Goal: Information Seeking & Learning: Learn about a topic

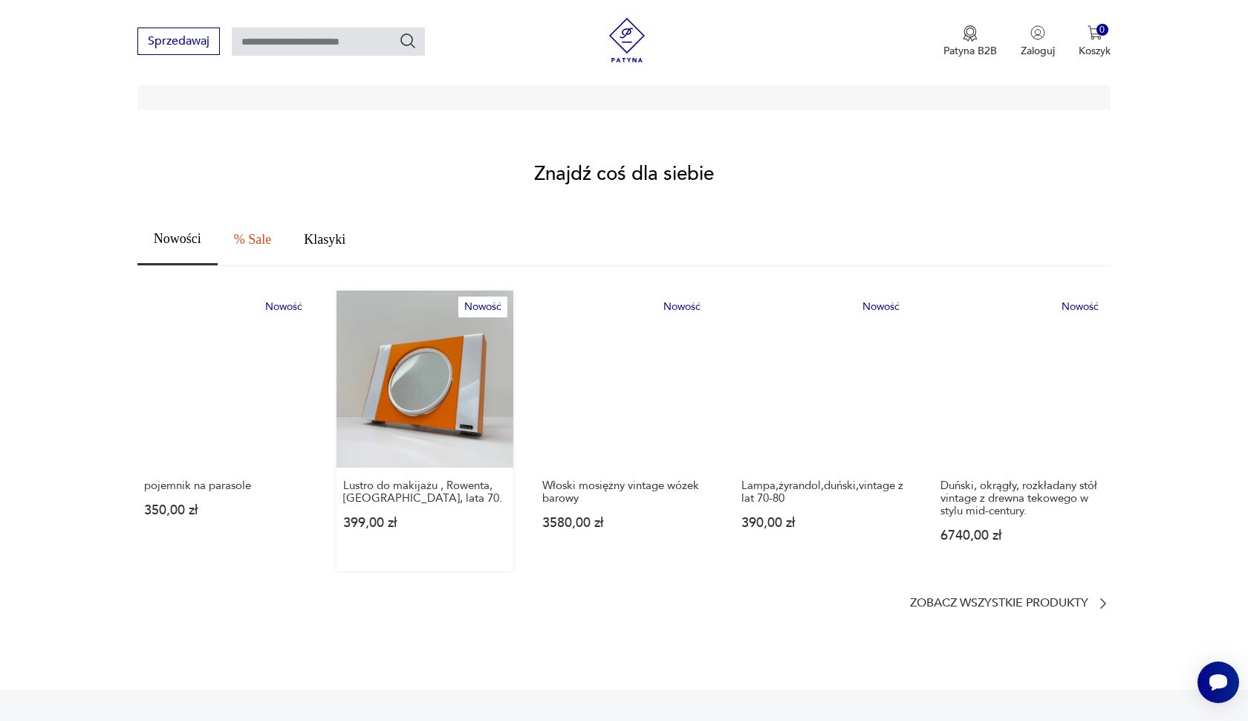
scroll to position [707, 0]
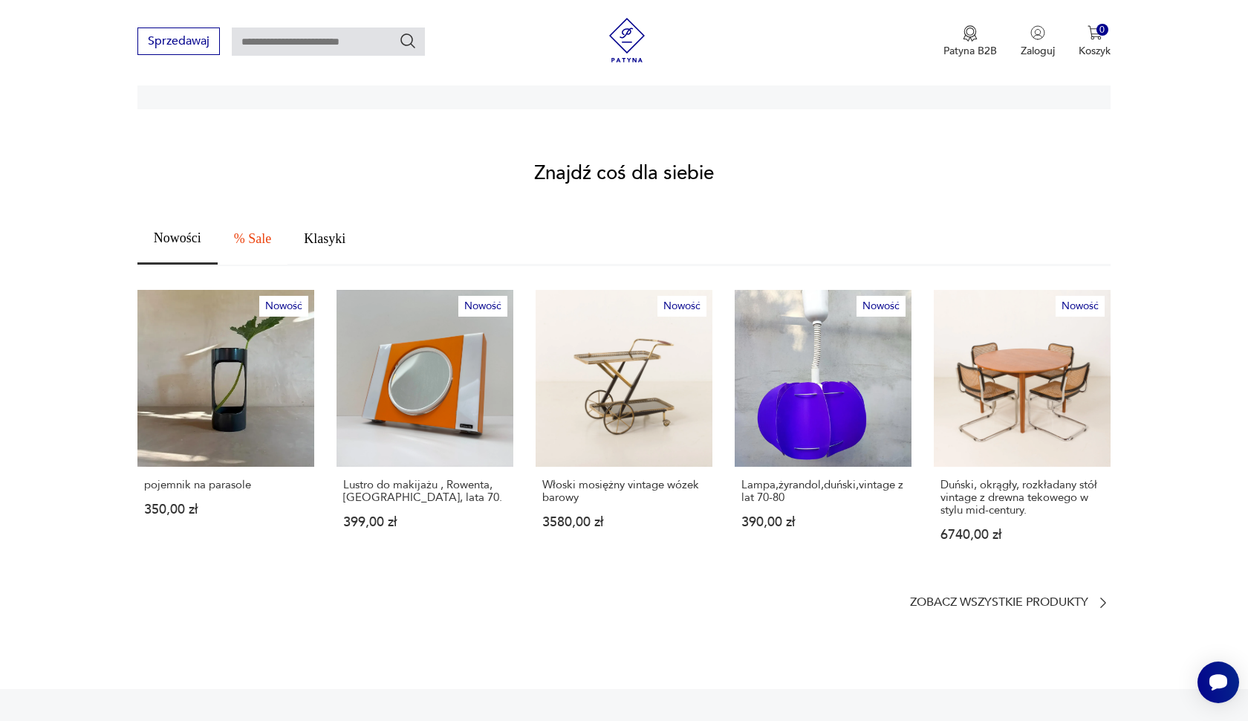
click at [247, 232] on span "% Sale" at bounding box center [252, 238] width 37 height 13
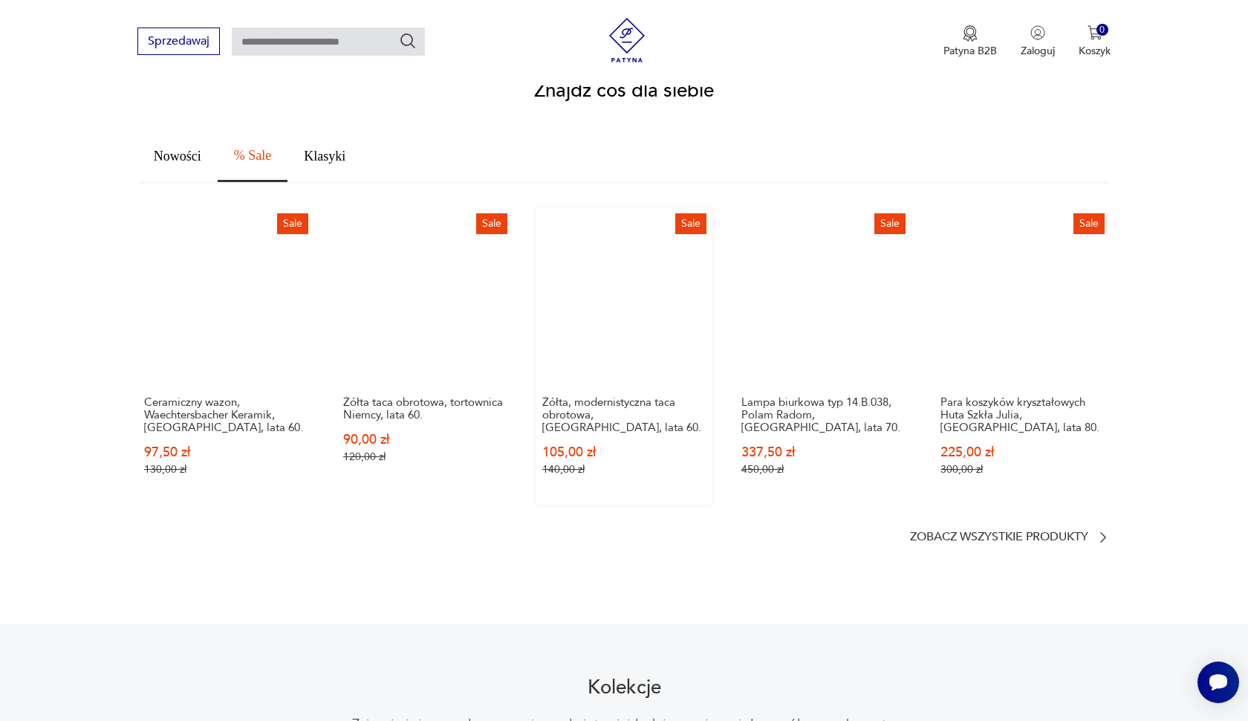
scroll to position [790, 0]
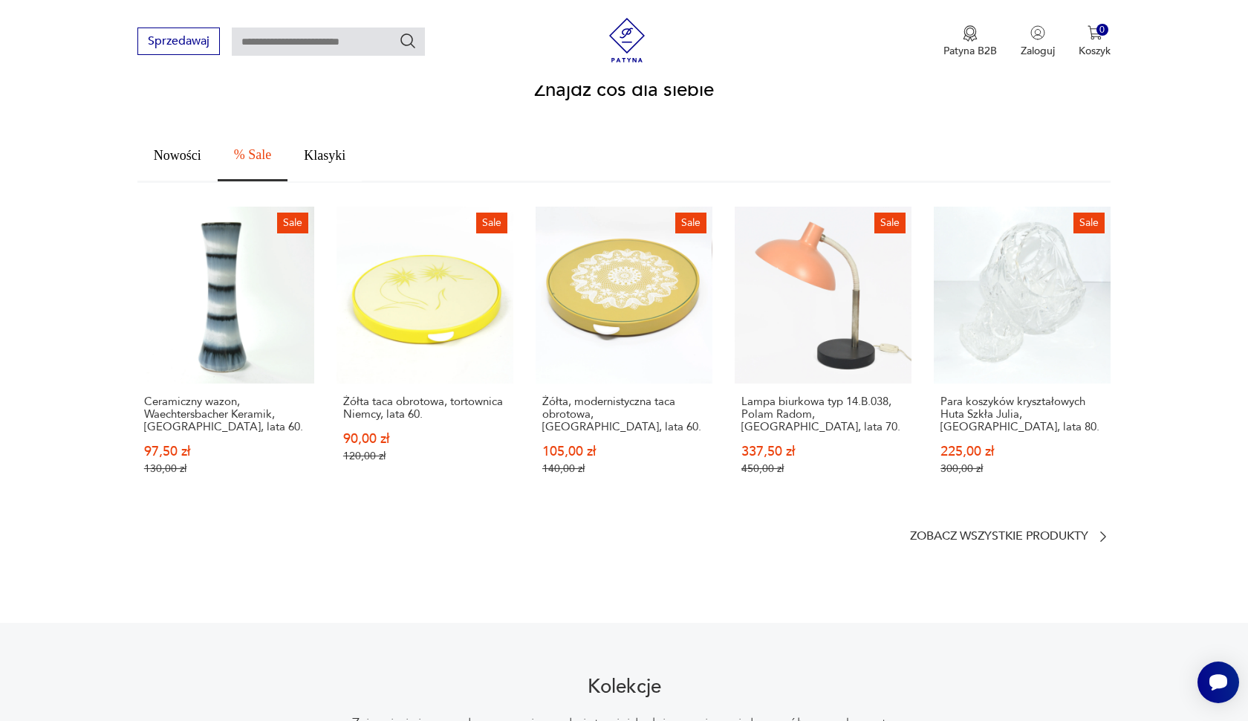
click at [322, 149] on span "Klasyki" at bounding box center [325, 155] width 42 height 13
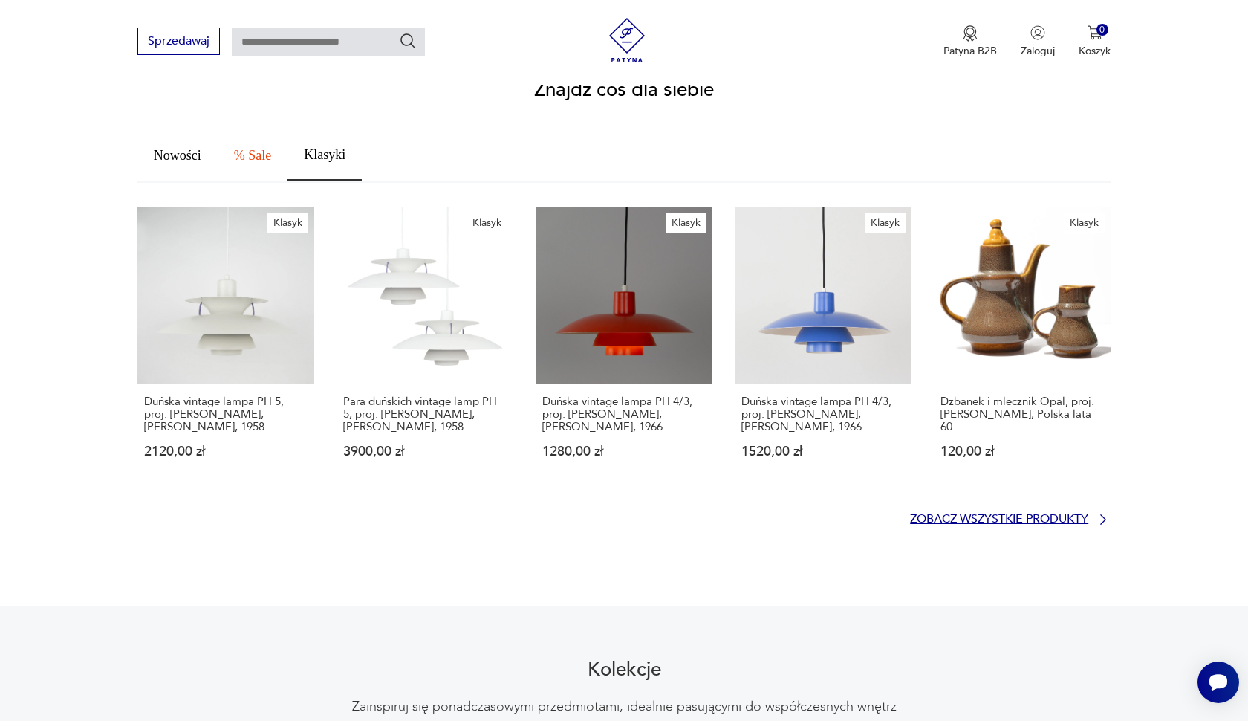
click at [1025, 514] on p "Zobacz wszystkie produkty" at bounding box center [999, 519] width 178 height 10
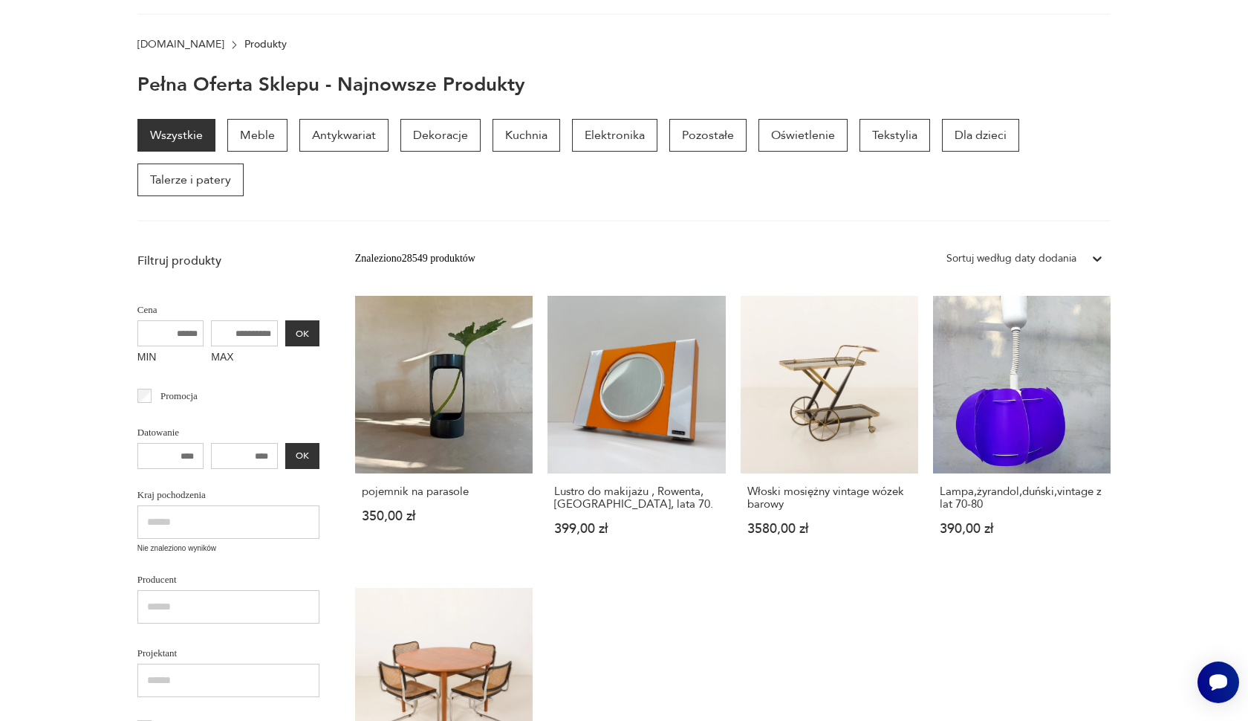
scroll to position [99, 0]
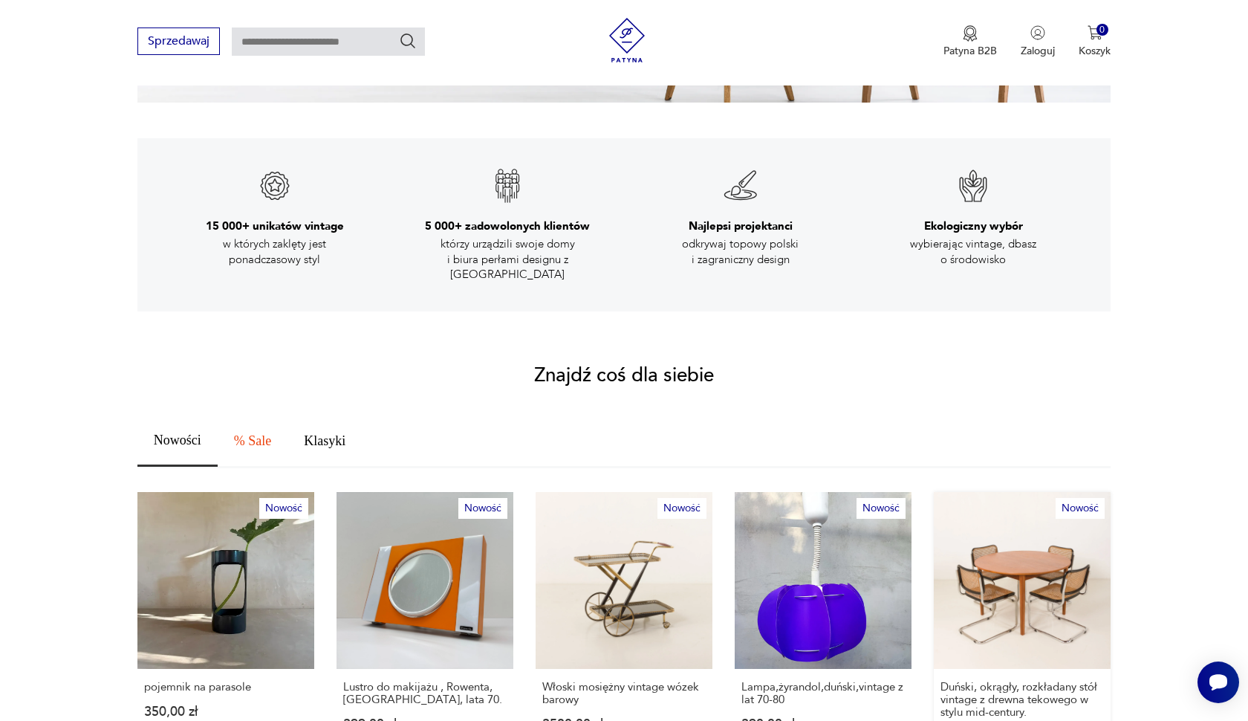
scroll to position [531, 0]
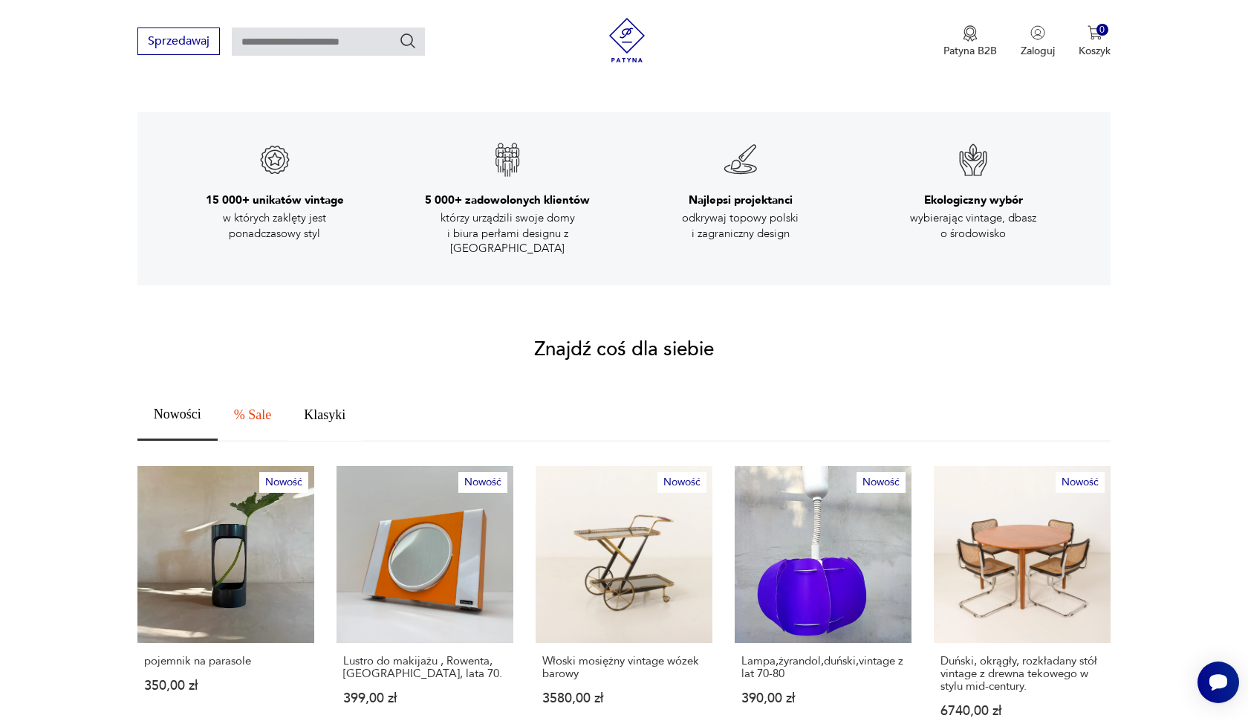
click at [362, 389] on button "Klasyki" at bounding box center [324, 414] width 74 height 51
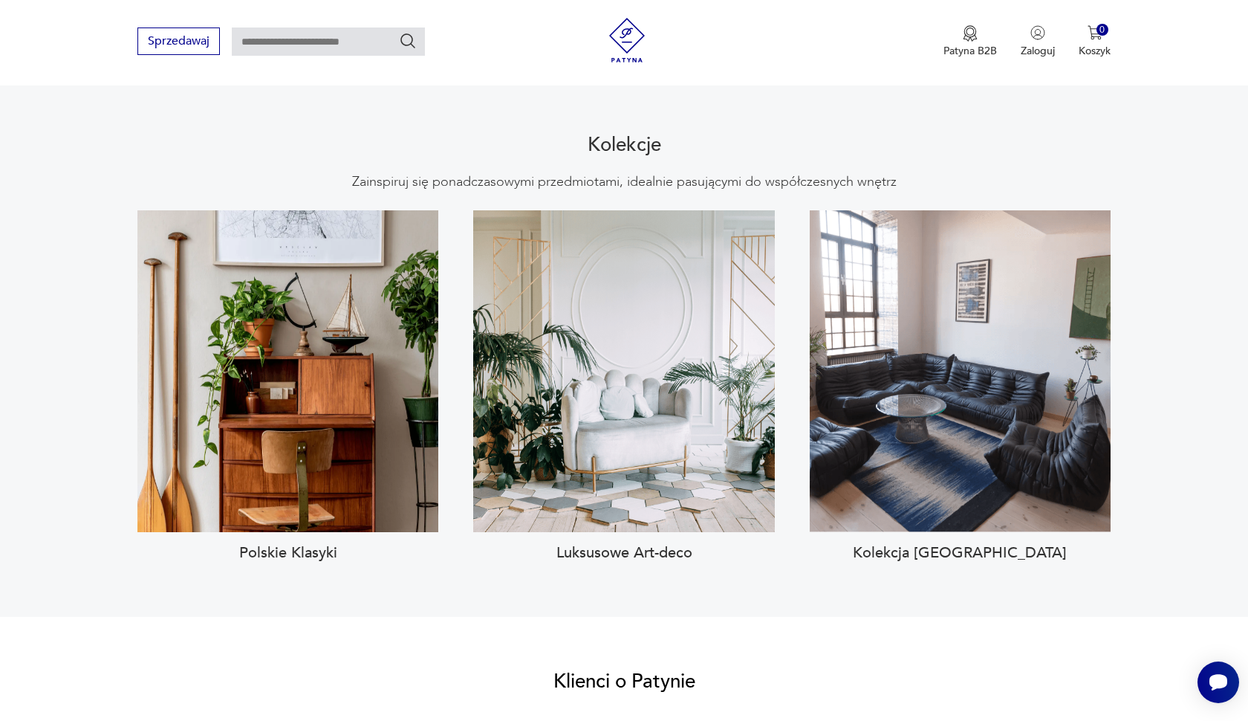
scroll to position [1316, 0]
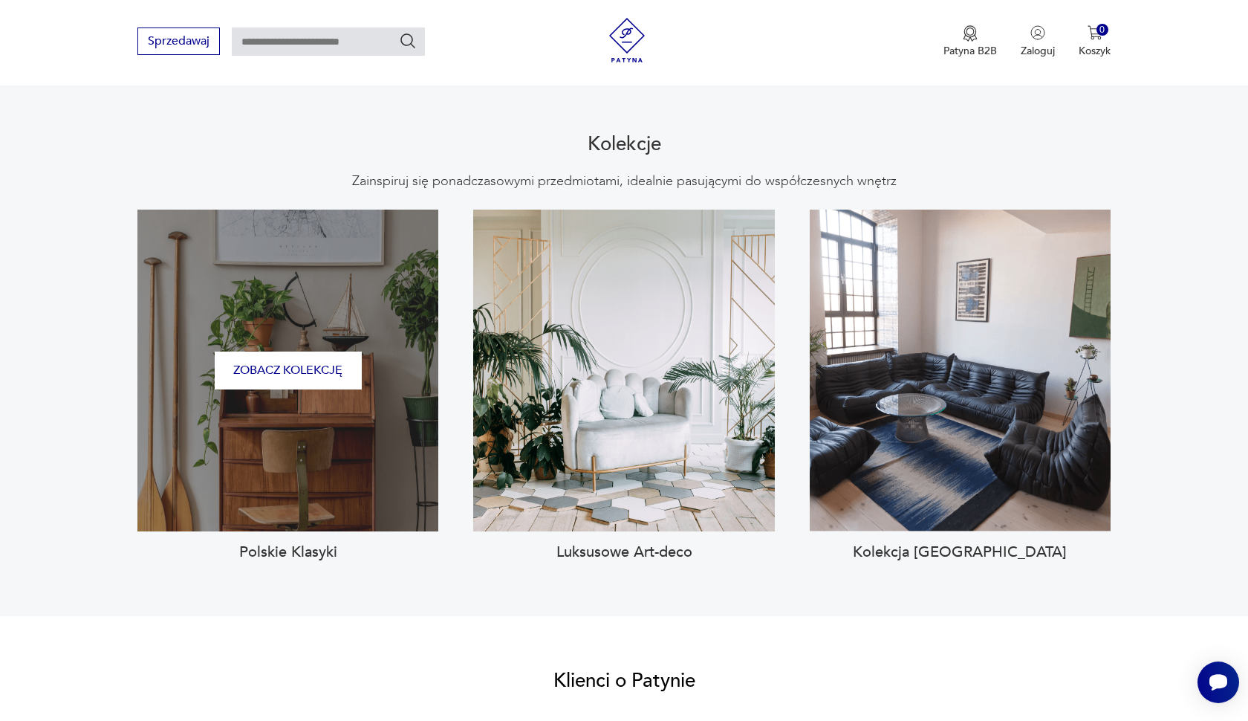
click at [349, 324] on div "Zobacz kolekcję" at bounding box center [287, 370] width 301 height 322
click at [351, 360] on button "Zobacz kolekcję" at bounding box center [288, 370] width 147 height 38
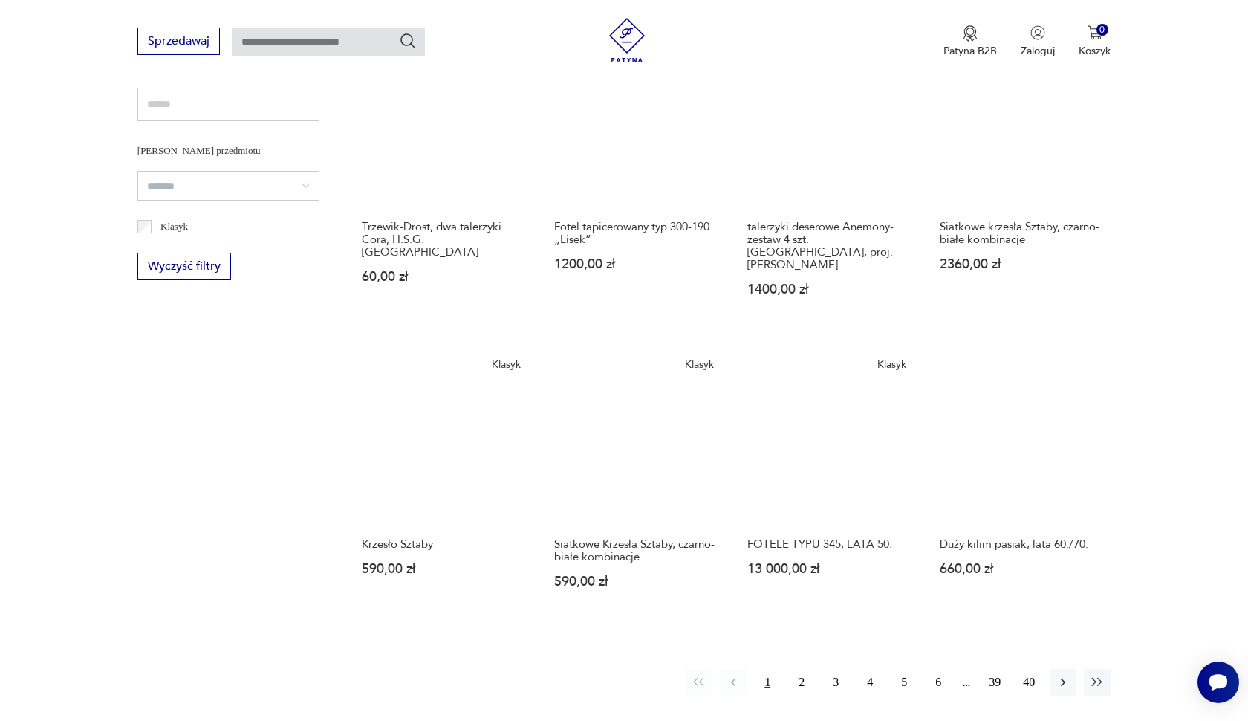
scroll to position [961, 0]
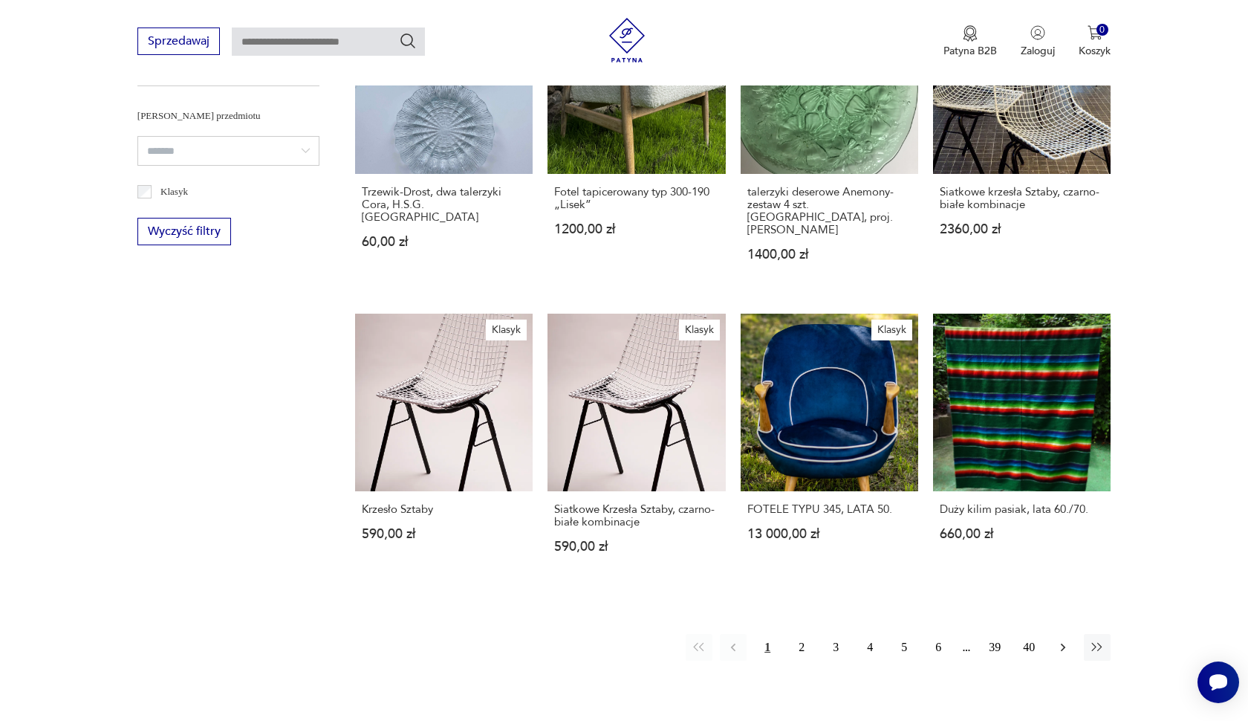
click at [1073, 660] on button "button" at bounding box center [1063, 647] width 27 height 27
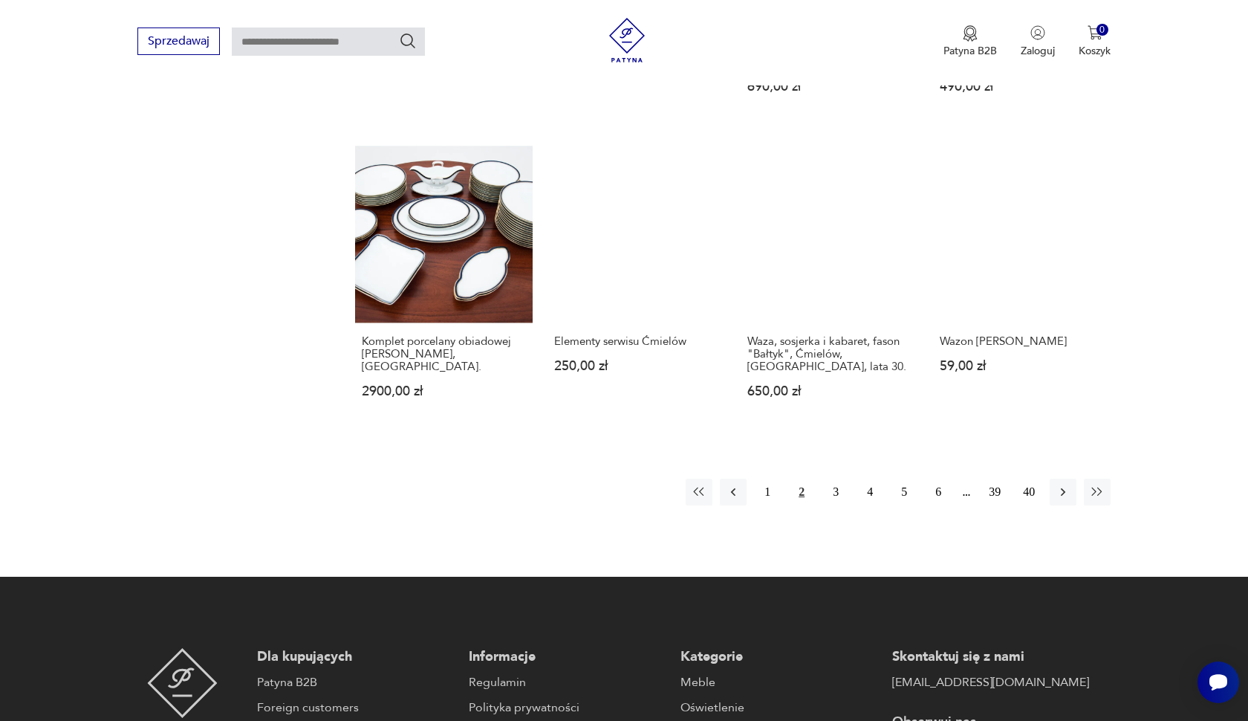
scroll to position [1073, 0]
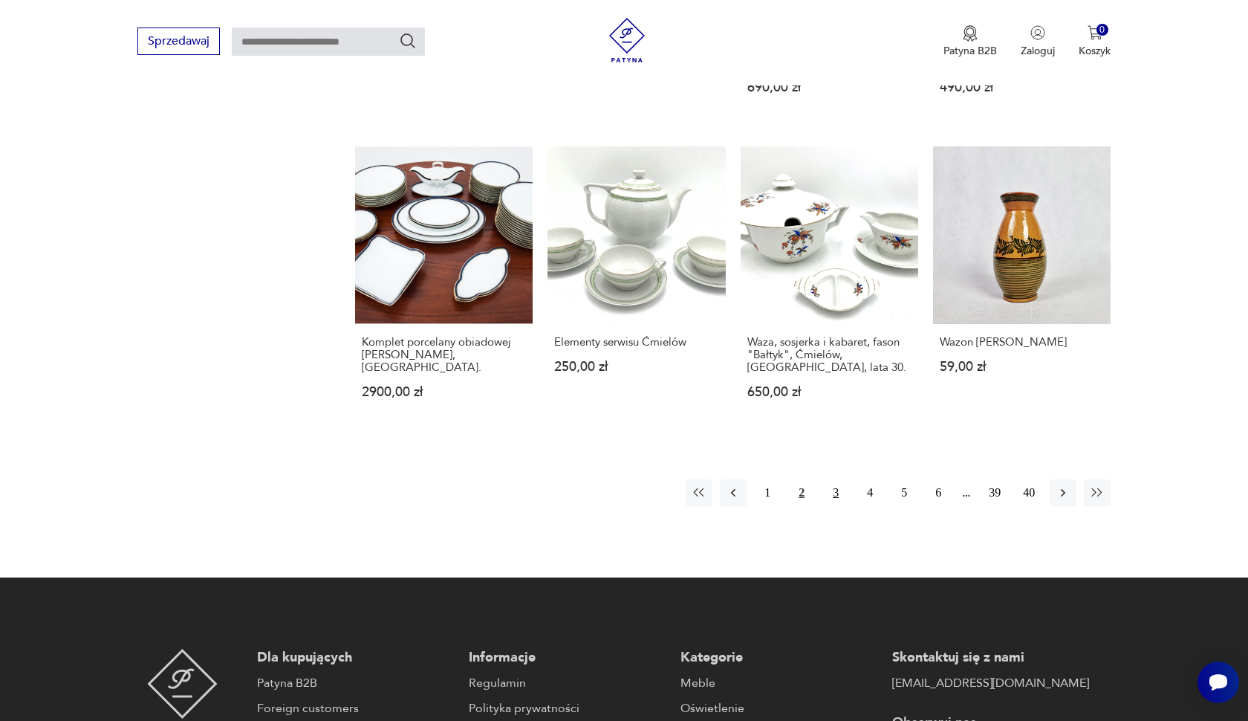
click at [831, 502] on button "3" at bounding box center [835, 492] width 27 height 27
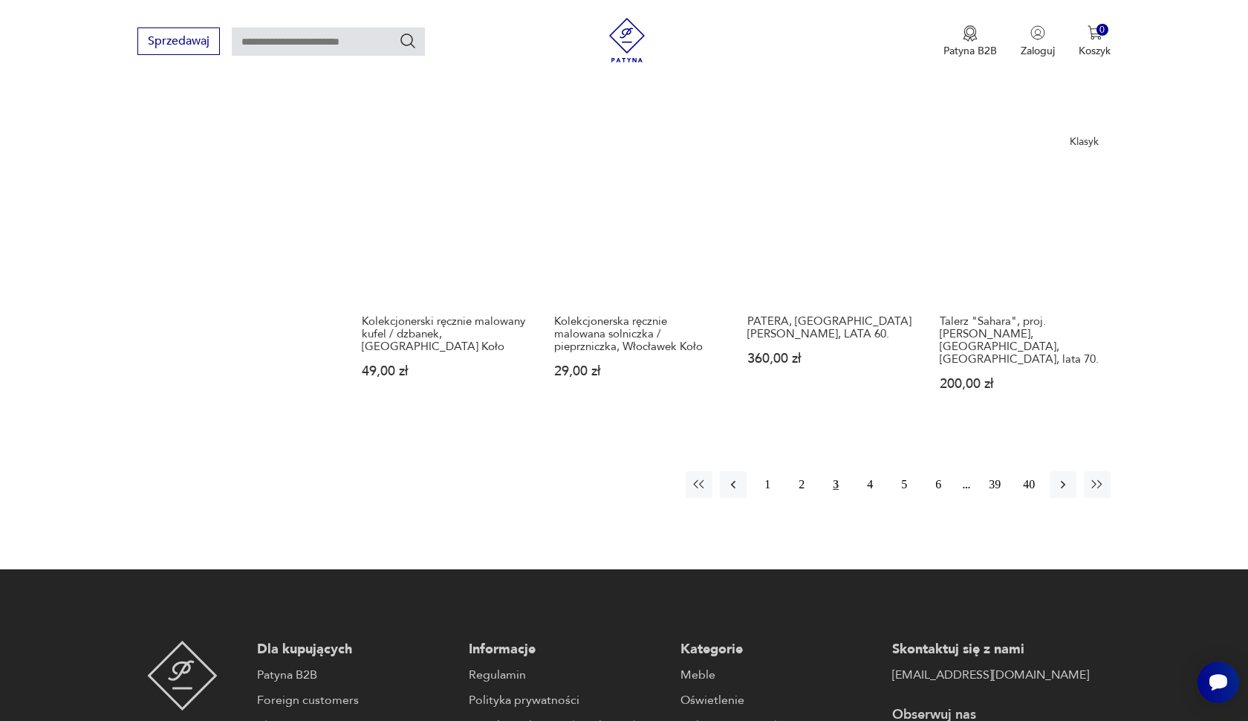
scroll to position [1126, 0]
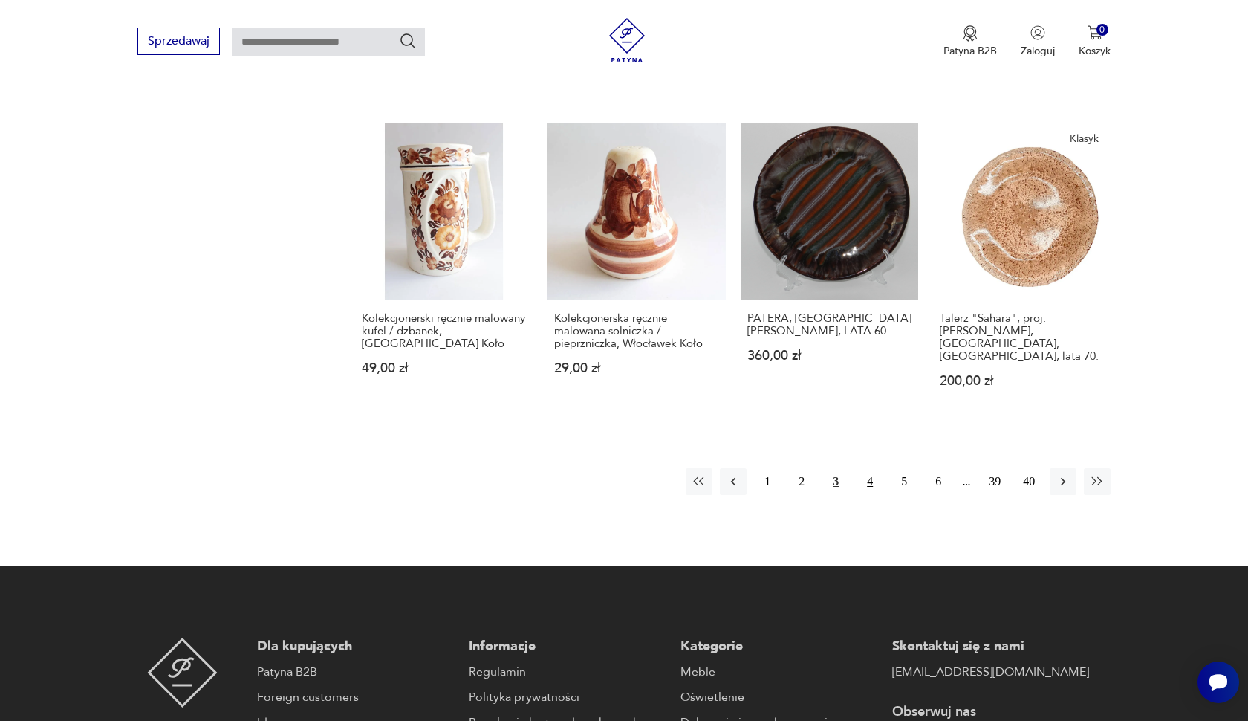
click at [868, 478] on button "4" at bounding box center [870, 481] width 27 height 27
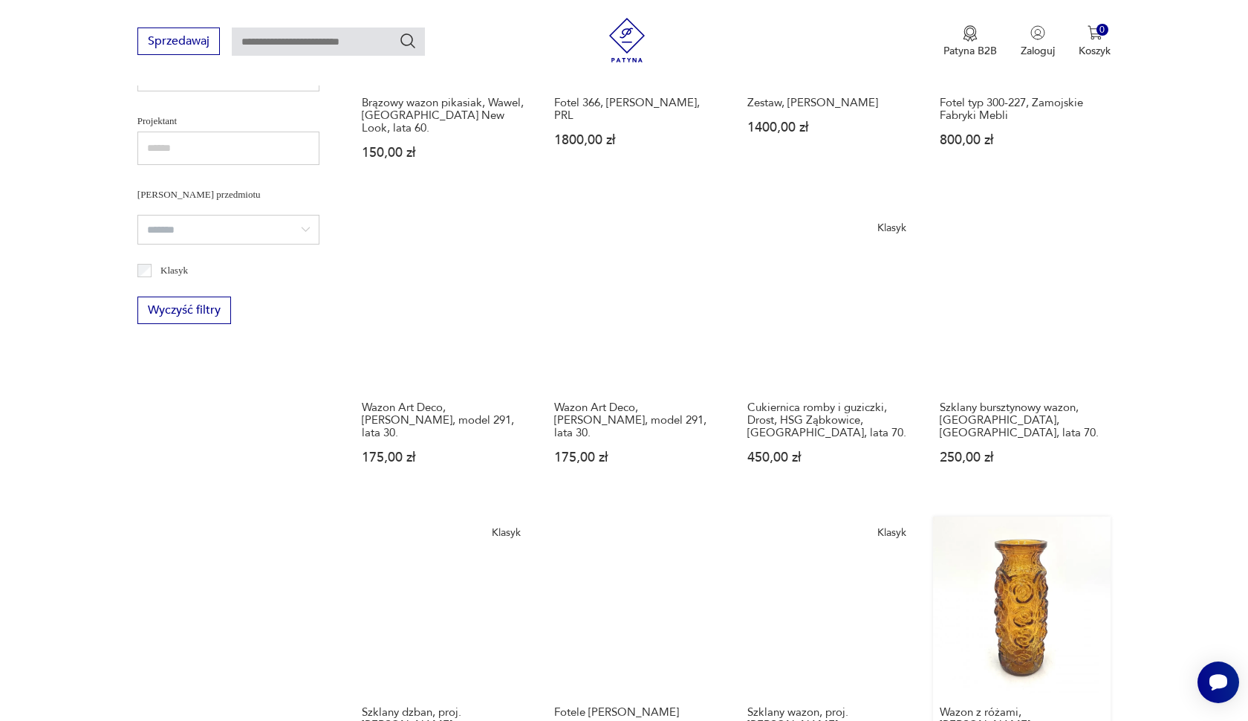
scroll to position [923, 0]
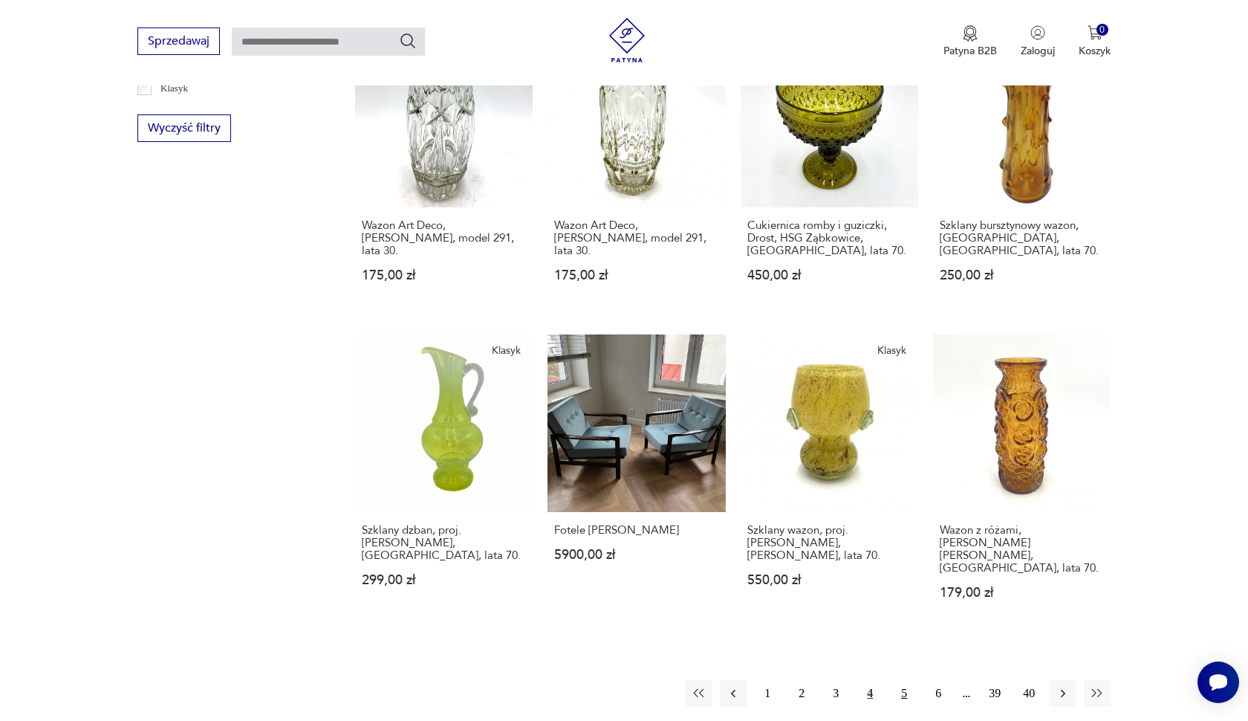
click at [901, 680] on button "5" at bounding box center [904, 693] width 27 height 27
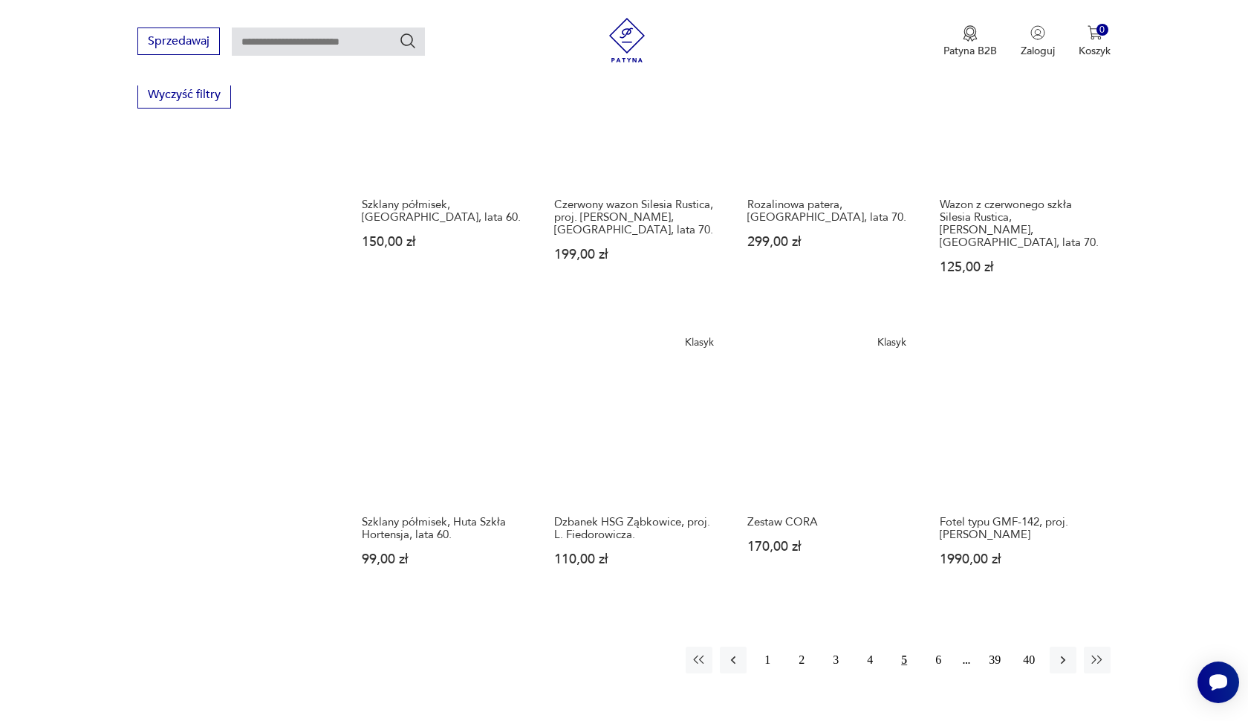
scroll to position [972, 0]
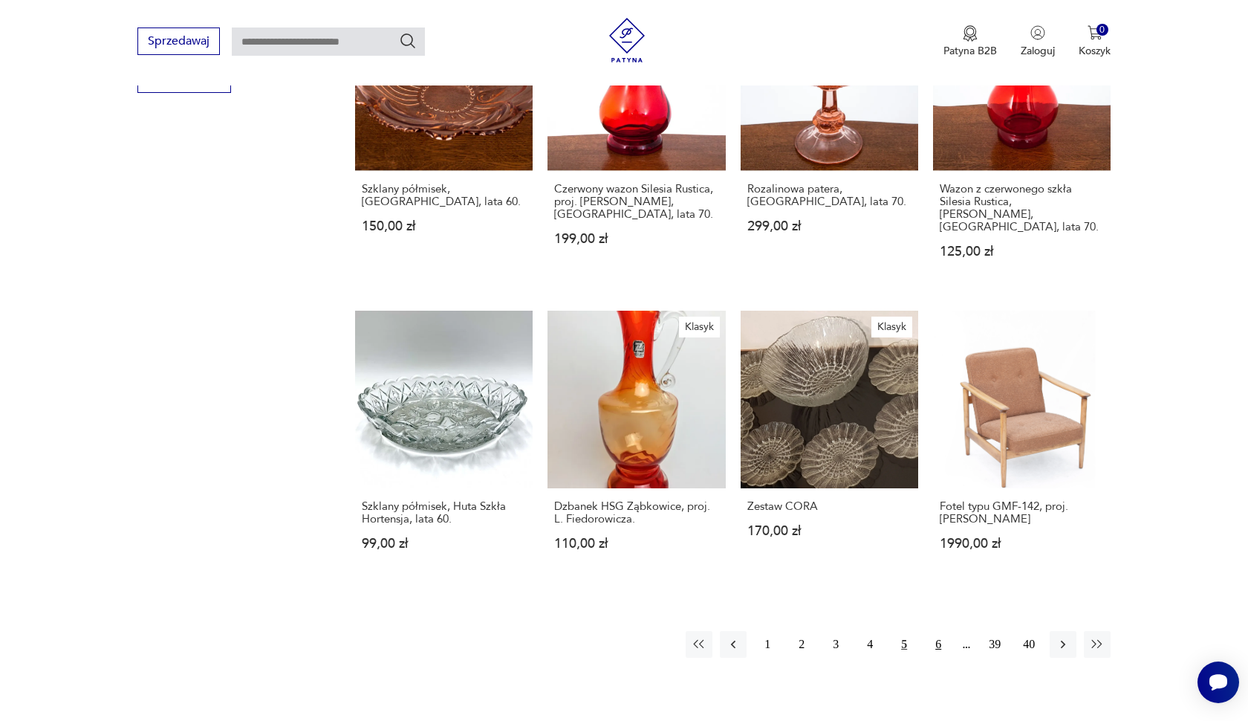
click at [941, 631] on button "6" at bounding box center [938, 644] width 27 height 27
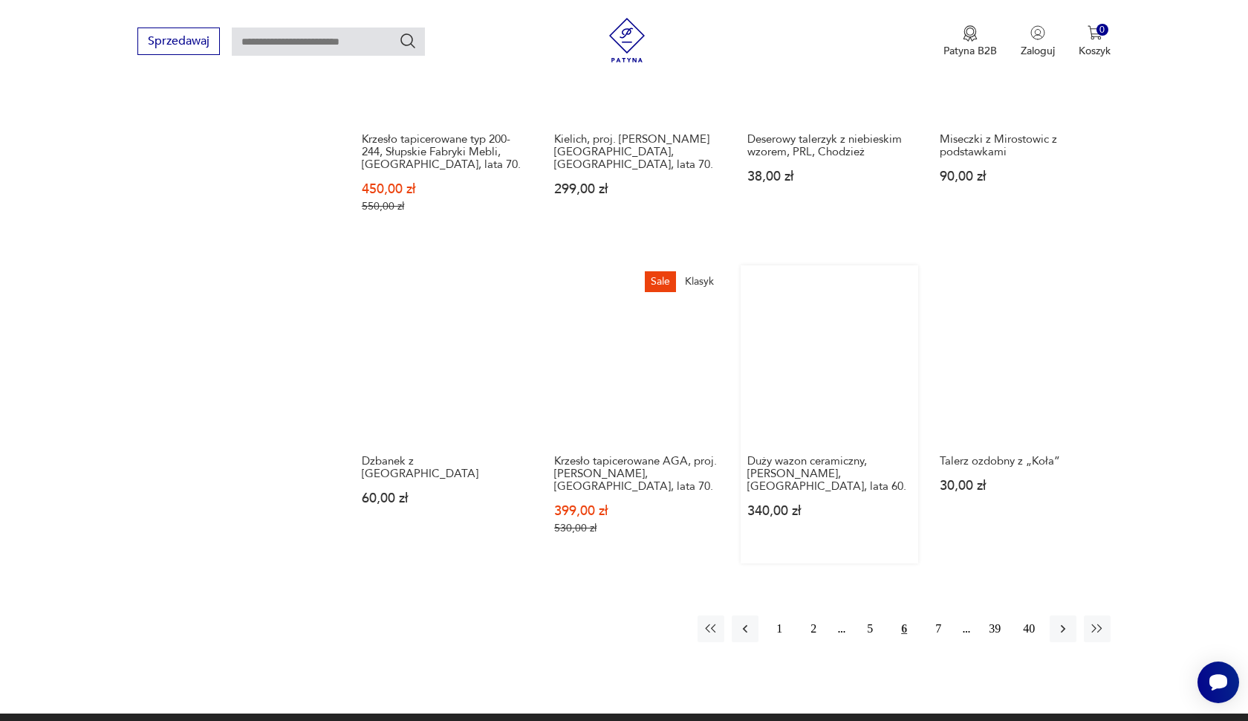
scroll to position [1113, 0]
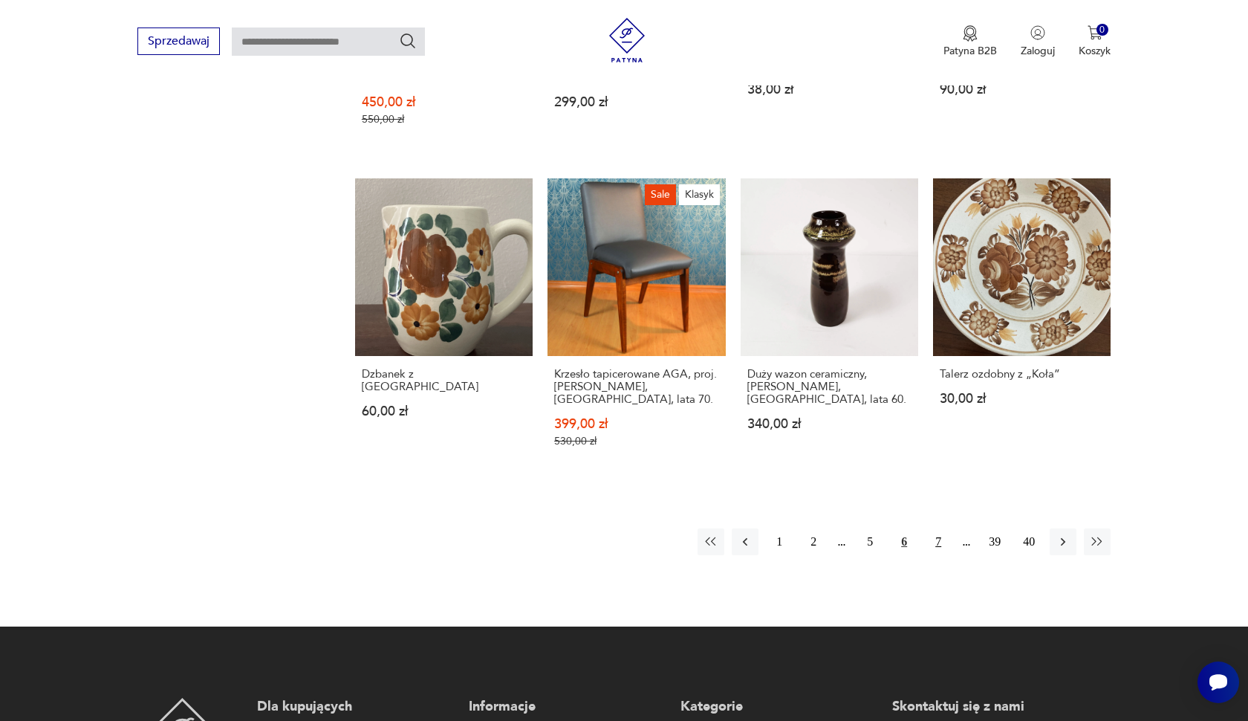
click at [941, 550] on button "7" at bounding box center [938, 541] width 27 height 27
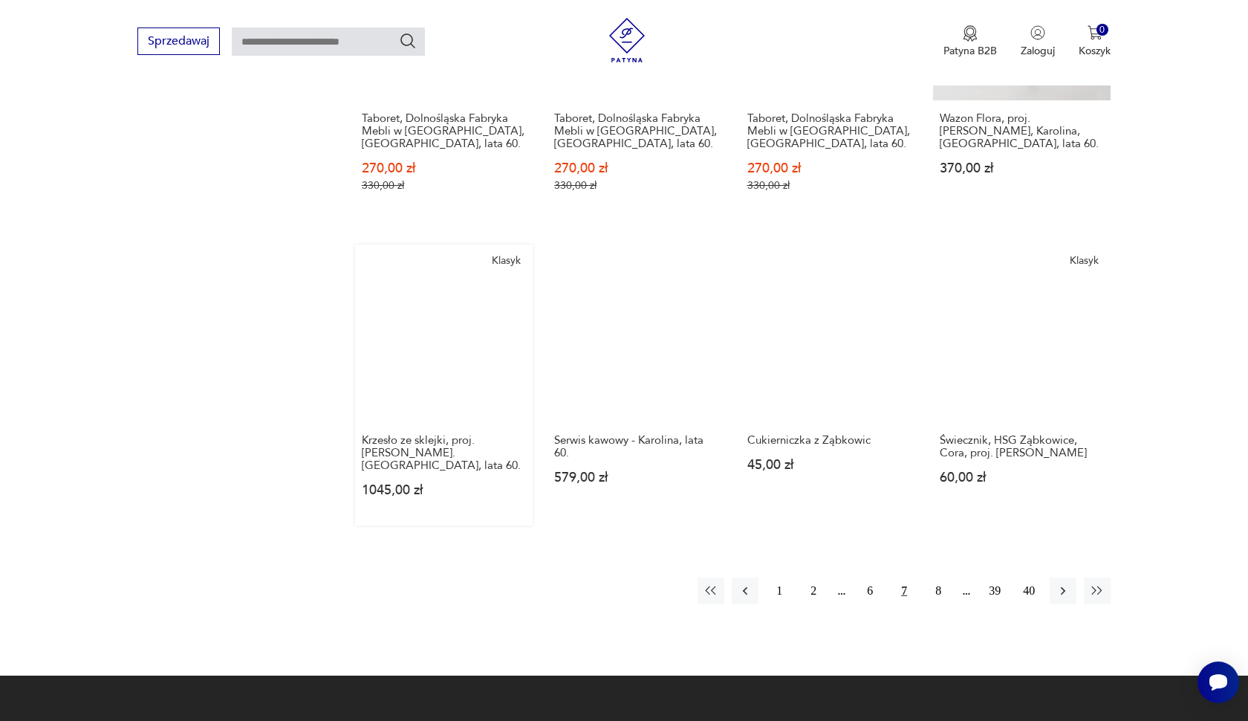
scroll to position [1035, 0]
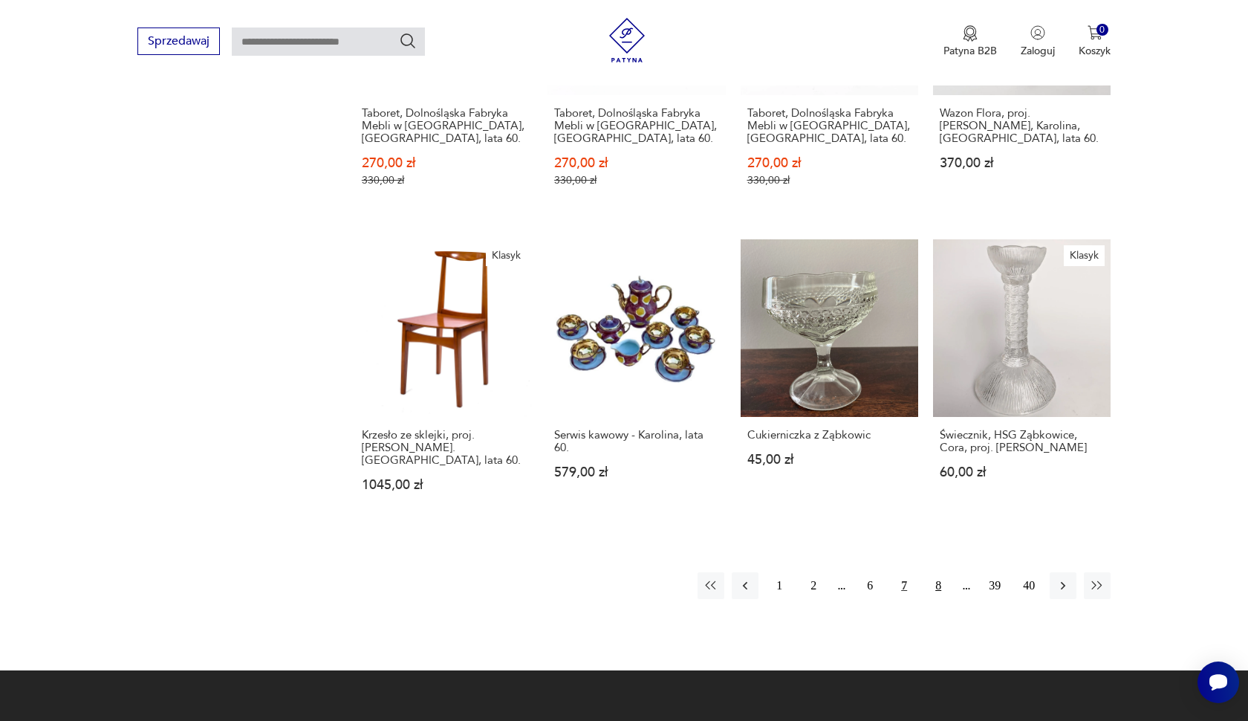
click at [936, 585] on button "8" at bounding box center [938, 585] width 27 height 27
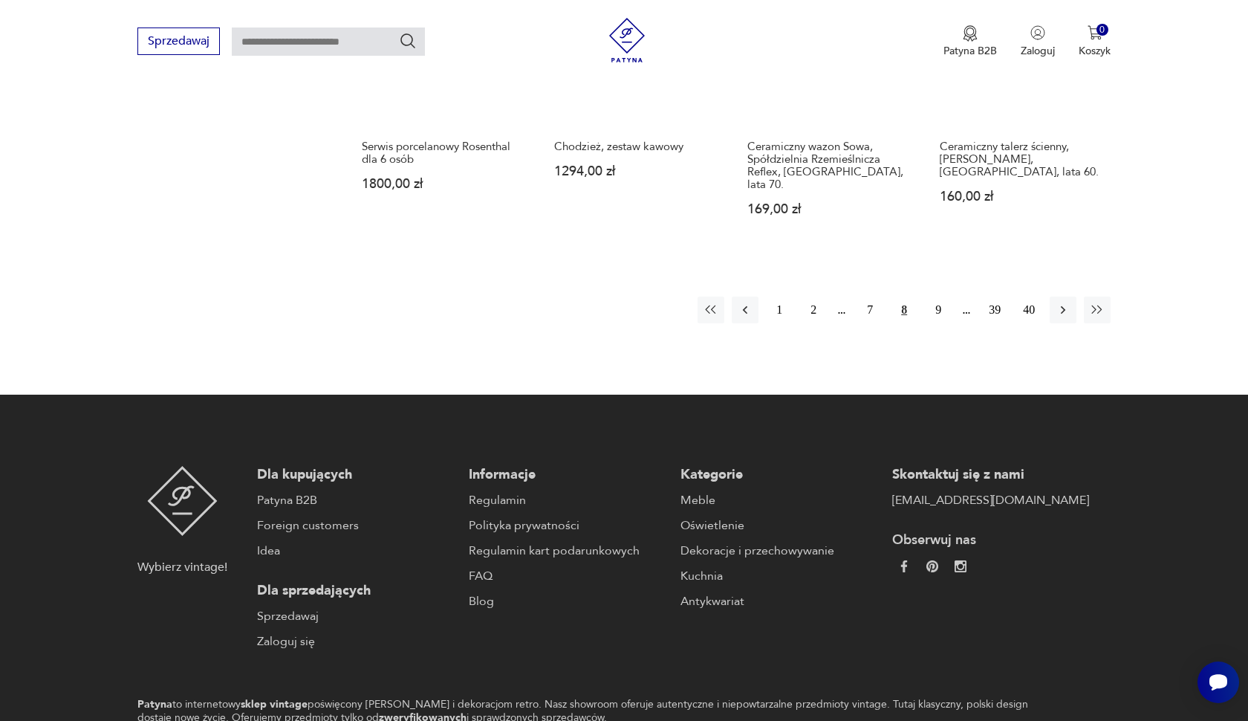
scroll to position [1304, 0]
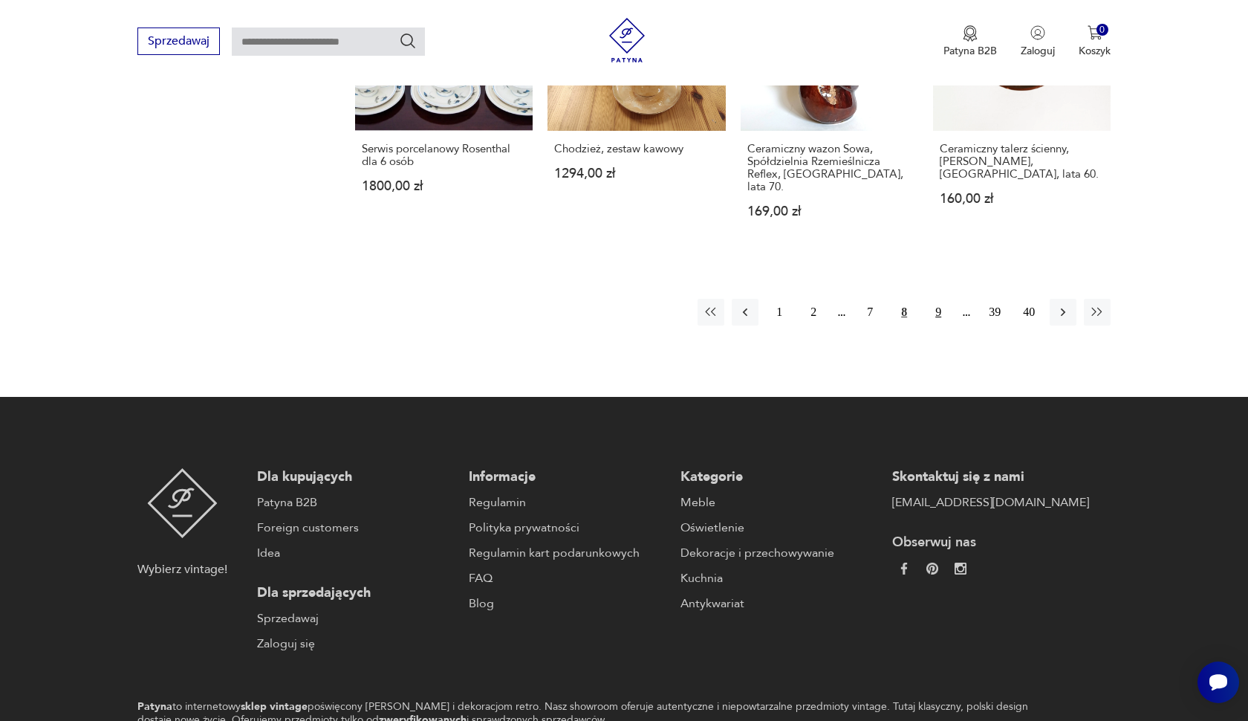
click at [945, 304] on button "9" at bounding box center [938, 312] width 27 height 27
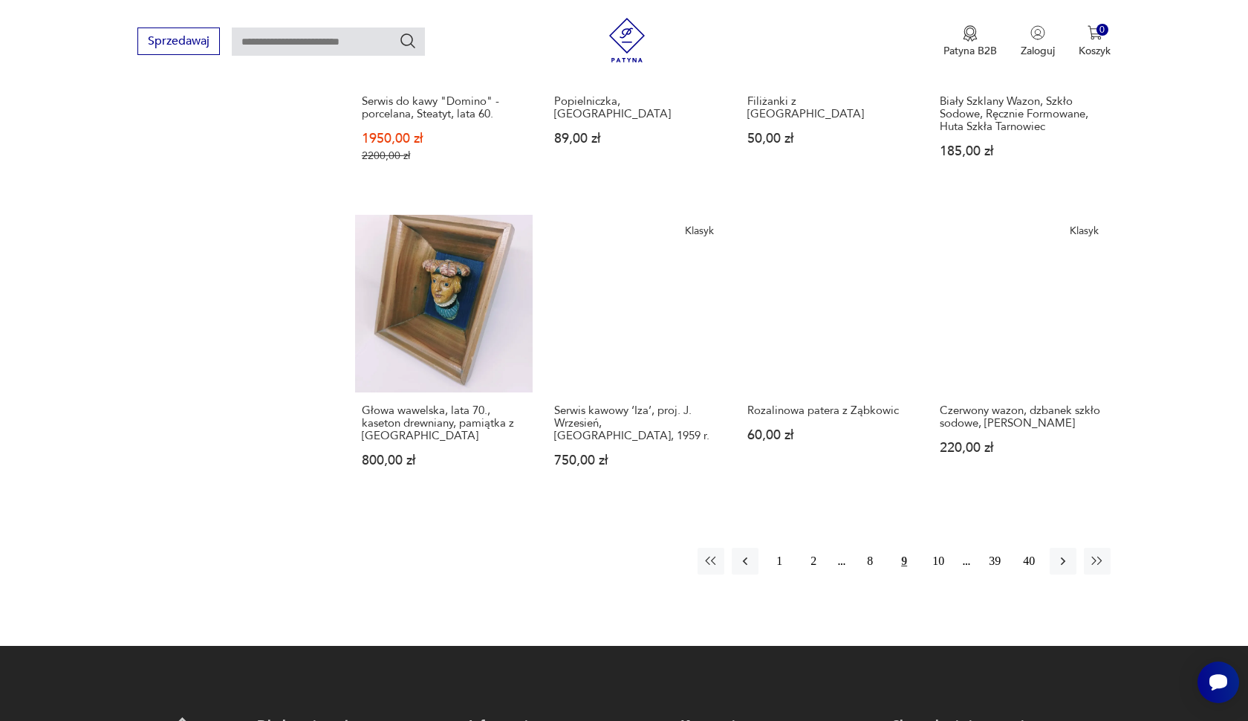
scroll to position [1076, 0]
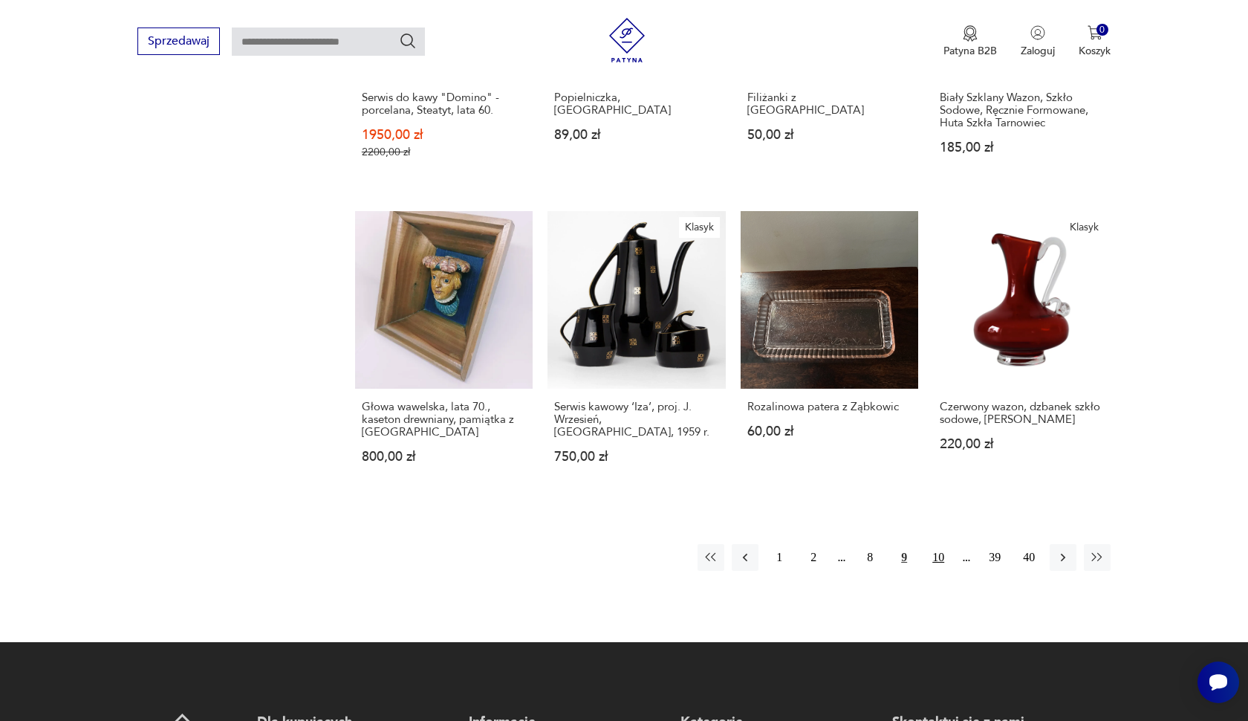
click at [936, 550] on button "10" at bounding box center [938, 557] width 27 height 27
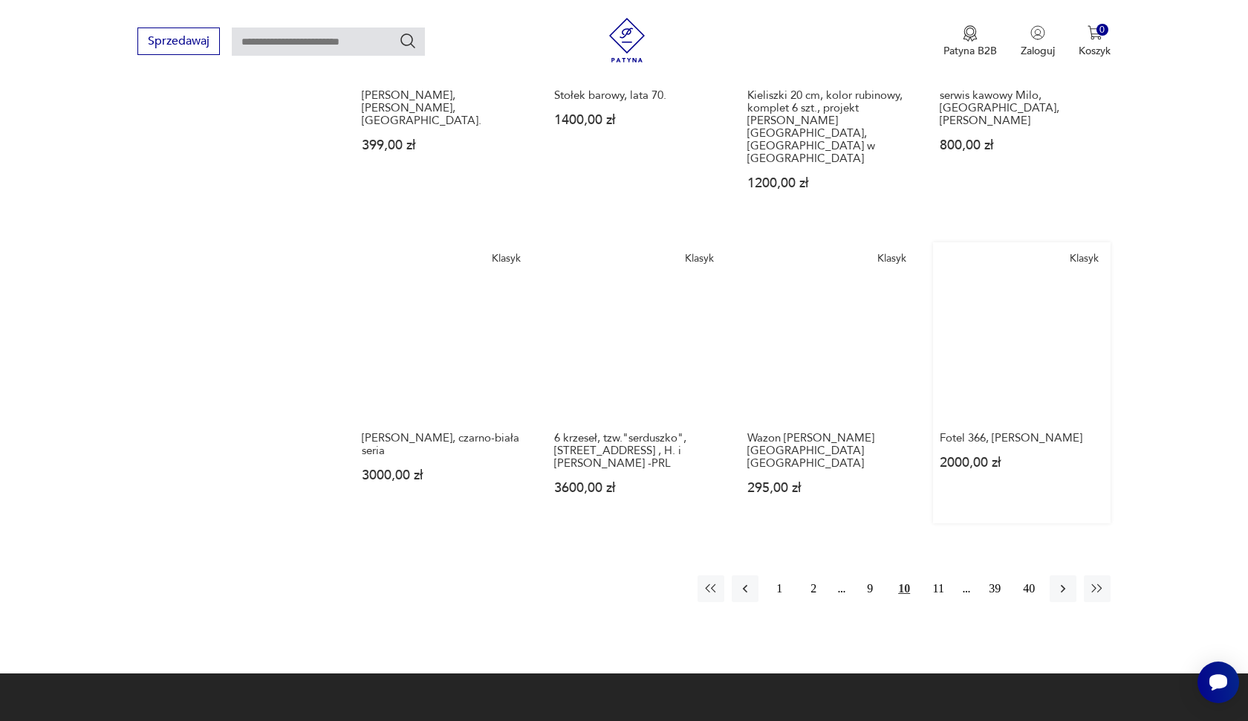
scroll to position [1069, 0]
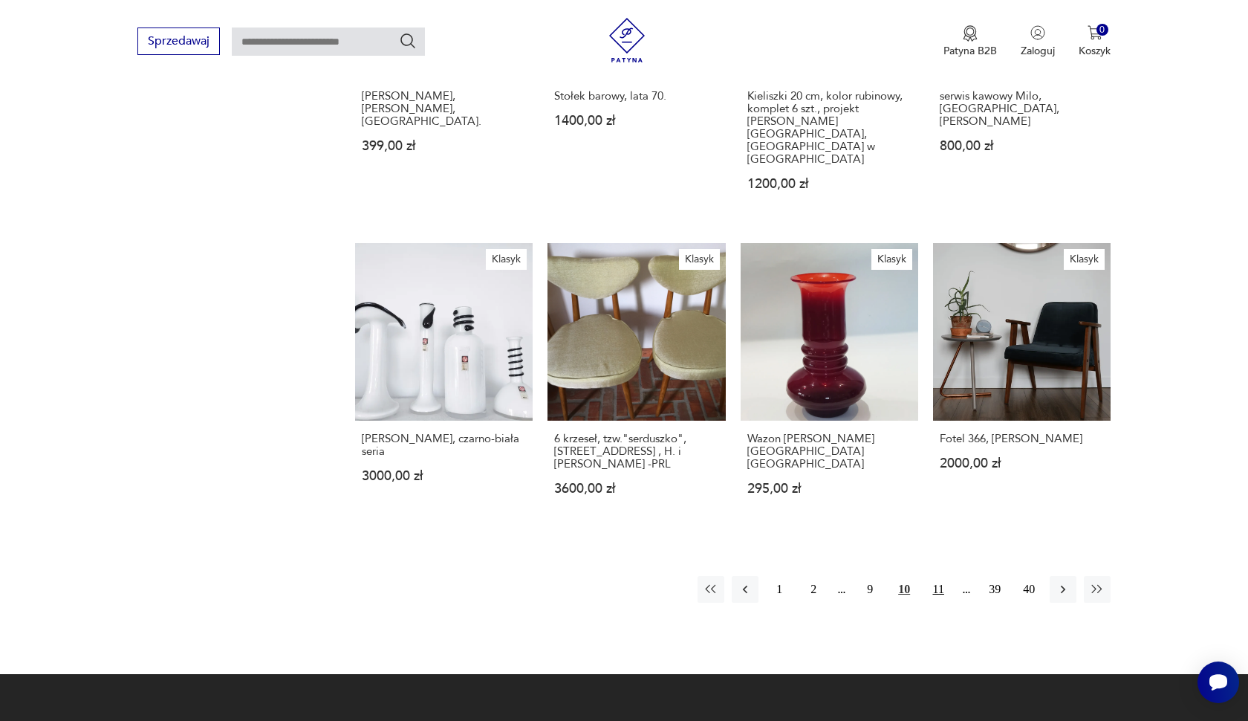
click at [933, 576] on button "11" at bounding box center [938, 589] width 27 height 27
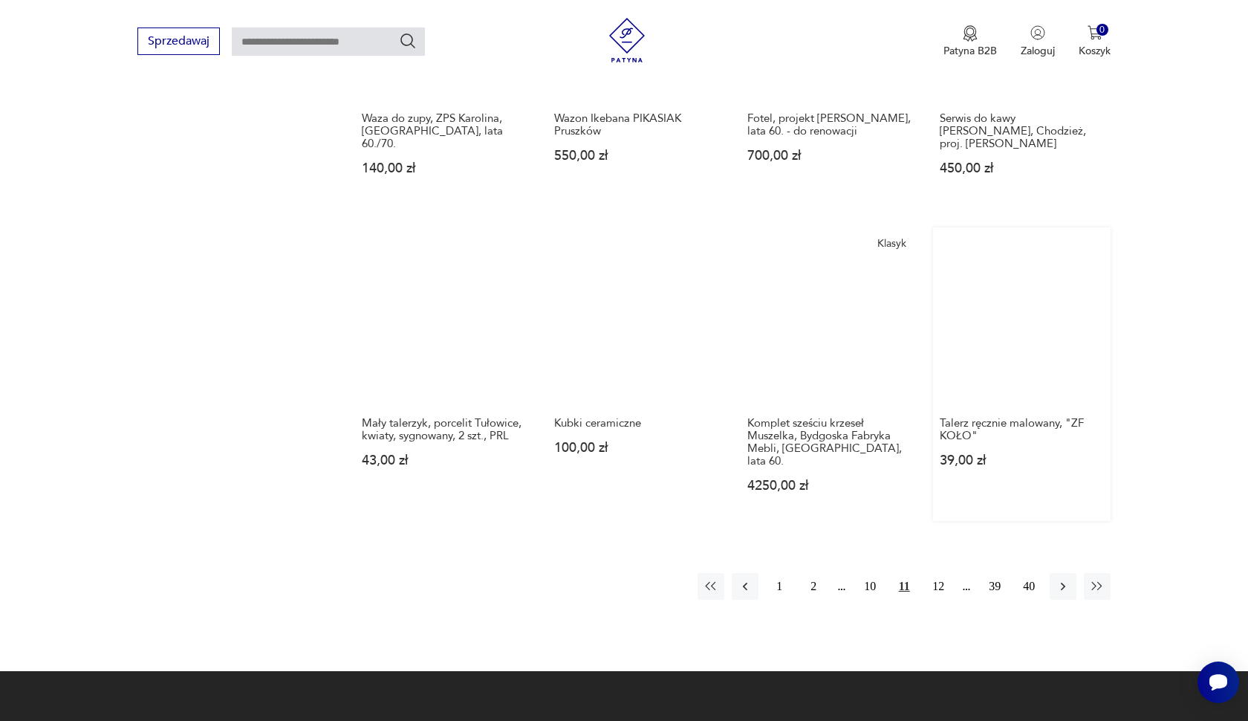
scroll to position [1066, 0]
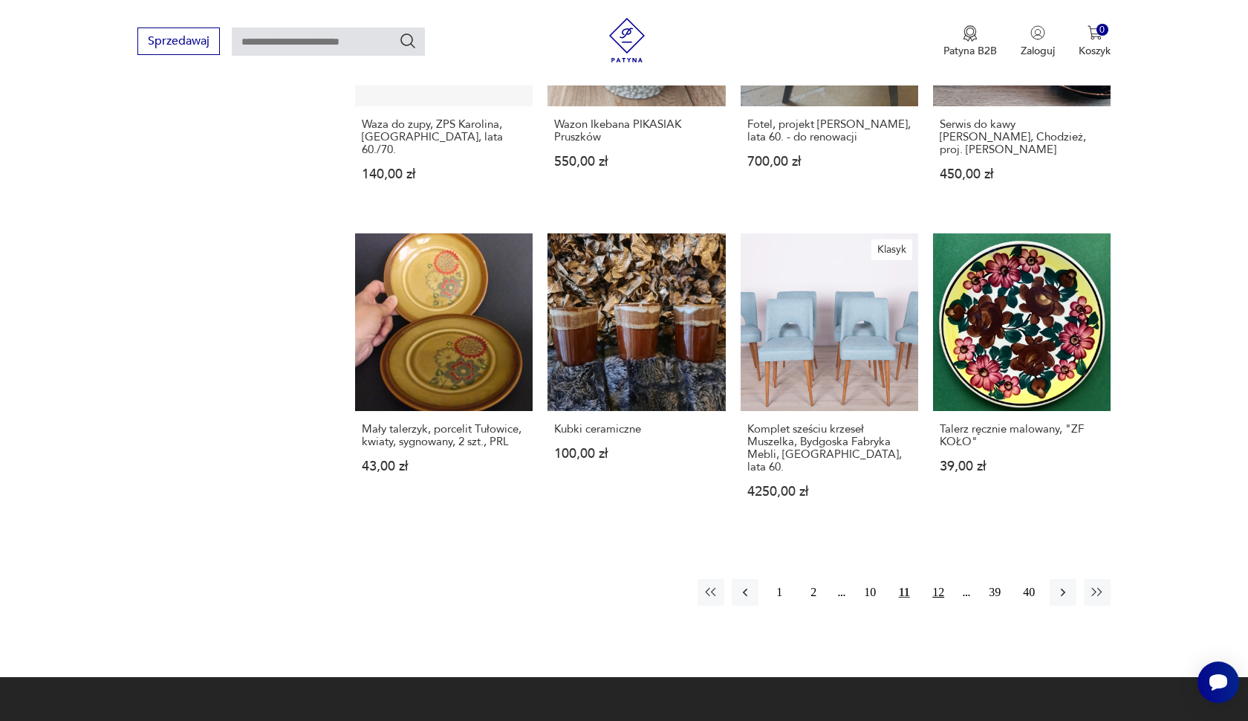
click at [941, 588] on button "12" at bounding box center [938, 592] width 27 height 27
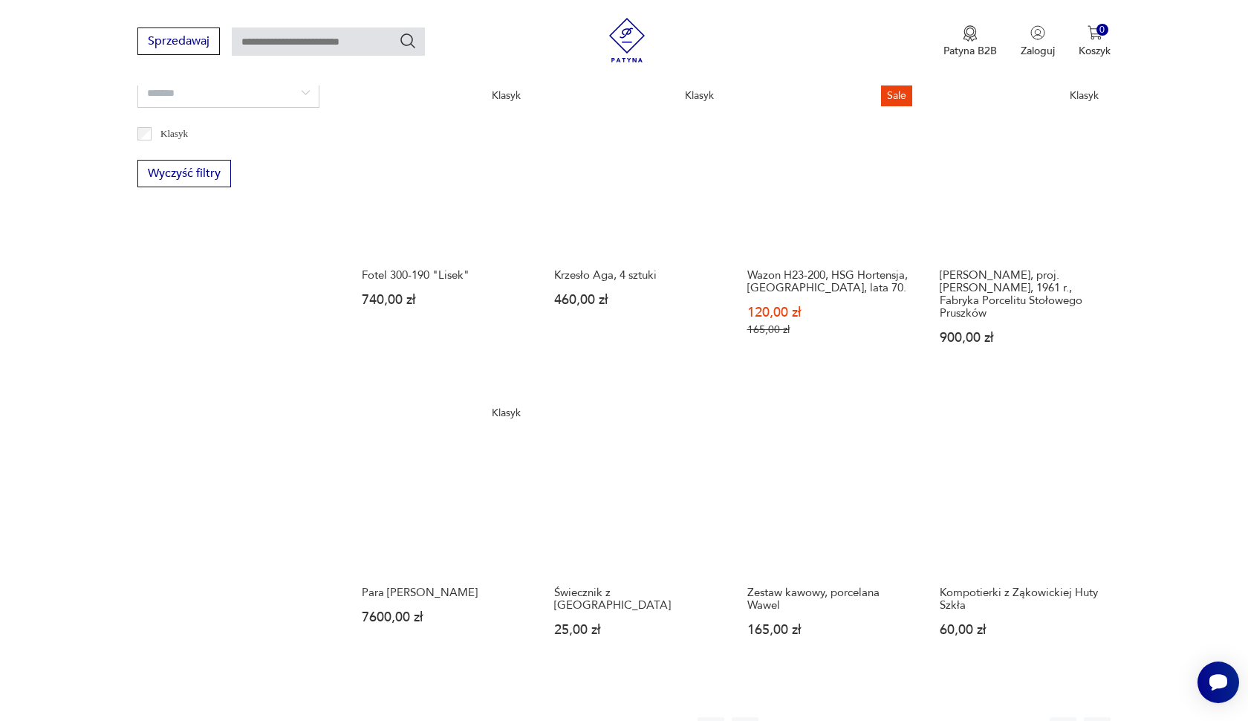
scroll to position [1061, 0]
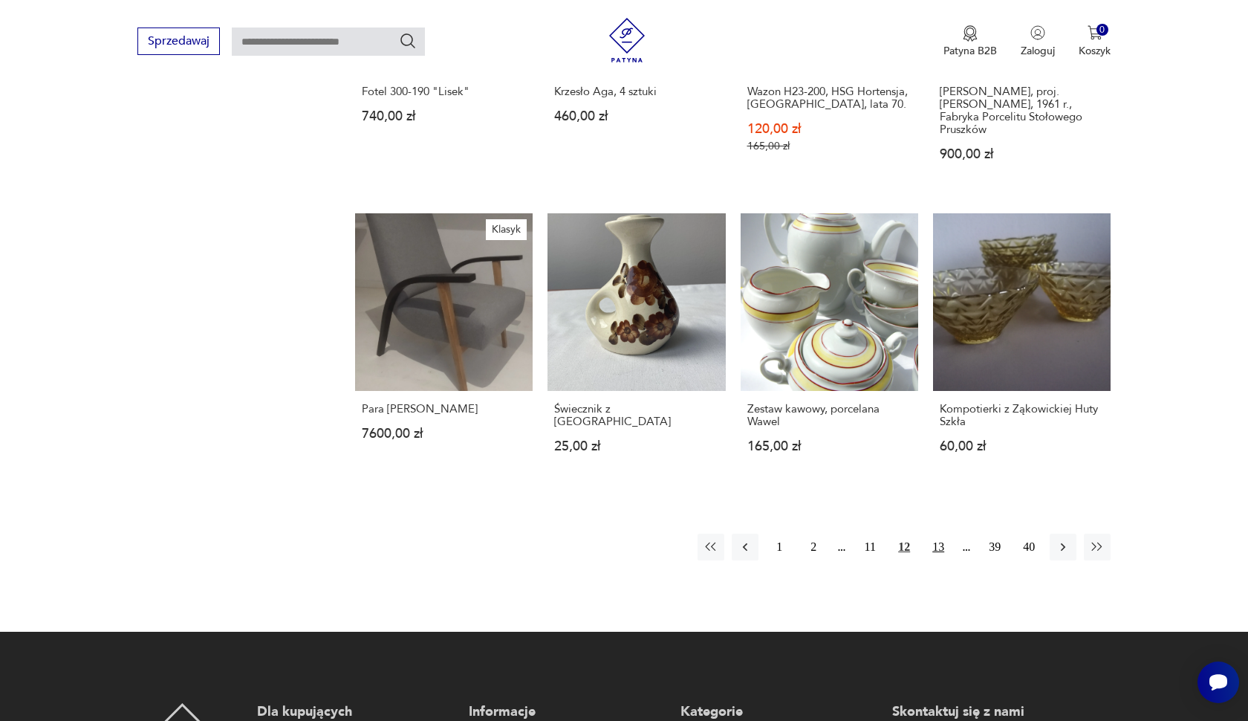
click at [941, 560] on button "13" at bounding box center [938, 546] width 27 height 27
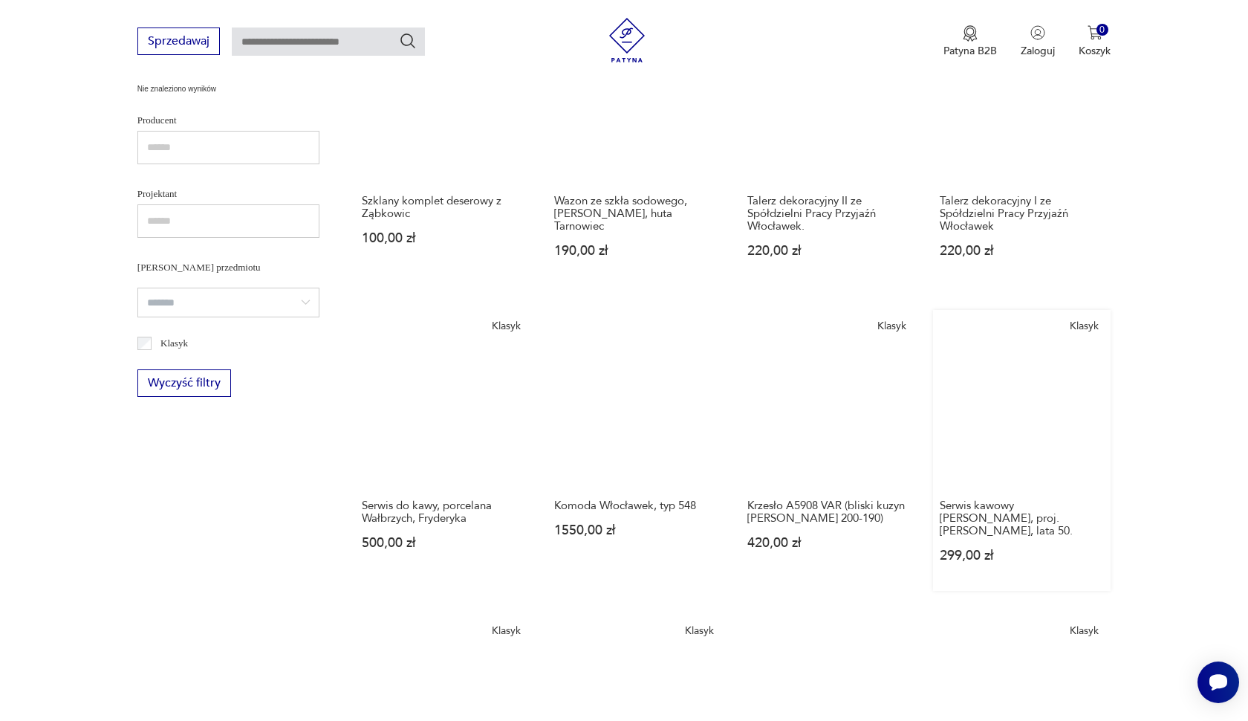
scroll to position [946, 0]
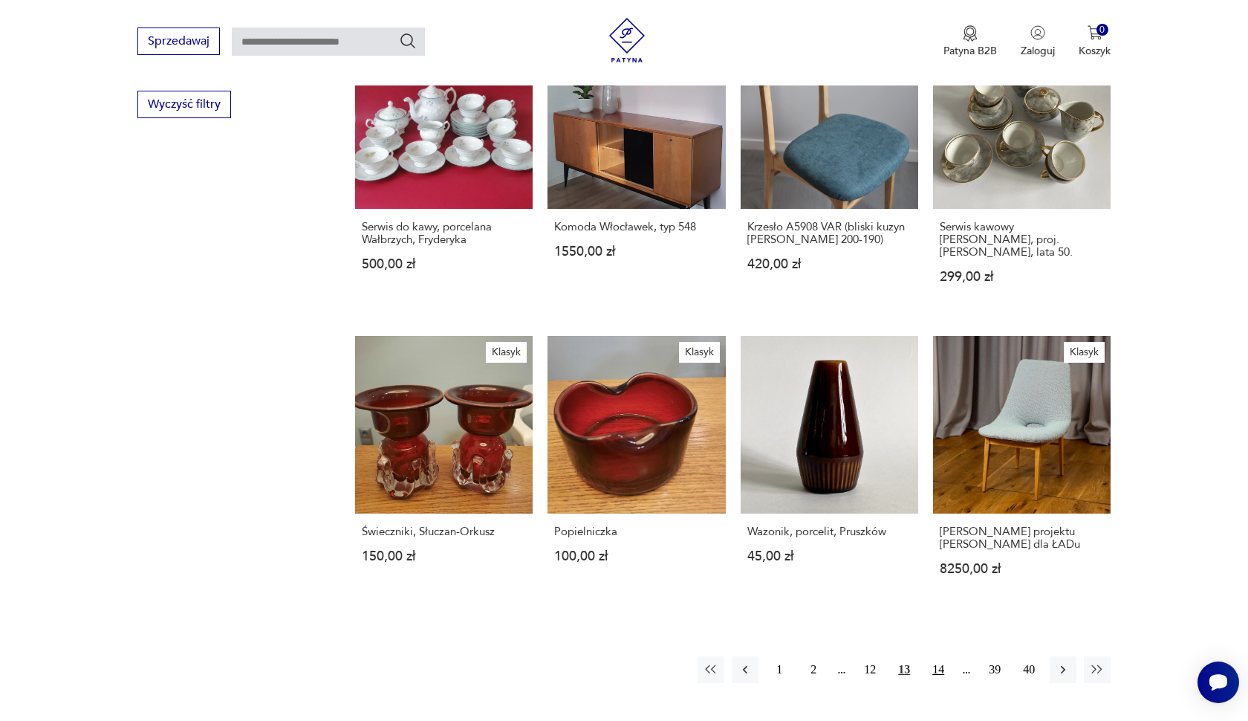
click at [941, 656] on button "14" at bounding box center [938, 669] width 27 height 27
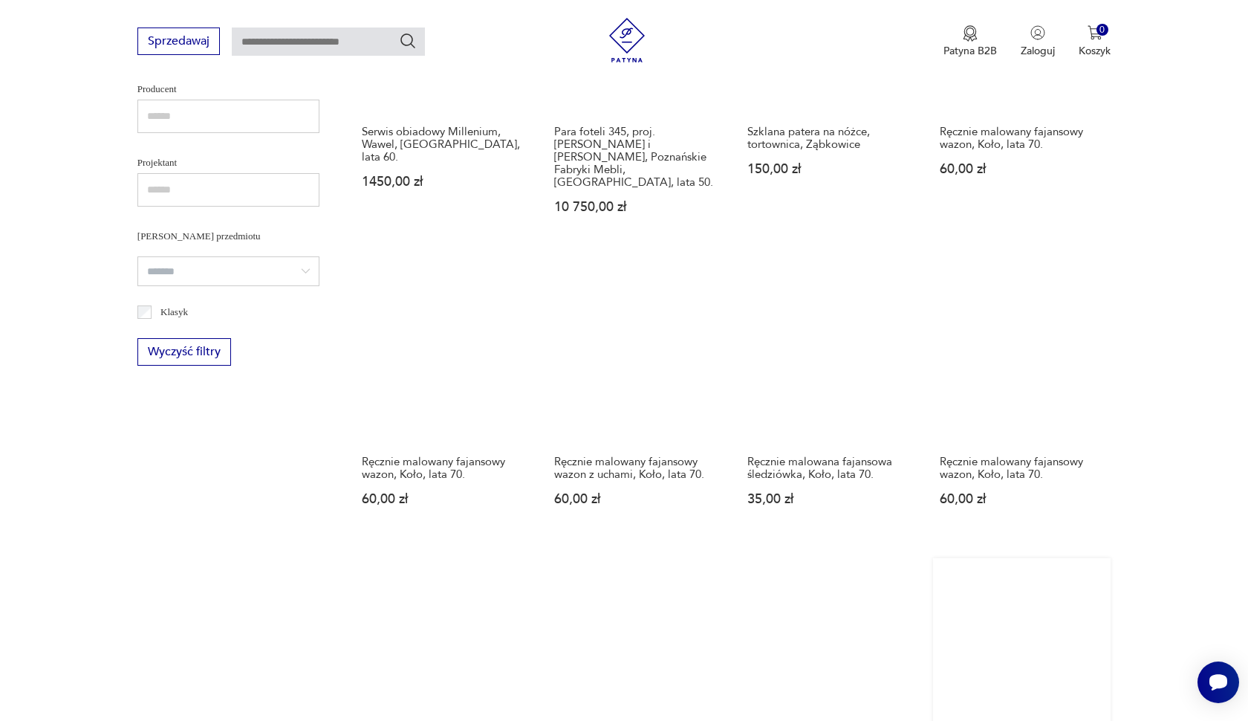
scroll to position [997, 0]
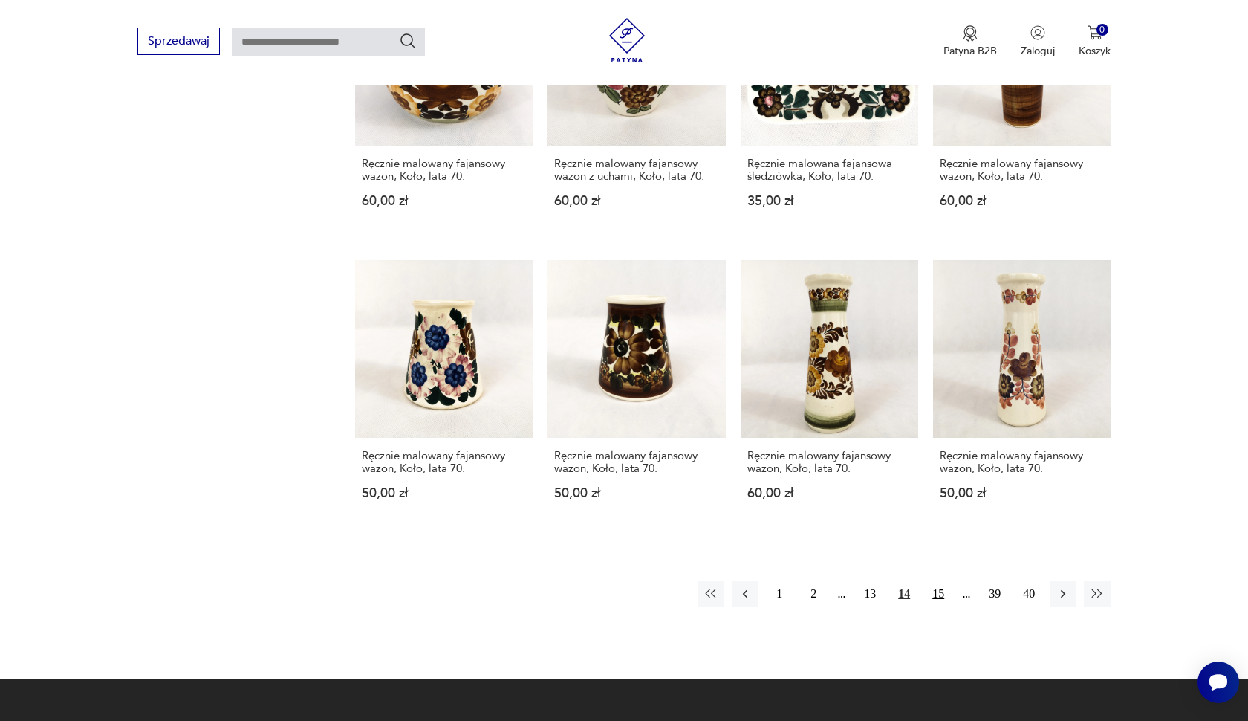
click at [937, 604] on button "15" at bounding box center [938, 593] width 27 height 27
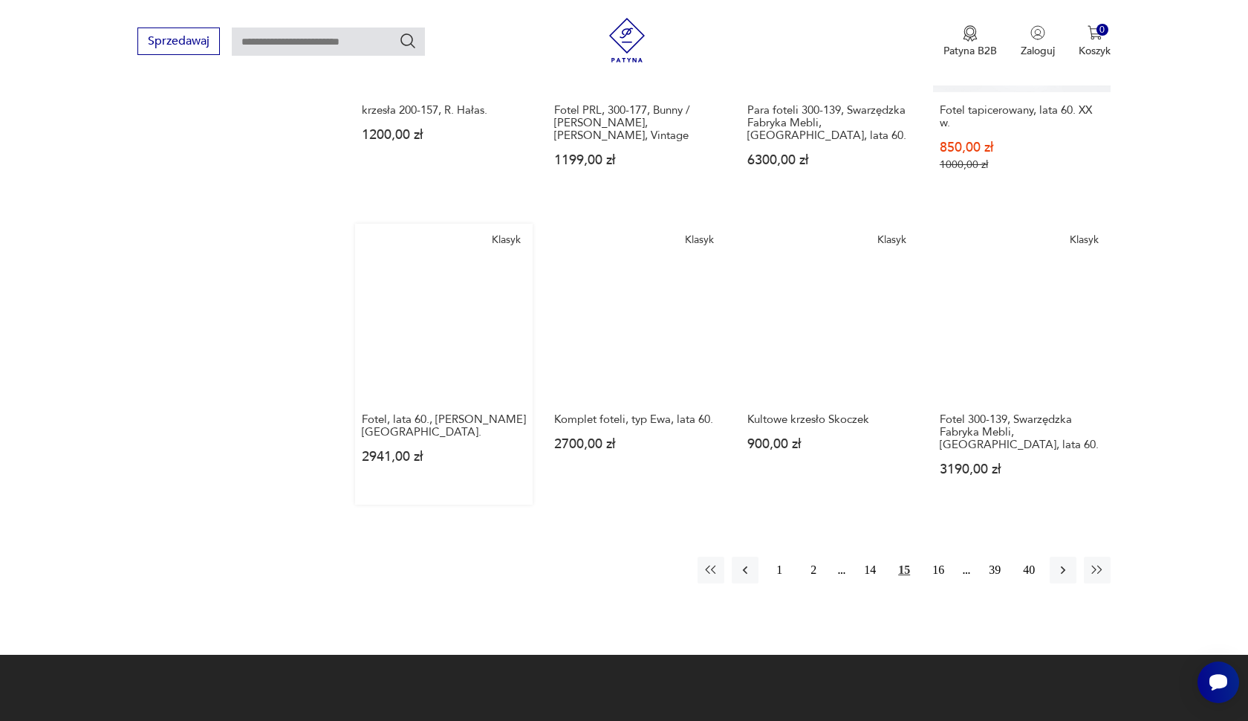
scroll to position [1050, 0]
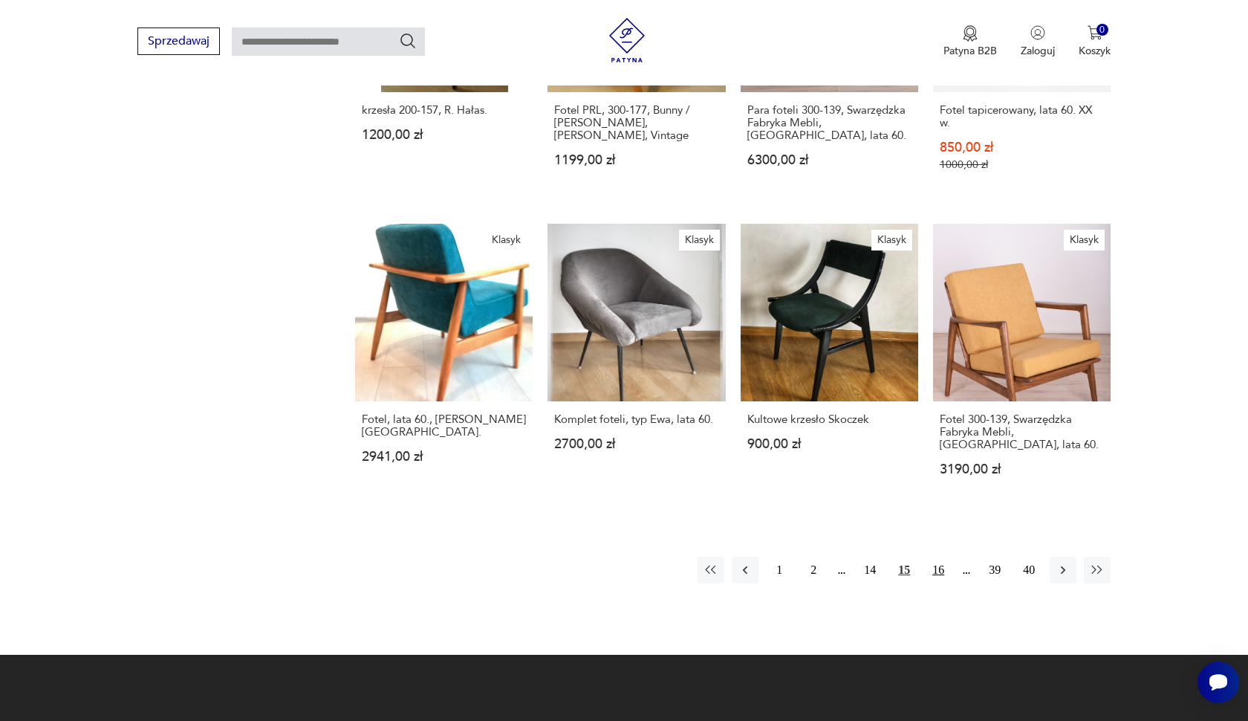
click at [938, 556] on button "16" at bounding box center [938, 569] width 27 height 27
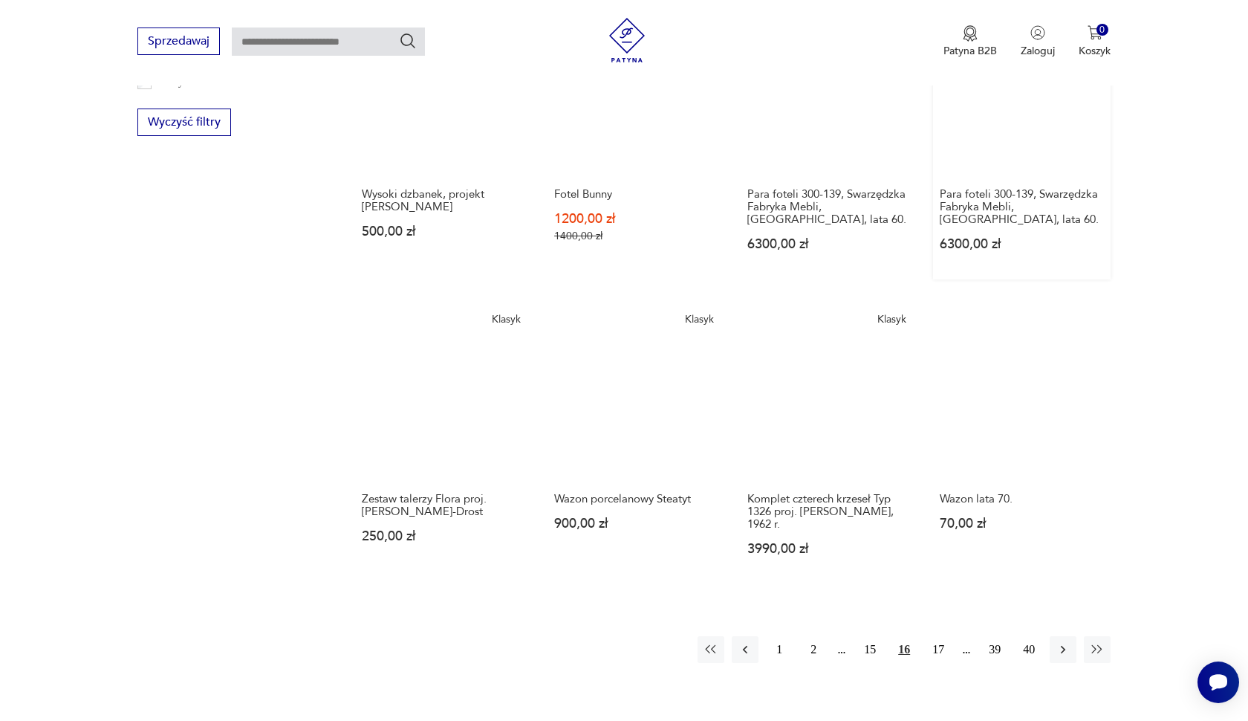
scroll to position [982, 0]
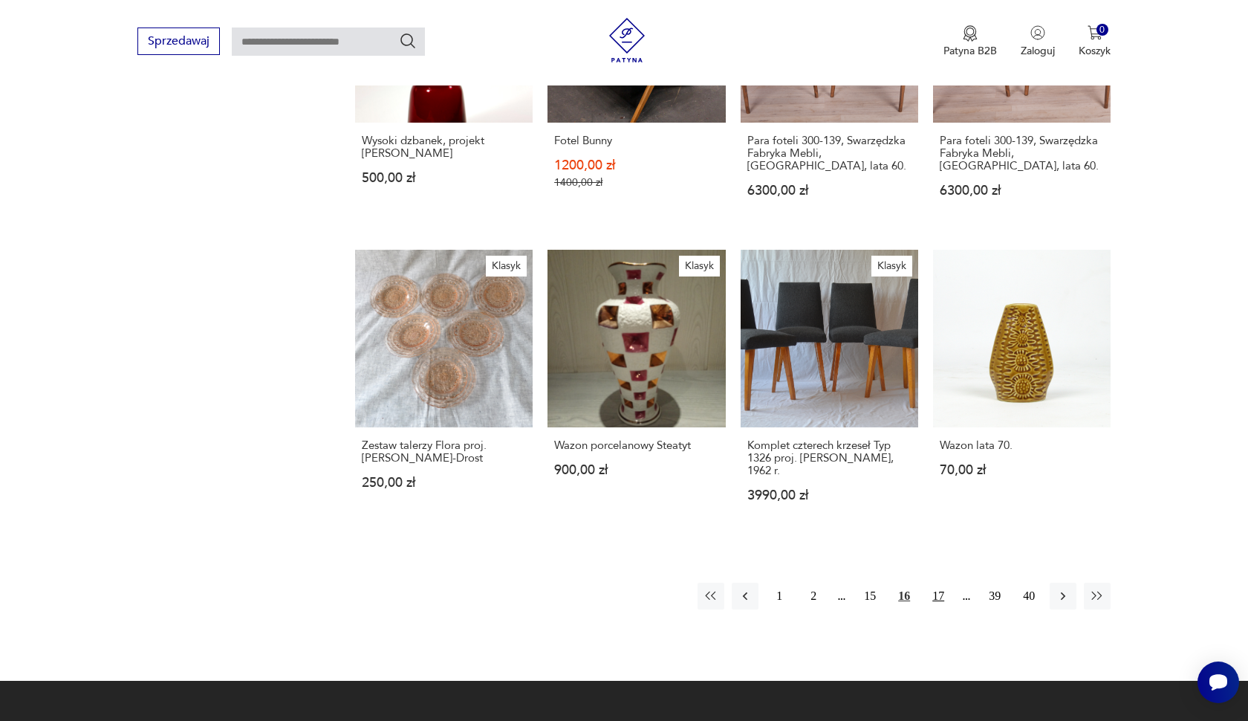
click at [938, 607] on button "17" at bounding box center [938, 595] width 27 height 27
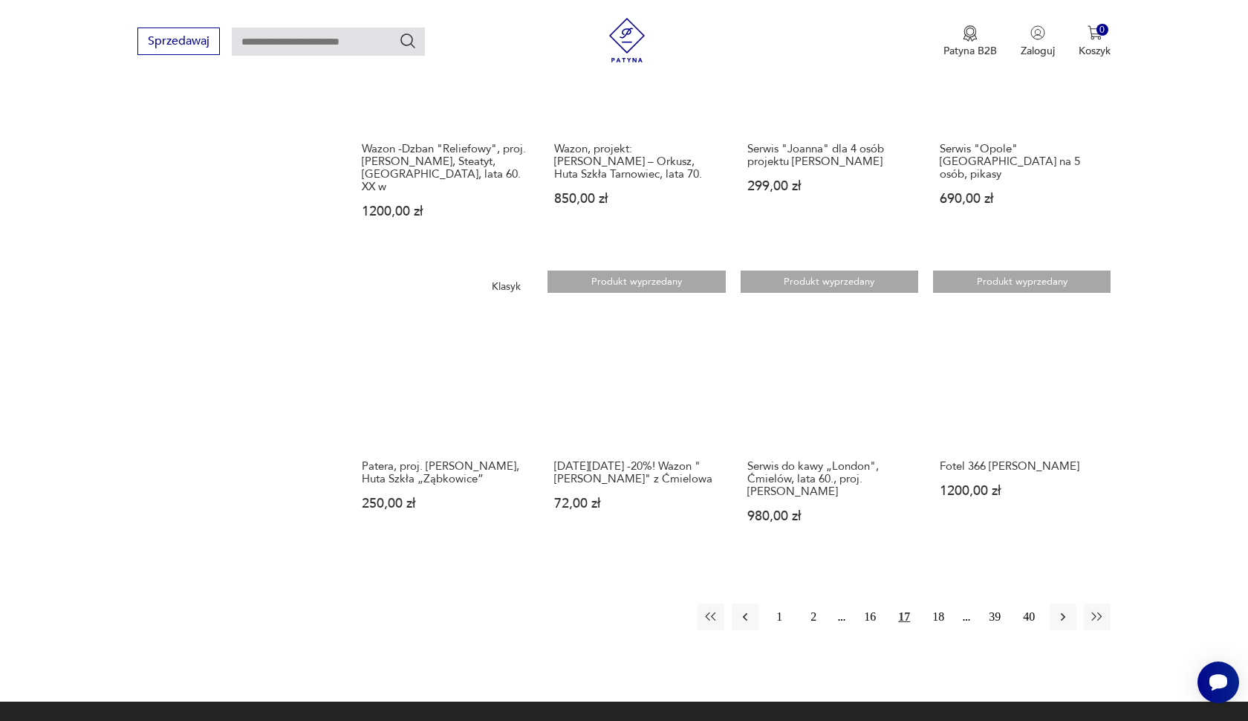
scroll to position [1027, 0]
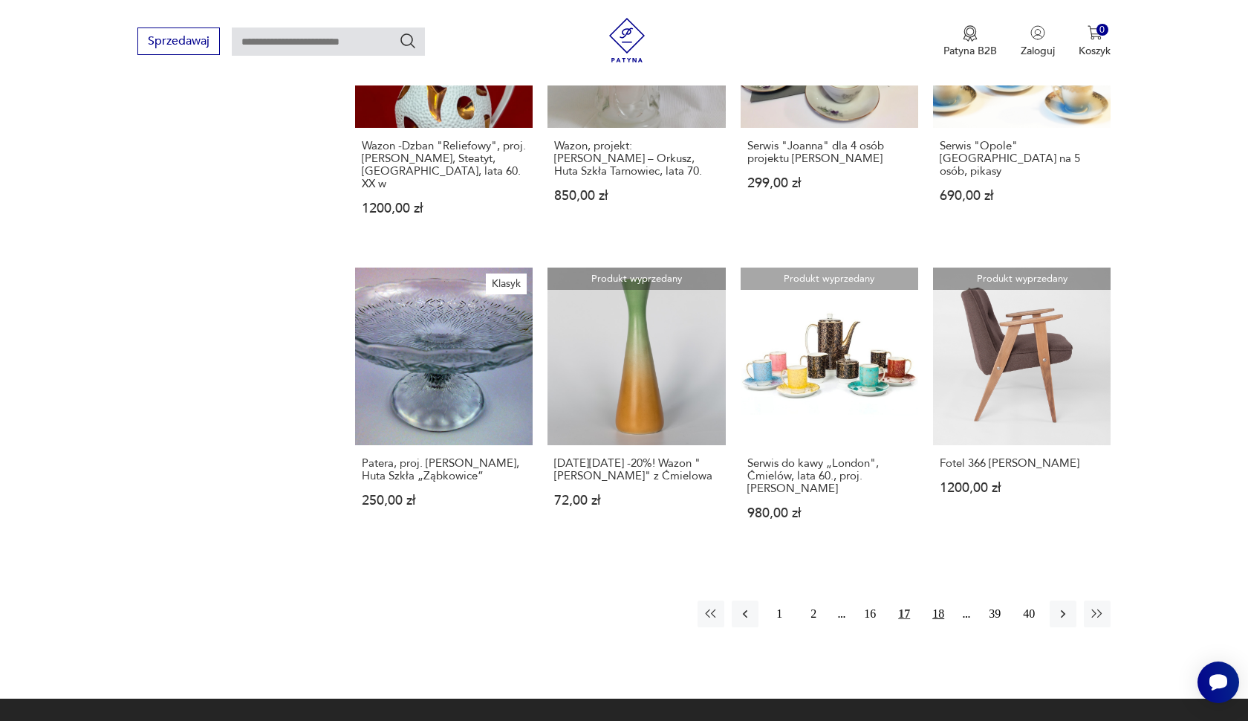
click at [938, 600] on button "18" at bounding box center [938, 613] width 27 height 27
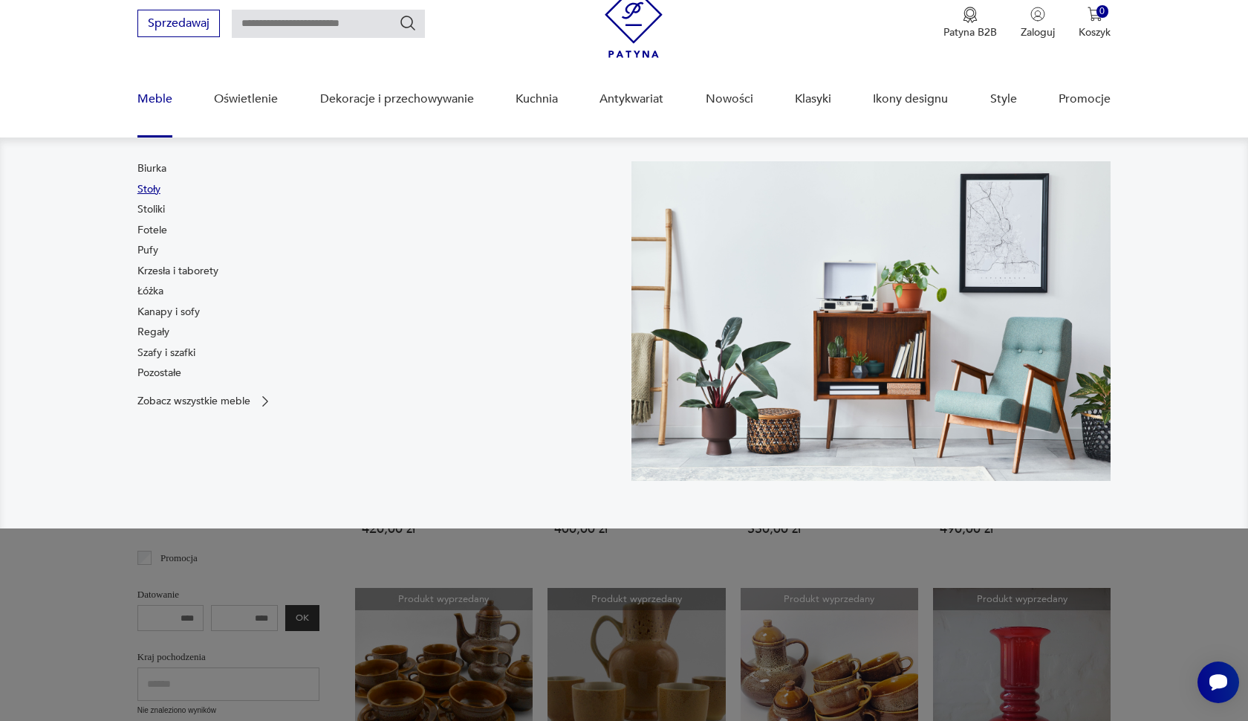
click at [158, 192] on link "Stoły" at bounding box center [148, 189] width 23 height 15
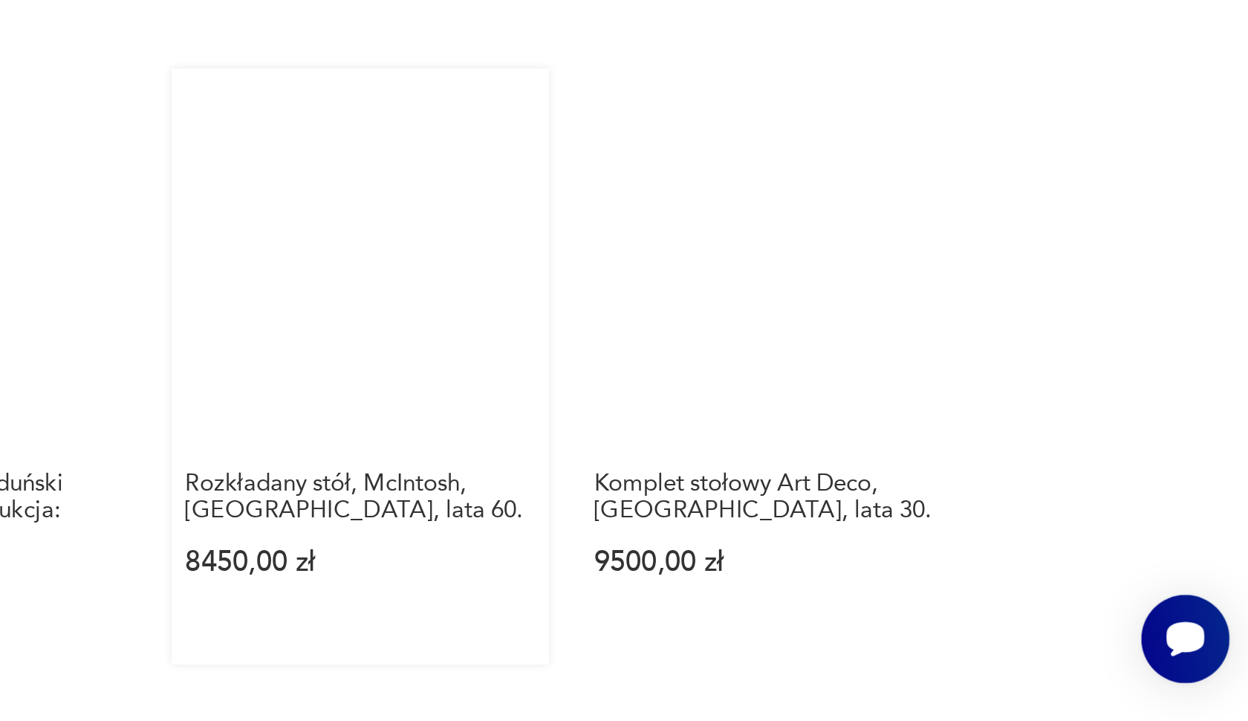
scroll to position [1337, 0]
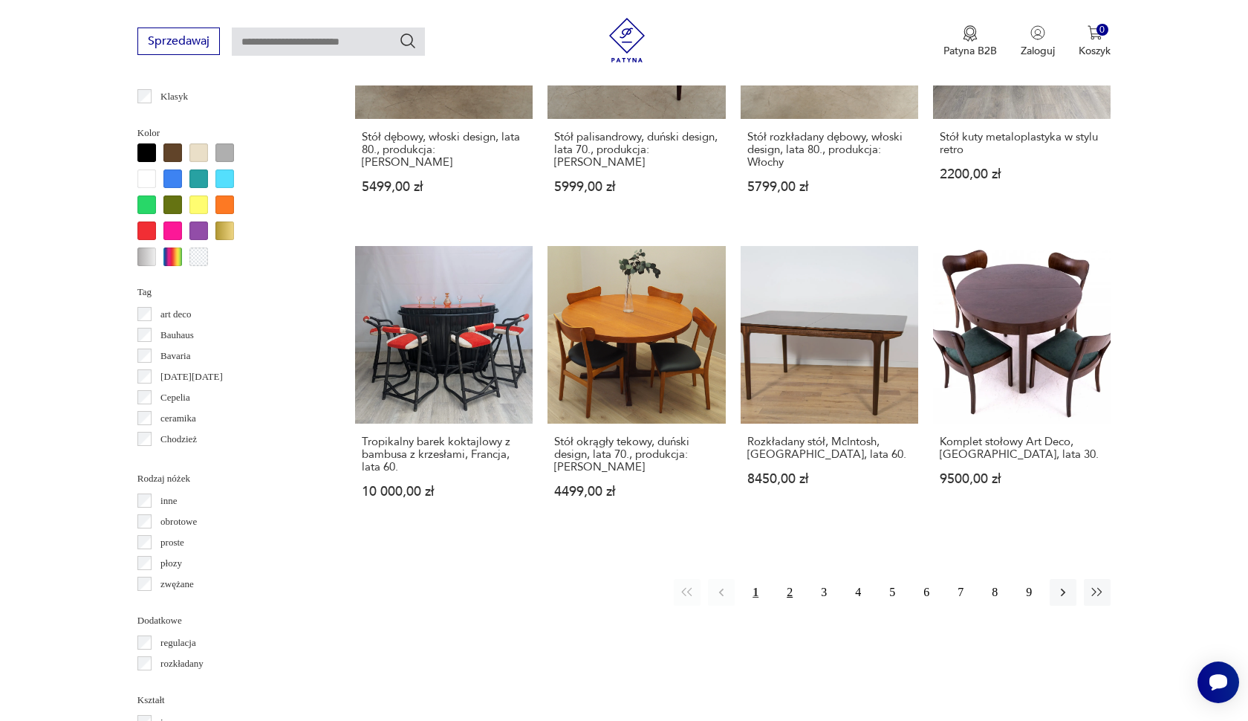
click at [790, 605] on button "2" at bounding box center [789, 592] width 27 height 27
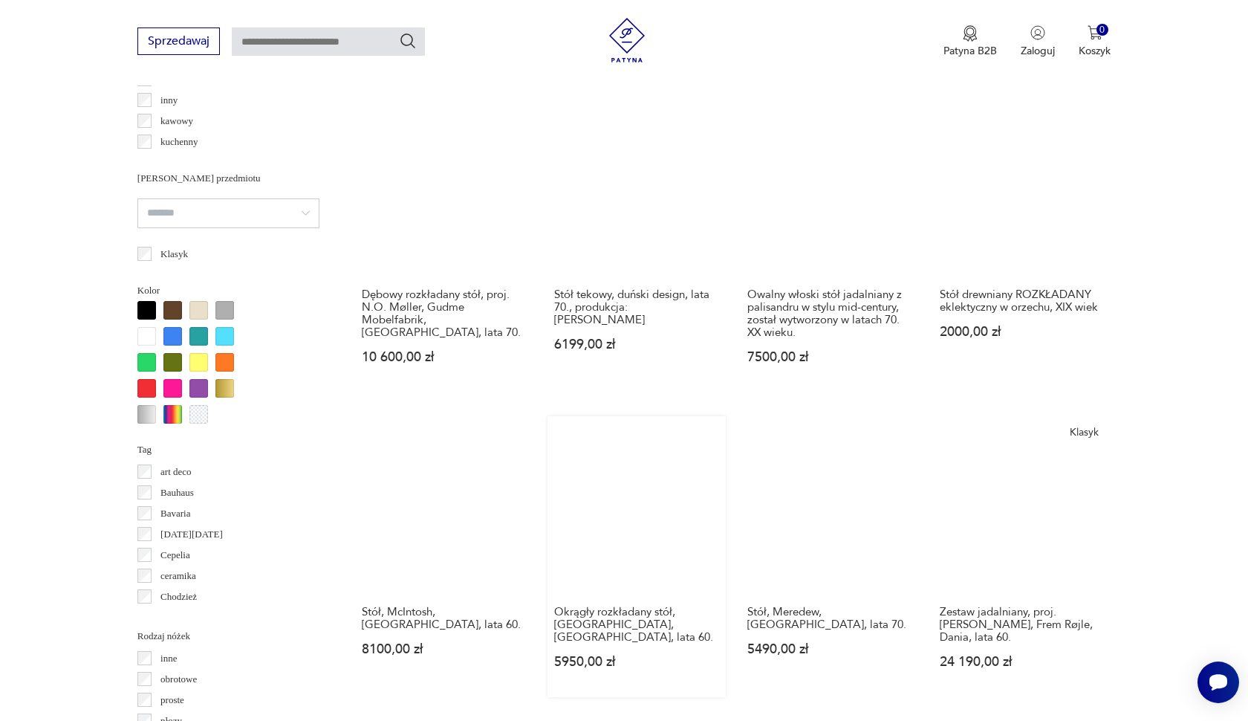
scroll to position [1481, 0]
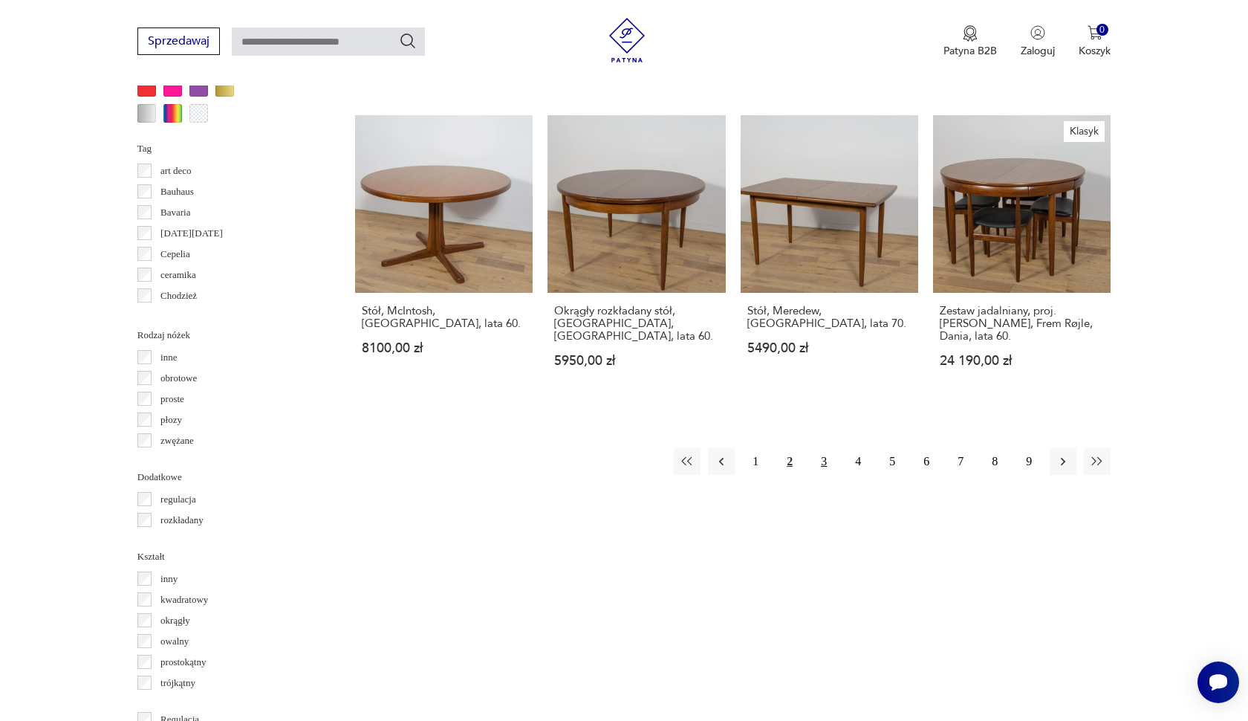
click at [828, 475] on button "3" at bounding box center [823, 461] width 27 height 27
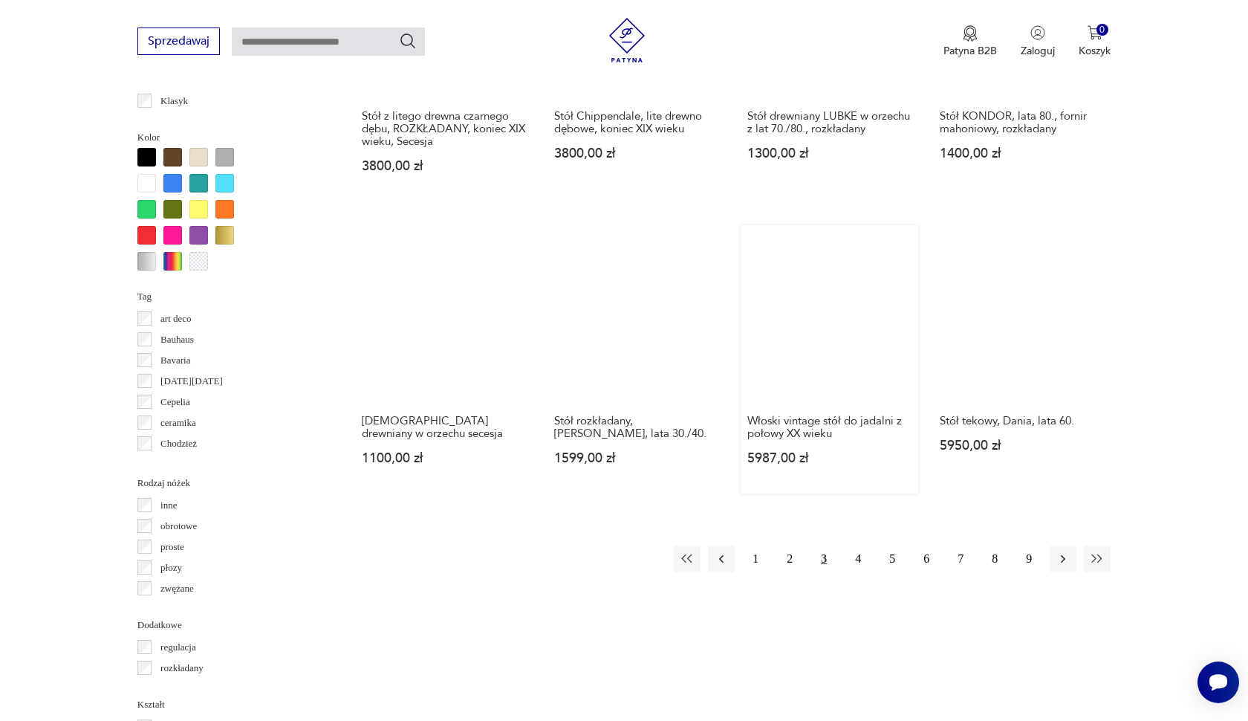
scroll to position [1346, 0]
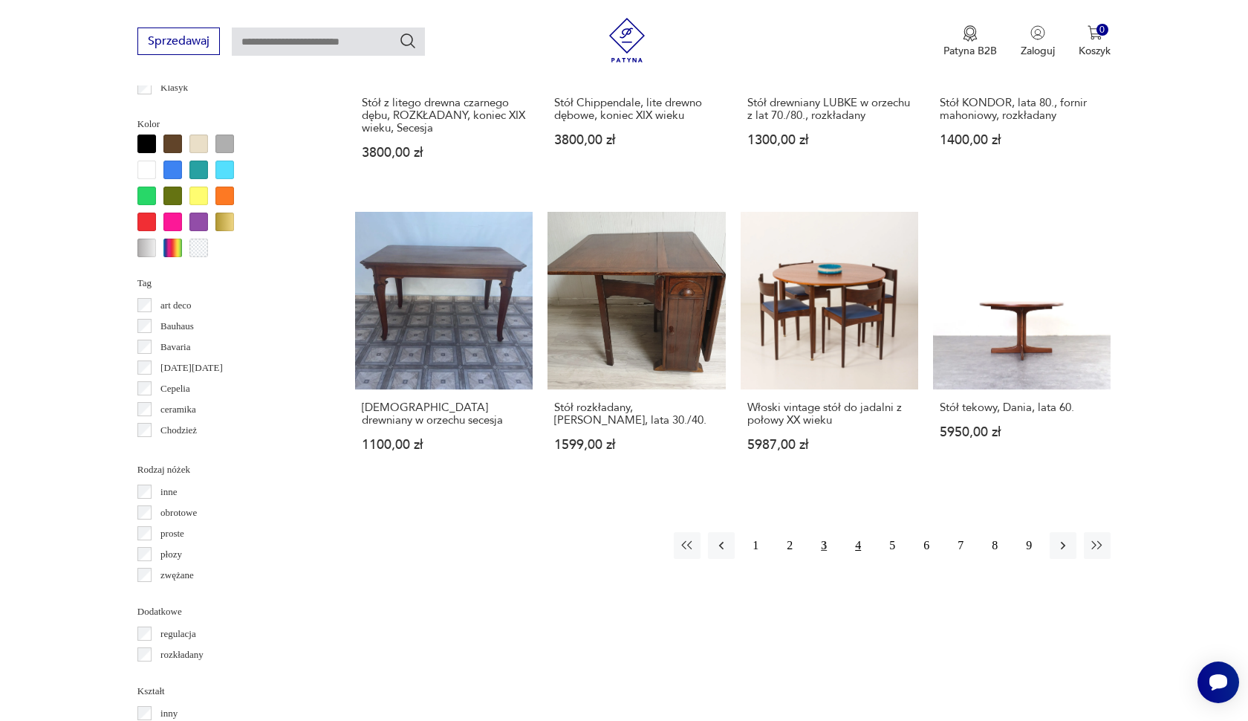
click at [861, 559] on button "4" at bounding box center [858, 545] width 27 height 27
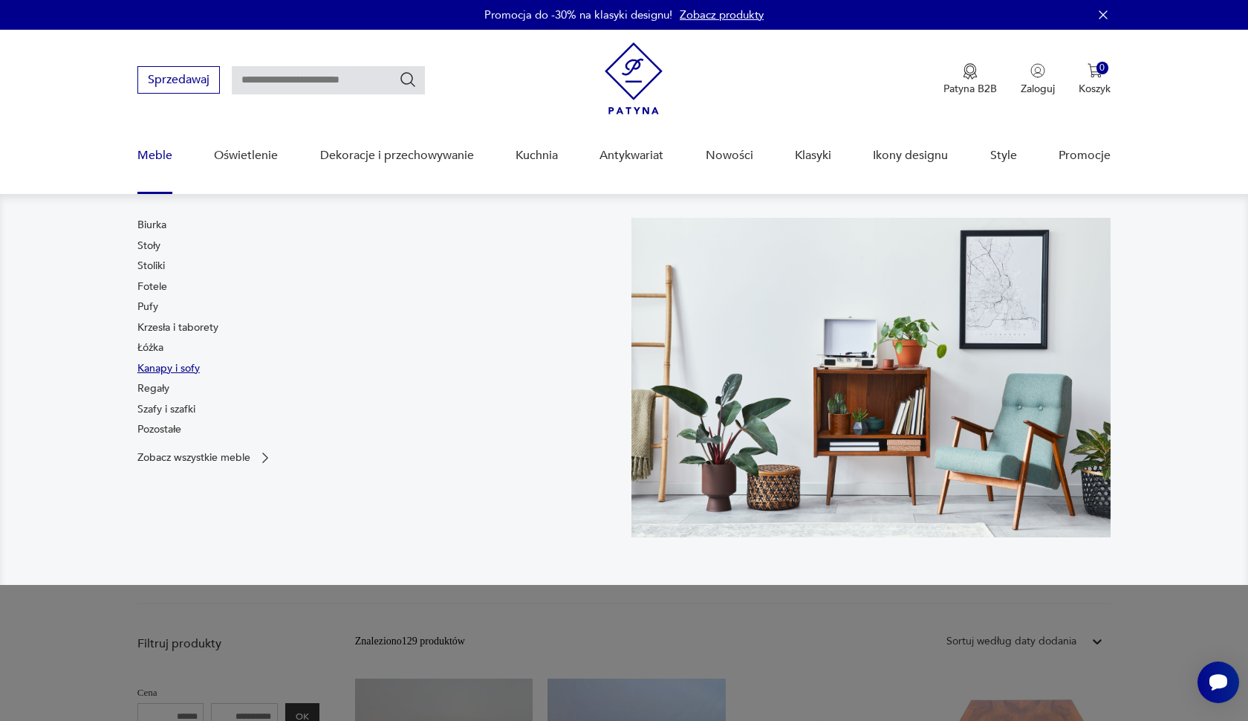
click at [166, 363] on link "Kanapy i sofy" at bounding box center [168, 368] width 62 height 15
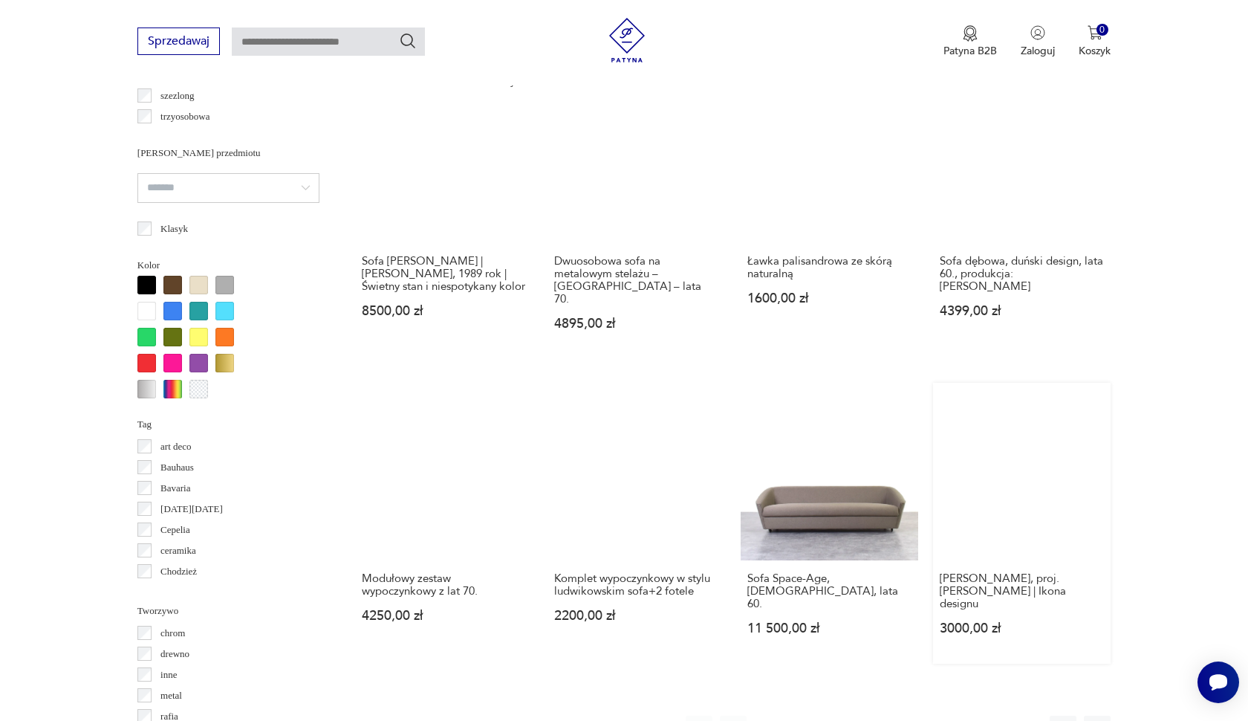
scroll to position [1356, 0]
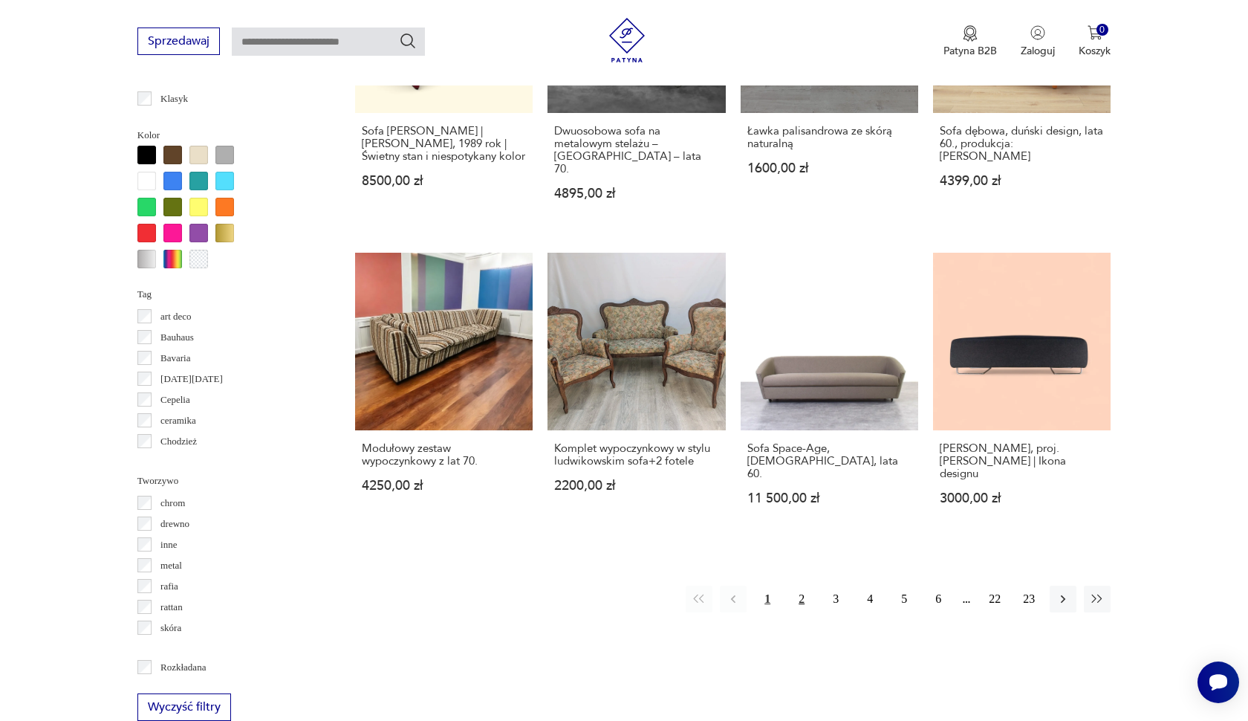
click at [805, 588] on button "2" at bounding box center [801, 598] width 27 height 27
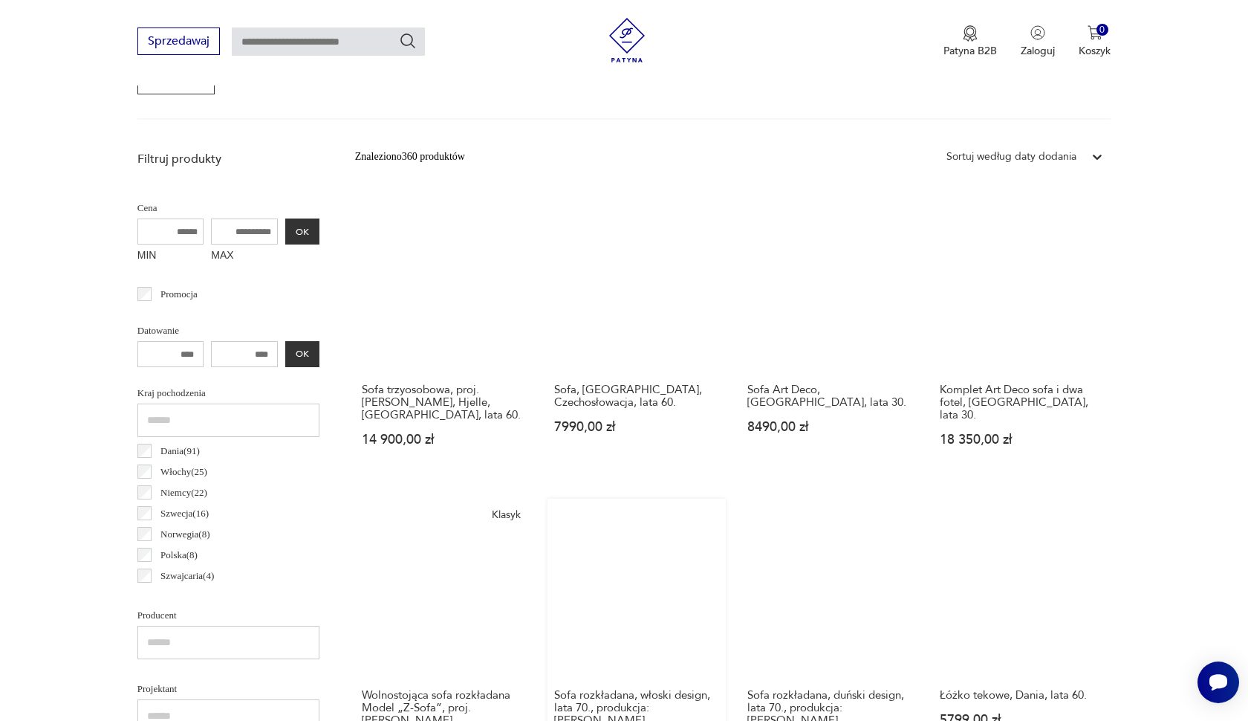
scroll to position [476, 0]
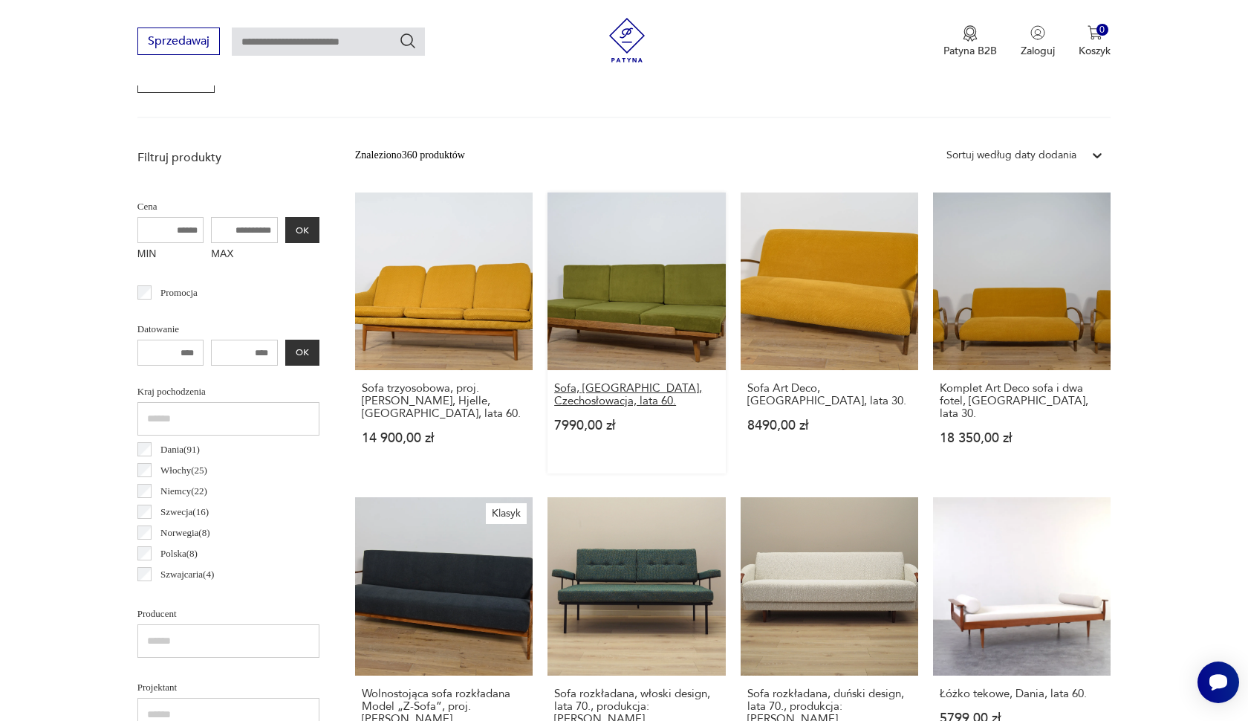
click at [642, 402] on h3 "Sofa, [GEOGRAPHIC_DATA], Czechosłowacja, lata 60." at bounding box center [636, 394] width 164 height 25
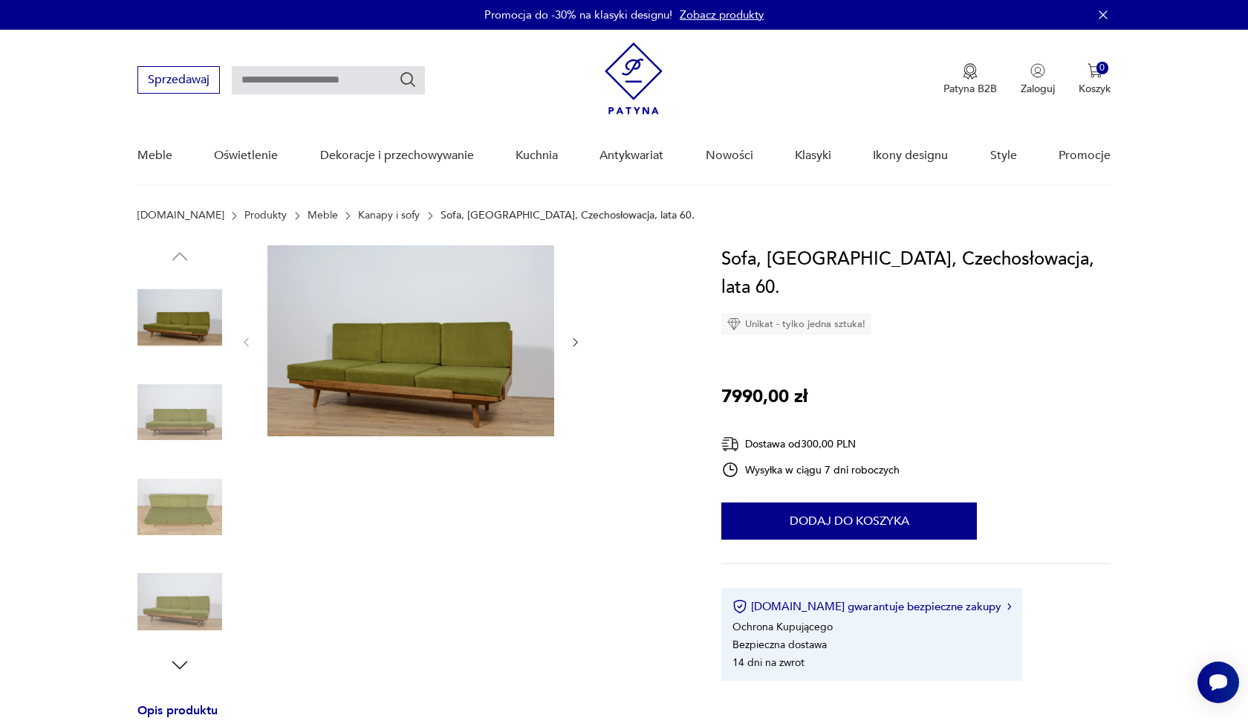
click at [198, 315] on img at bounding box center [179, 317] width 85 height 85
click at [197, 379] on img at bounding box center [179, 412] width 85 height 85
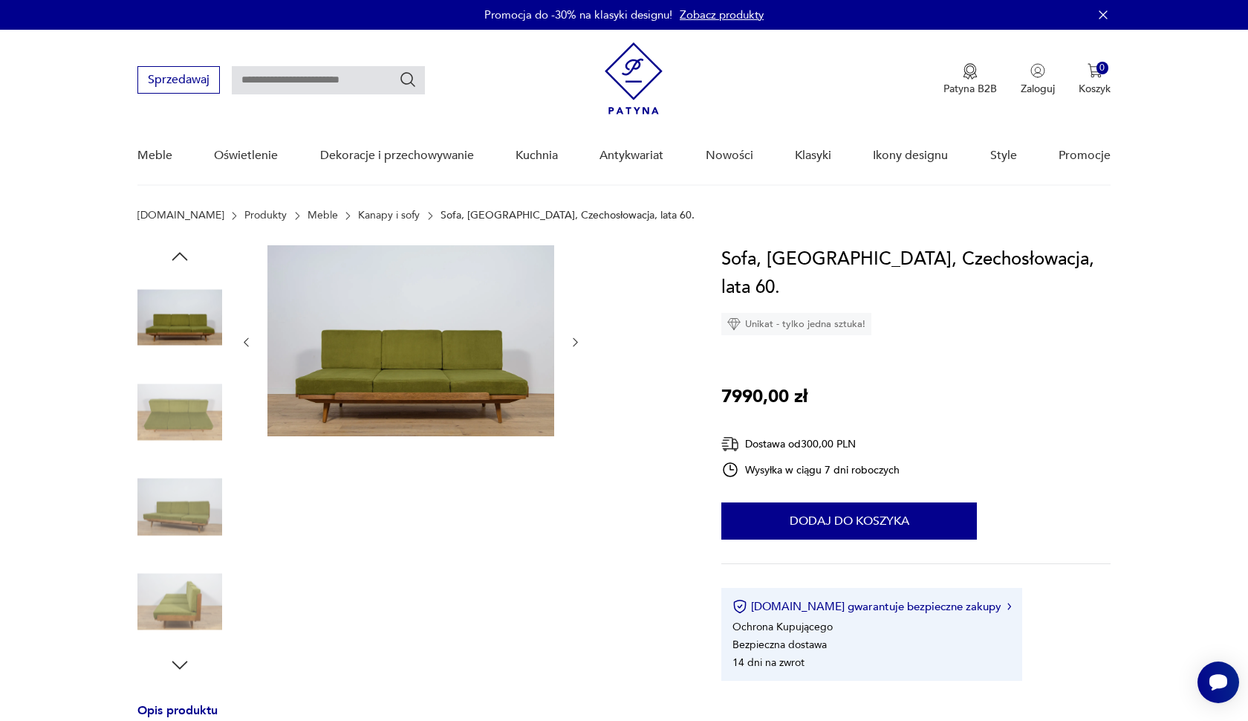
click at [198, 429] on img at bounding box center [179, 412] width 85 height 85
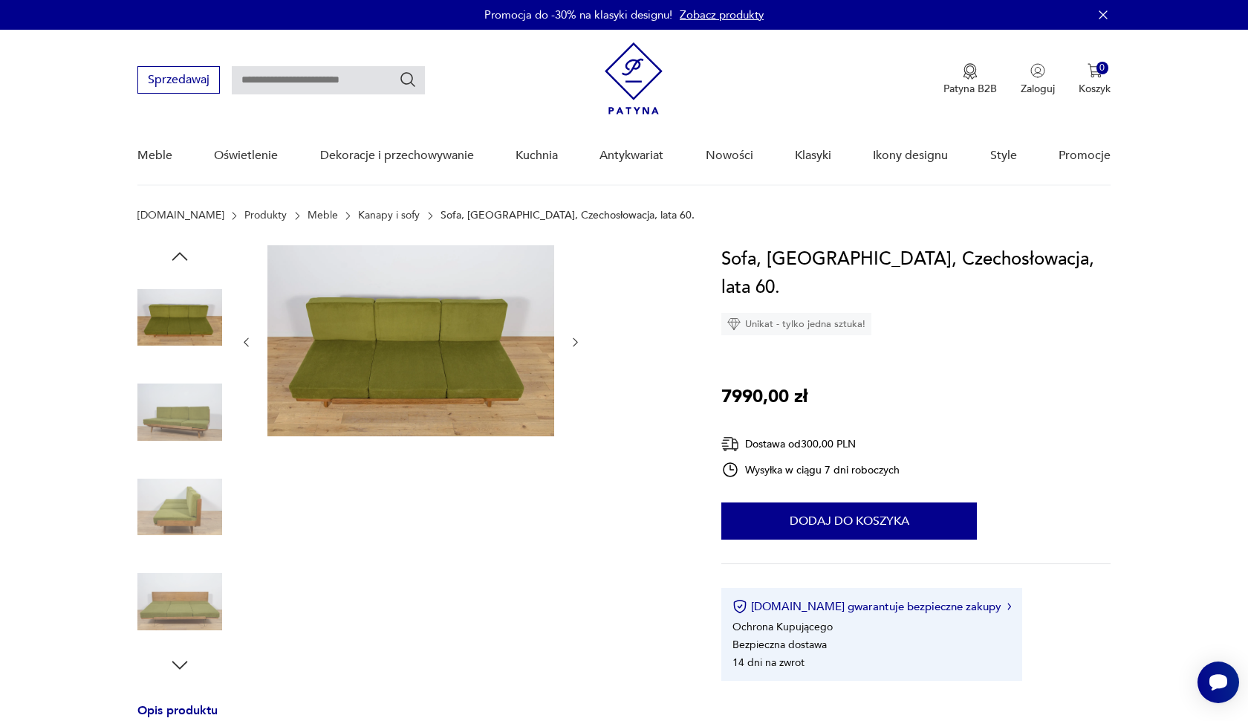
click at [198, 435] on img at bounding box center [179, 412] width 85 height 85
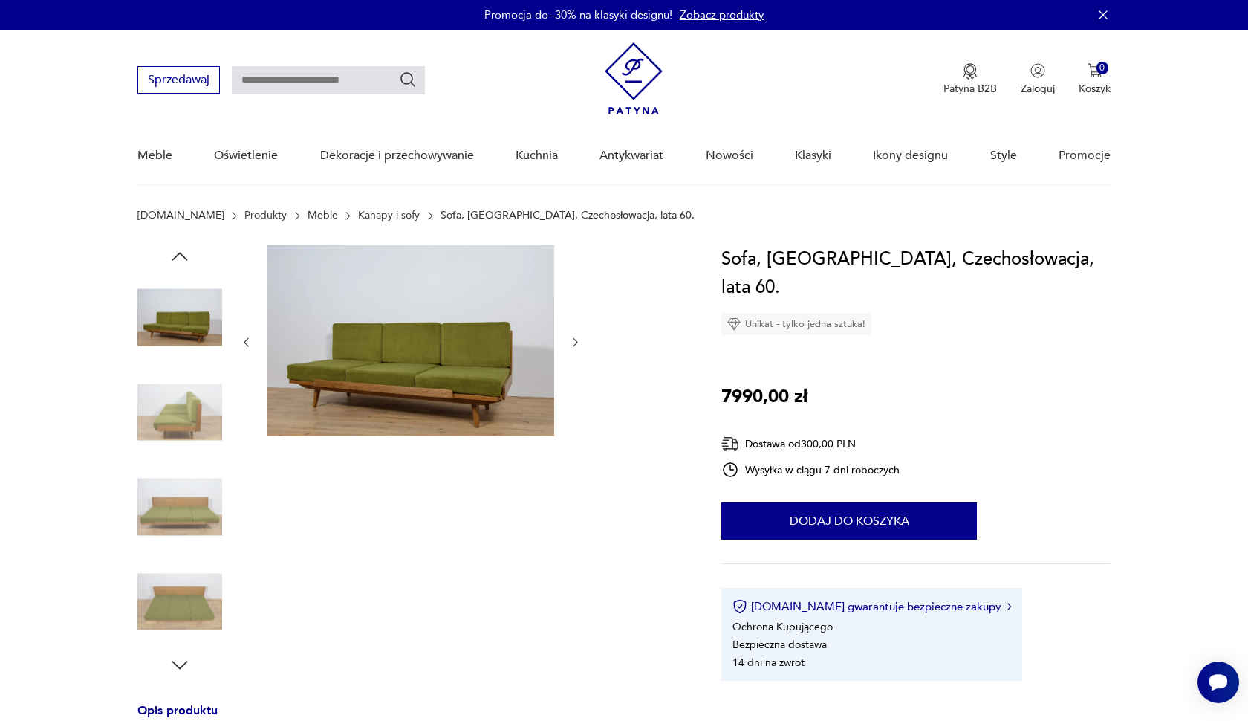
click at [198, 444] on img at bounding box center [179, 412] width 85 height 85
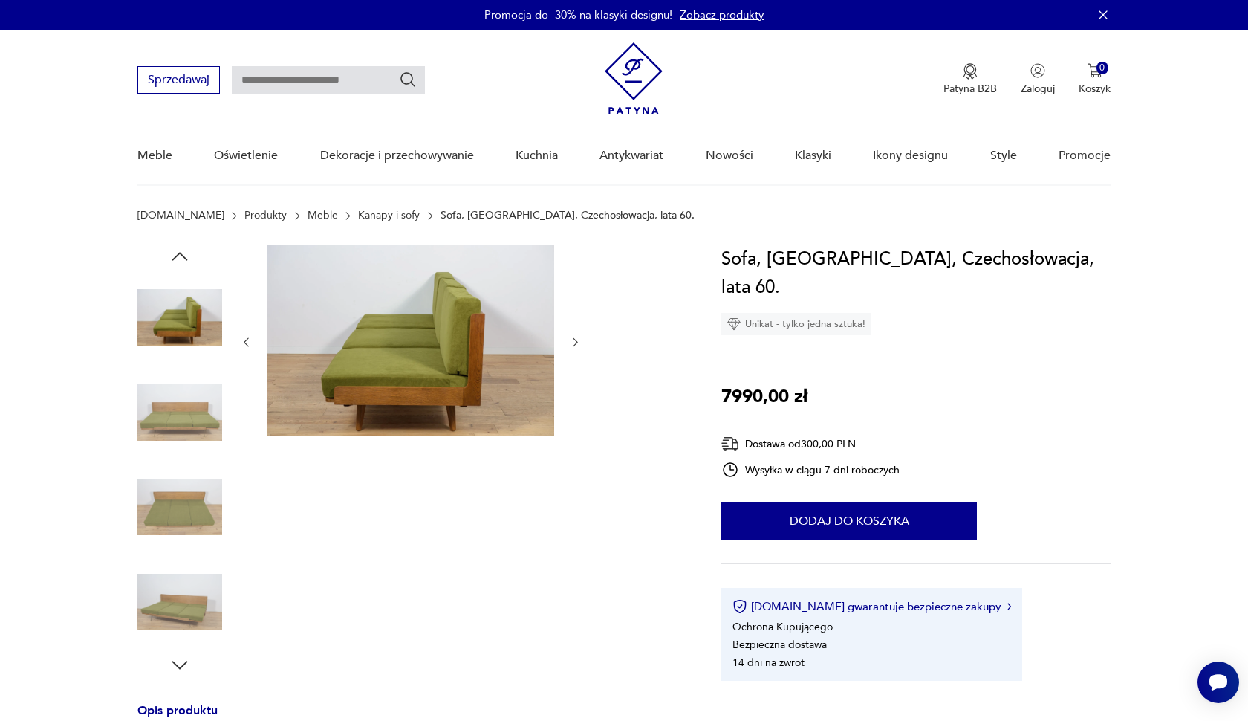
click at [198, 444] on img at bounding box center [179, 412] width 85 height 85
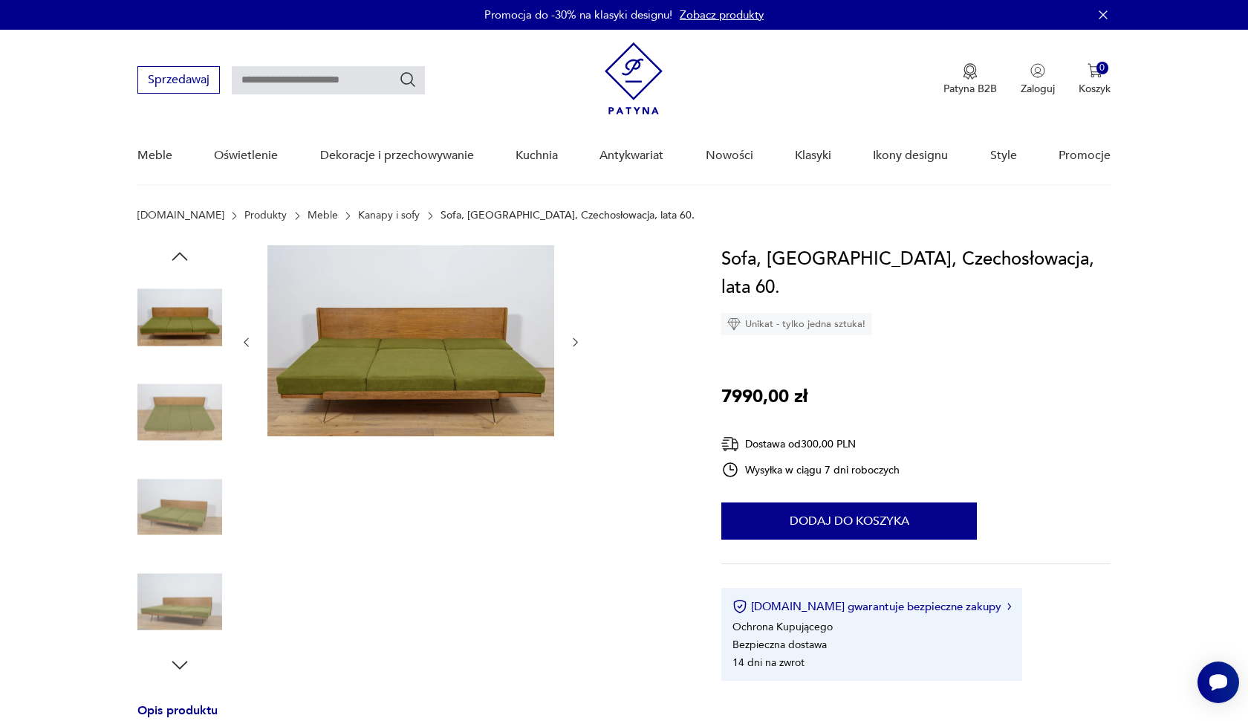
click at [198, 444] on img at bounding box center [179, 412] width 85 height 85
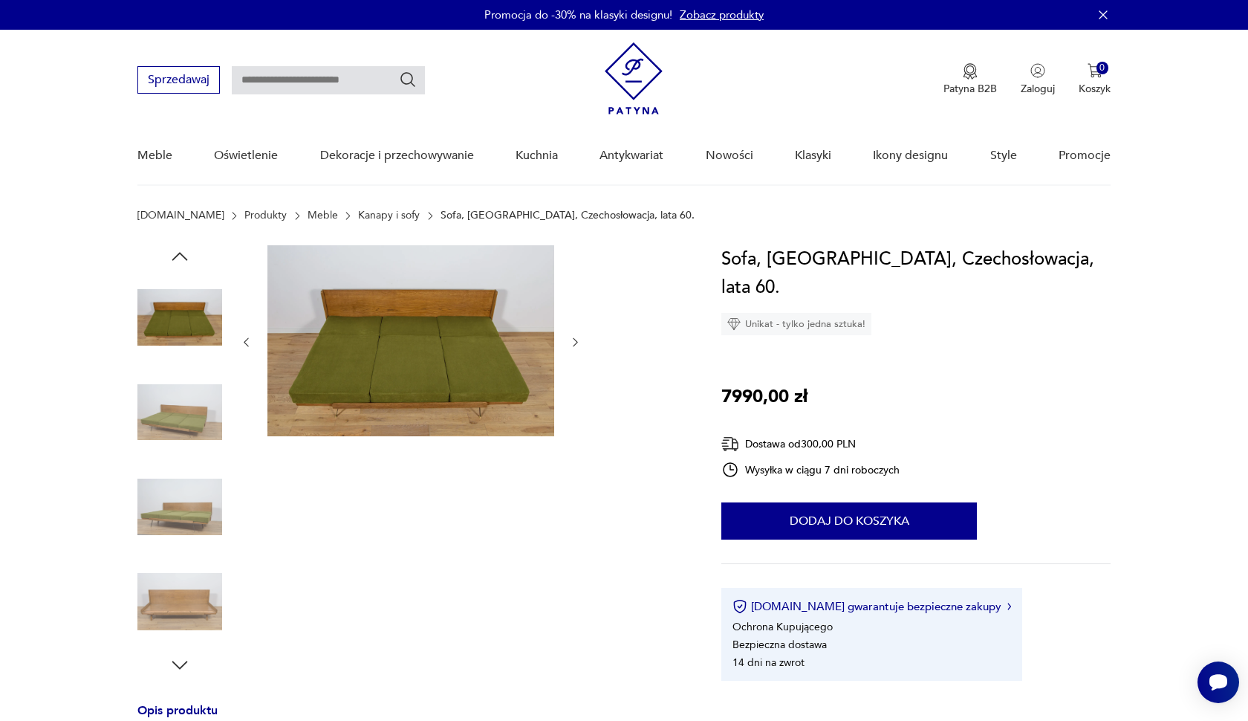
click at [198, 444] on img at bounding box center [179, 412] width 85 height 85
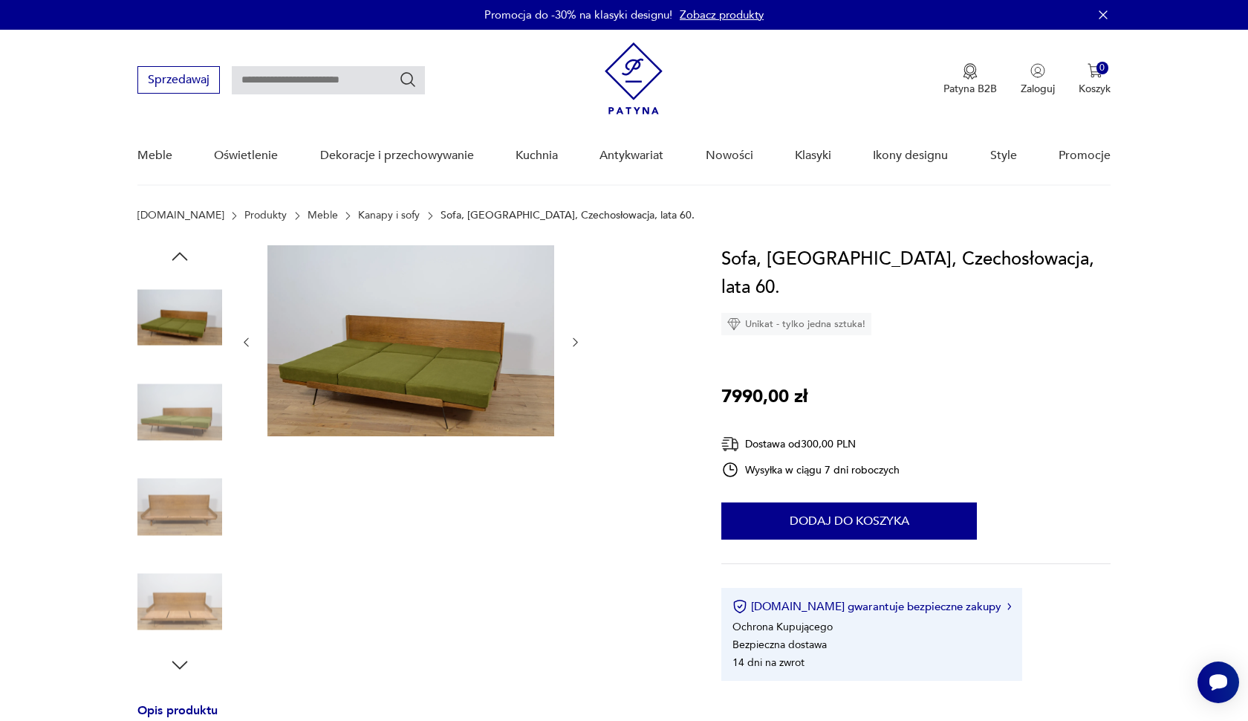
click at [198, 444] on img at bounding box center [179, 412] width 85 height 85
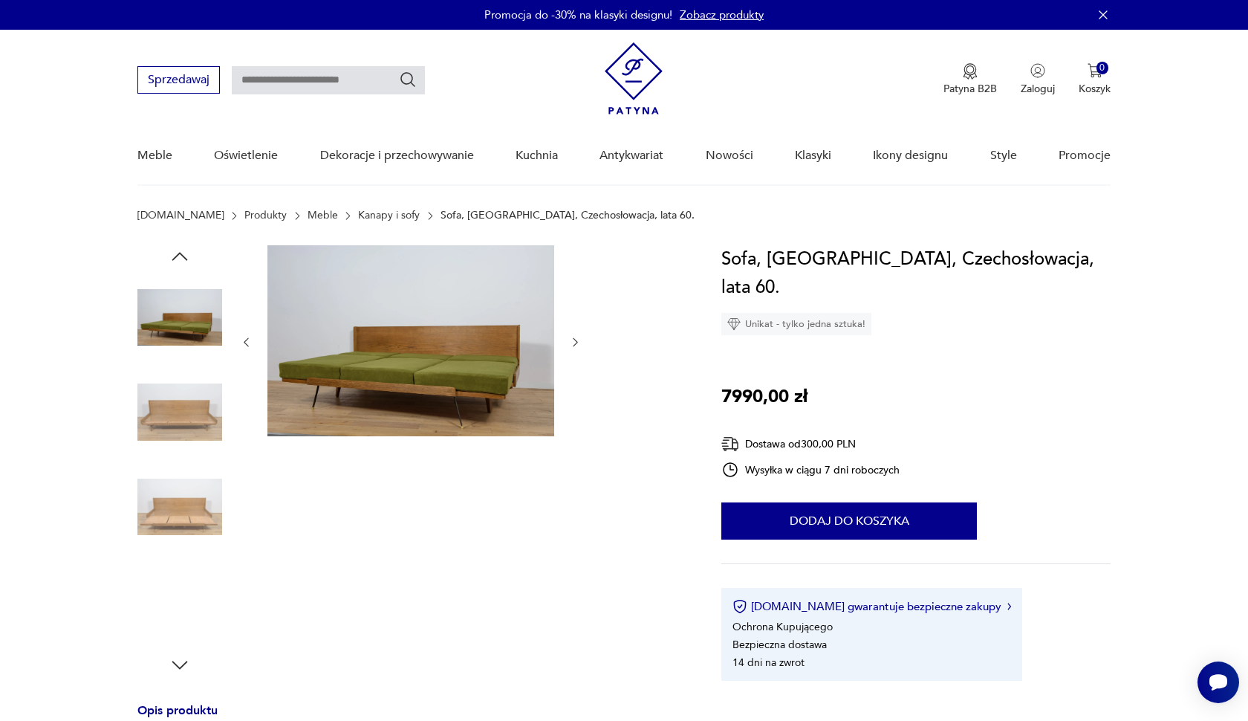
click at [197, 444] on img at bounding box center [179, 412] width 85 height 85
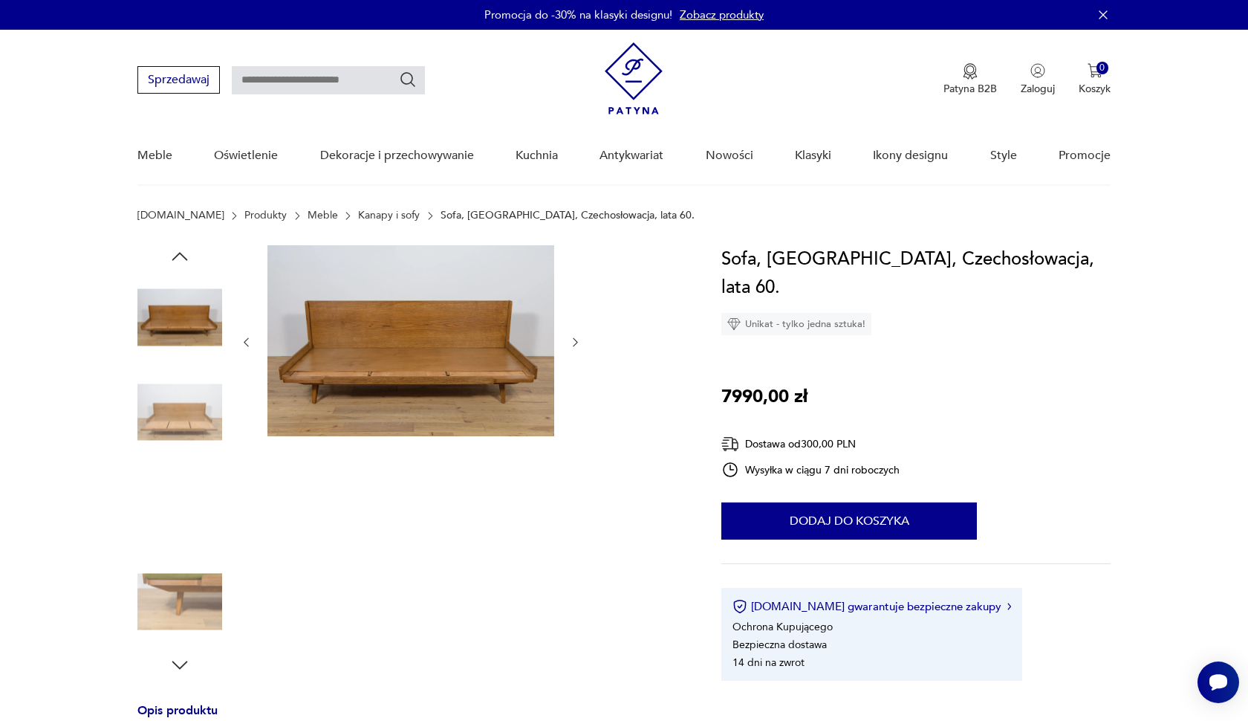
click at [197, 444] on img at bounding box center [179, 412] width 85 height 85
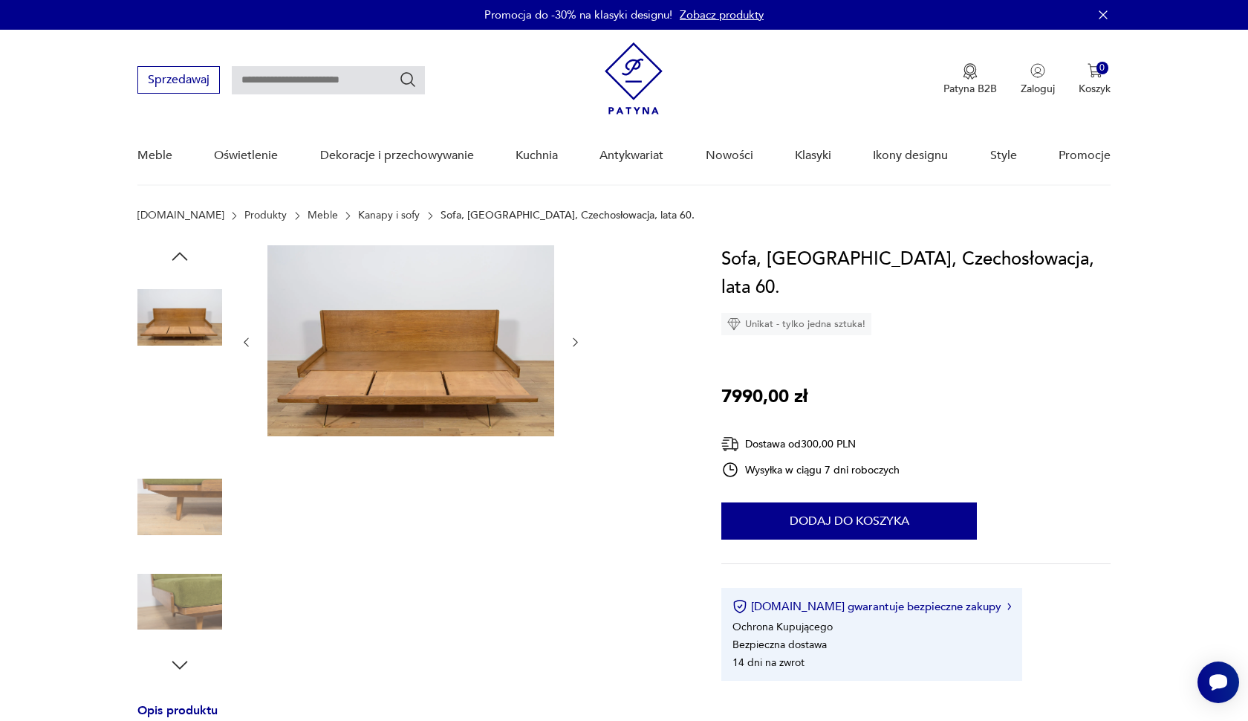
click at [197, 444] on img at bounding box center [179, 412] width 85 height 85
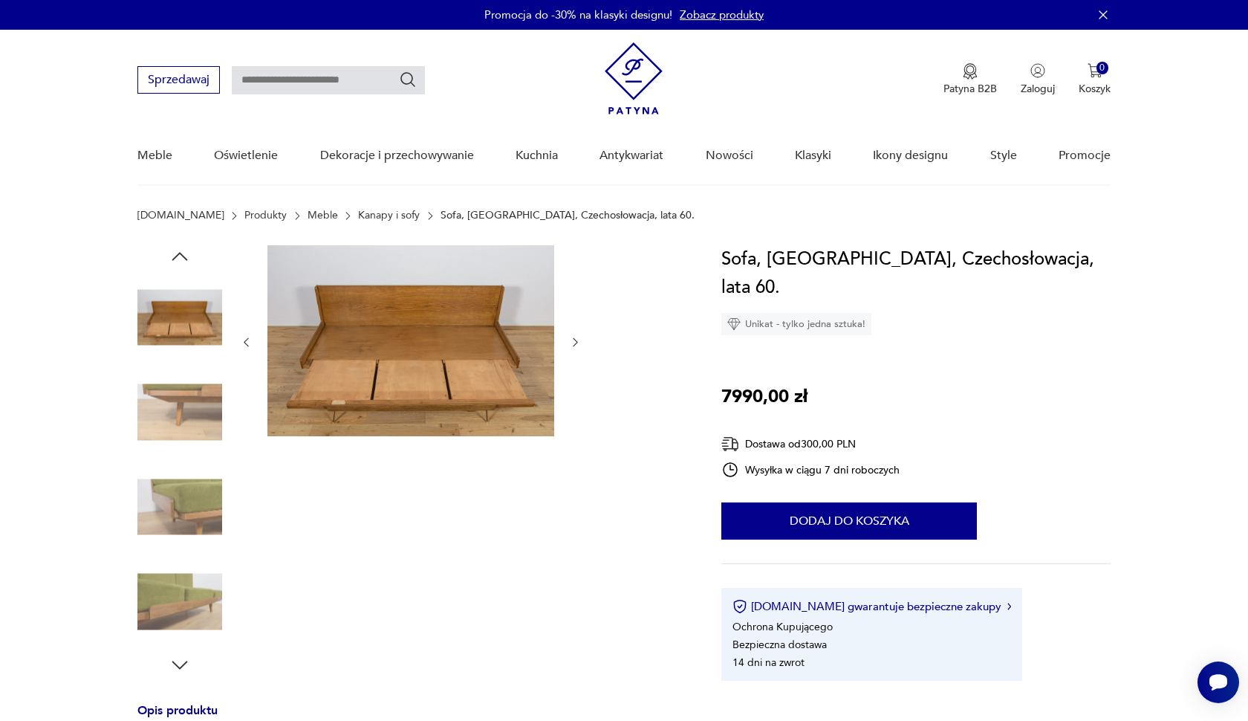
click at [196, 444] on img at bounding box center [179, 412] width 85 height 85
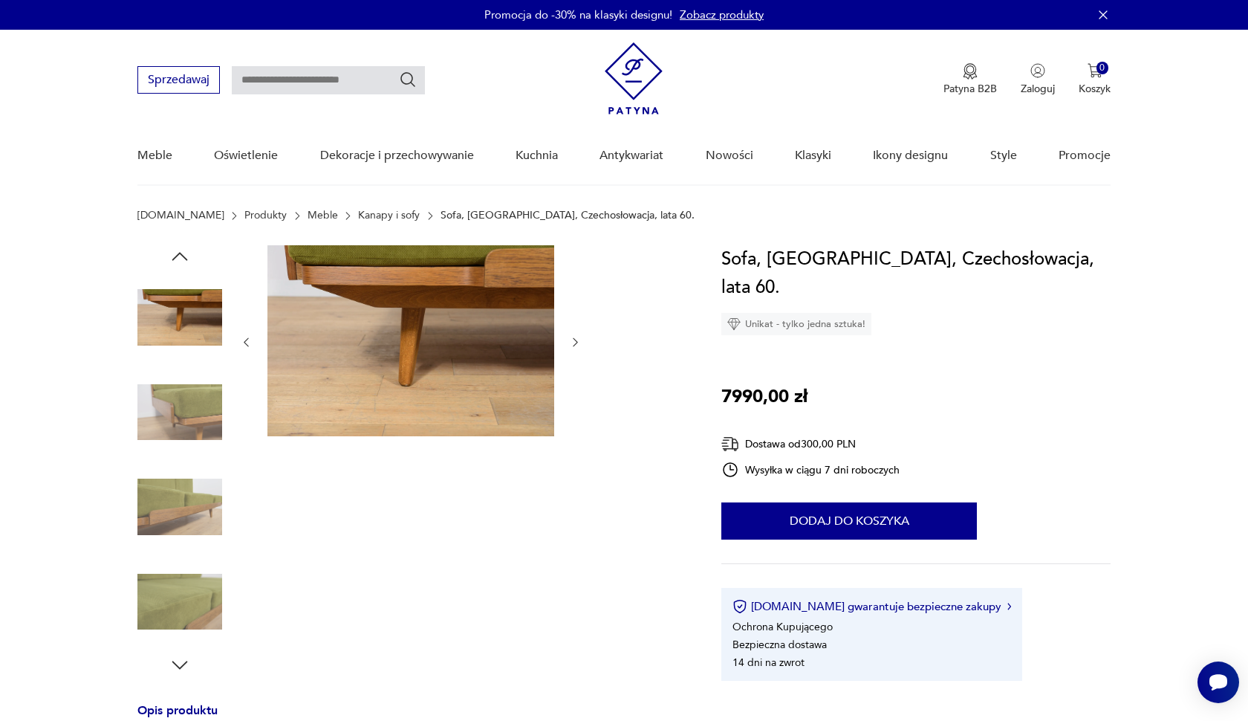
click at [196, 444] on img at bounding box center [179, 412] width 85 height 85
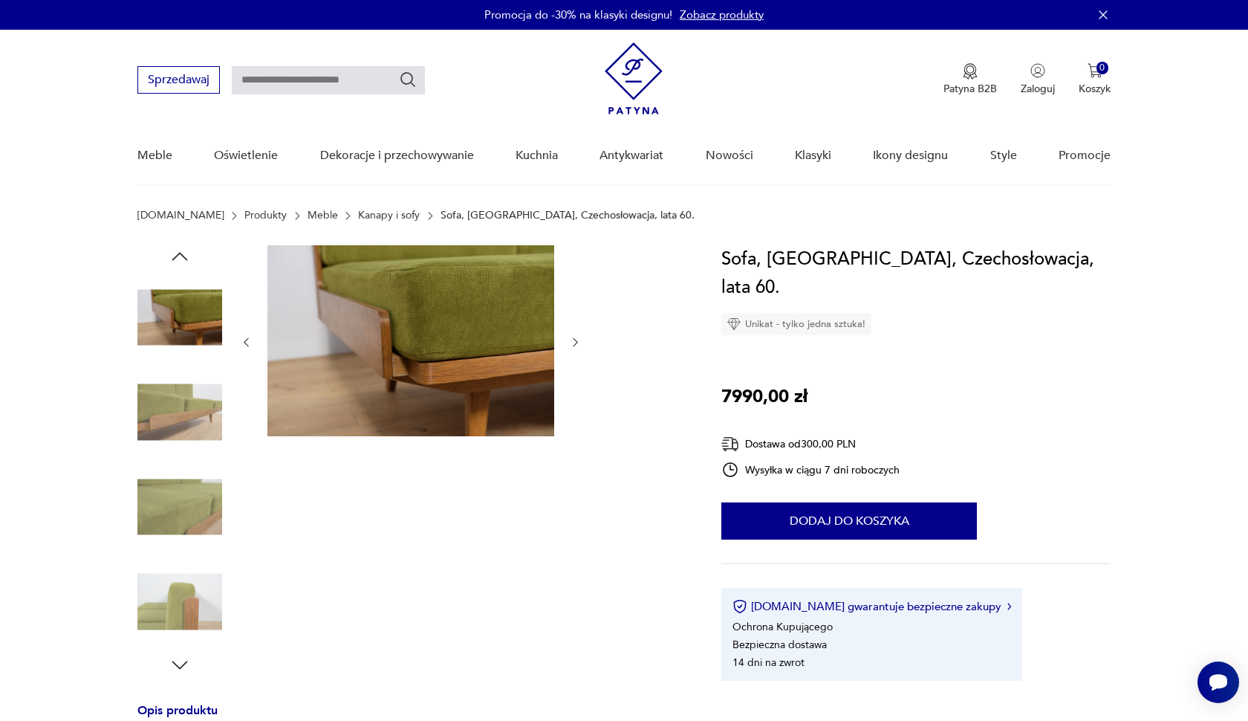
click at [196, 444] on img at bounding box center [179, 412] width 85 height 85
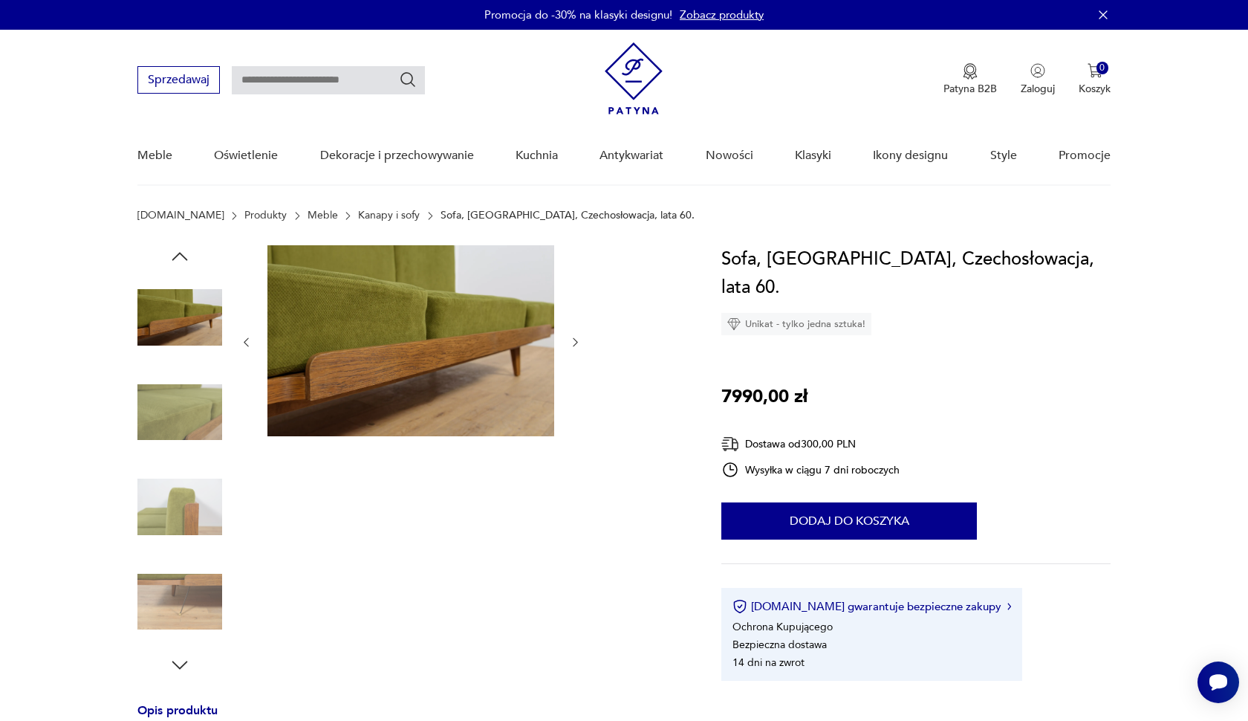
click at [196, 444] on img at bounding box center [179, 412] width 85 height 85
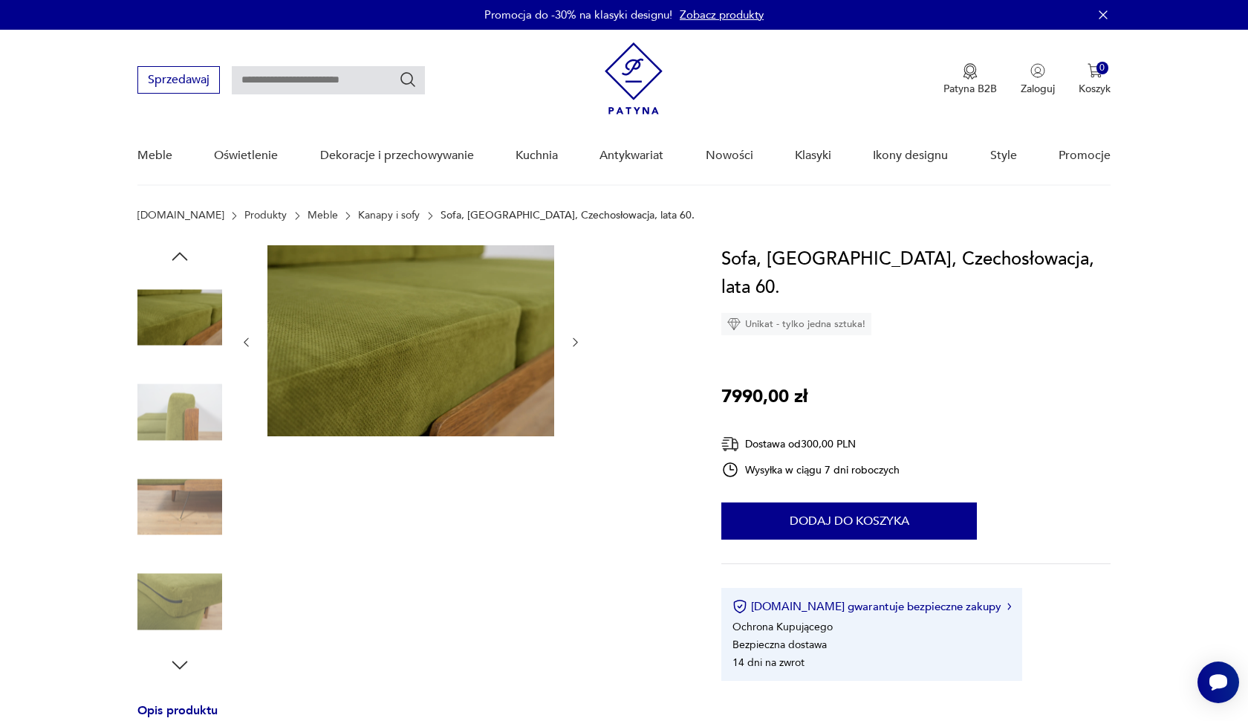
click at [196, 444] on img at bounding box center [179, 412] width 85 height 85
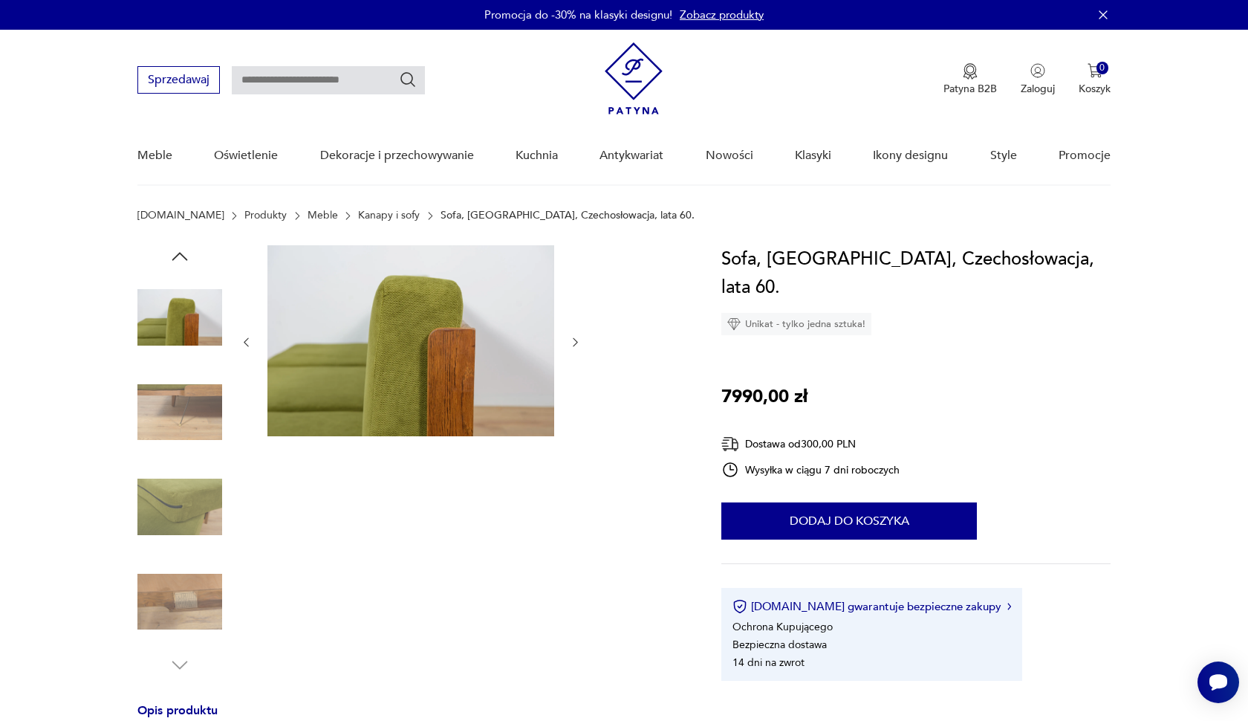
click at [196, 444] on img at bounding box center [179, 412] width 85 height 85
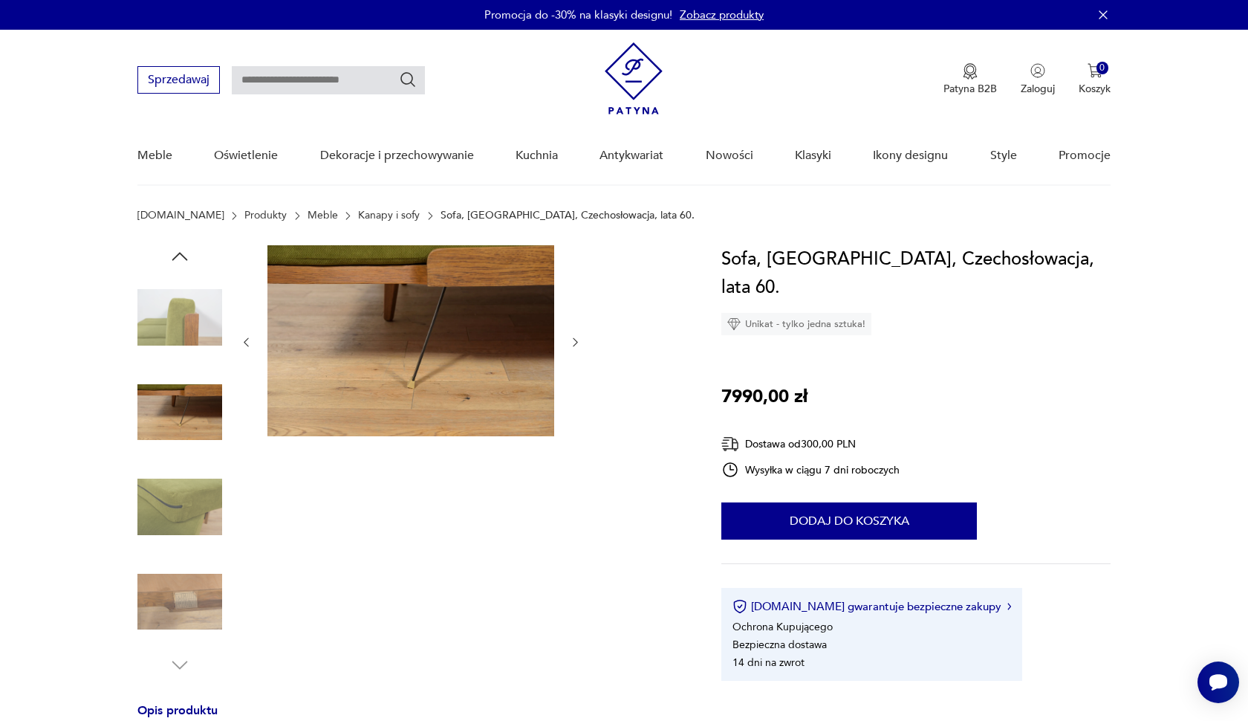
click at [197, 444] on img at bounding box center [179, 412] width 85 height 85
click at [194, 500] on img at bounding box center [179, 506] width 85 height 85
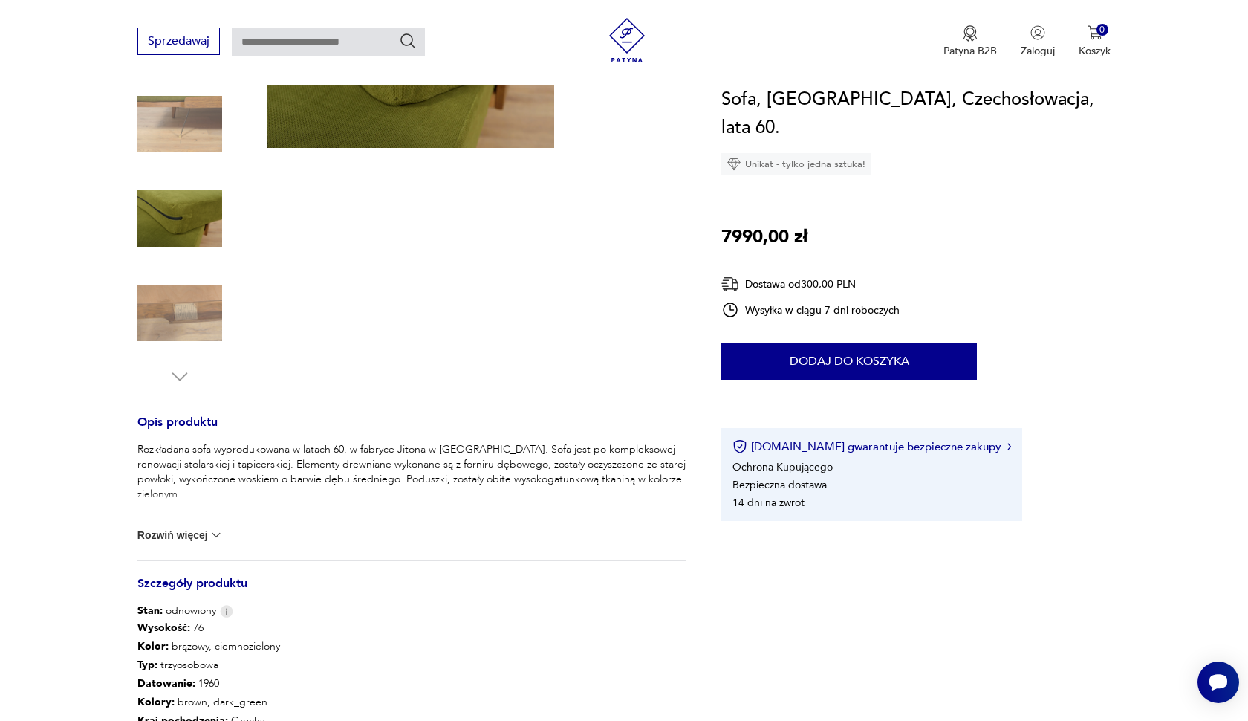
scroll to position [290, 0]
click at [204, 547] on div "Rozkładana sofa wyprodukowana w latach 60. w fabryce Jitona w [GEOGRAPHIC_DATA]…" at bounding box center [411, 500] width 548 height 118
click at [196, 536] on button "Rozwiń więcej" at bounding box center [180, 533] width 86 height 15
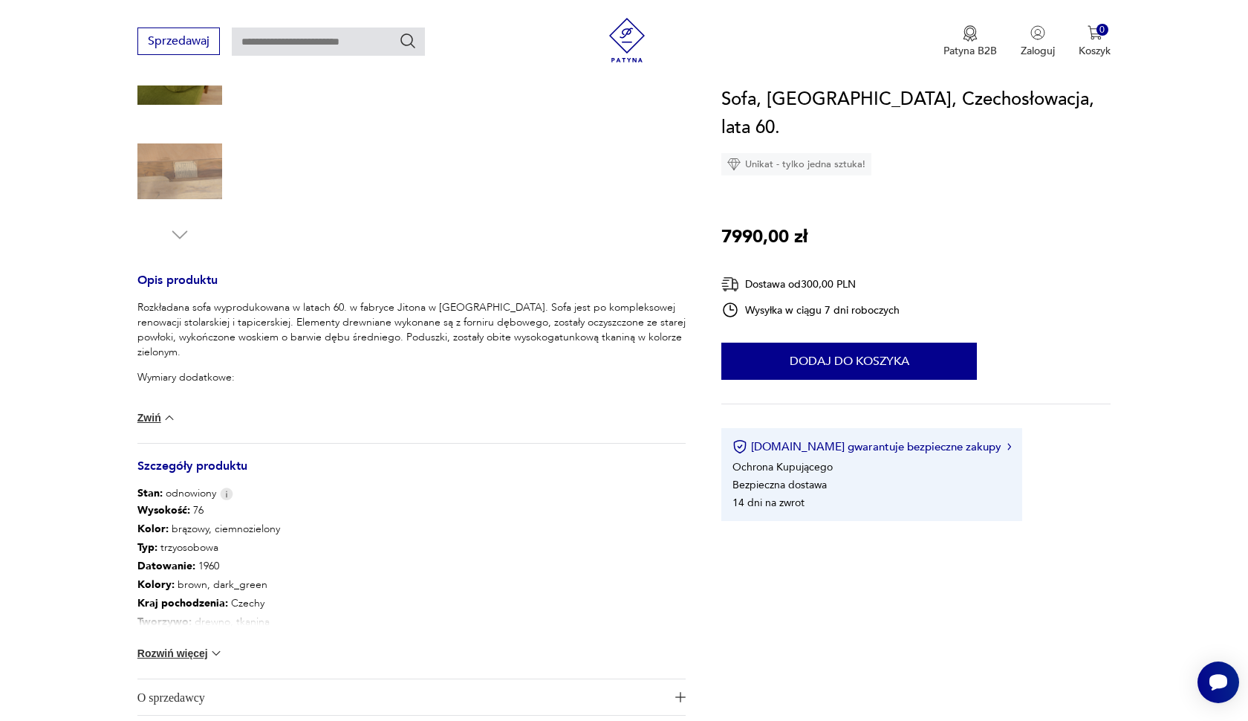
scroll to position [367, 0]
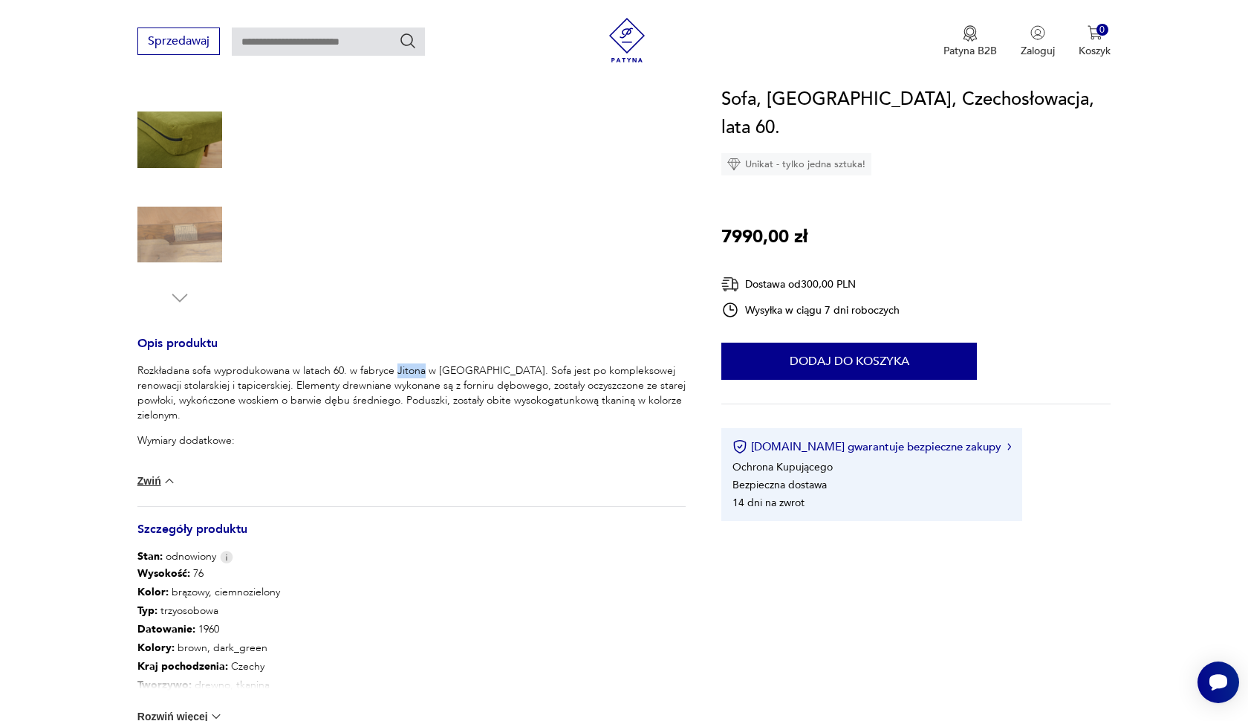
drag, startPoint x: 397, startPoint y: 376, endPoint x: 422, endPoint y: 372, distance: 24.8
click at [422, 372] on p "Rozkładana sofa wyprodukowana w latach 60. w fabryce Jitona w [GEOGRAPHIC_DATA]…" at bounding box center [411, 392] width 548 height 59
copy p "Jitona"
click at [165, 120] on img at bounding box center [179, 139] width 85 height 85
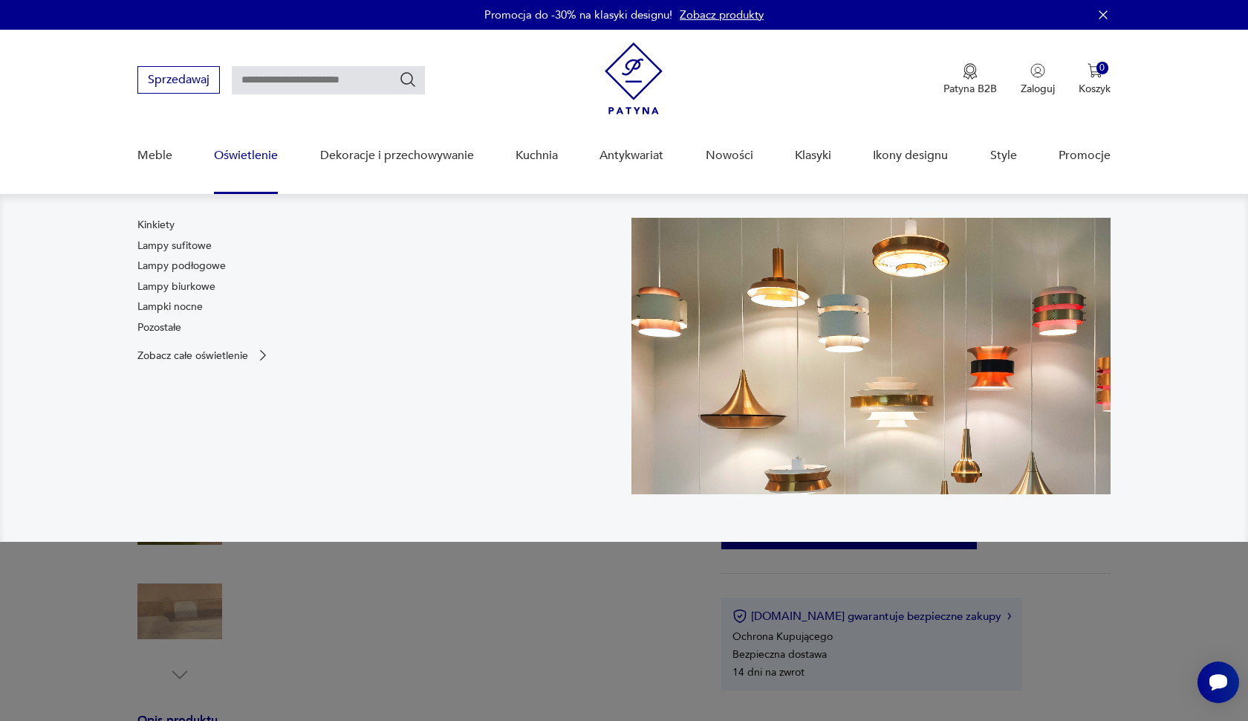
scroll to position [0, 0]
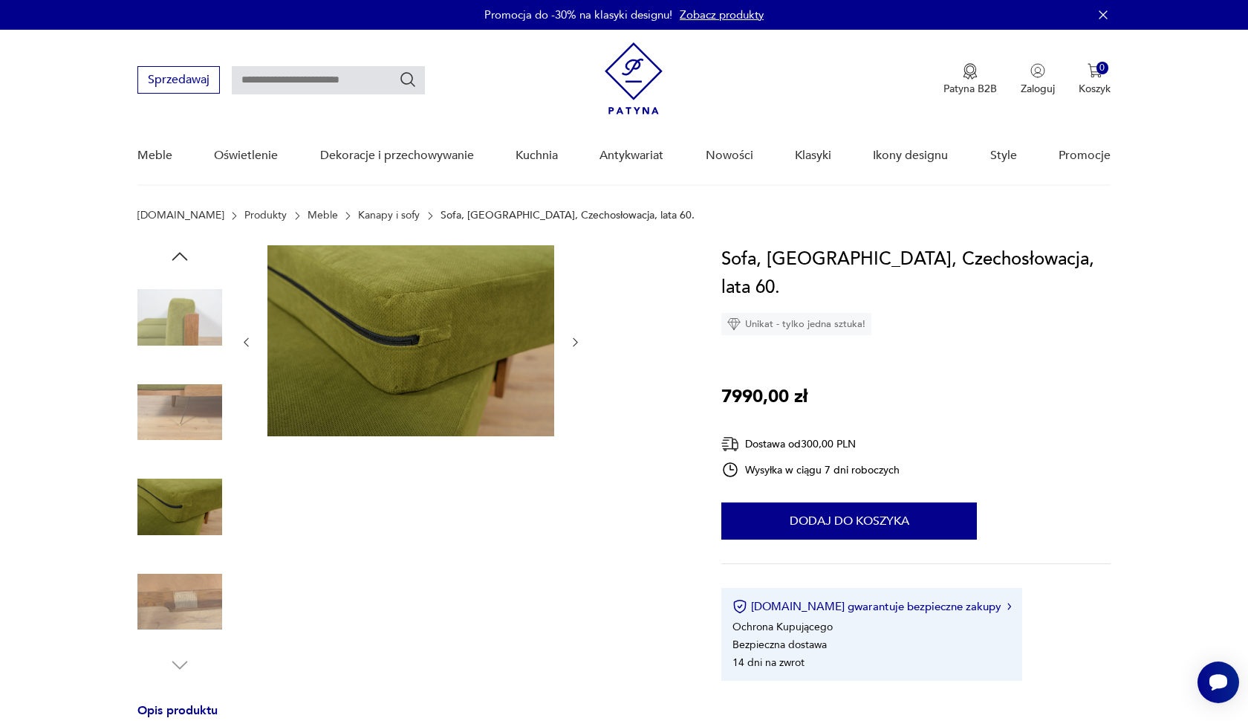
click at [175, 313] on img at bounding box center [179, 317] width 85 height 85
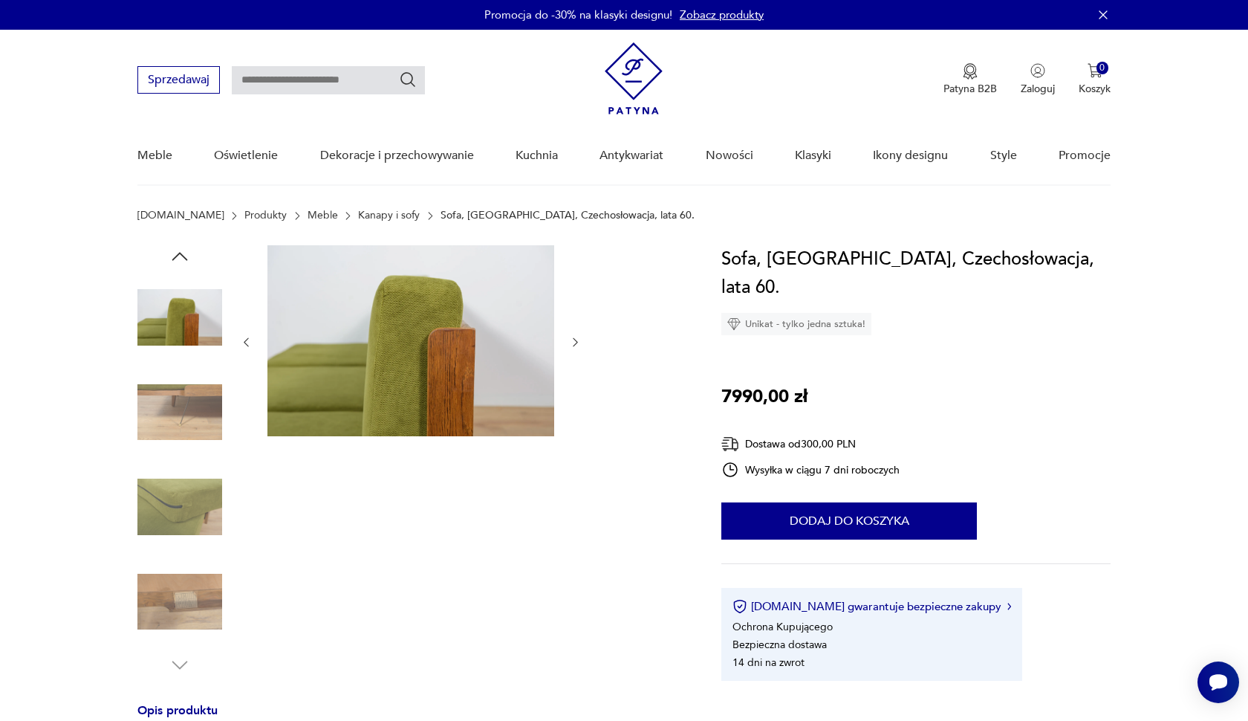
click at [482, 342] on img at bounding box center [410, 340] width 287 height 191
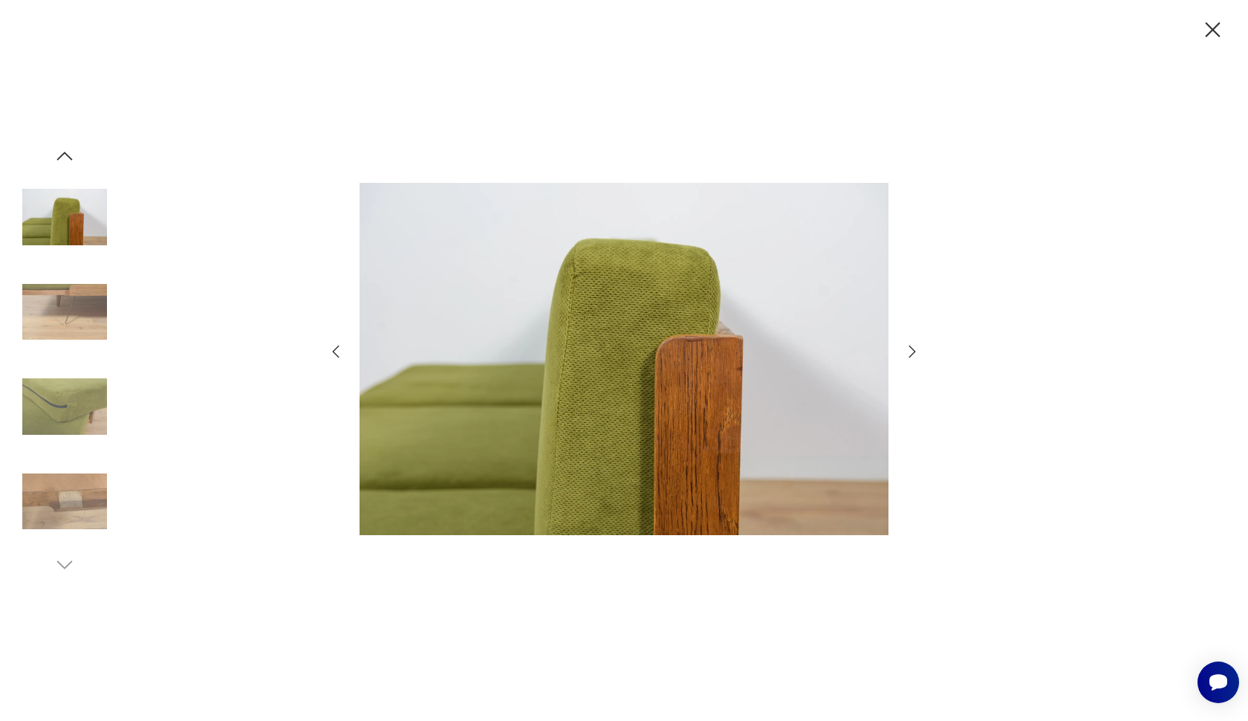
click at [913, 351] on icon "button" at bounding box center [912, 351] width 18 height 18
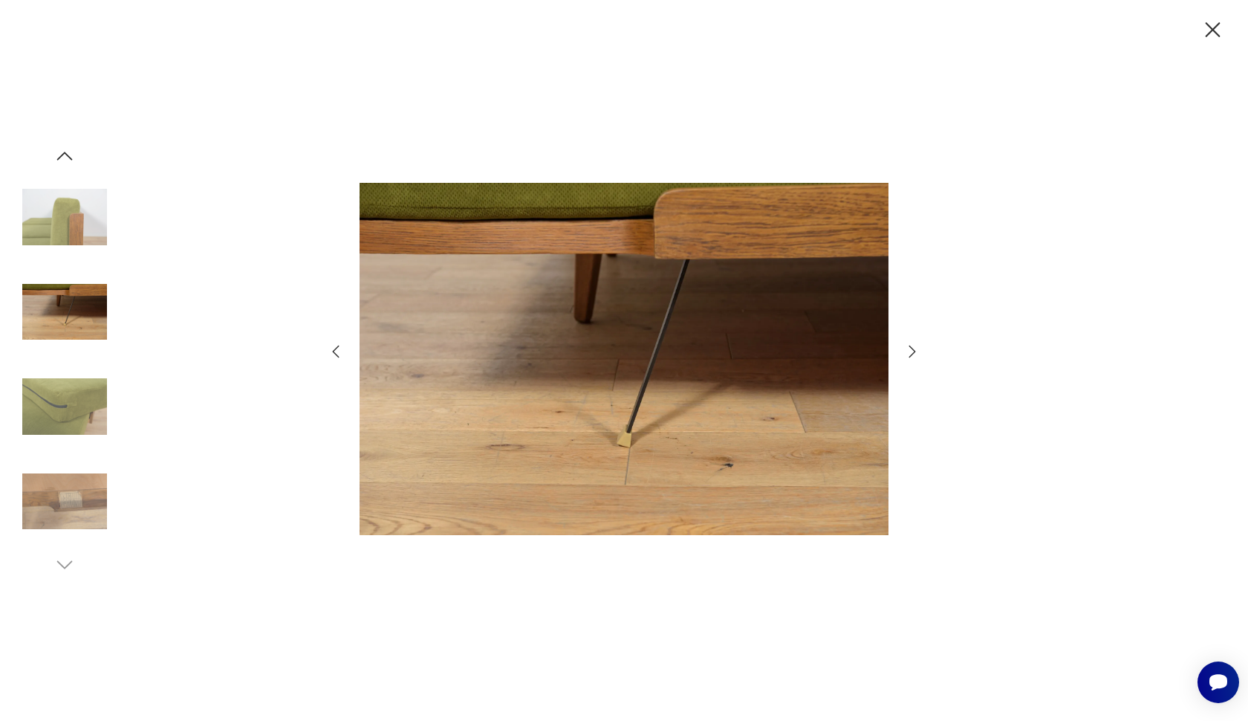
click at [912, 351] on icon "button" at bounding box center [912, 351] width 18 height 18
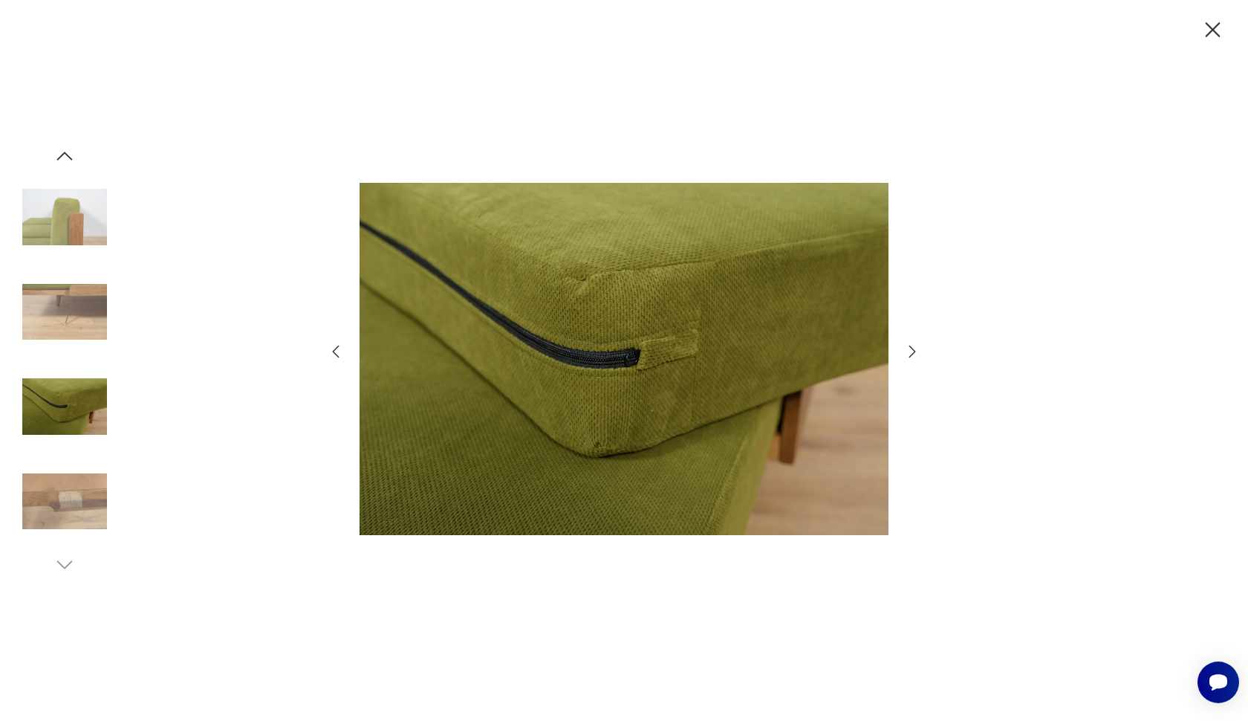
click at [912, 351] on icon "button" at bounding box center [912, 351] width 18 height 18
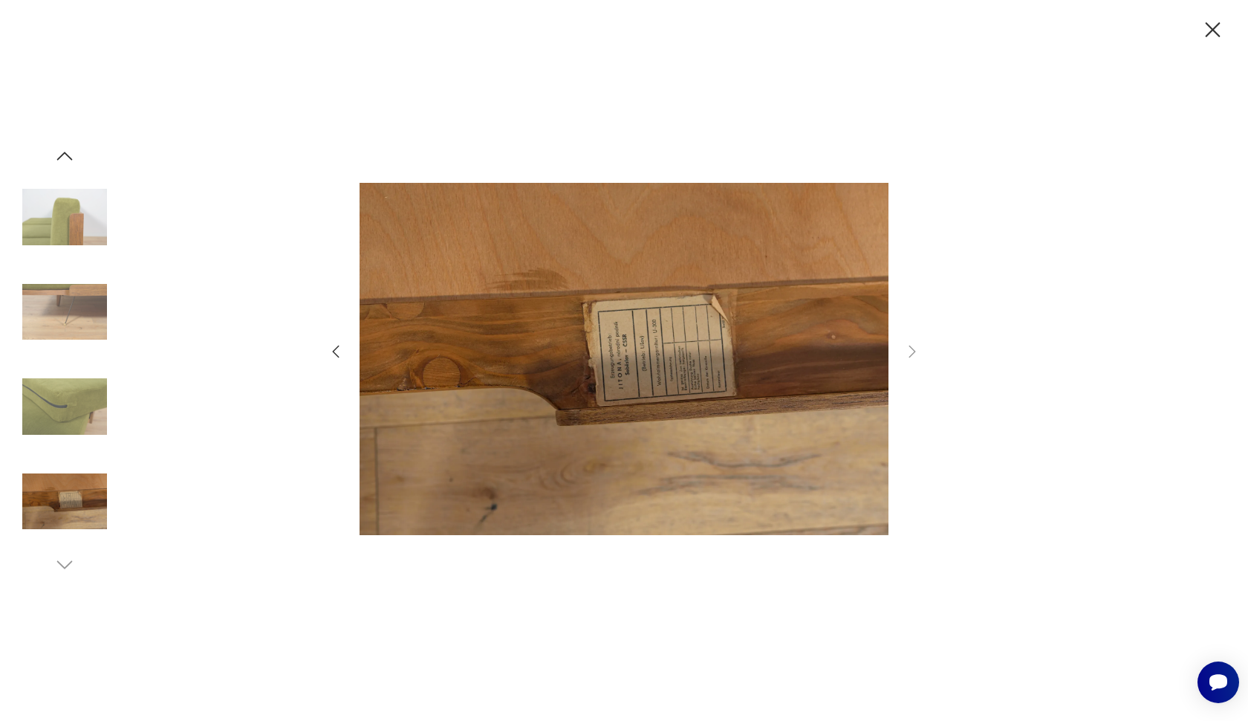
click at [354, 355] on div at bounding box center [624, 360] width 594 height 579
click at [311, 354] on div at bounding box center [624, 360] width 1248 height 721
click at [337, 348] on icon "button" at bounding box center [336, 351] width 7 height 13
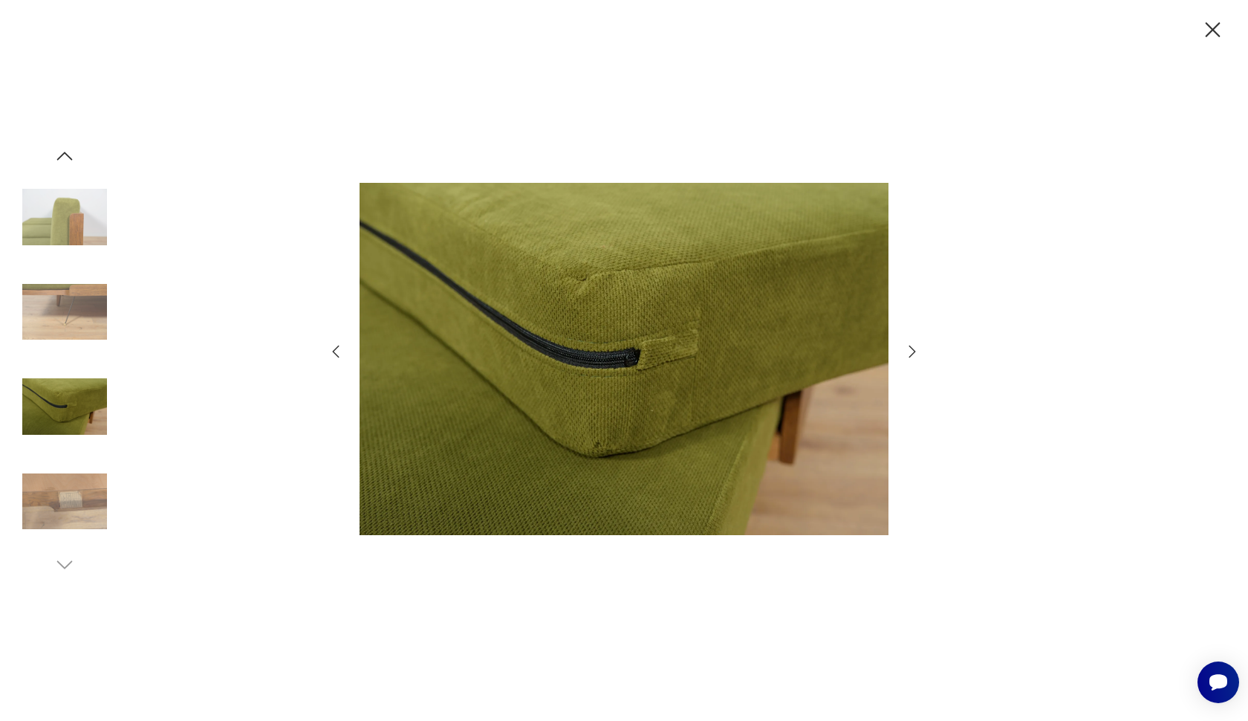
click at [336, 348] on icon "button" at bounding box center [336, 351] width 18 height 18
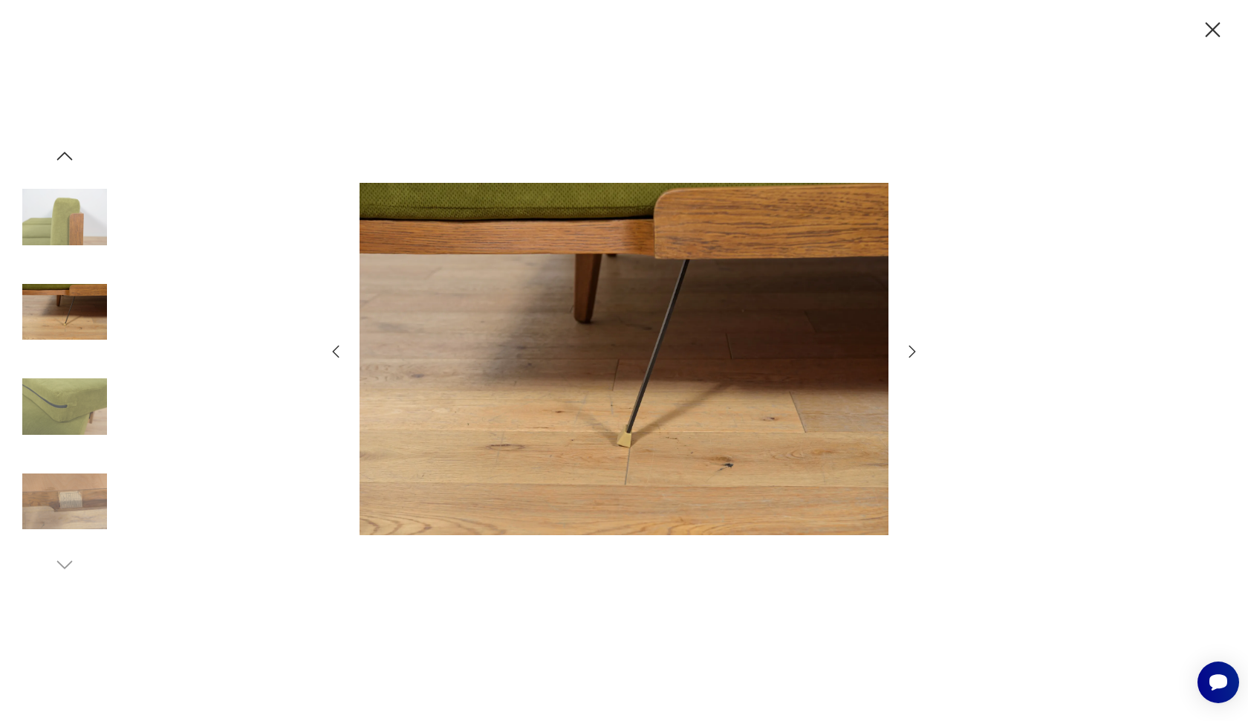
click at [336, 348] on icon "button" at bounding box center [336, 351] width 18 height 18
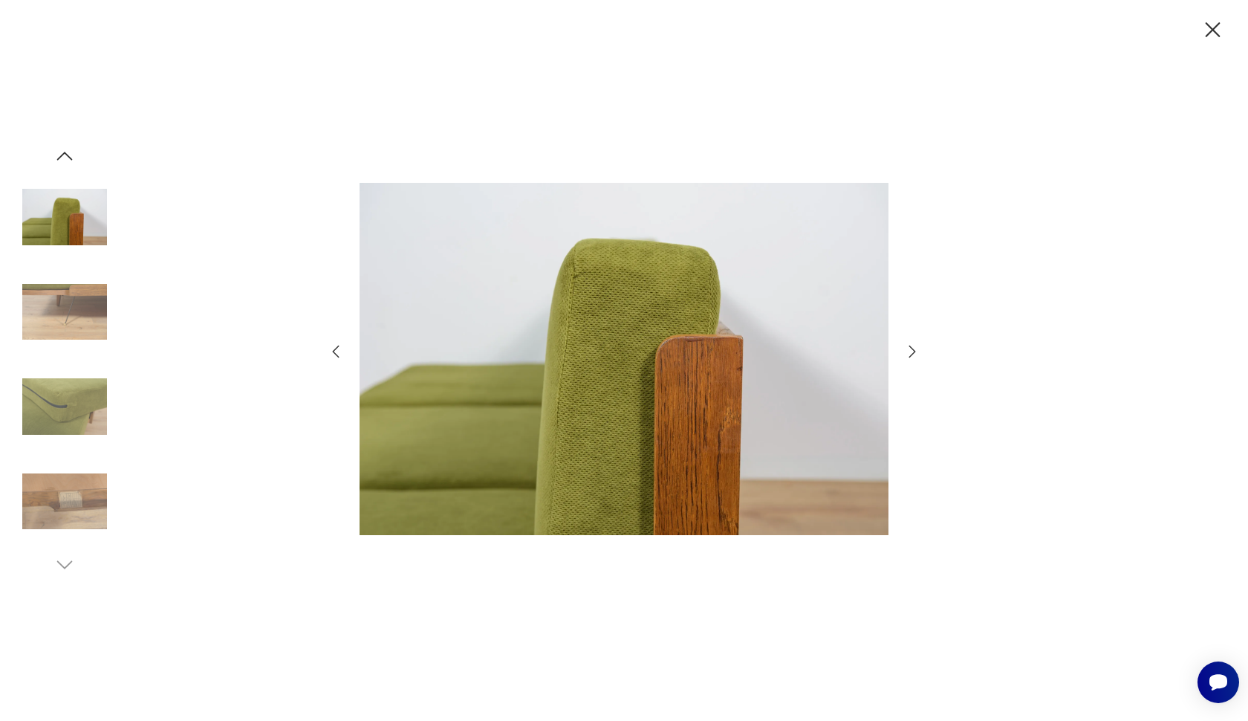
click at [336, 348] on icon "button" at bounding box center [336, 351] width 18 height 18
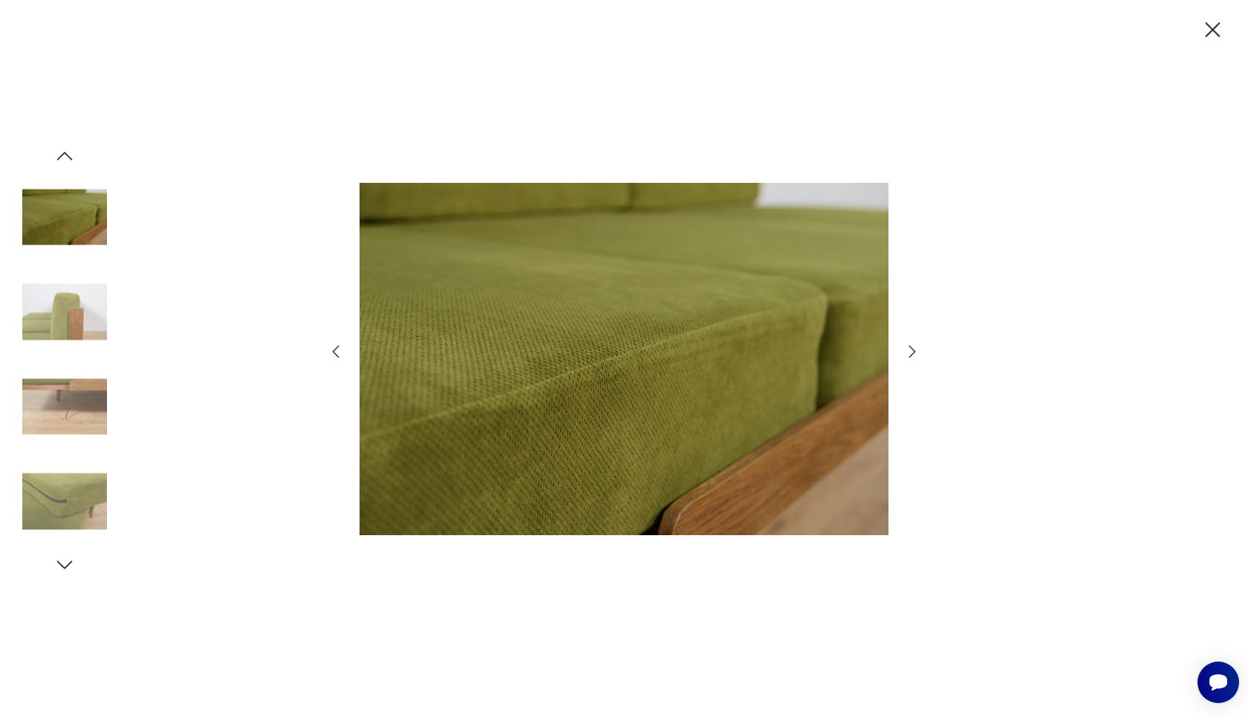
click at [336, 348] on icon "button" at bounding box center [336, 351] width 18 height 18
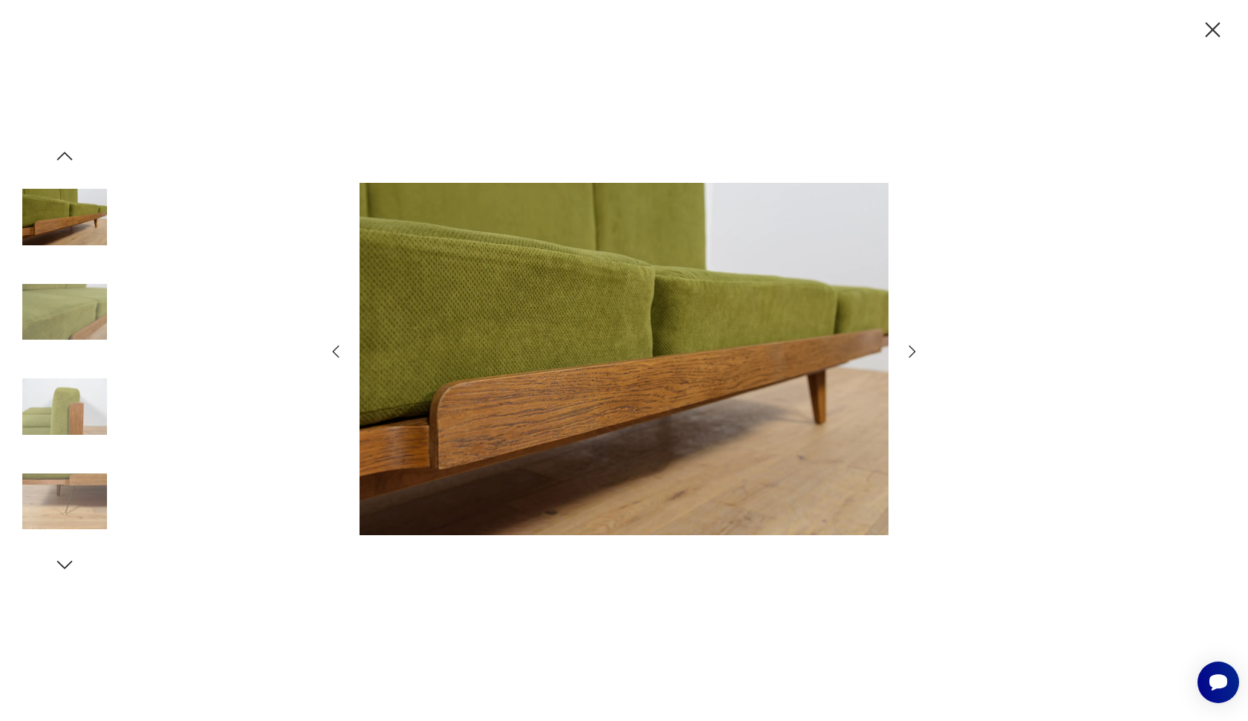
click at [336, 348] on icon "button" at bounding box center [336, 351] width 18 height 18
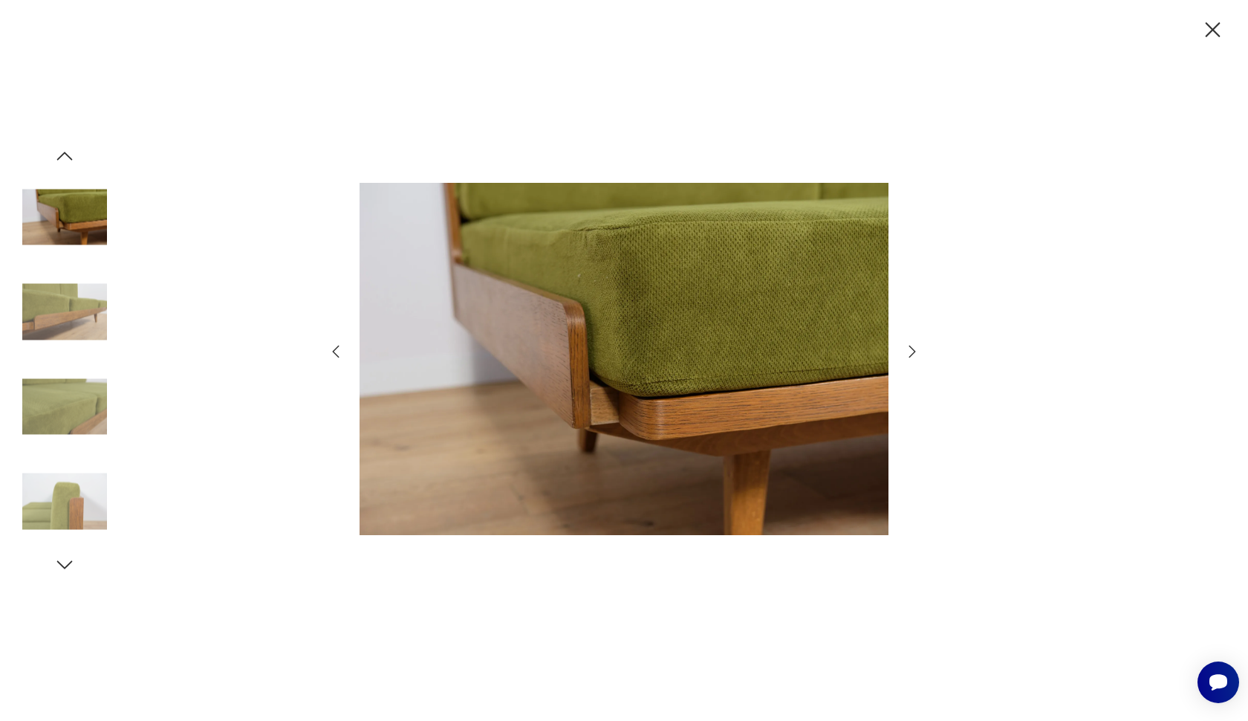
click at [336, 348] on icon "button" at bounding box center [336, 351] width 18 height 18
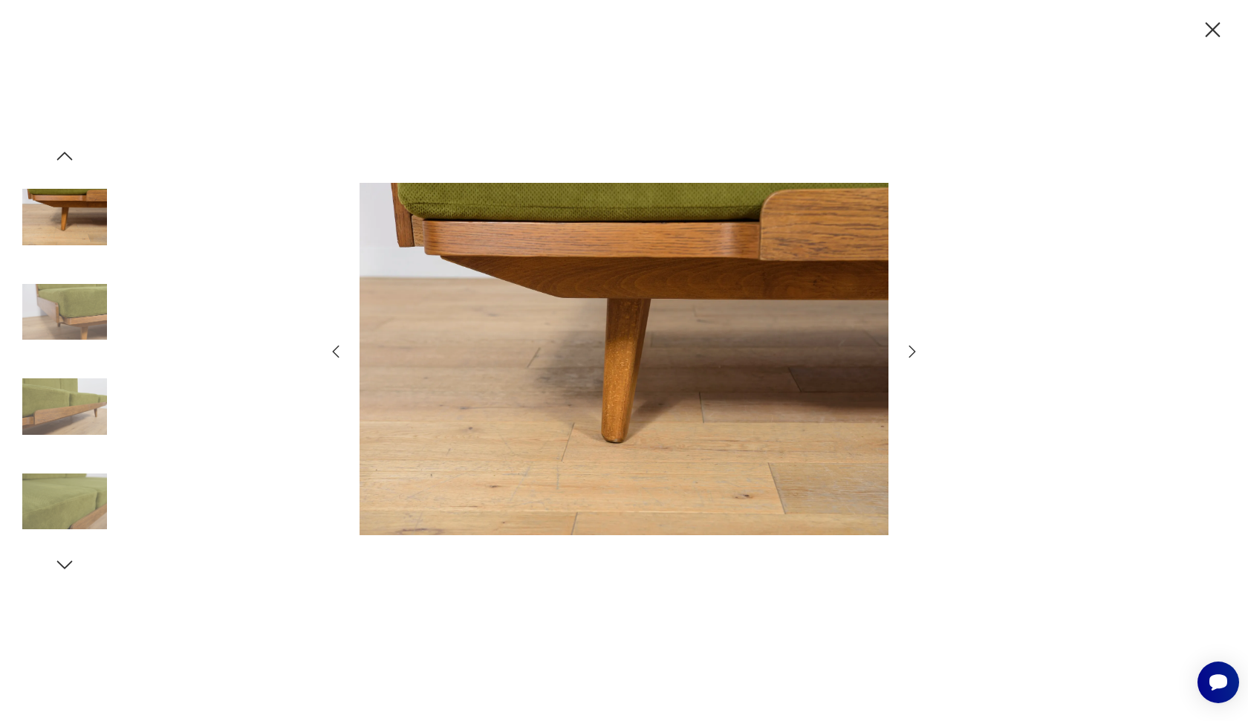
click at [336, 348] on icon "button" at bounding box center [336, 351] width 18 height 18
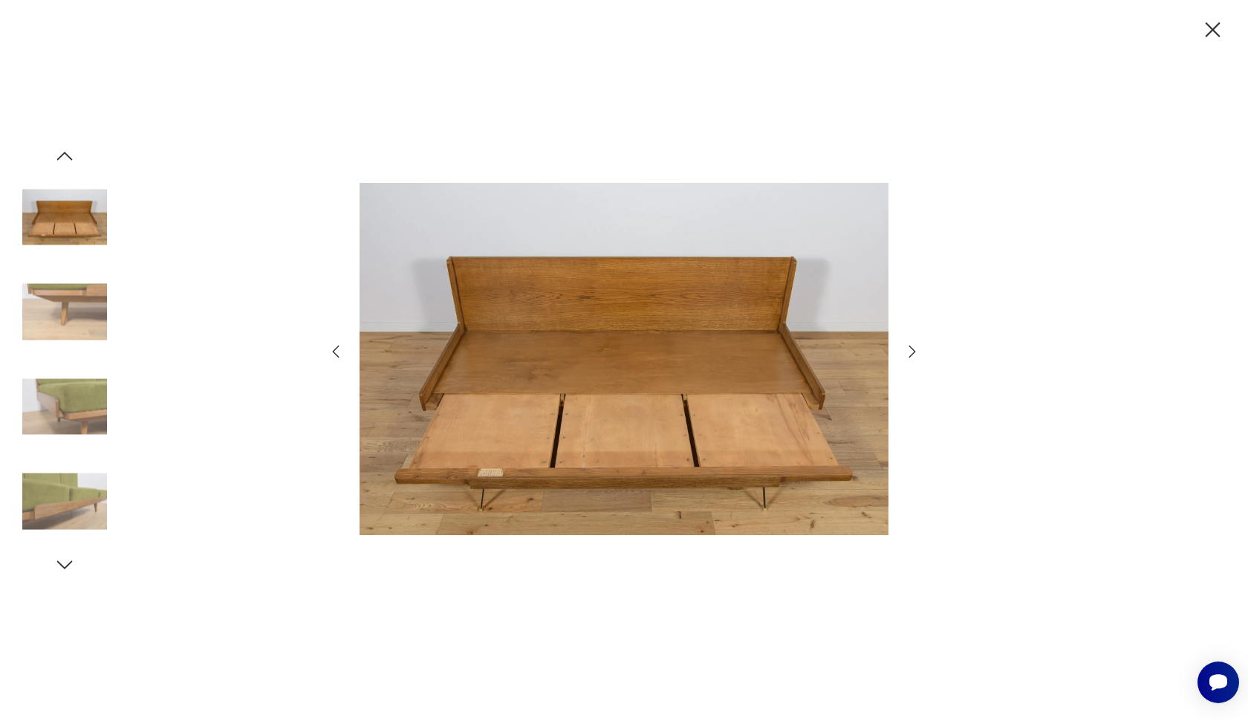
click at [336, 348] on icon "button" at bounding box center [336, 351] width 18 height 18
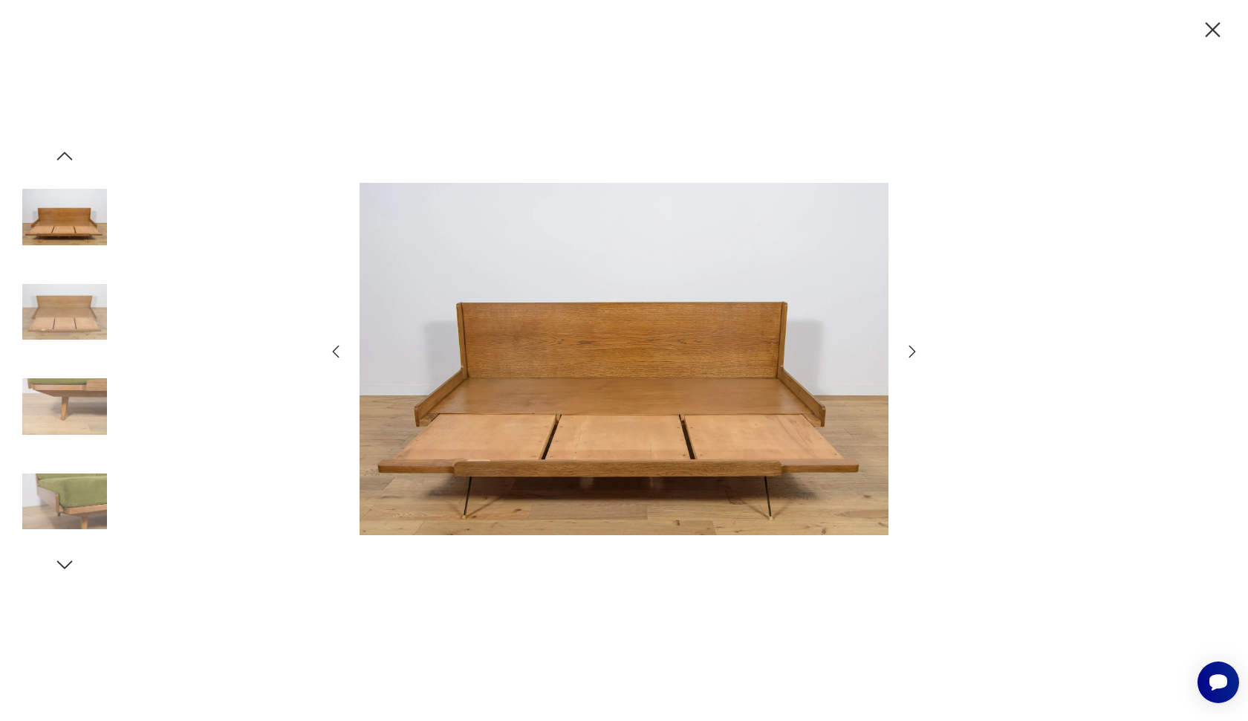
click at [336, 348] on icon "button" at bounding box center [336, 351] width 18 height 18
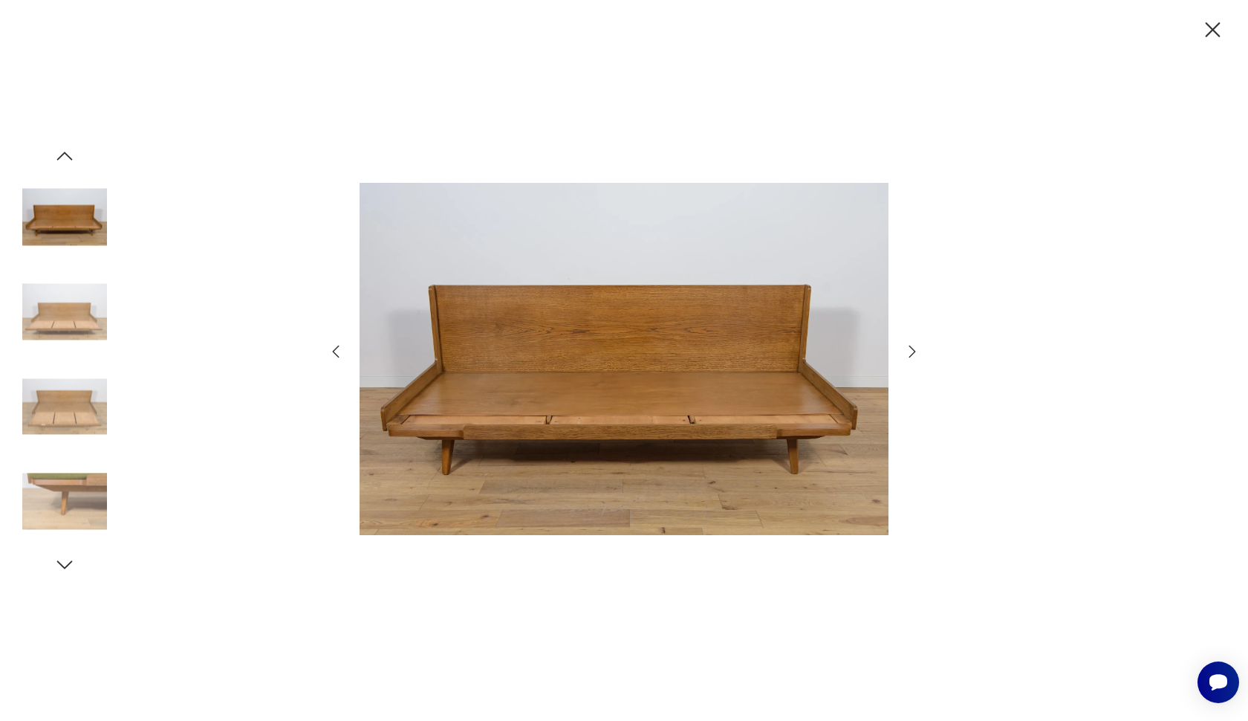
click at [335, 348] on icon "button" at bounding box center [336, 351] width 18 height 18
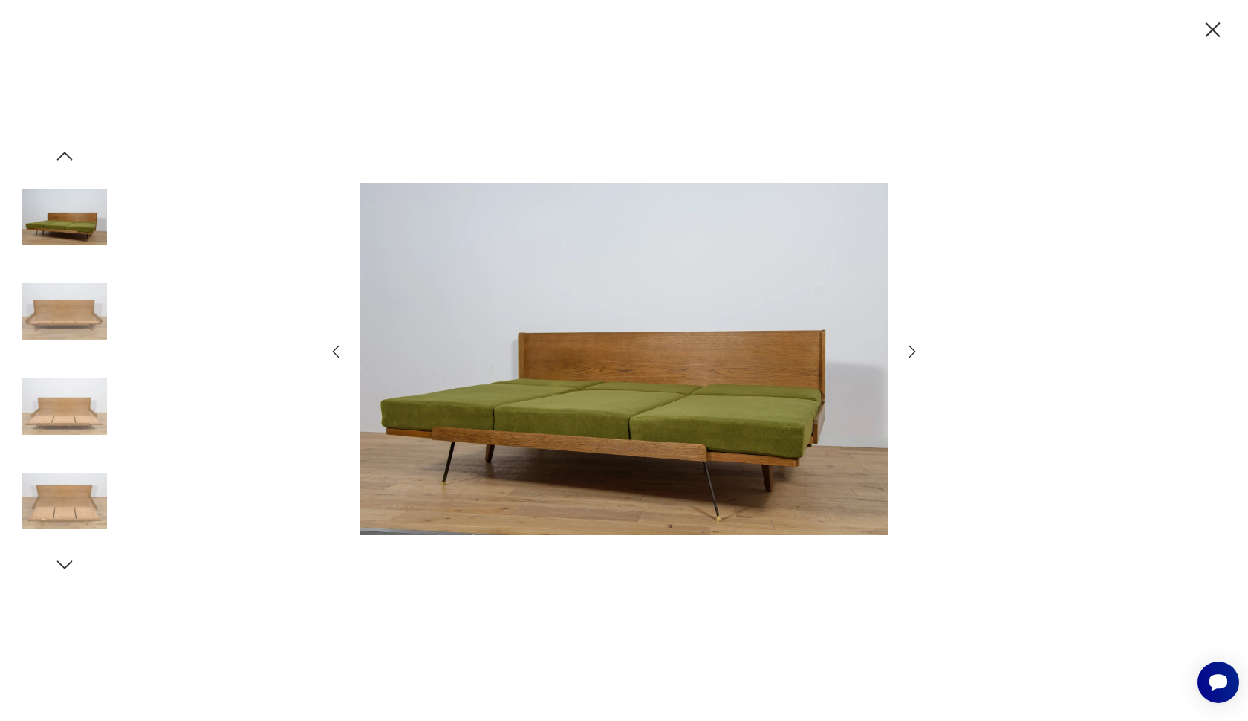
click at [335, 348] on icon "button" at bounding box center [336, 351] width 18 height 18
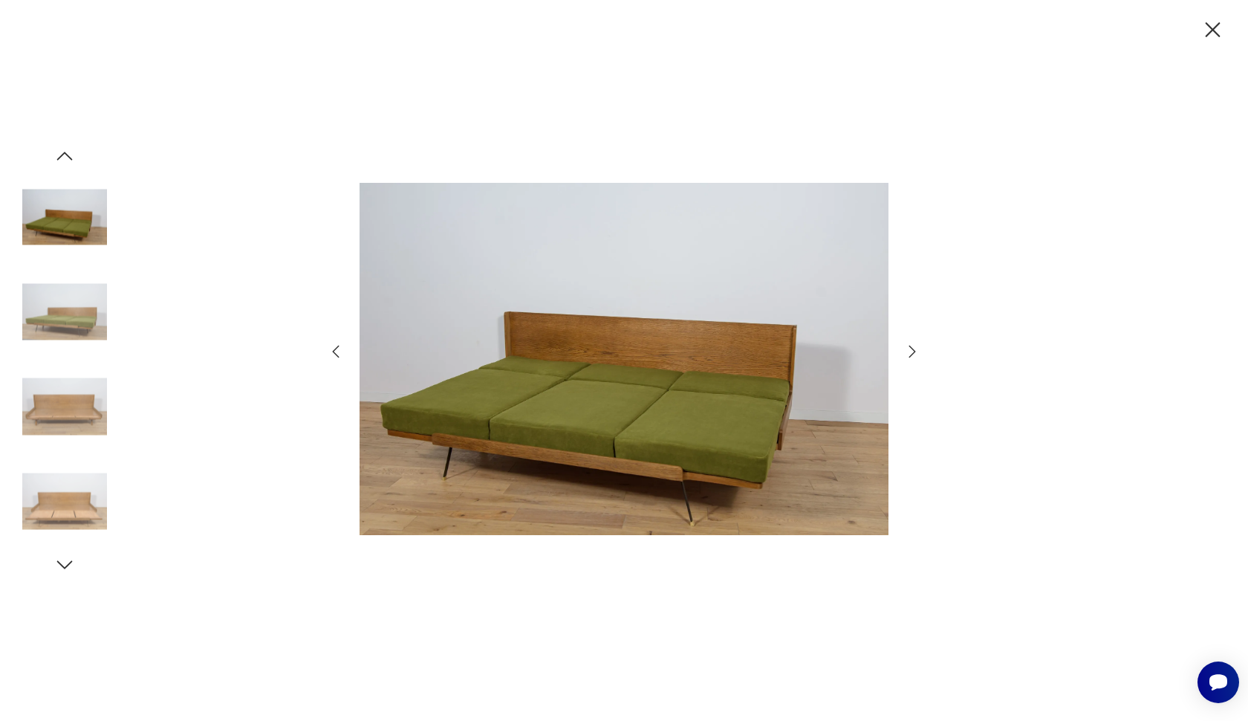
click at [335, 348] on icon "button" at bounding box center [336, 351] width 18 height 18
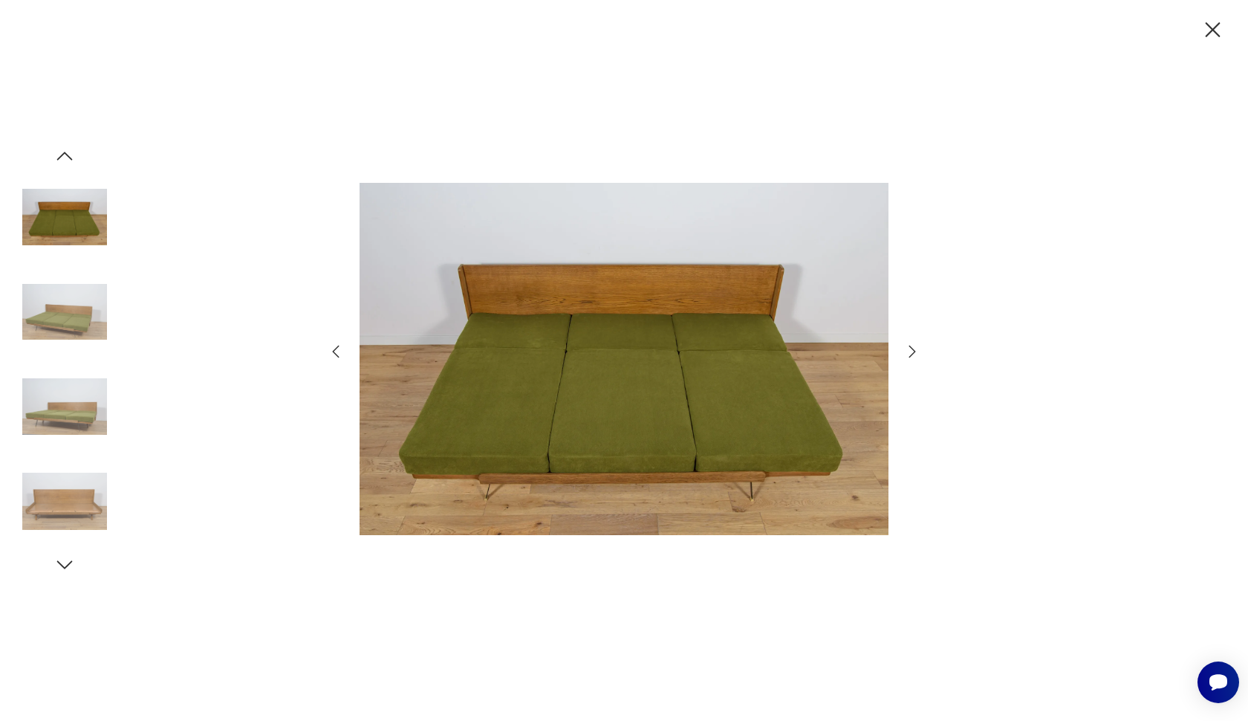
click at [335, 348] on icon "button" at bounding box center [336, 351] width 18 height 18
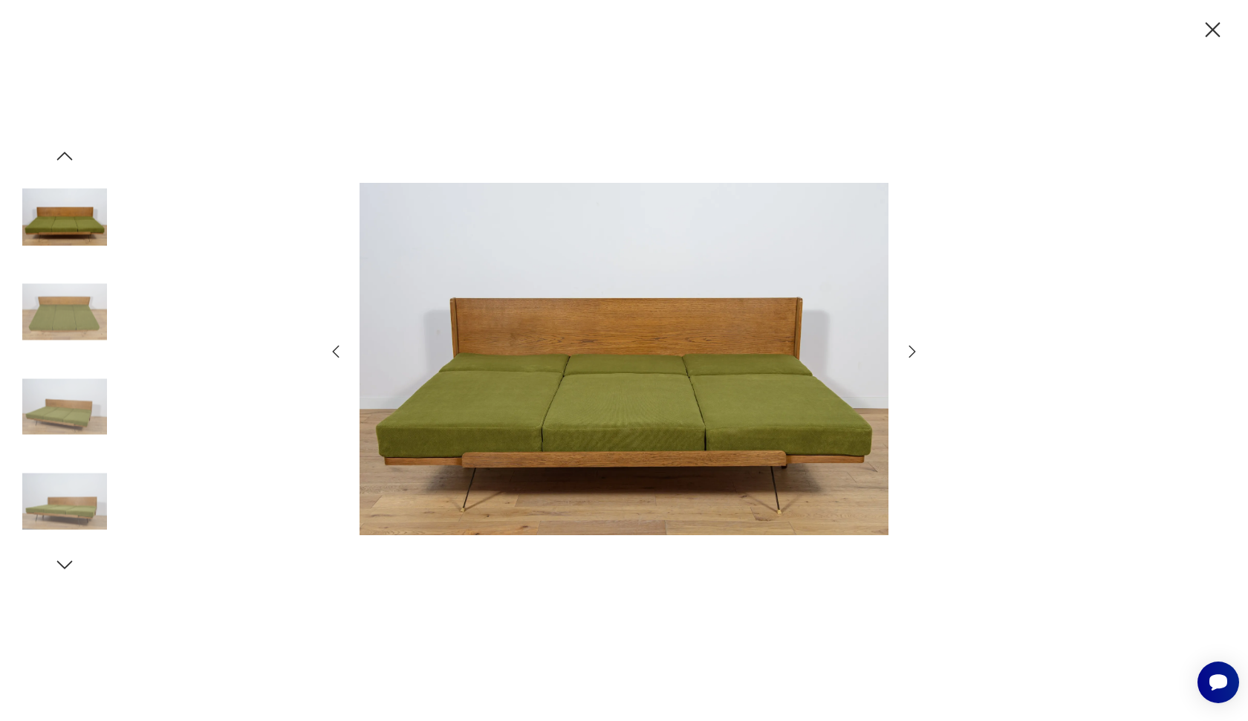
click at [335, 348] on icon "button" at bounding box center [336, 351] width 18 height 18
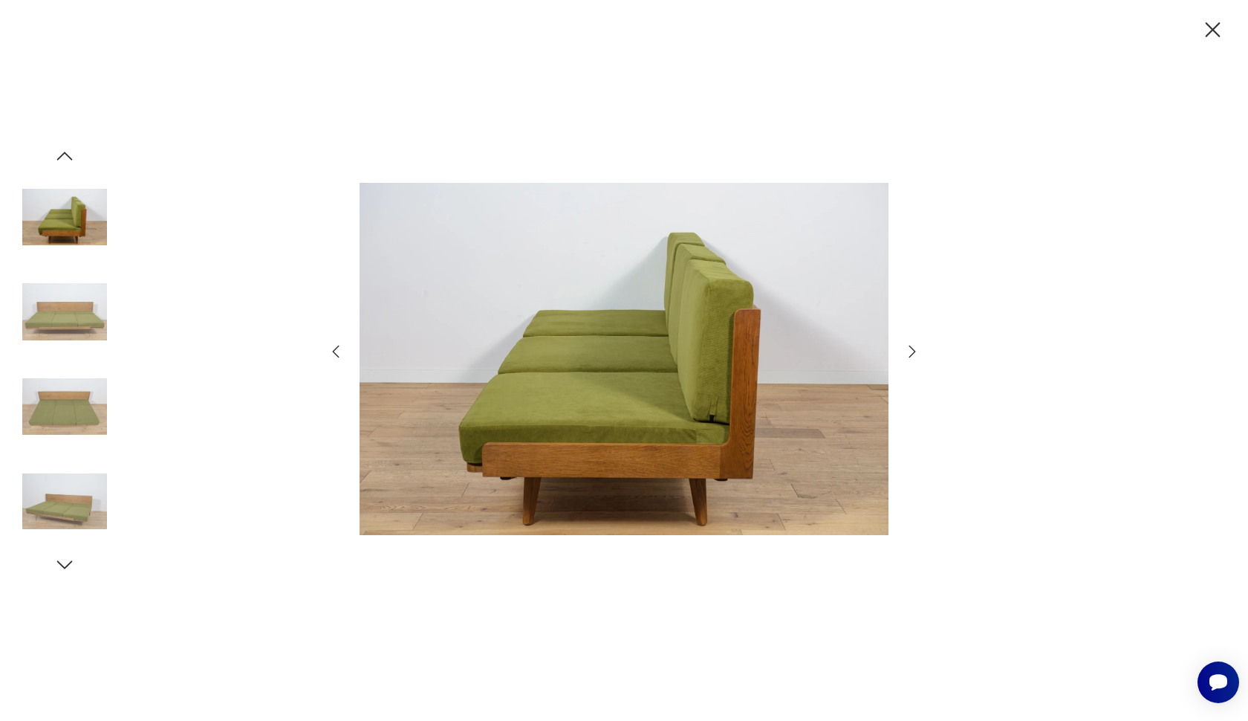
click at [334, 348] on icon "button" at bounding box center [336, 351] width 18 height 18
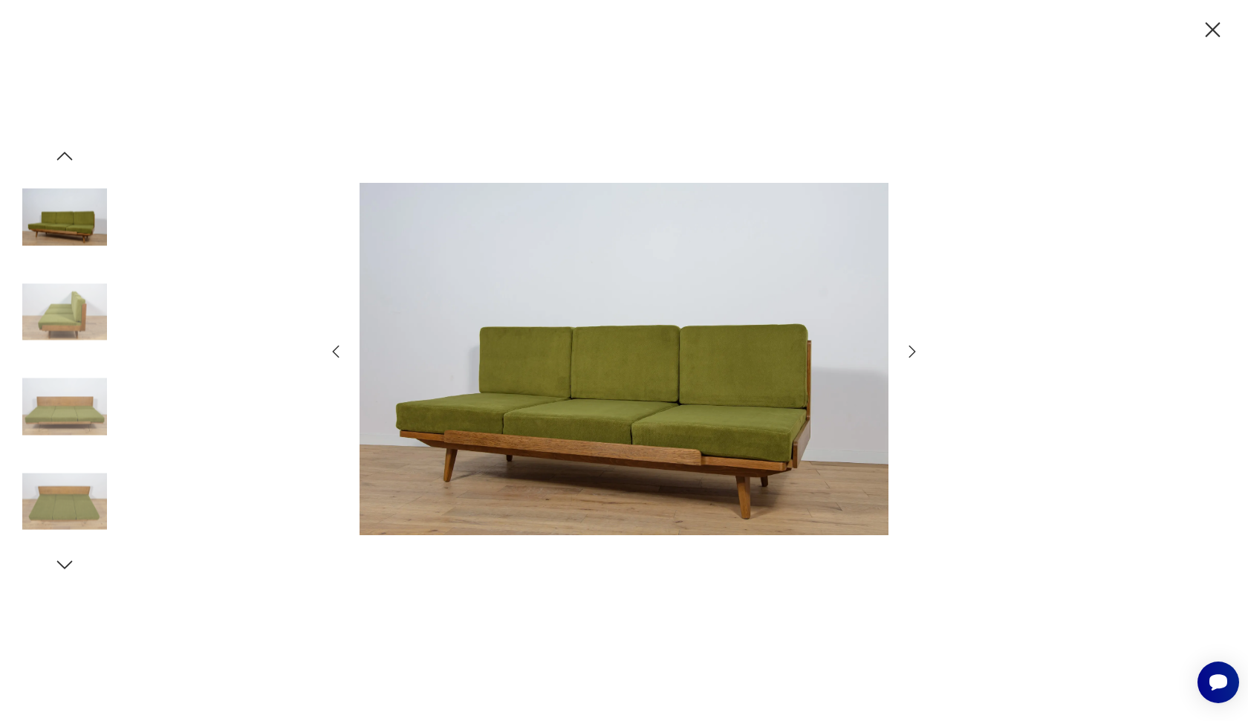
click at [334, 348] on icon "button" at bounding box center [336, 351] width 18 height 18
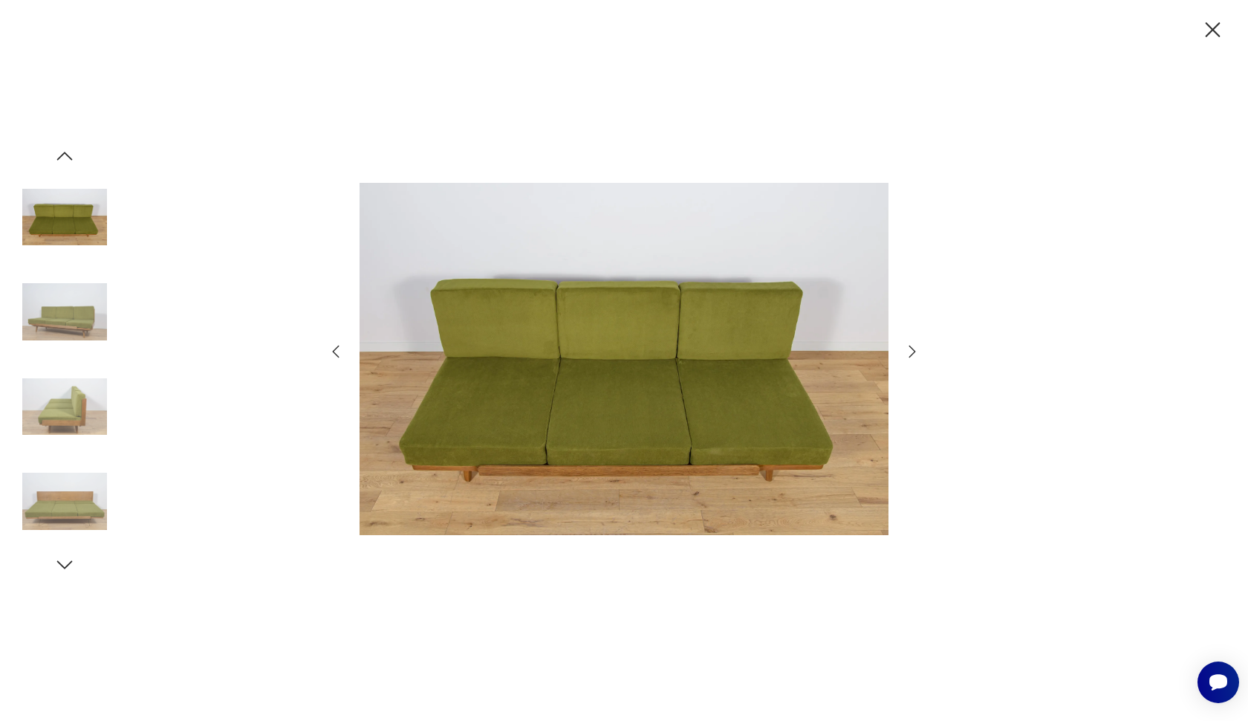
click at [334, 348] on icon "button" at bounding box center [336, 351] width 18 height 18
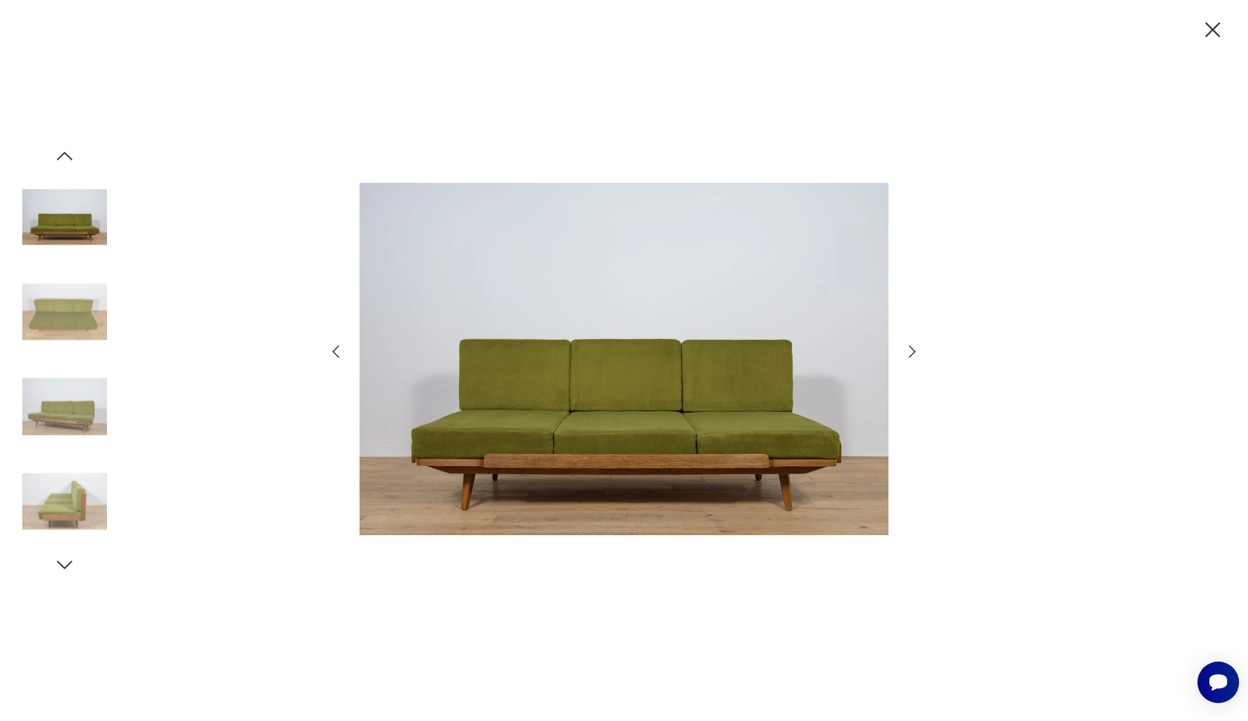
click at [334, 348] on icon "button" at bounding box center [336, 351] width 18 height 18
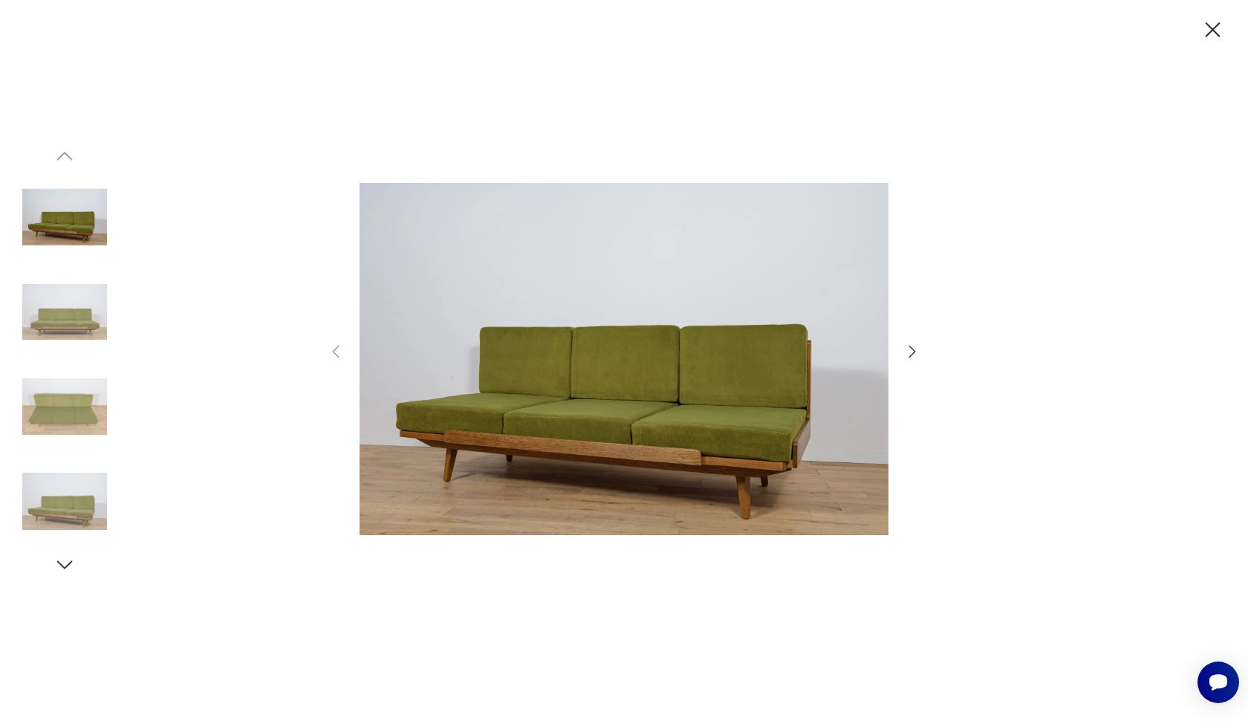
click at [1216, 27] on icon "button" at bounding box center [1213, 29] width 15 height 15
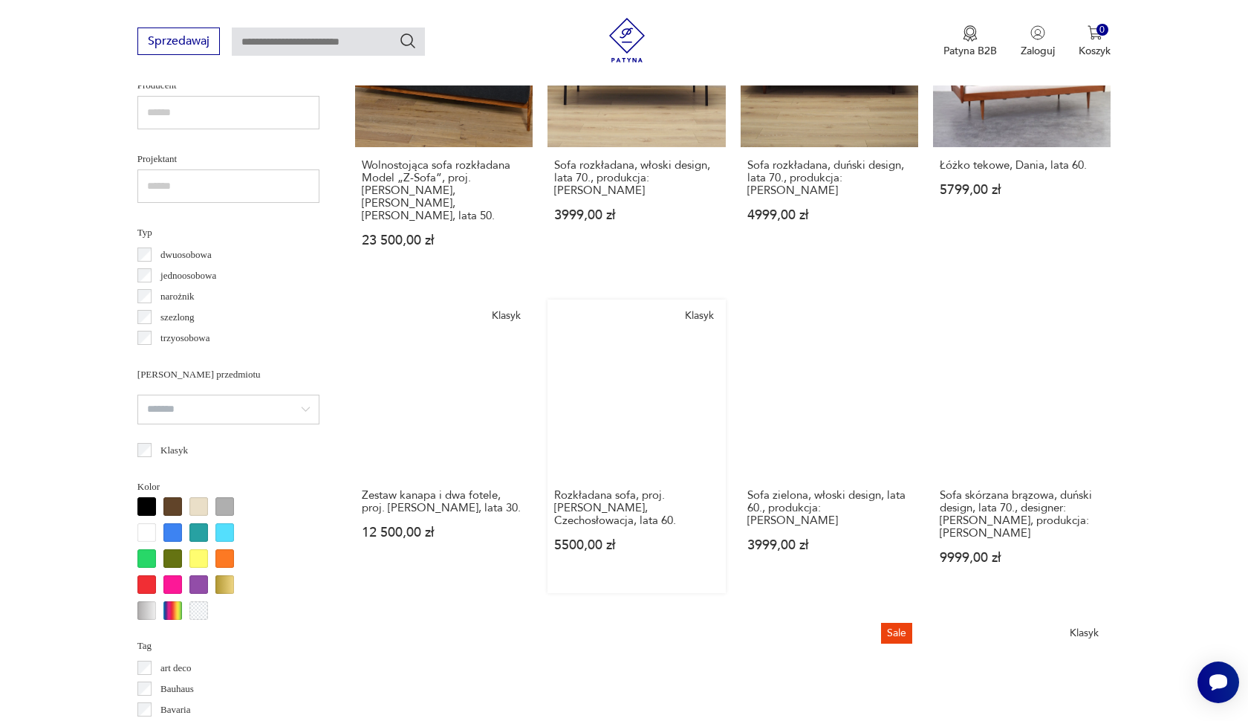
scroll to position [1024, 0]
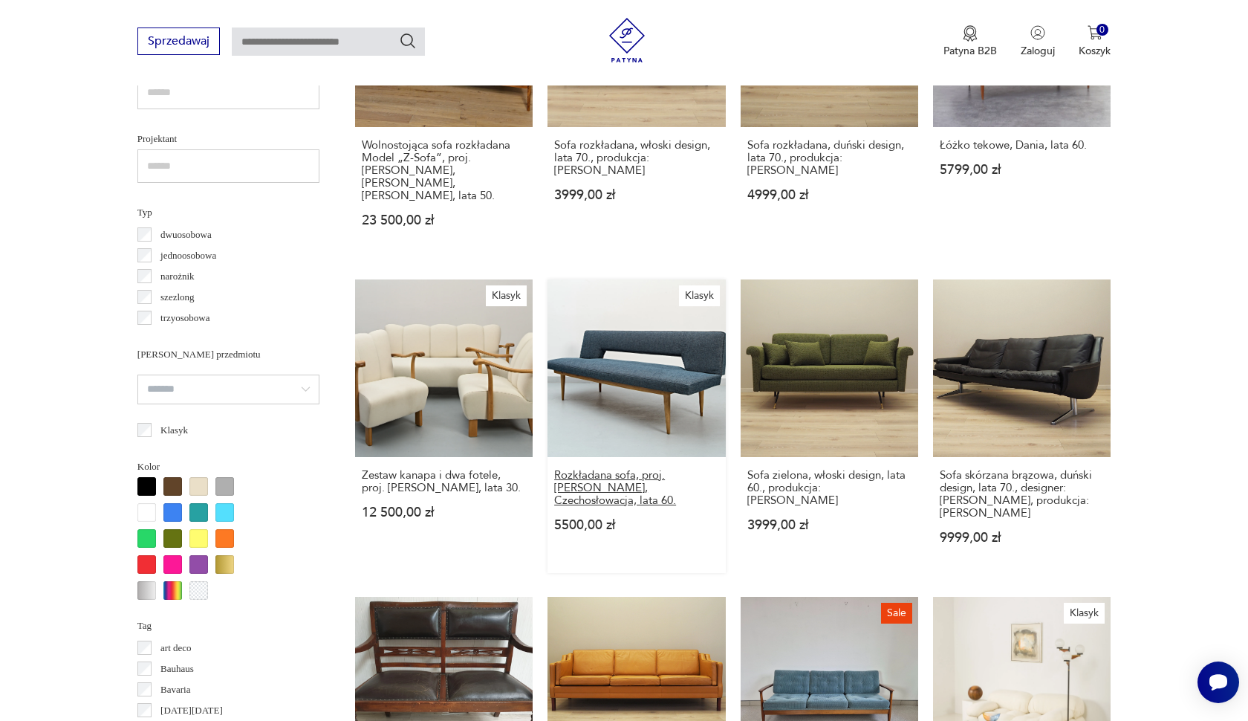
click at [594, 476] on h3 "Rozkładana sofa, proj. [PERSON_NAME], Czechosłowacja, lata 60." at bounding box center [636, 488] width 164 height 38
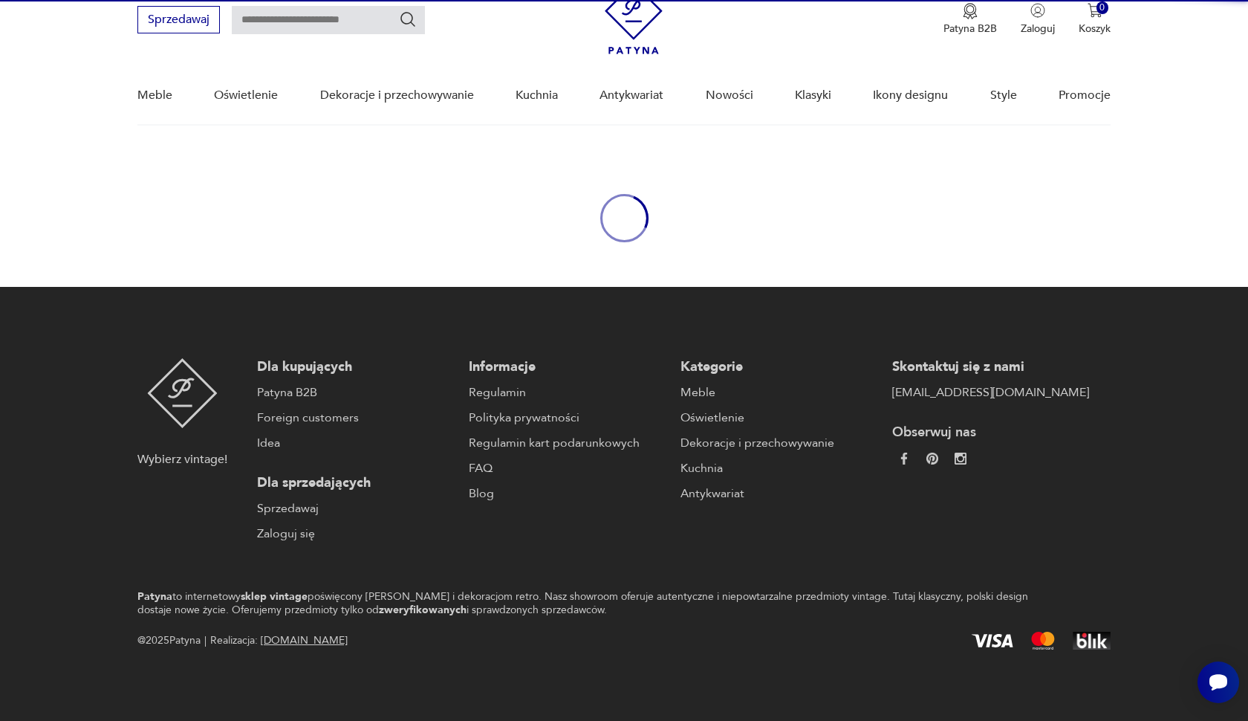
scroll to position [60, 0]
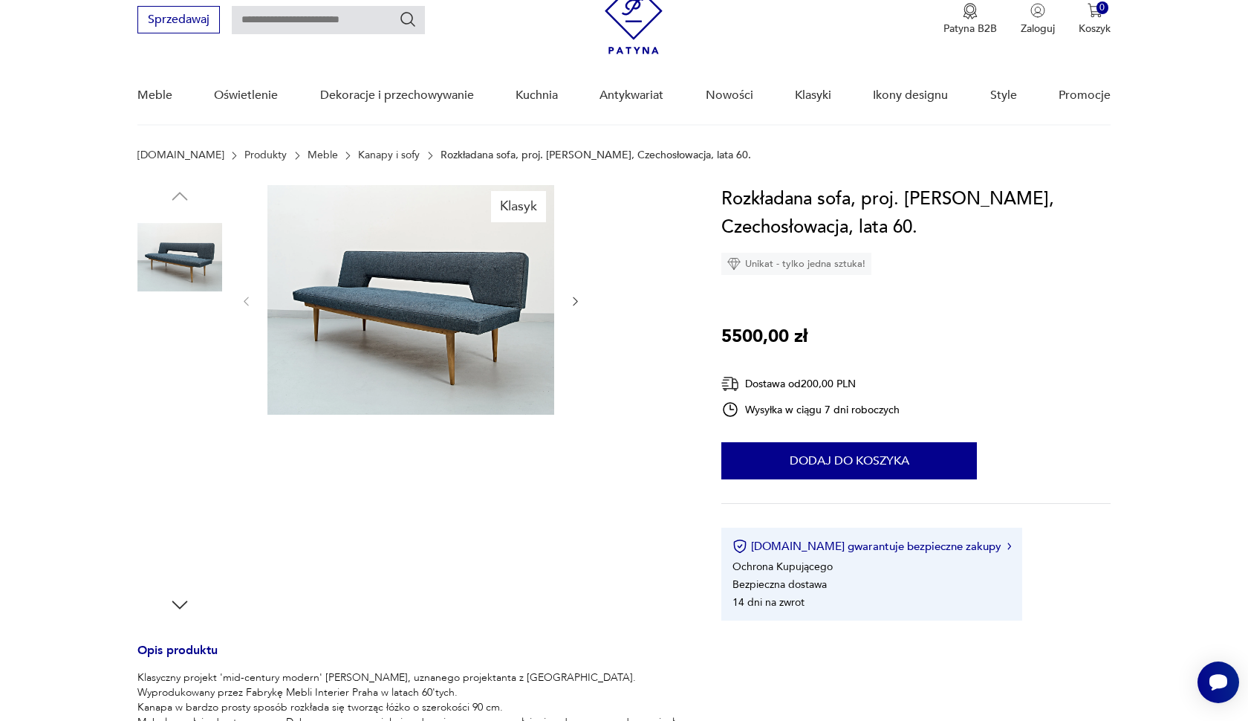
click at [166, 339] on img at bounding box center [179, 352] width 85 height 85
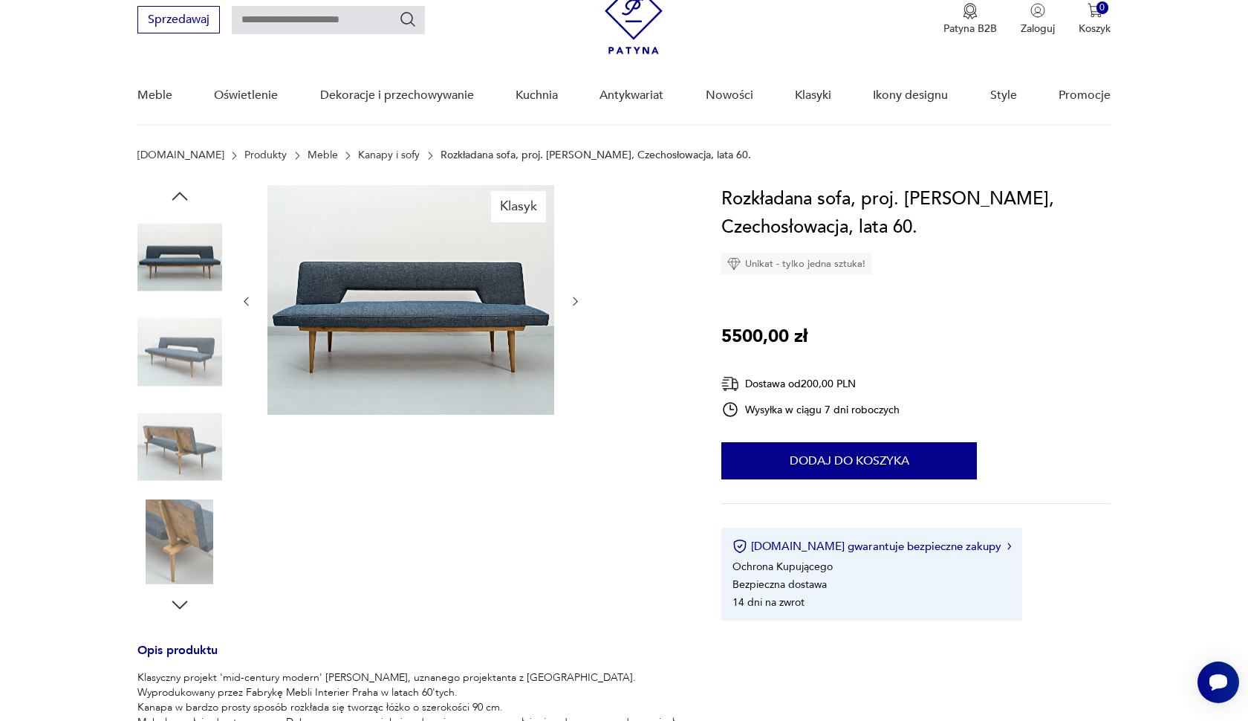
click at [194, 394] on div at bounding box center [179, 352] width 85 height 85
click at [172, 487] on img at bounding box center [179, 446] width 85 height 85
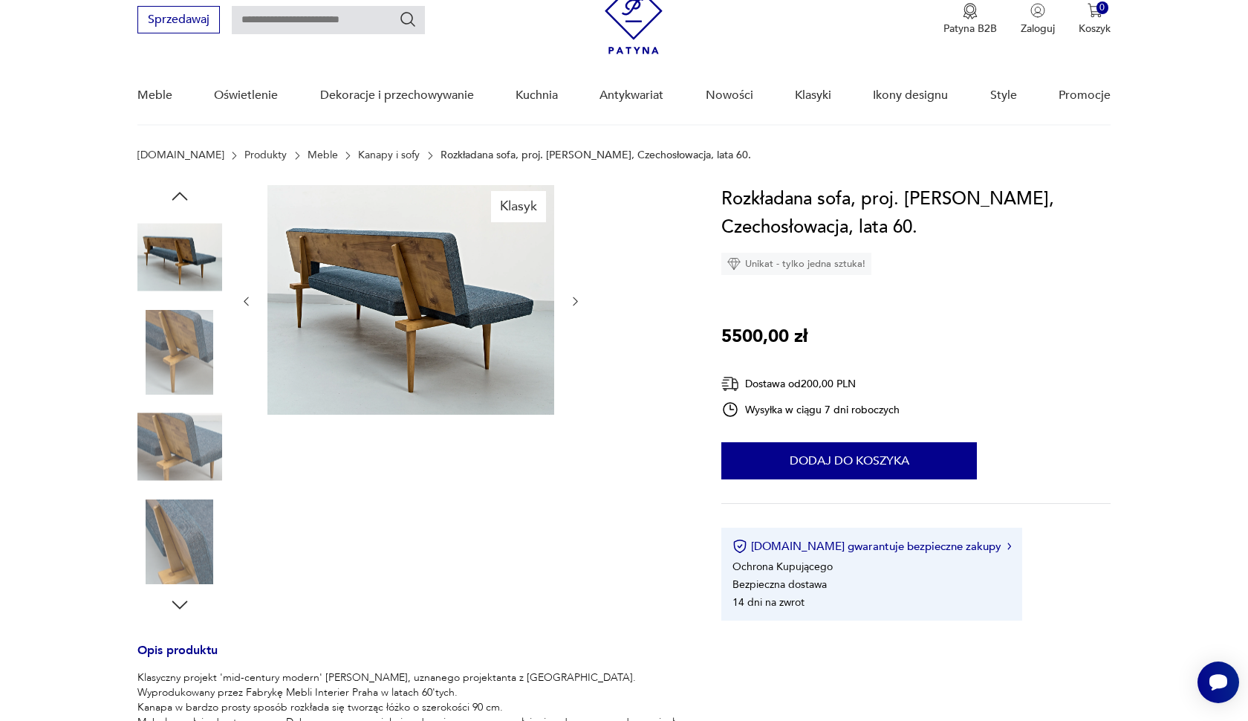
click at [185, 455] on img at bounding box center [179, 446] width 85 height 85
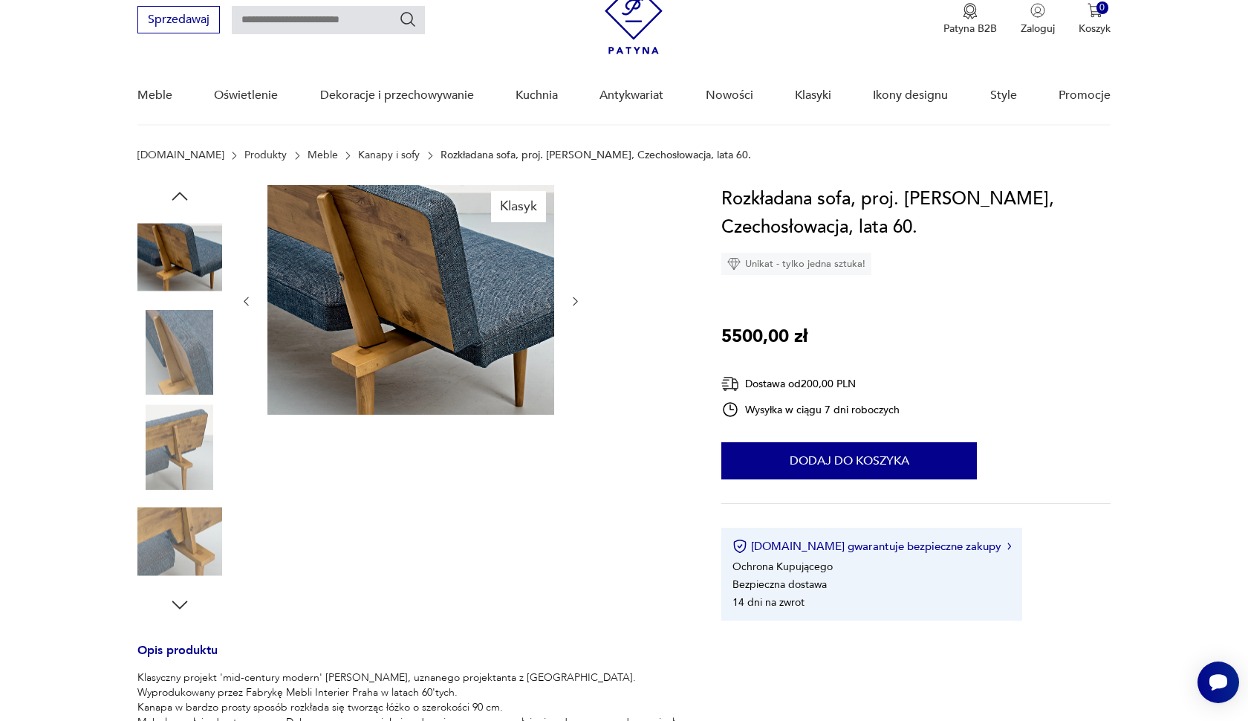
click at [192, 434] on img at bounding box center [179, 446] width 85 height 85
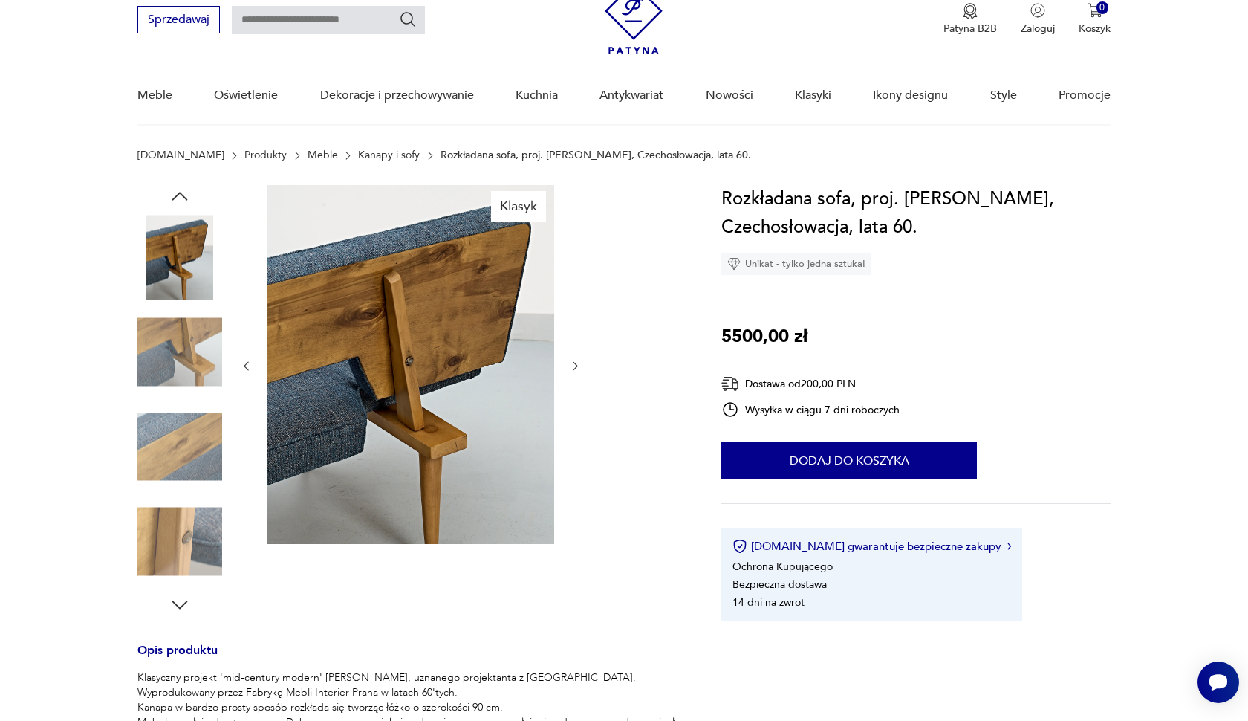
click at [192, 434] on img at bounding box center [179, 446] width 85 height 85
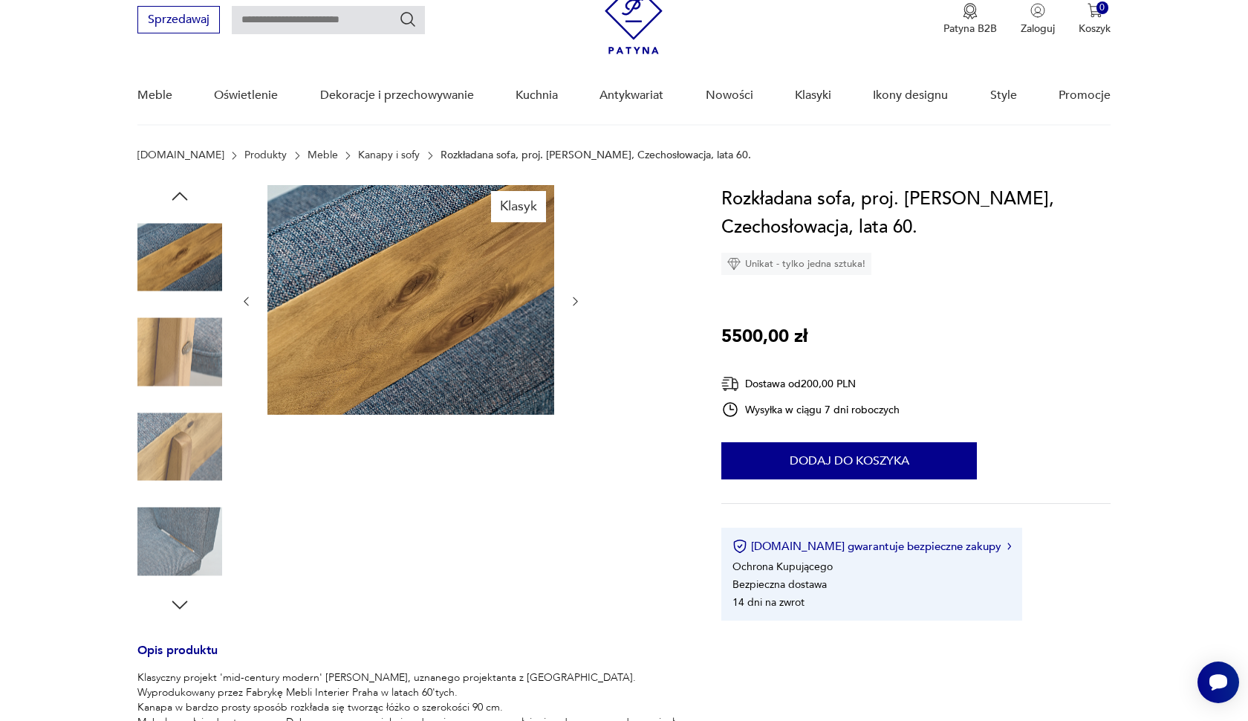
click at [192, 434] on img at bounding box center [179, 446] width 85 height 85
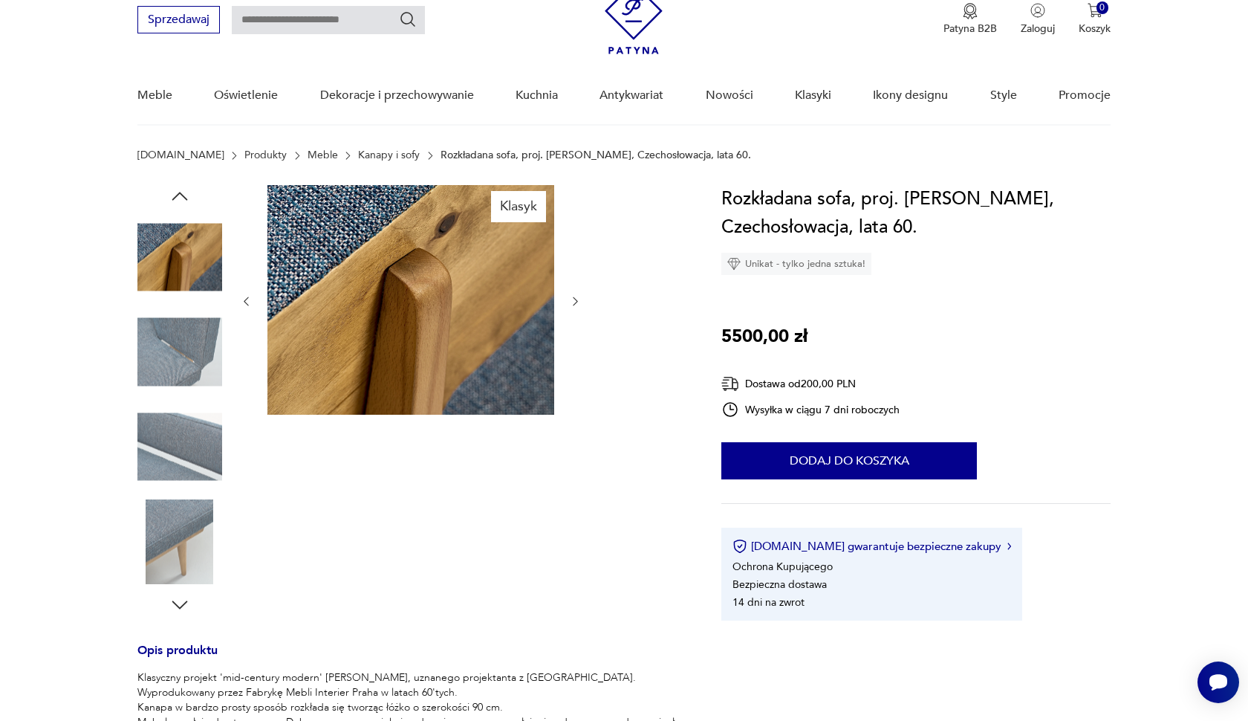
click at [192, 434] on img at bounding box center [179, 446] width 85 height 85
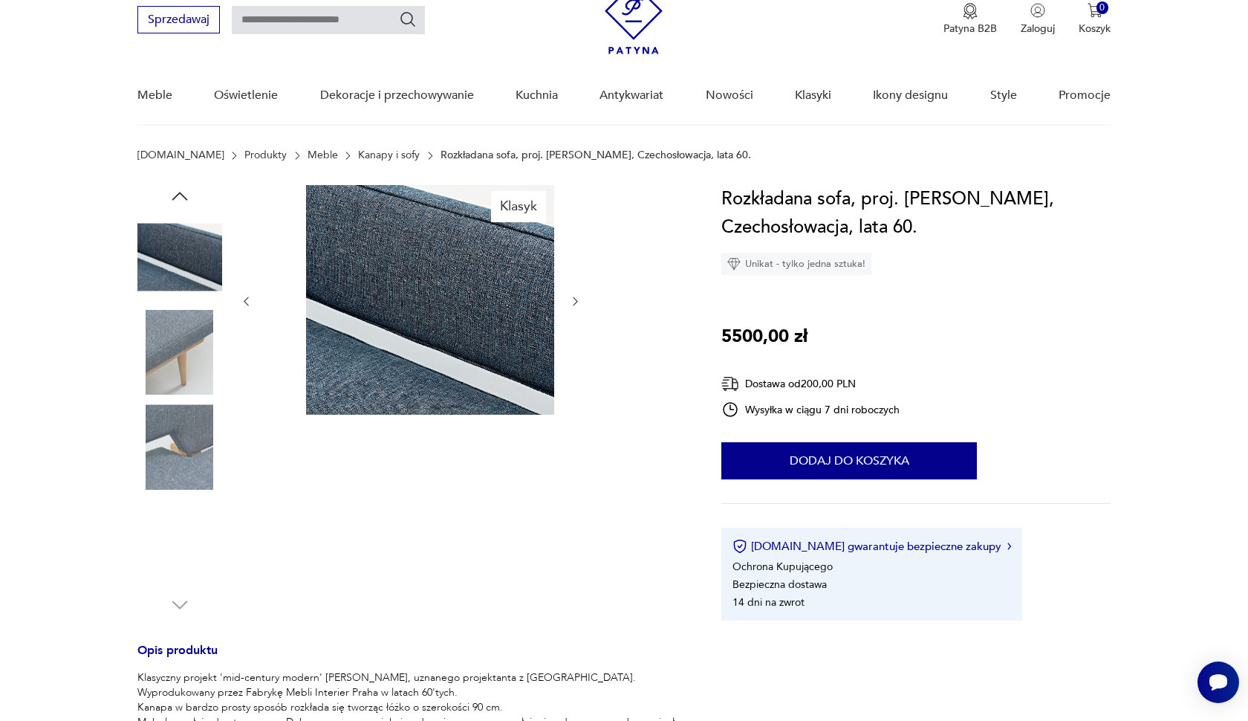
click at [191, 467] on img at bounding box center [179, 446] width 85 height 85
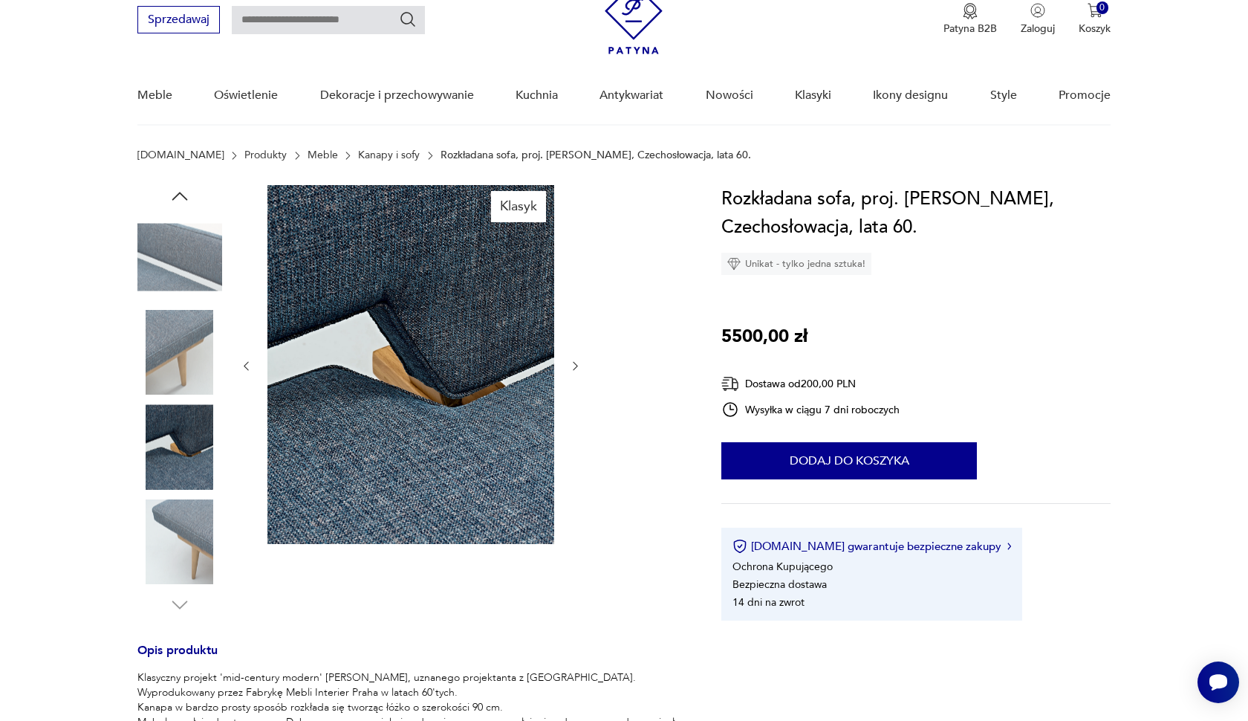
click at [191, 474] on img at bounding box center [179, 446] width 85 height 85
click at [191, 489] on div at bounding box center [179, 446] width 85 height 85
click at [198, 518] on img at bounding box center [179, 541] width 85 height 85
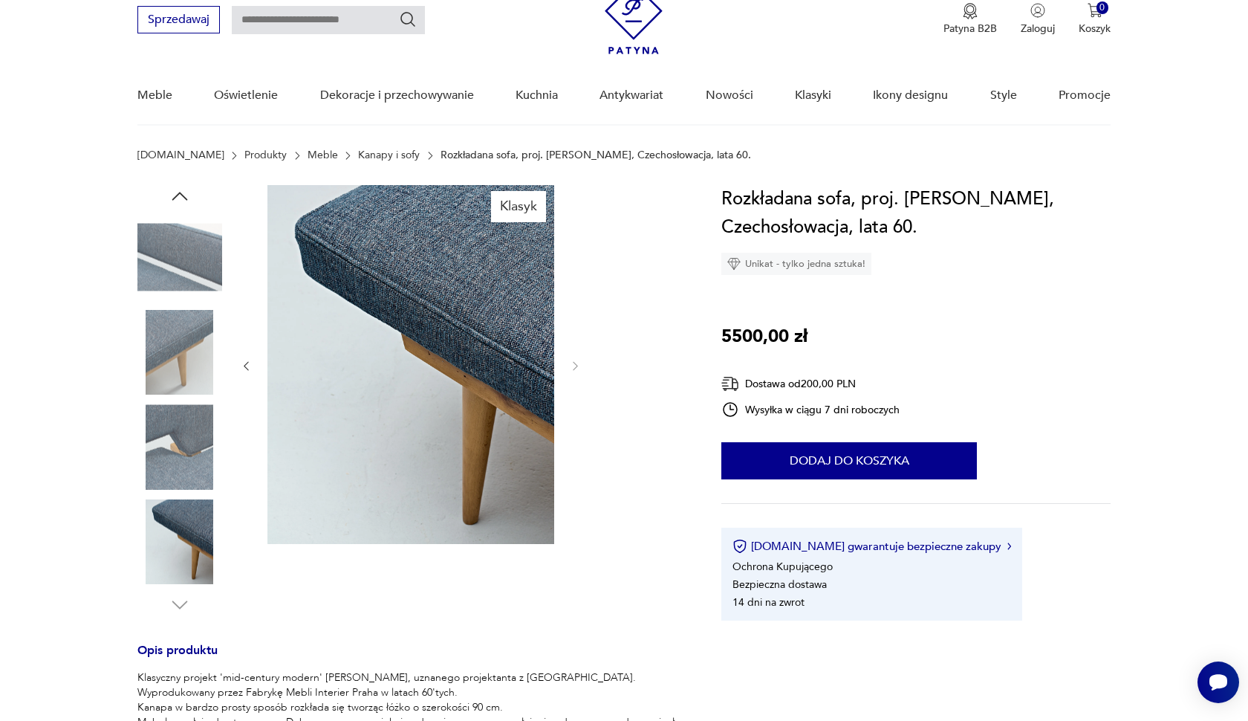
click at [522, 285] on img at bounding box center [410, 364] width 287 height 359
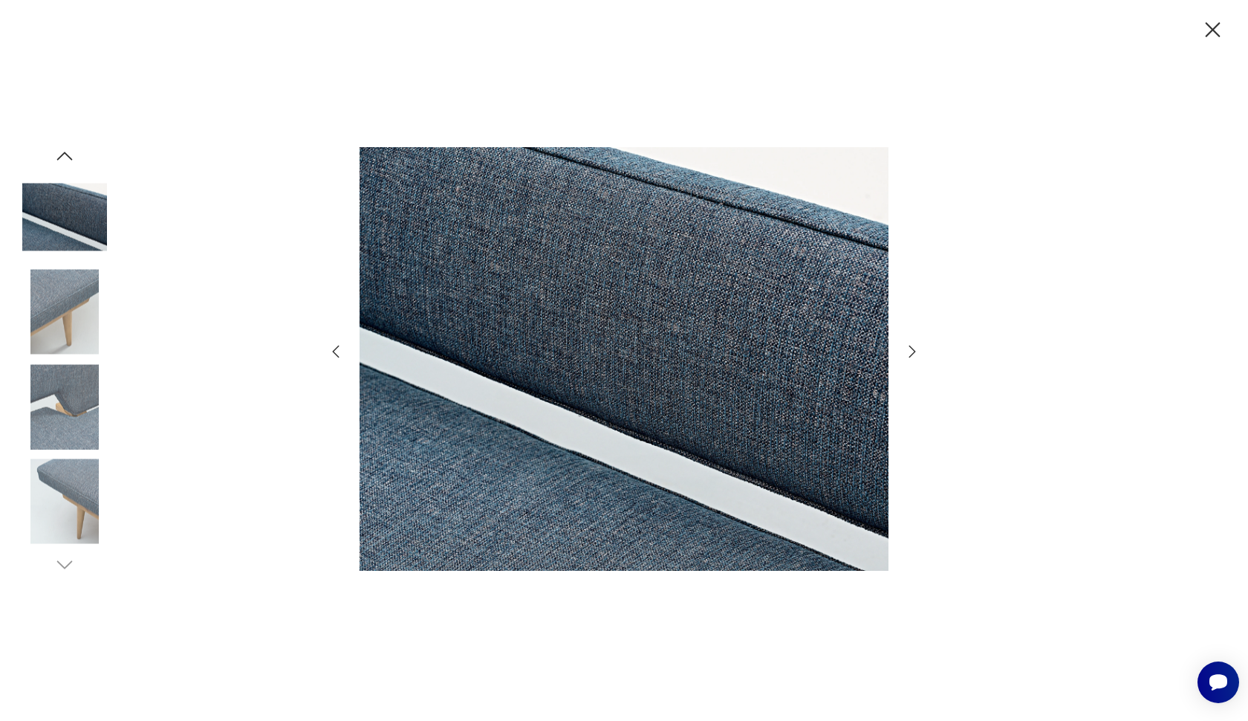
click at [912, 345] on icon "button" at bounding box center [912, 351] width 18 height 18
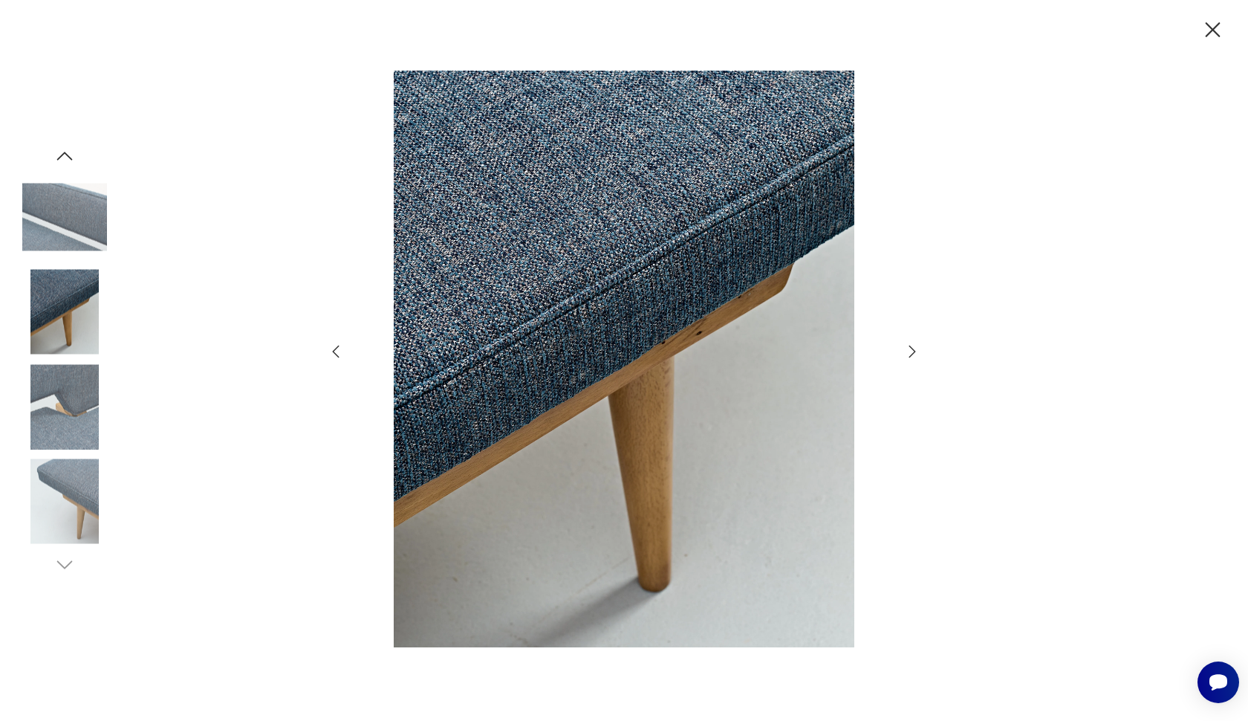
click at [912, 345] on icon "button" at bounding box center [912, 351] width 18 height 18
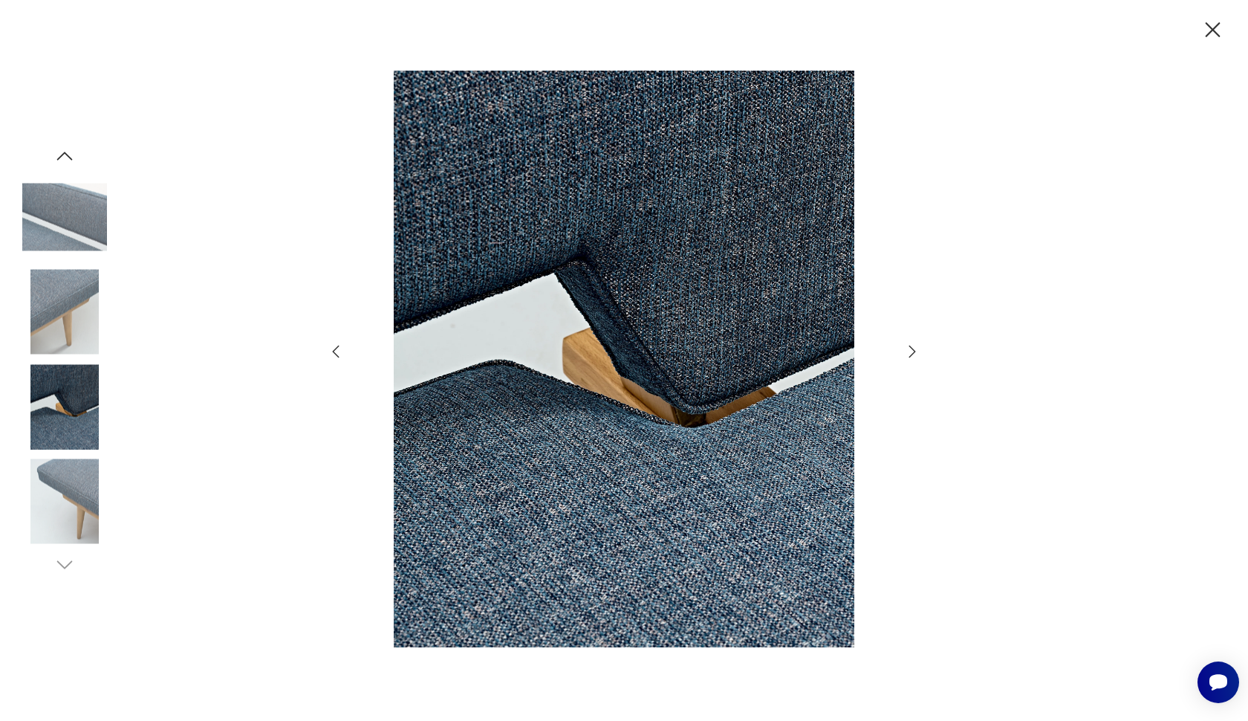
click at [912, 345] on icon "button" at bounding box center [912, 351] width 18 height 18
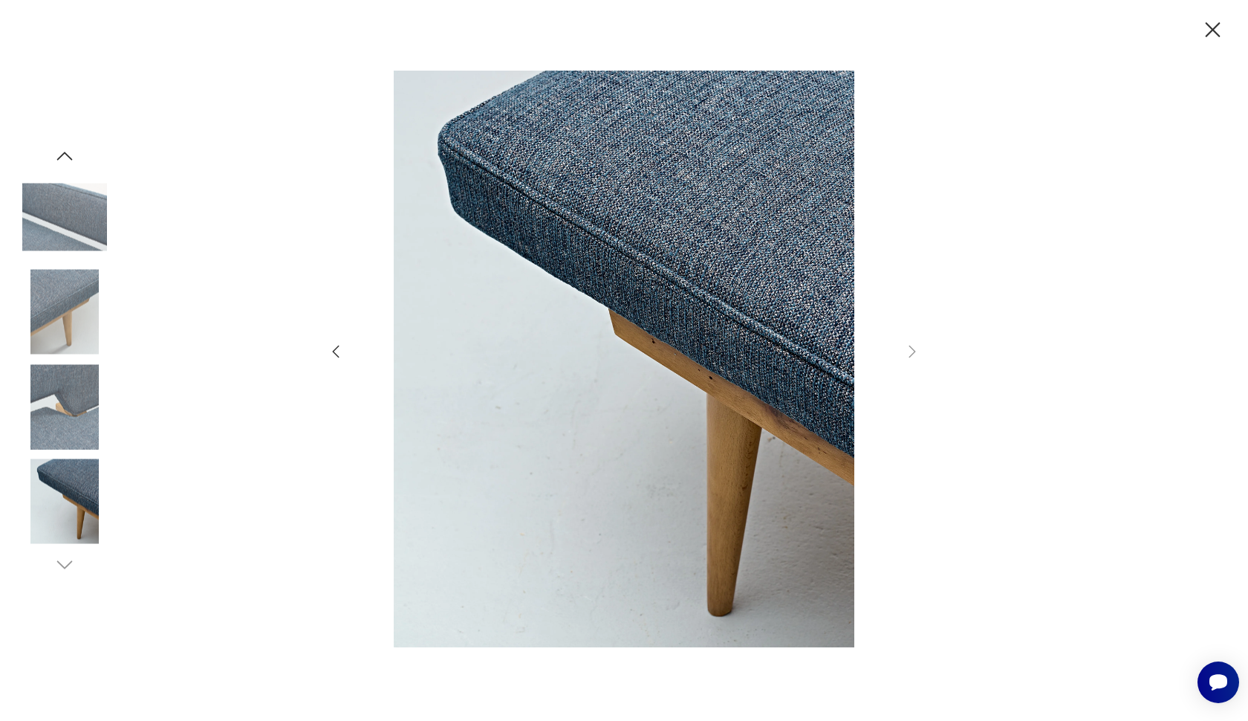
click at [1203, 22] on icon "button" at bounding box center [1213, 30] width 26 height 26
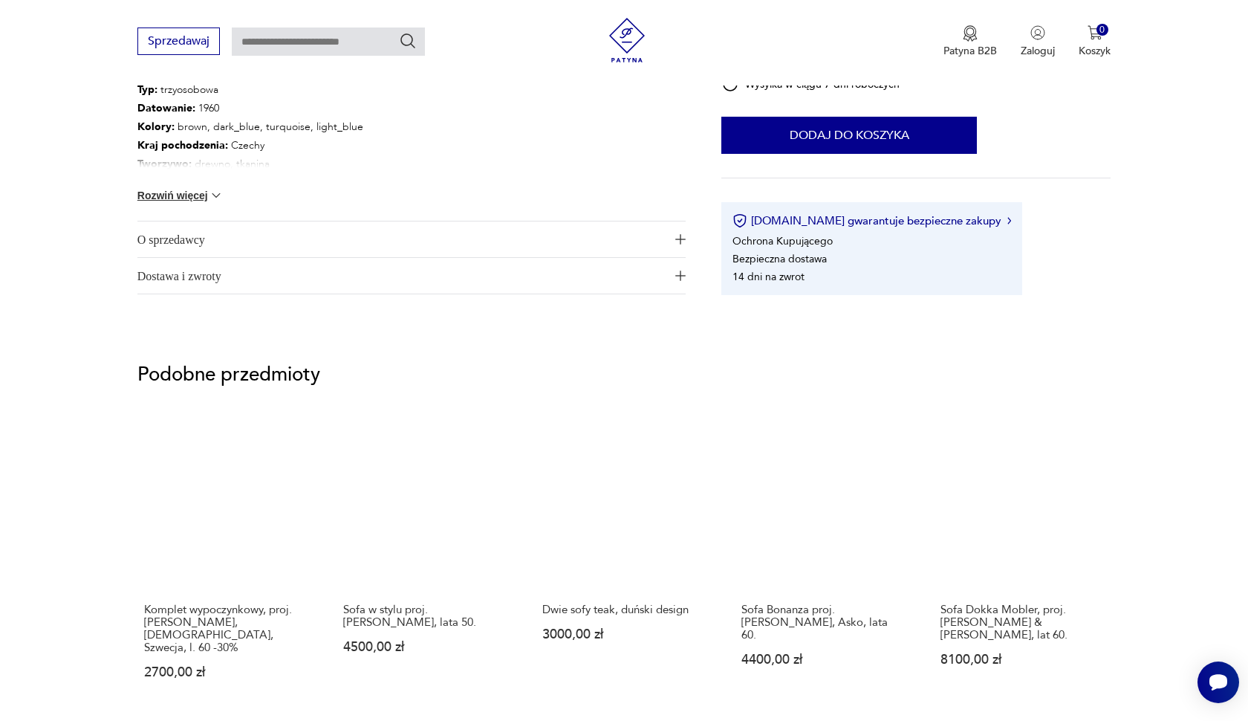
scroll to position [903, 0]
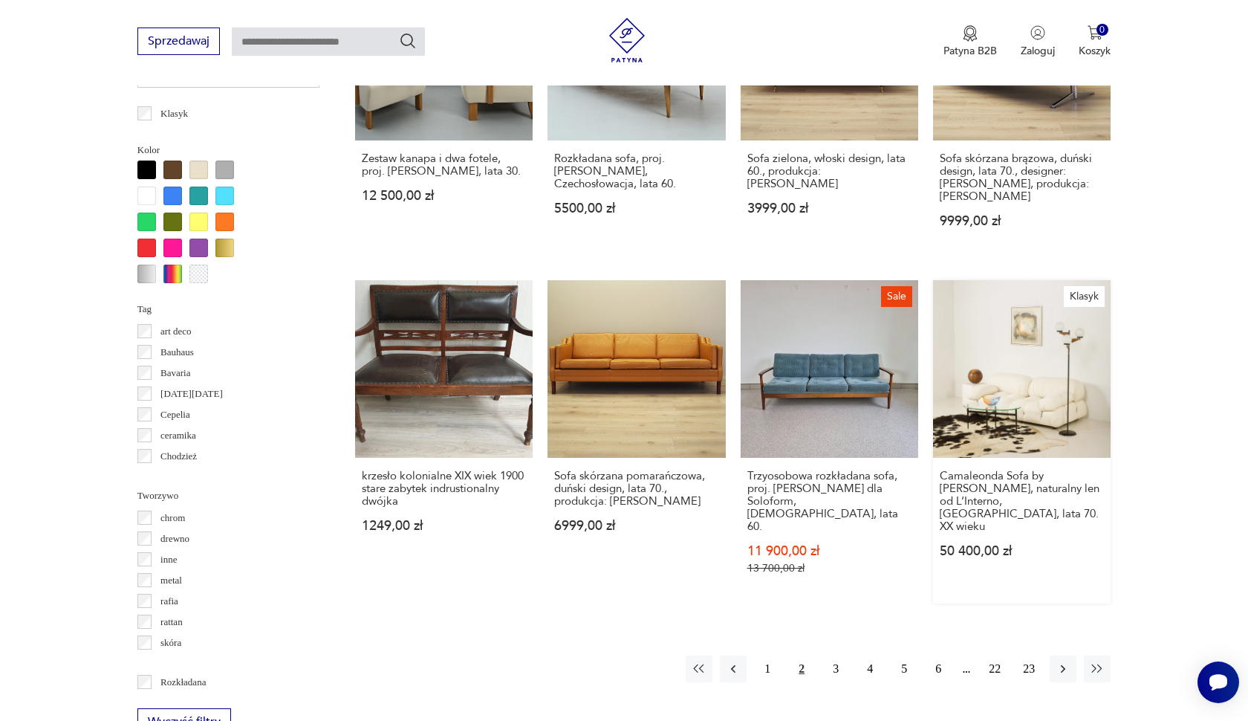
scroll to position [1342, 0]
click at [839, 654] on button "3" at bounding box center [835, 667] width 27 height 27
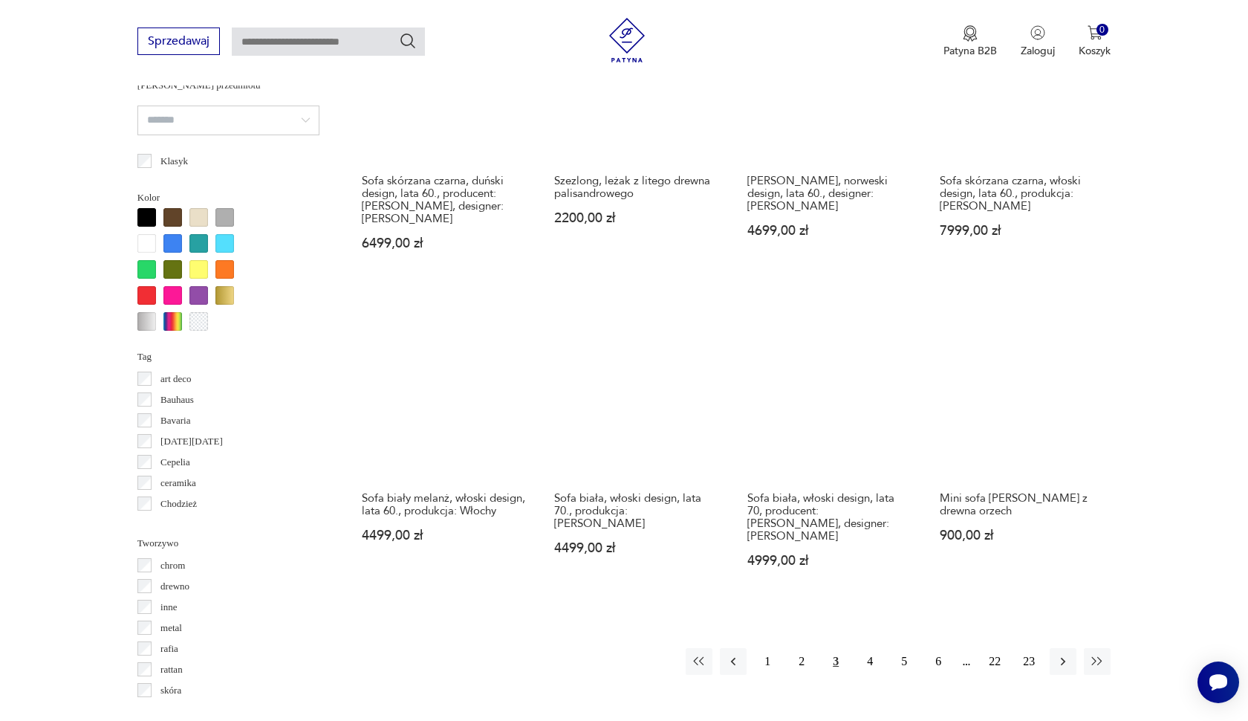
scroll to position [1362, 0]
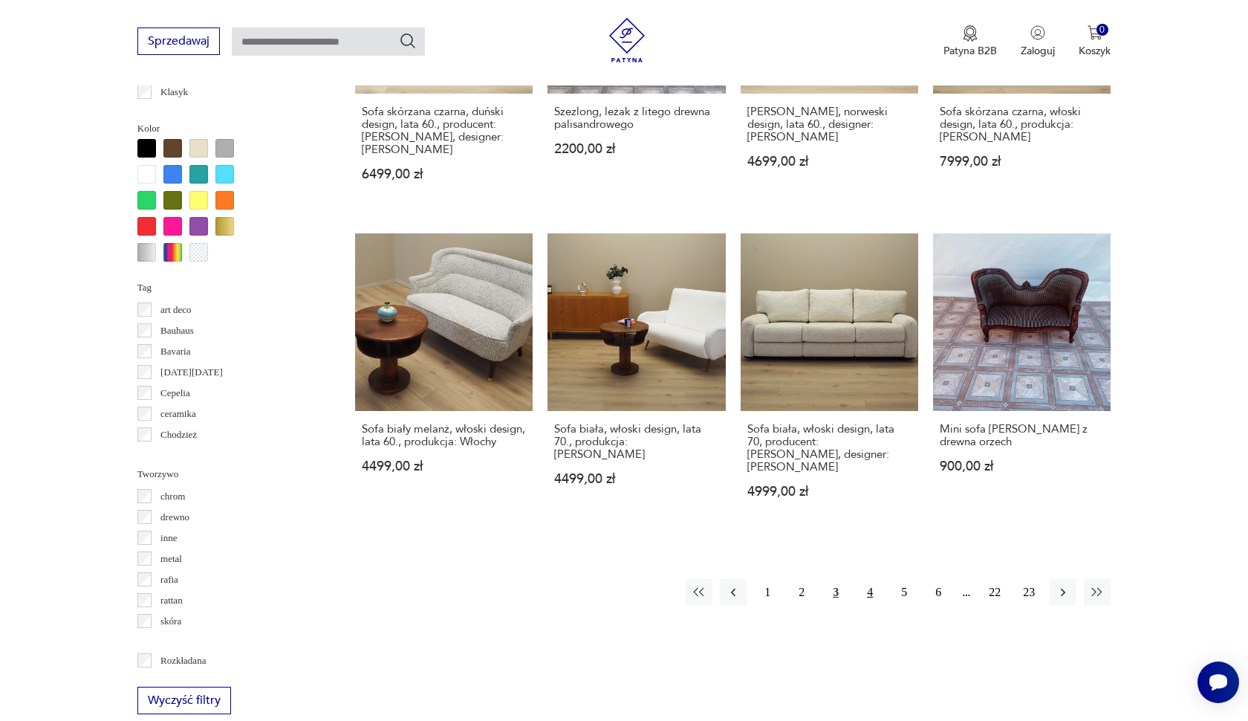
click at [866, 605] on button "4" at bounding box center [870, 592] width 27 height 27
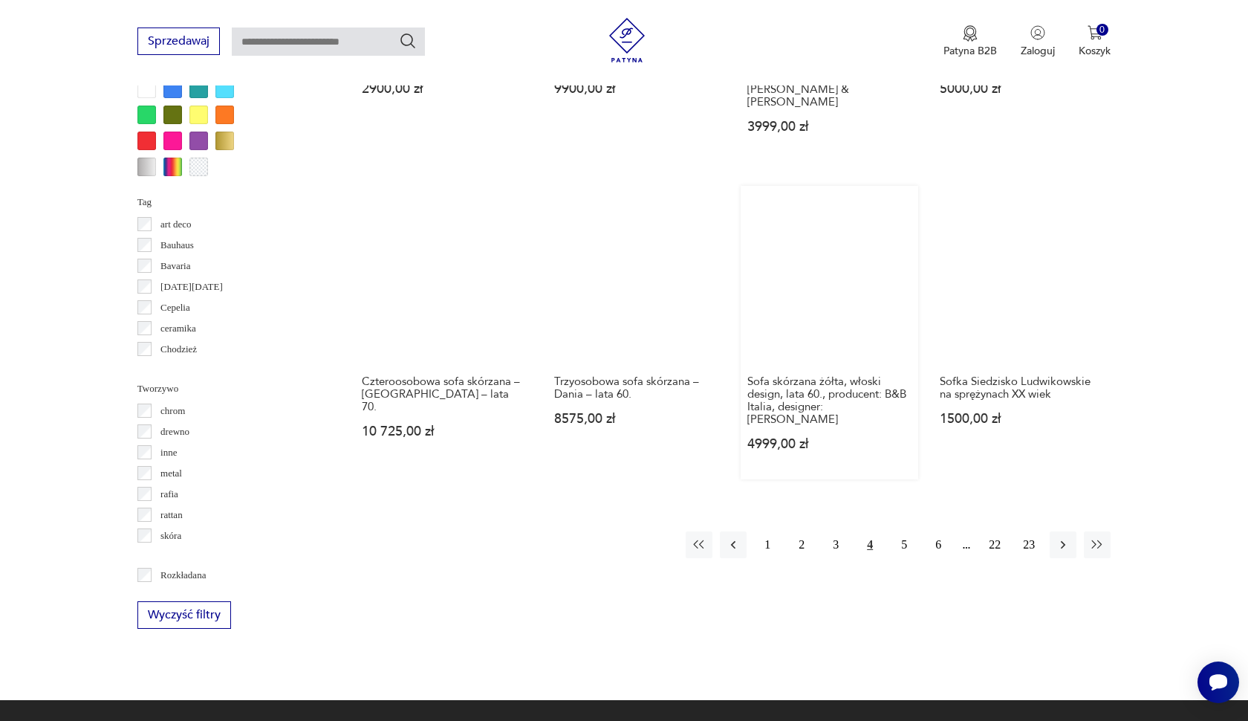
scroll to position [1446, 0]
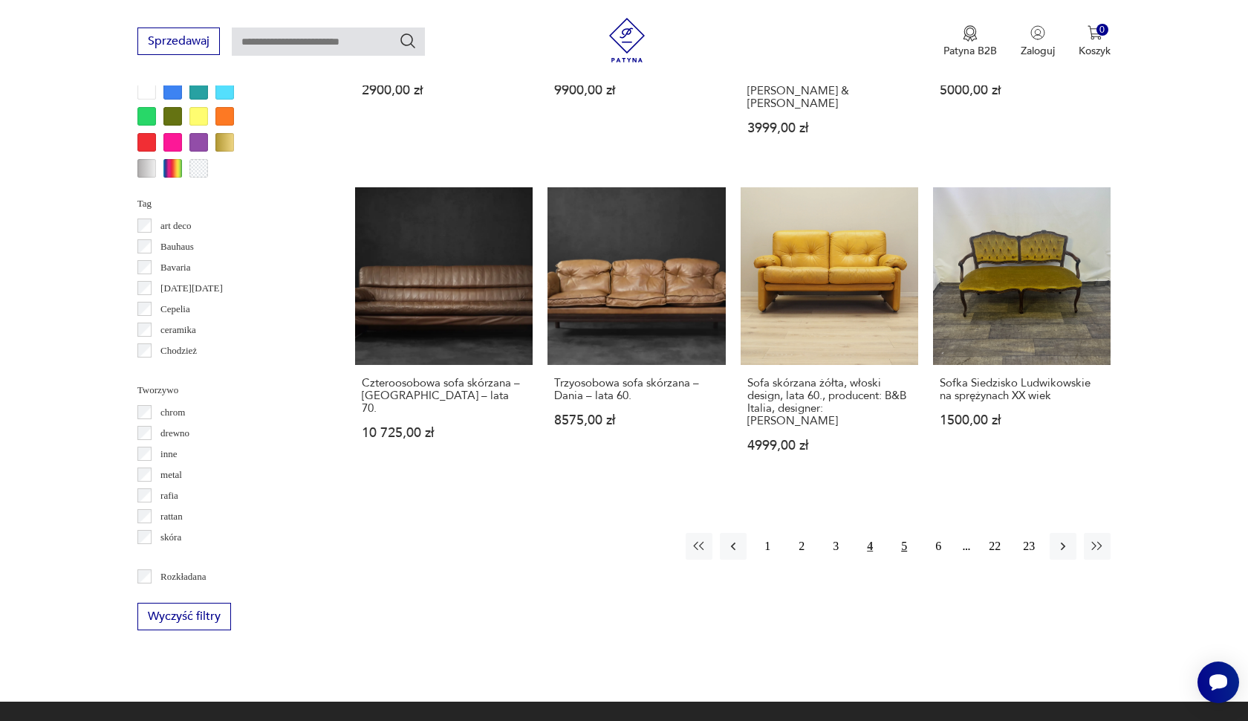
click at [908, 545] on button "5" at bounding box center [904, 546] width 27 height 27
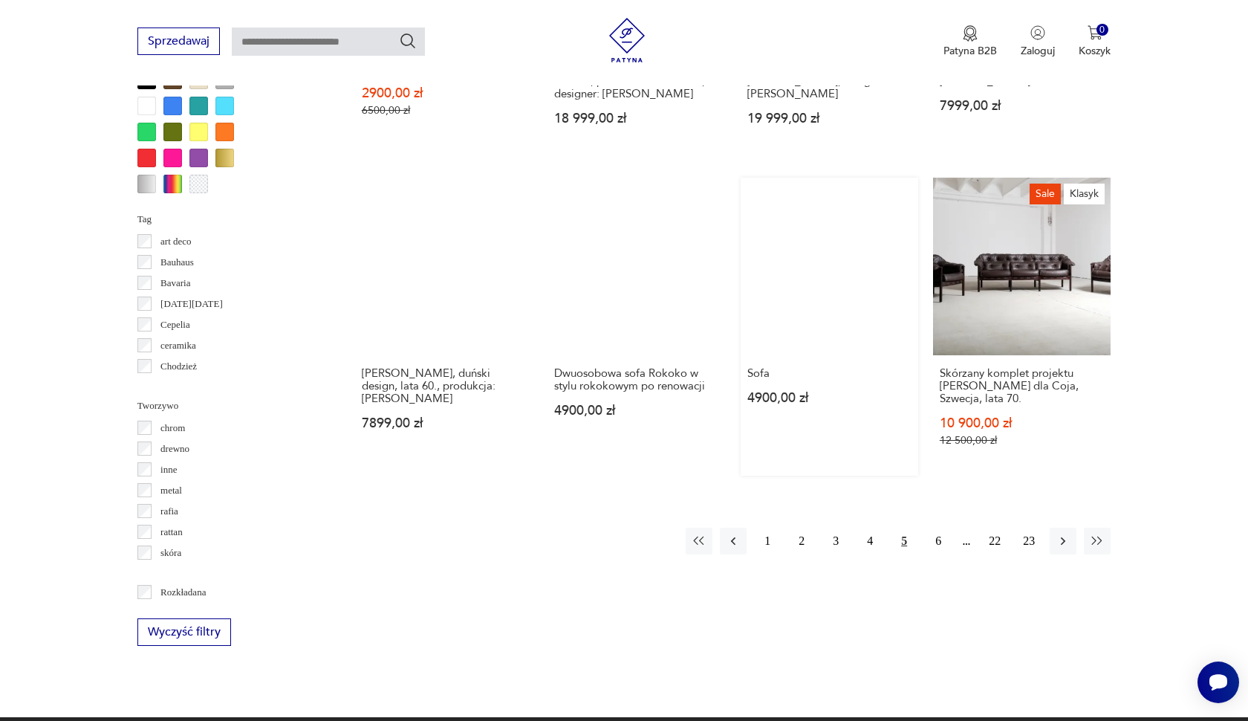
scroll to position [1429, 0]
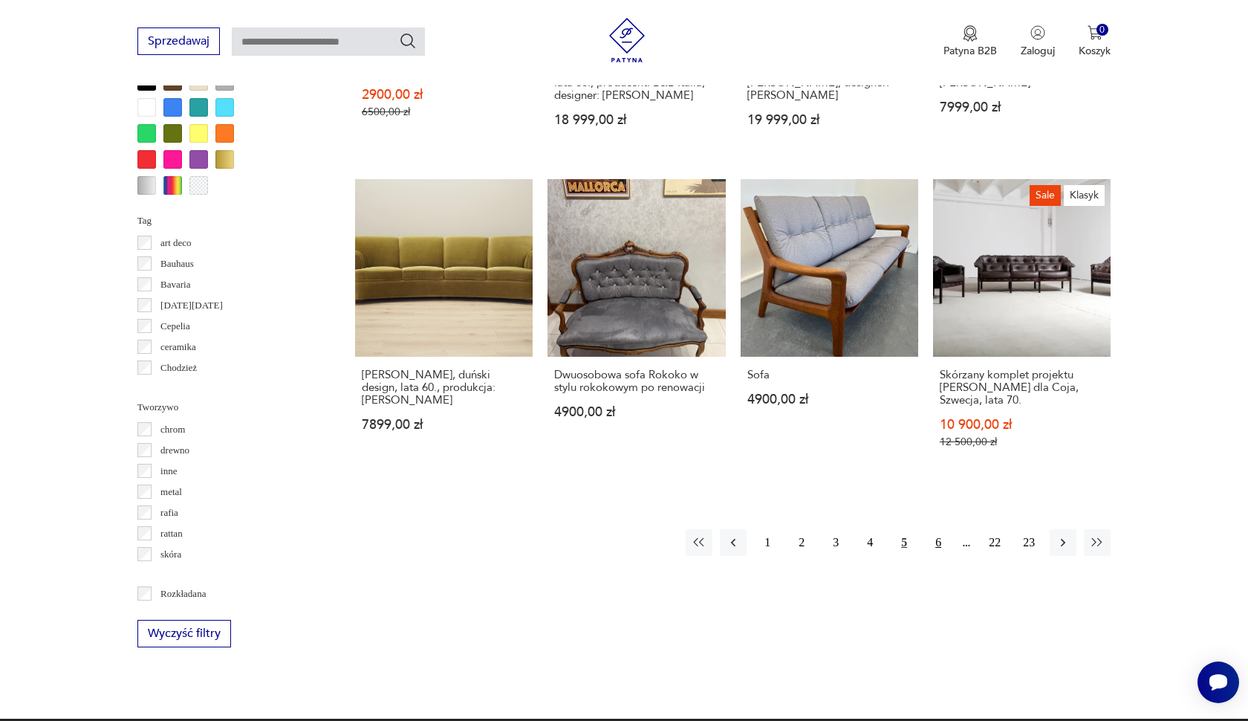
click at [932, 553] on button "6" at bounding box center [938, 542] width 27 height 27
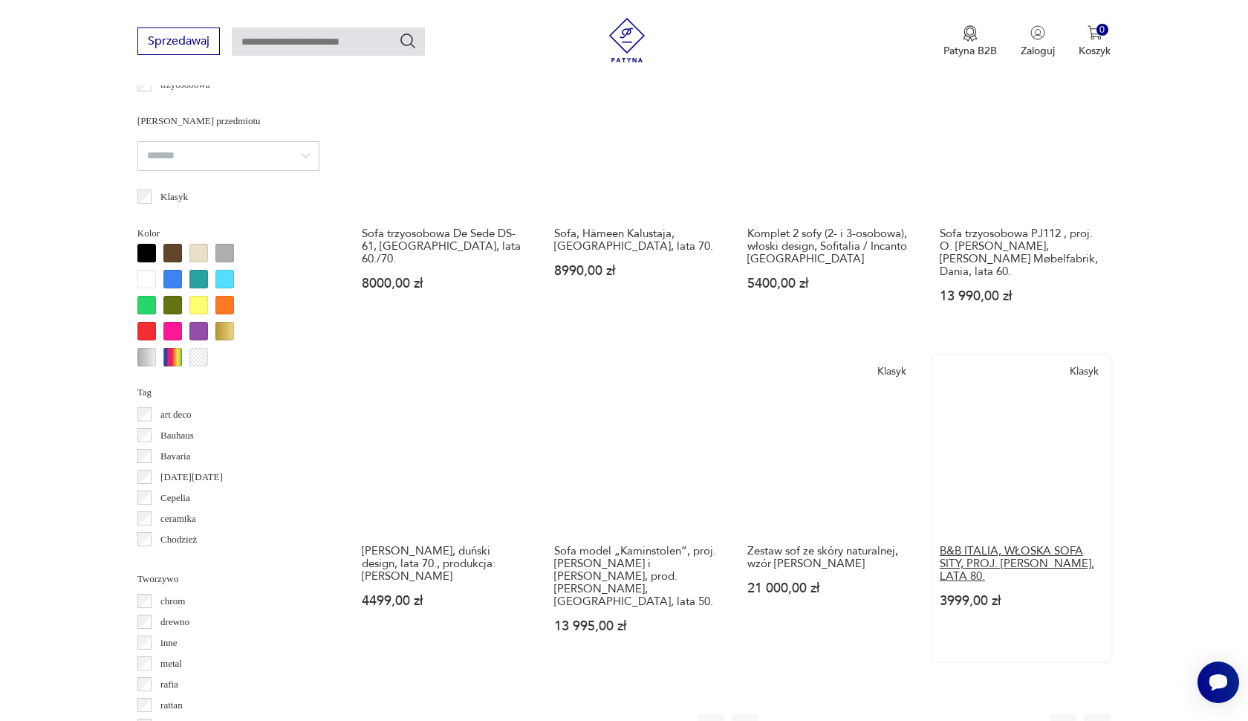
scroll to position [1550, 0]
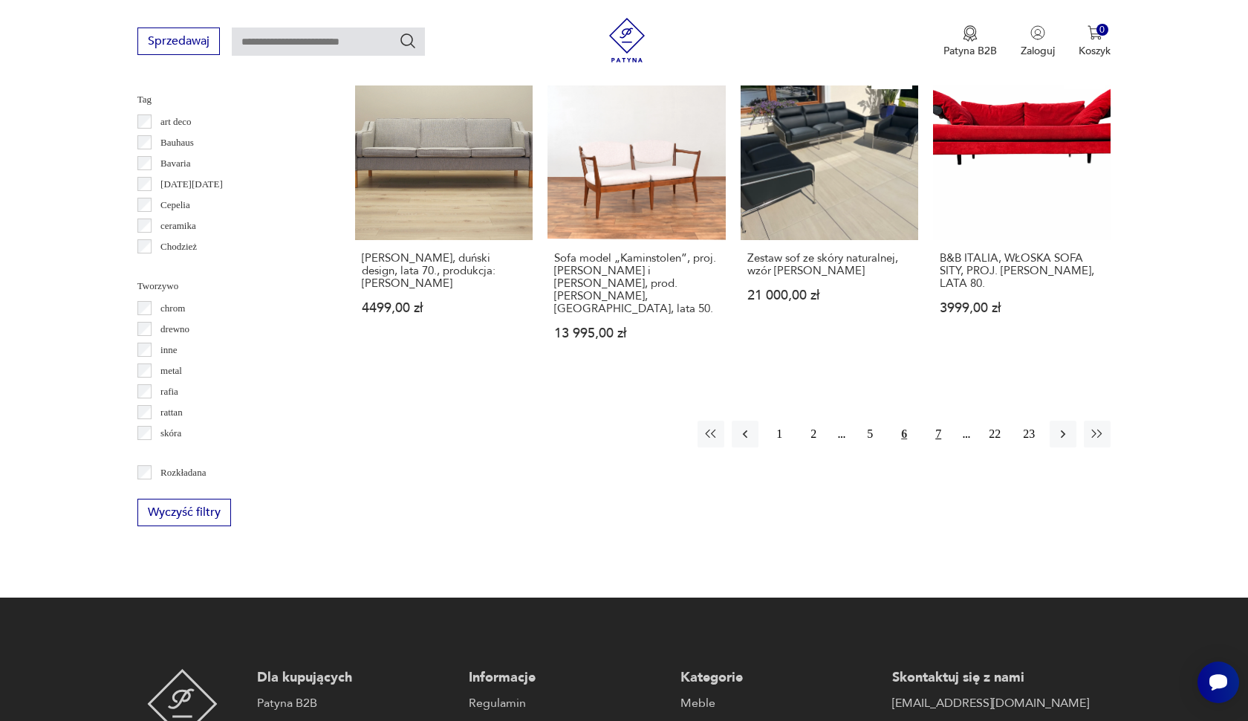
click at [935, 433] on button "7" at bounding box center [938, 433] width 27 height 27
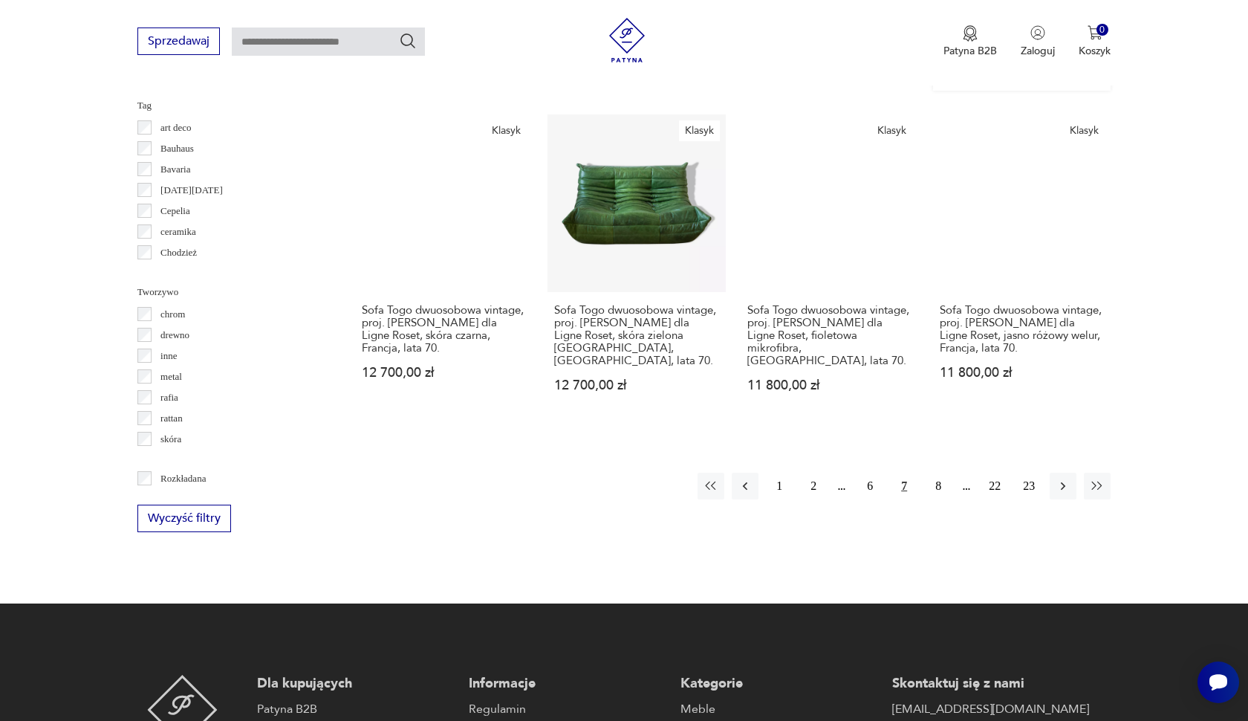
scroll to position [1542, 0]
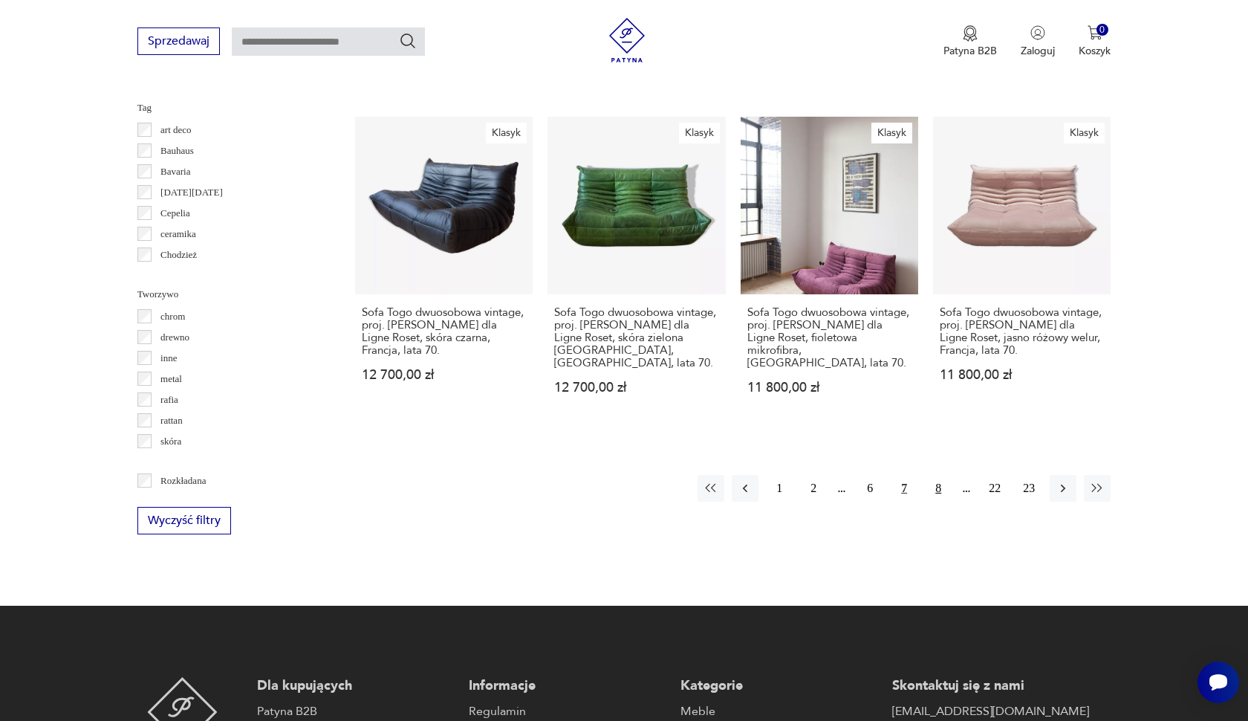
click at [942, 475] on button "8" at bounding box center [938, 488] width 27 height 27
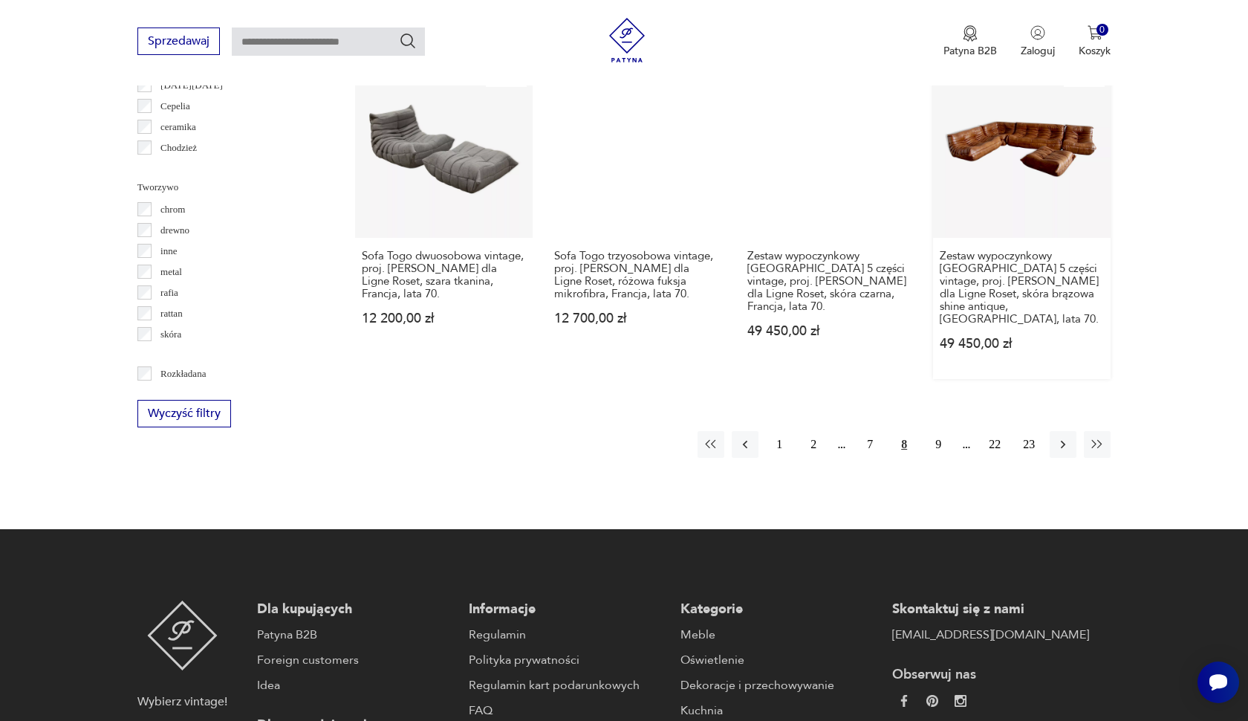
scroll to position [1648, 0]
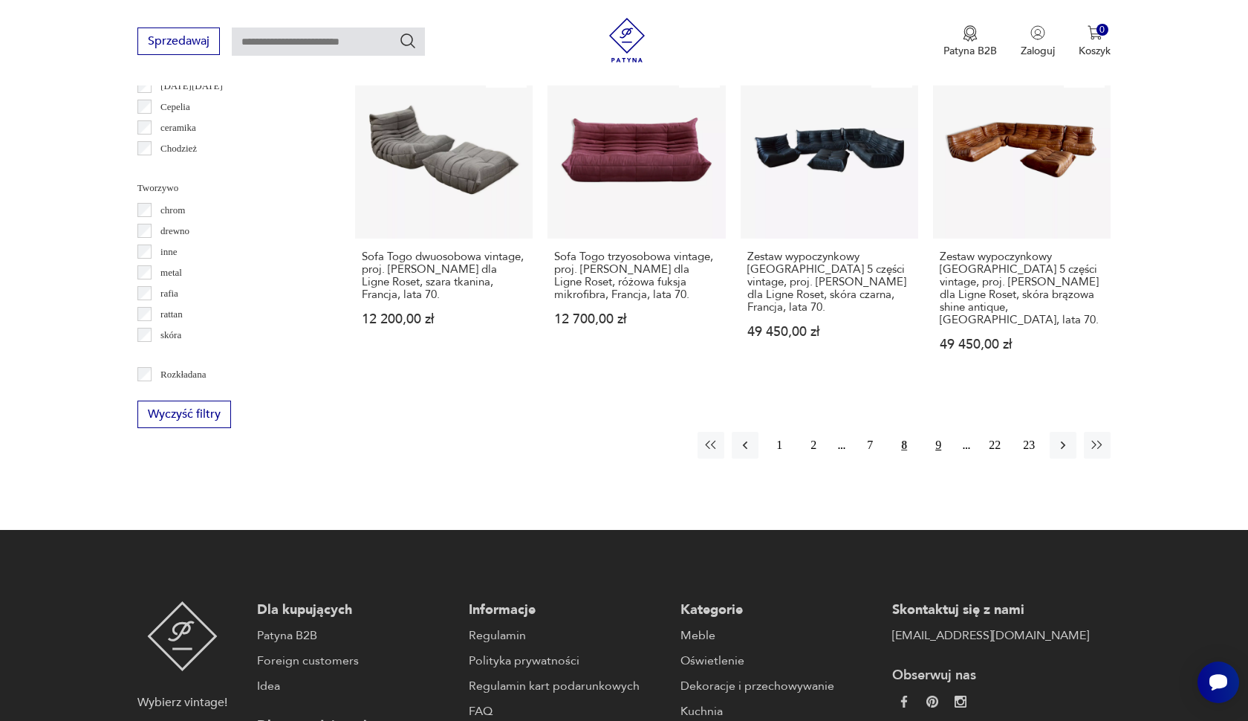
click at [938, 432] on button "9" at bounding box center [938, 445] width 27 height 27
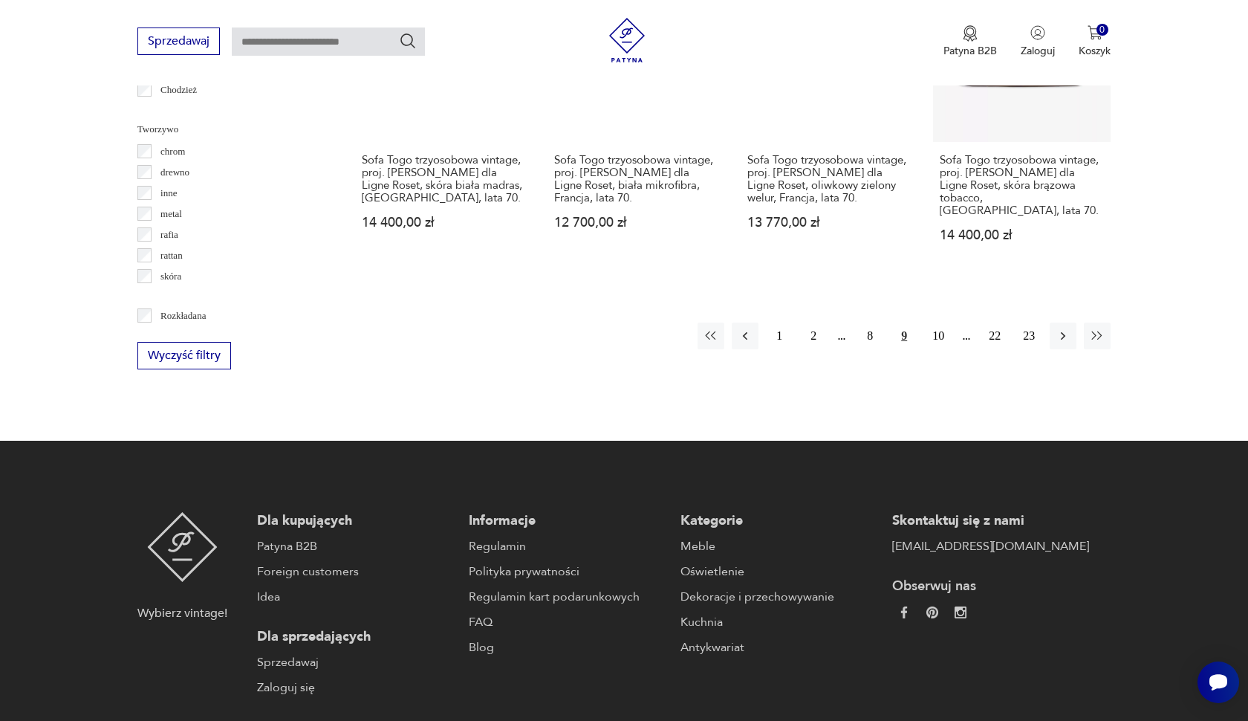
scroll to position [1703, 0]
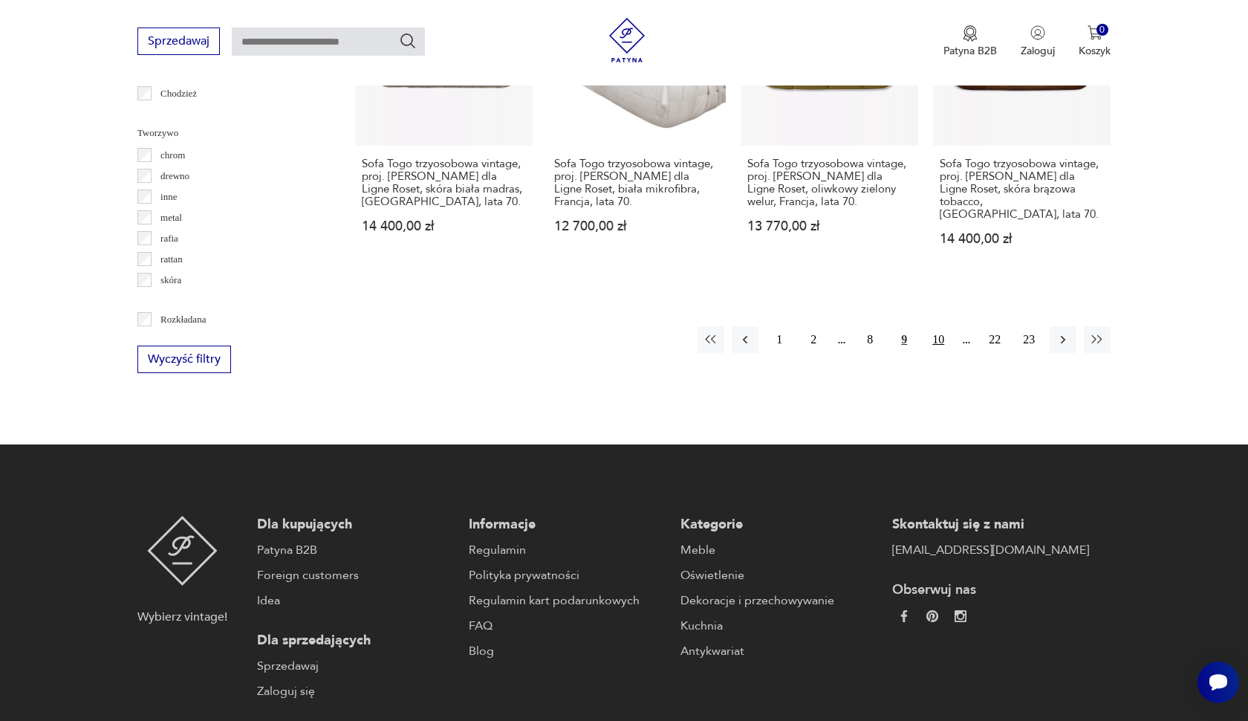
click at [929, 327] on button "10" at bounding box center [938, 339] width 27 height 27
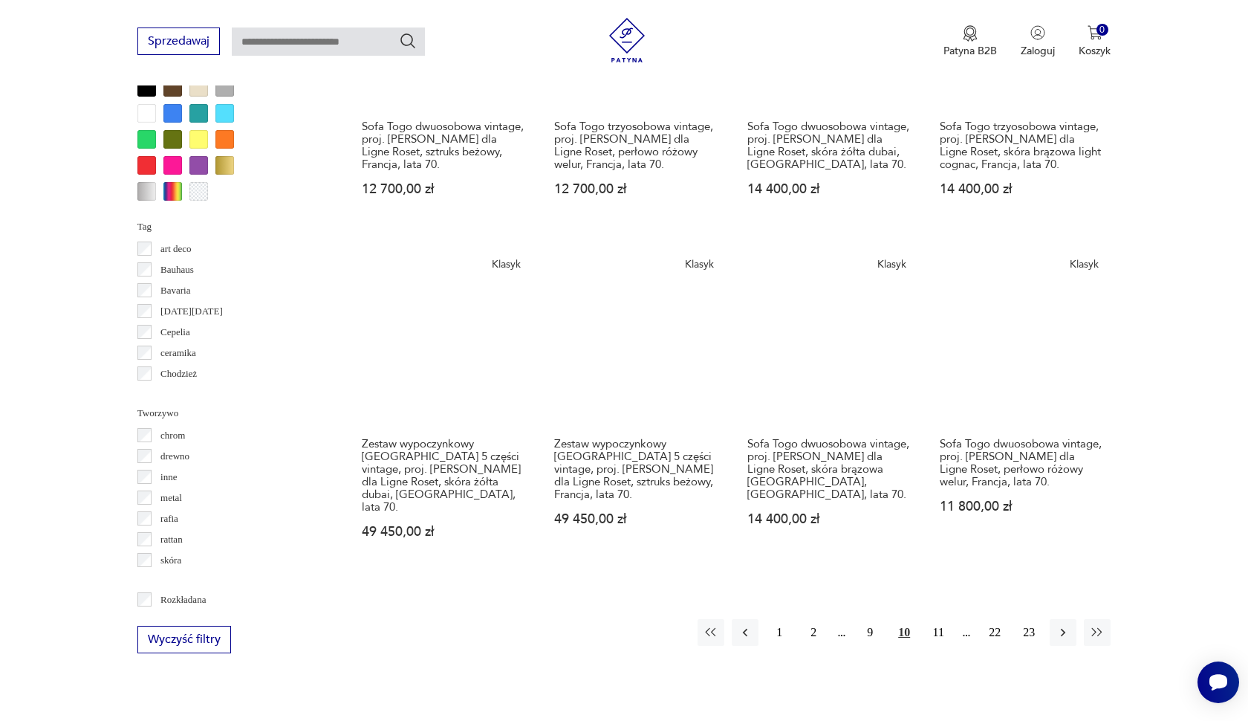
scroll to position [1420, 0]
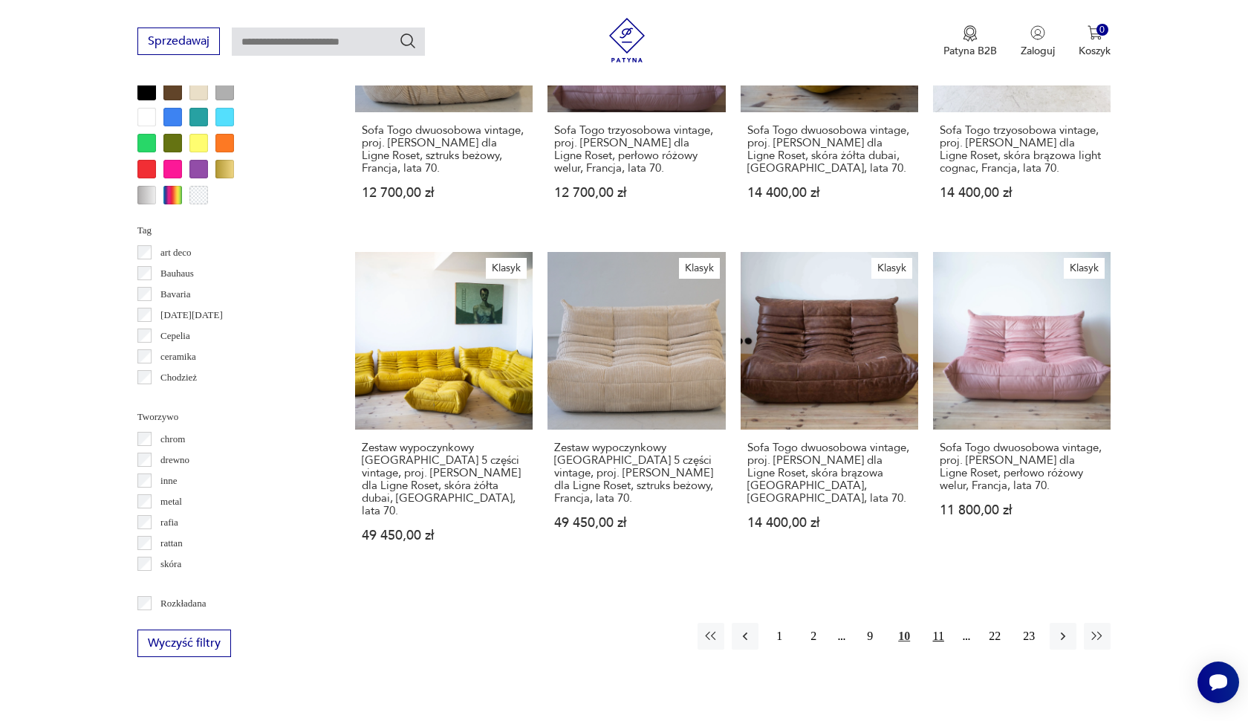
click at [942, 623] on button "11" at bounding box center [938, 636] width 27 height 27
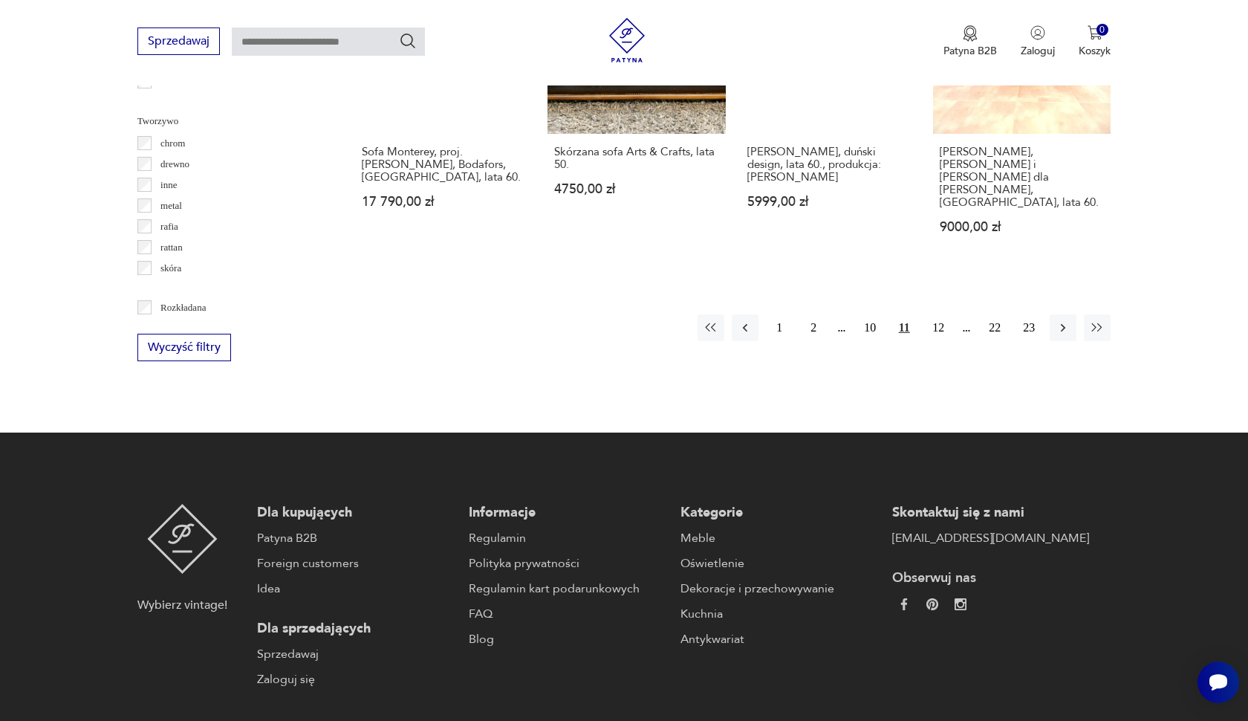
scroll to position [1590, 0]
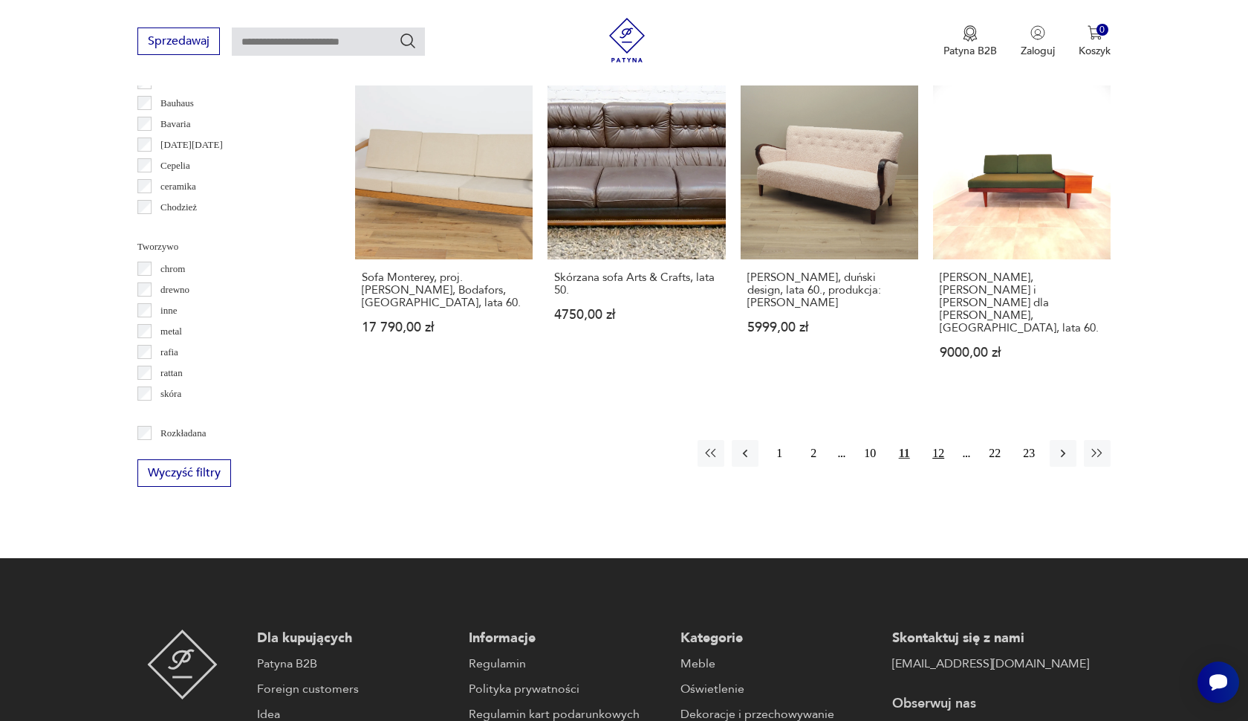
click at [938, 440] on button "12" at bounding box center [938, 453] width 27 height 27
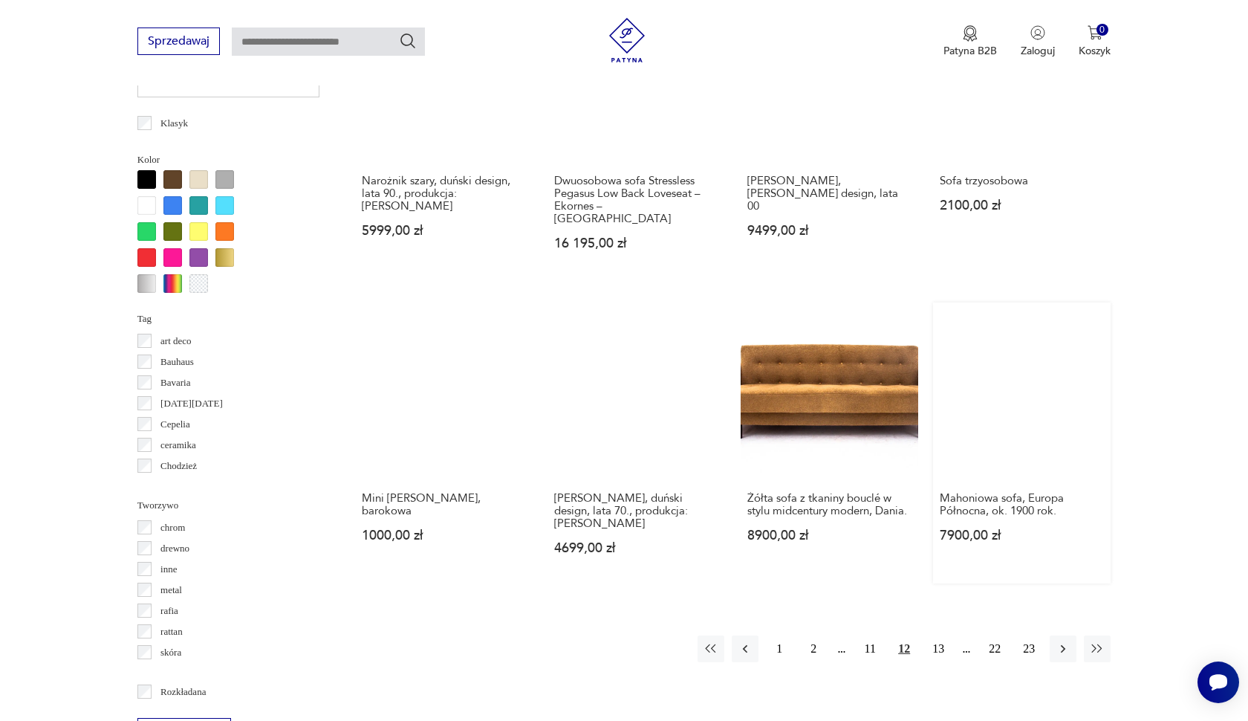
scroll to position [1348, 0]
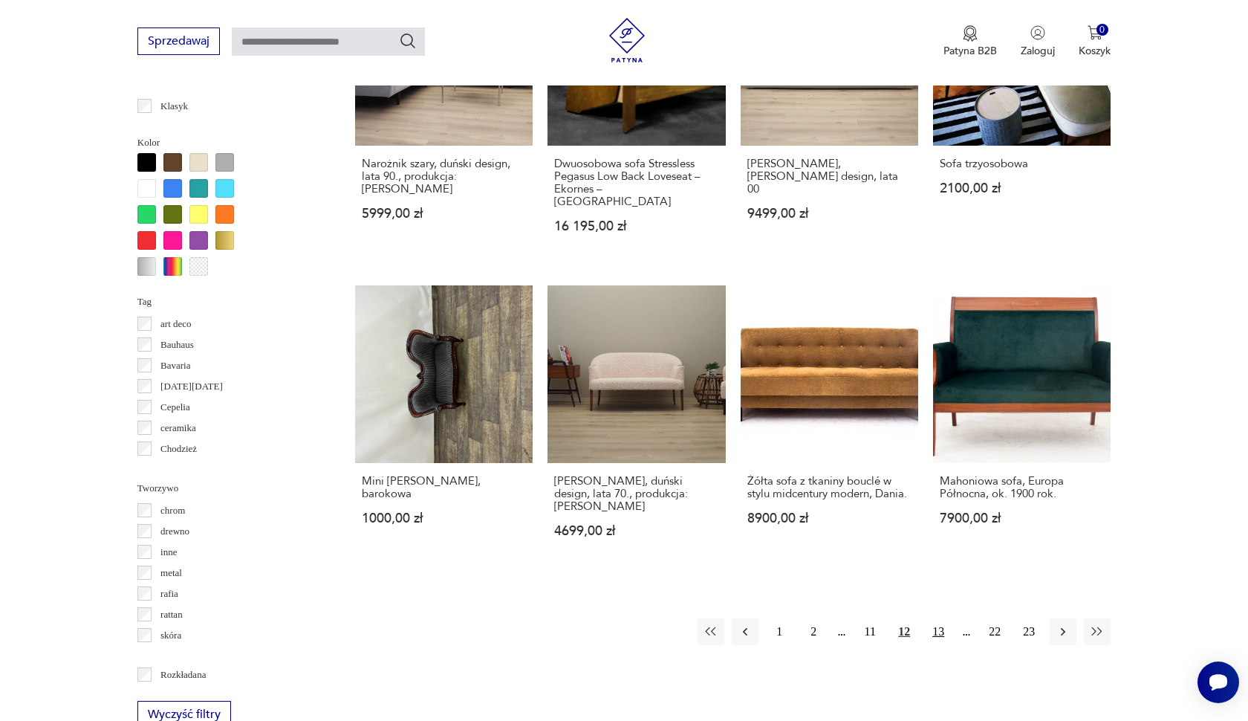
click at [942, 618] on button "13" at bounding box center [938, 631] width 27 height 27
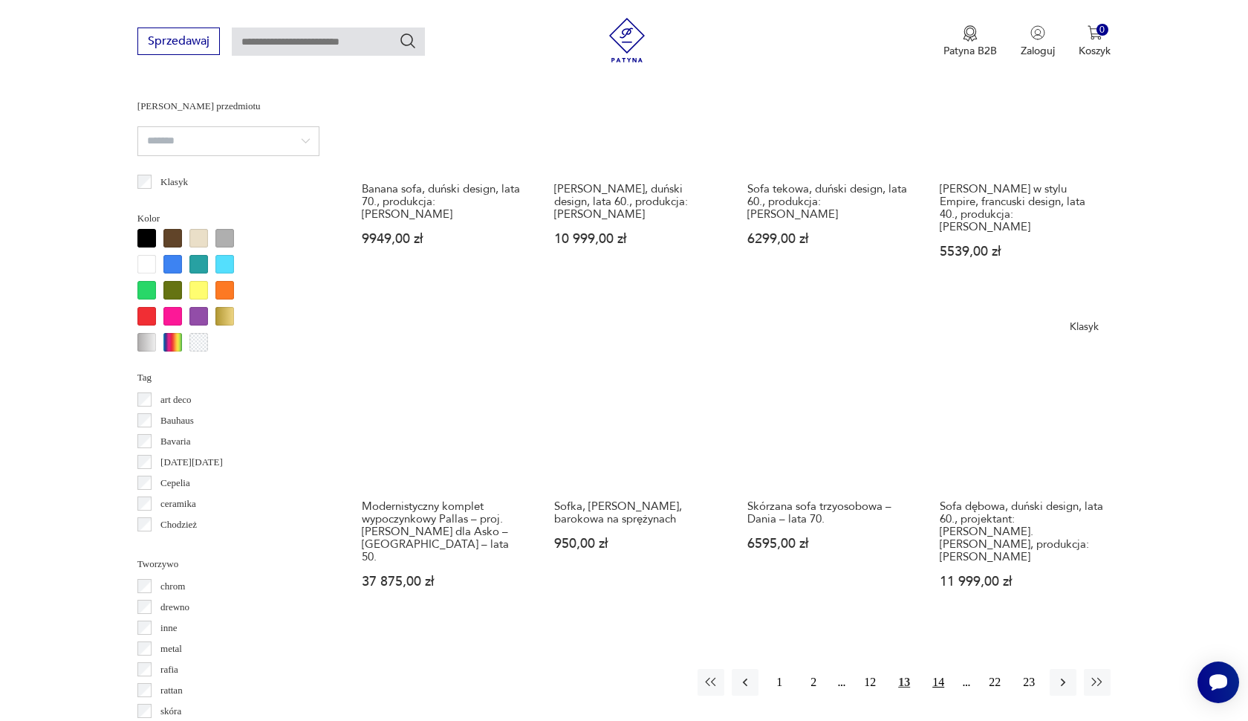
scroll to position [1366, 0]
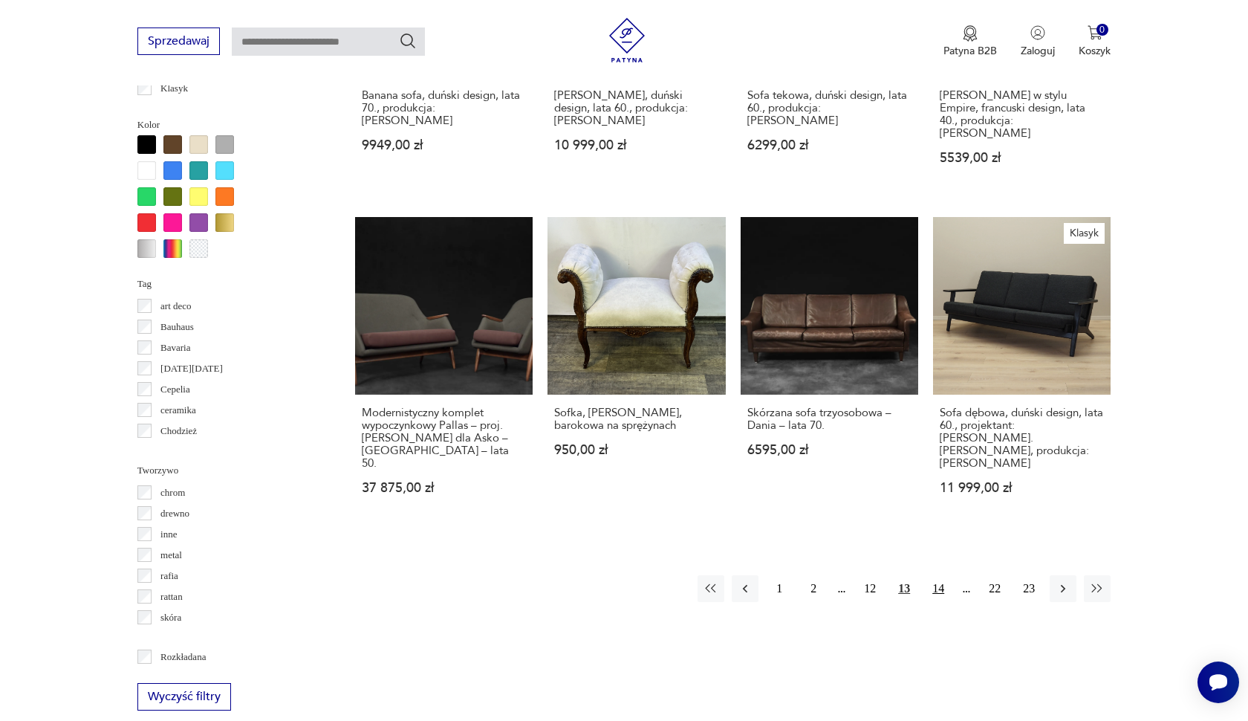
click at [943, 600] on button "14" at bounding box center [938, 588] width 27 height 27
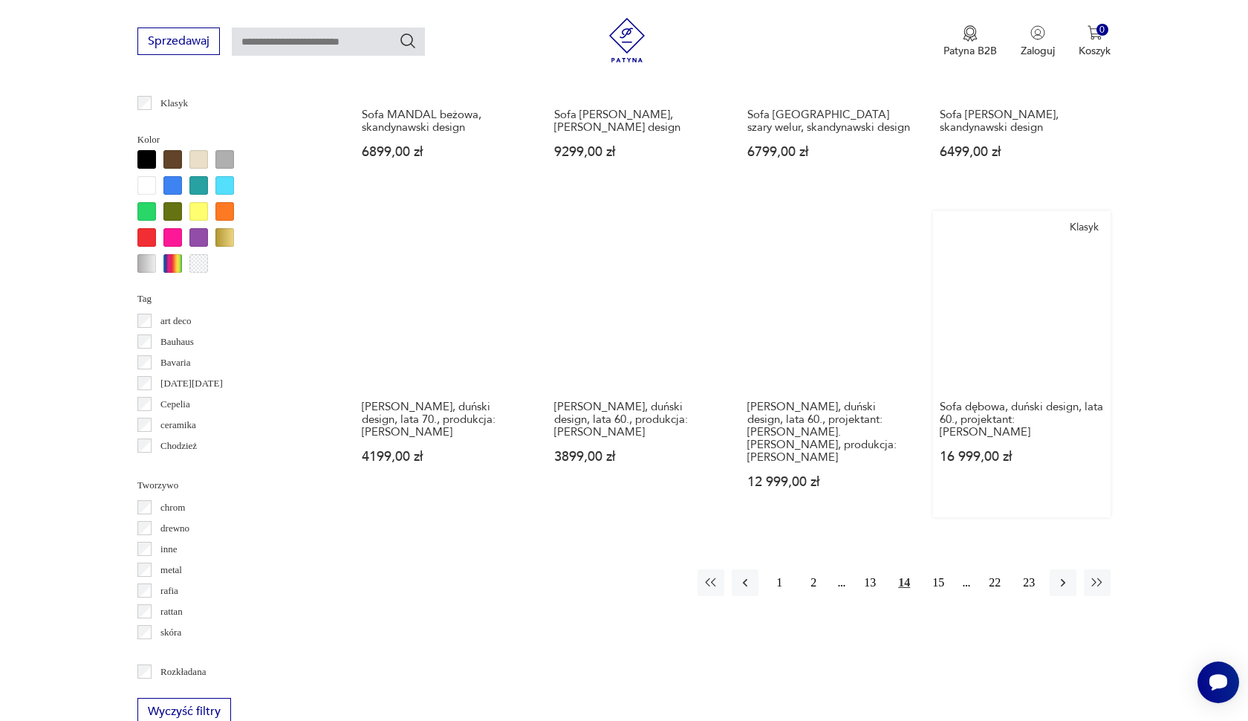
scroll to position [1350, 0]
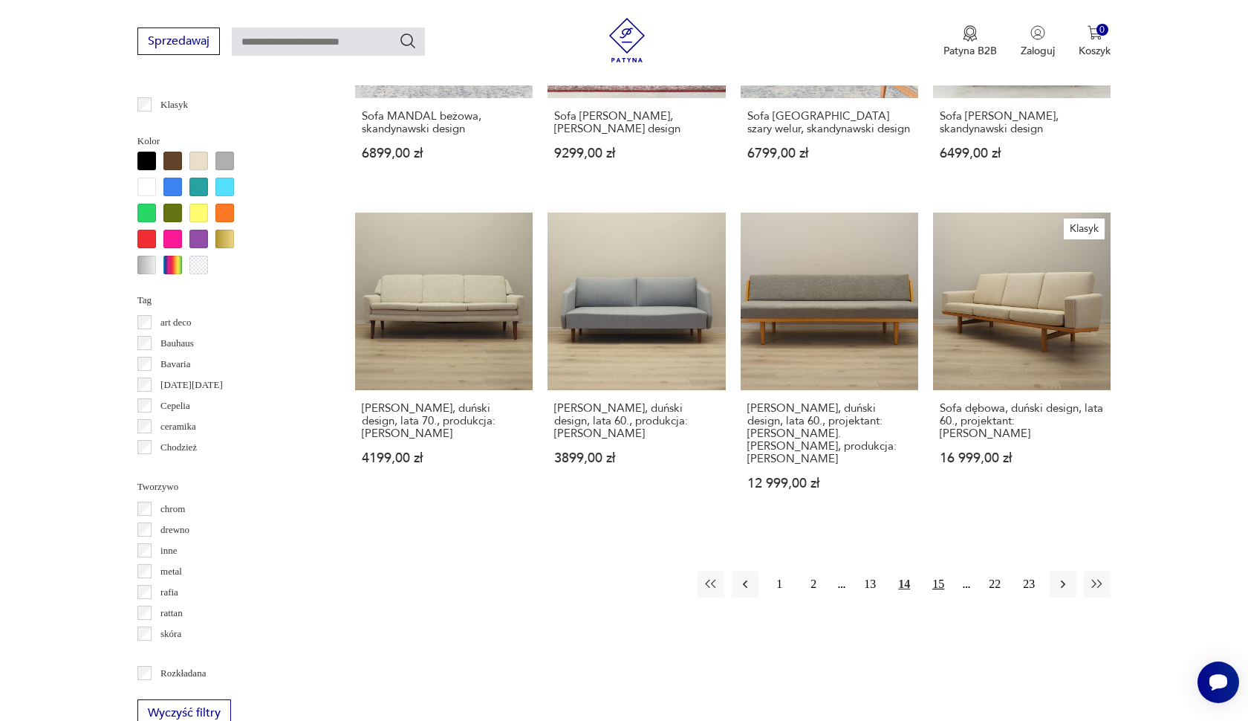
click at [943, 597] on button "15" at bounding box center [938, 584] width 27 height 27
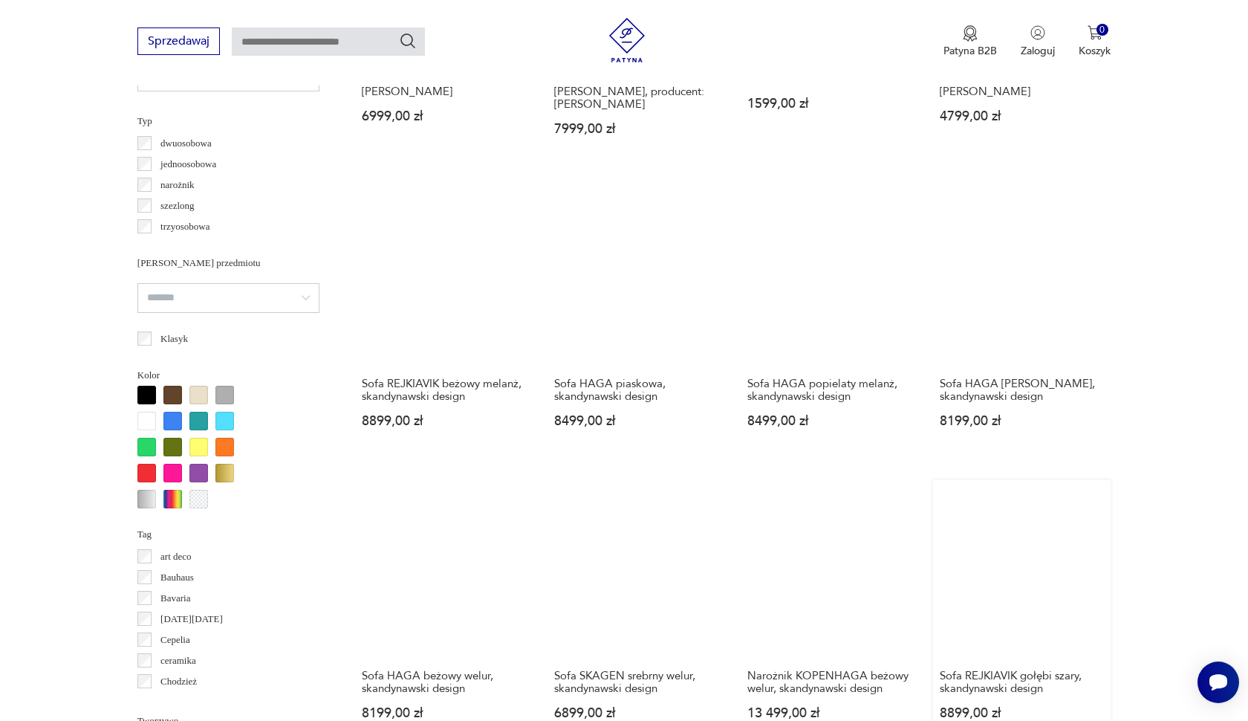
scroll to position [1388, 0]
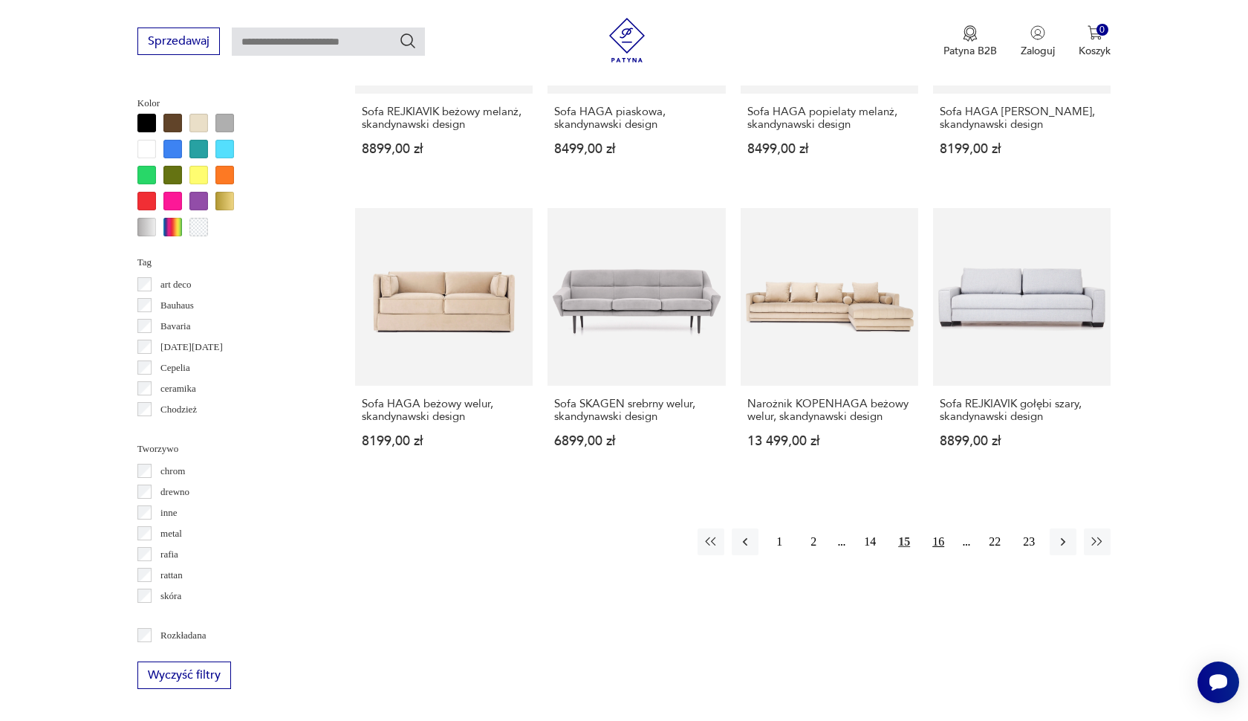
click at [942, 551] on button "16" at bounding box center [938, 541] width 27 height 27
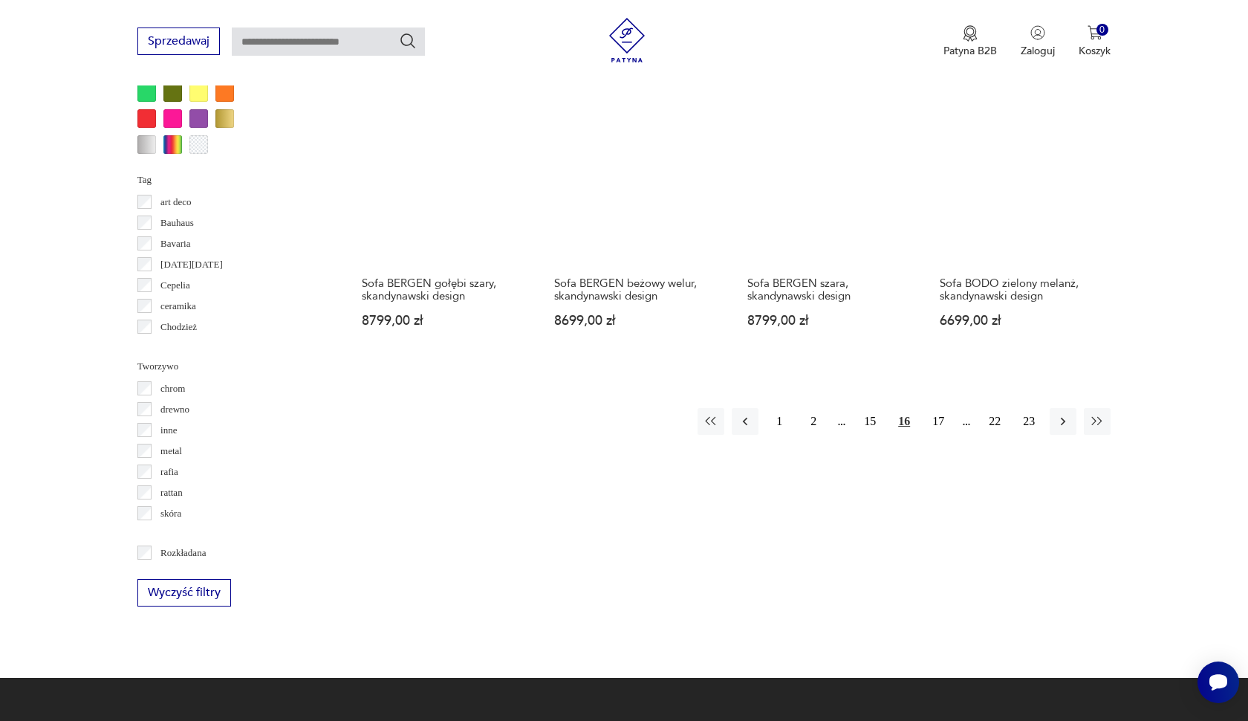
scroll to position [1469, 0]
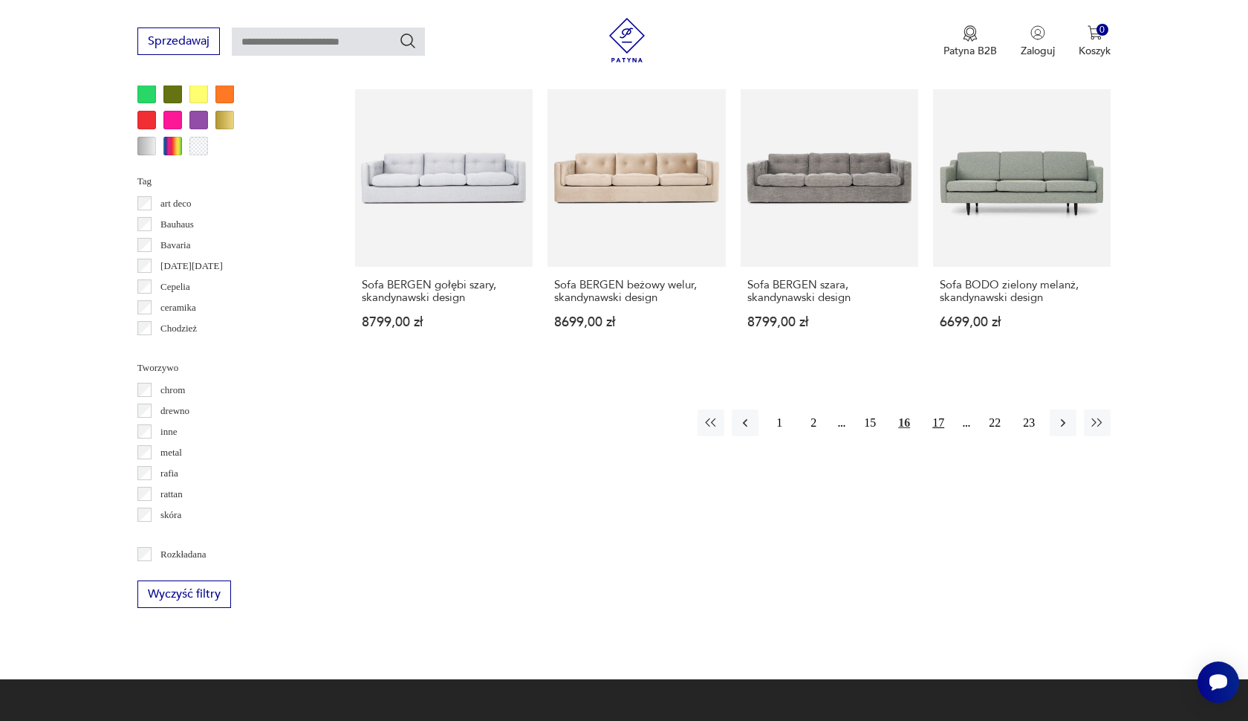
click at [934, 436] on button "17" at bounding box center [938, 422] width 27 height 27
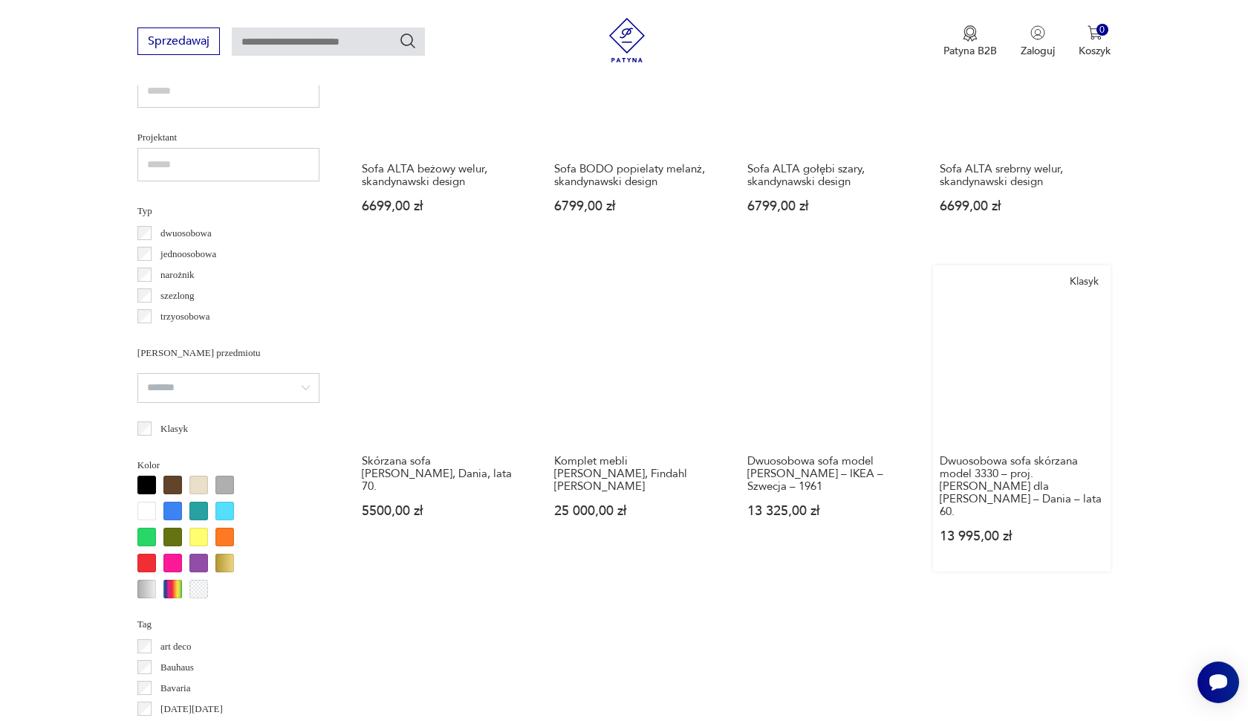
scroll to position [1302, 0]
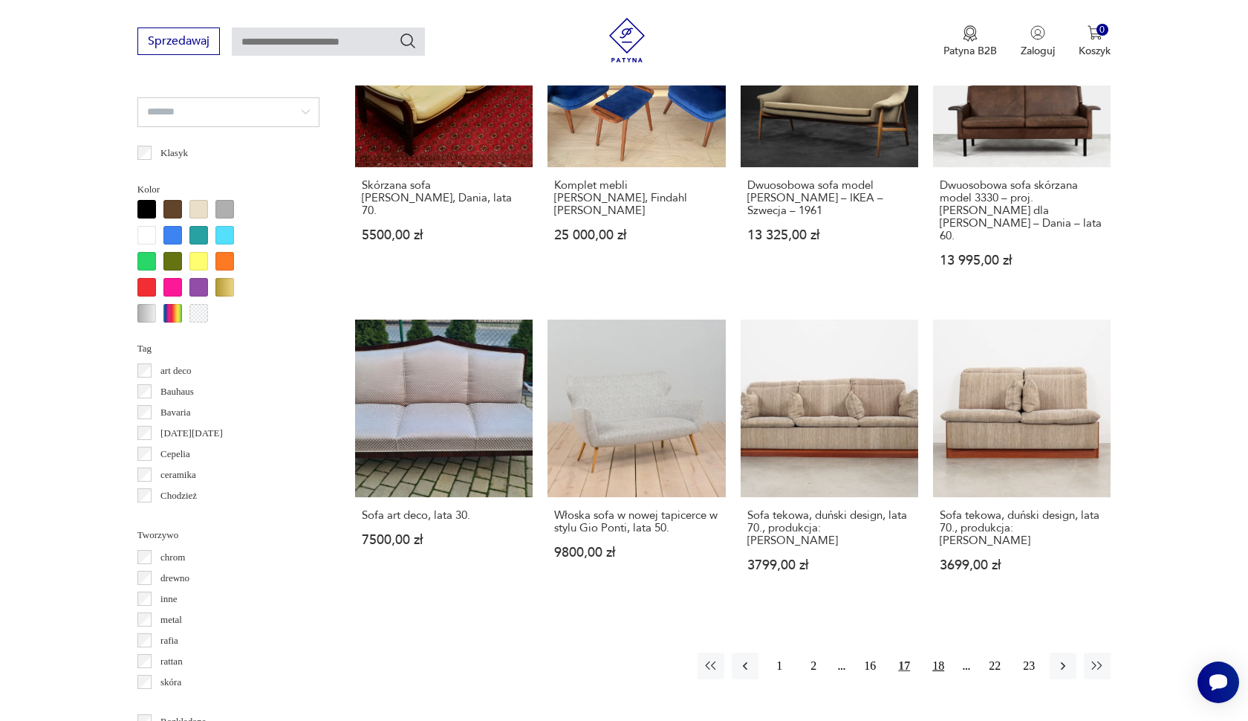
click at [935, 652] on button "18" at bounding box center [938, 665] width 27 height 27
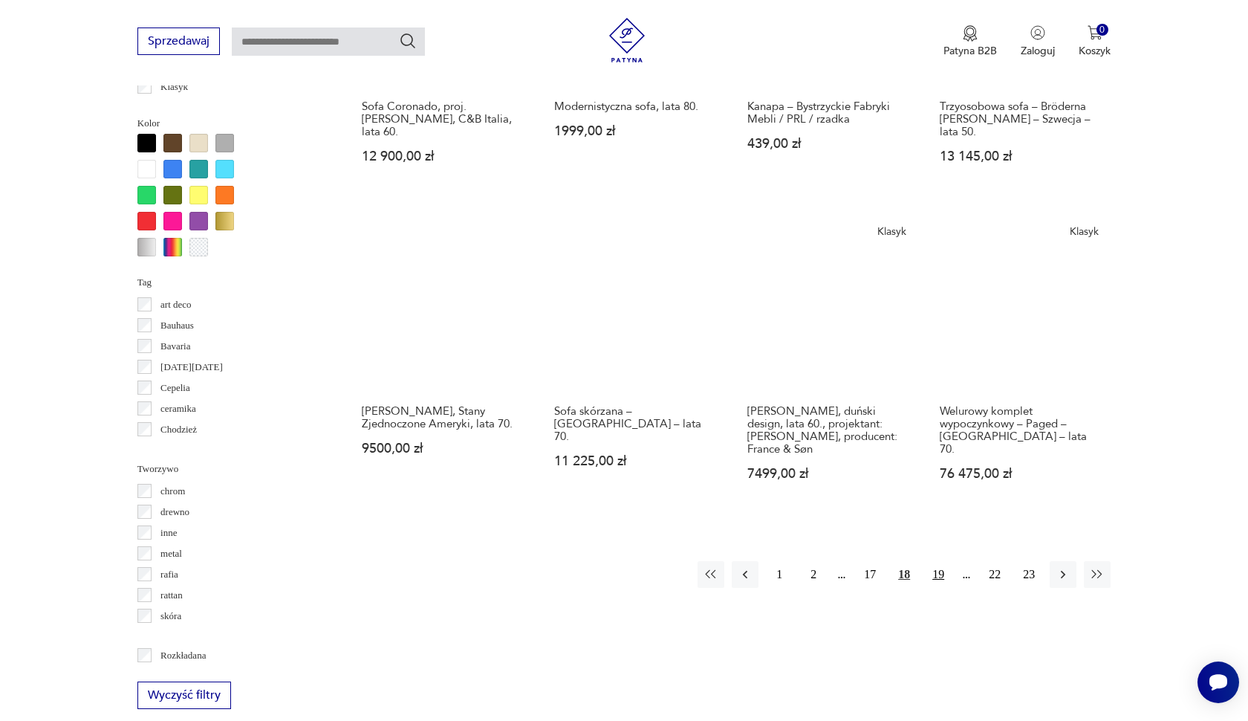
scroll to position [1370, 0]
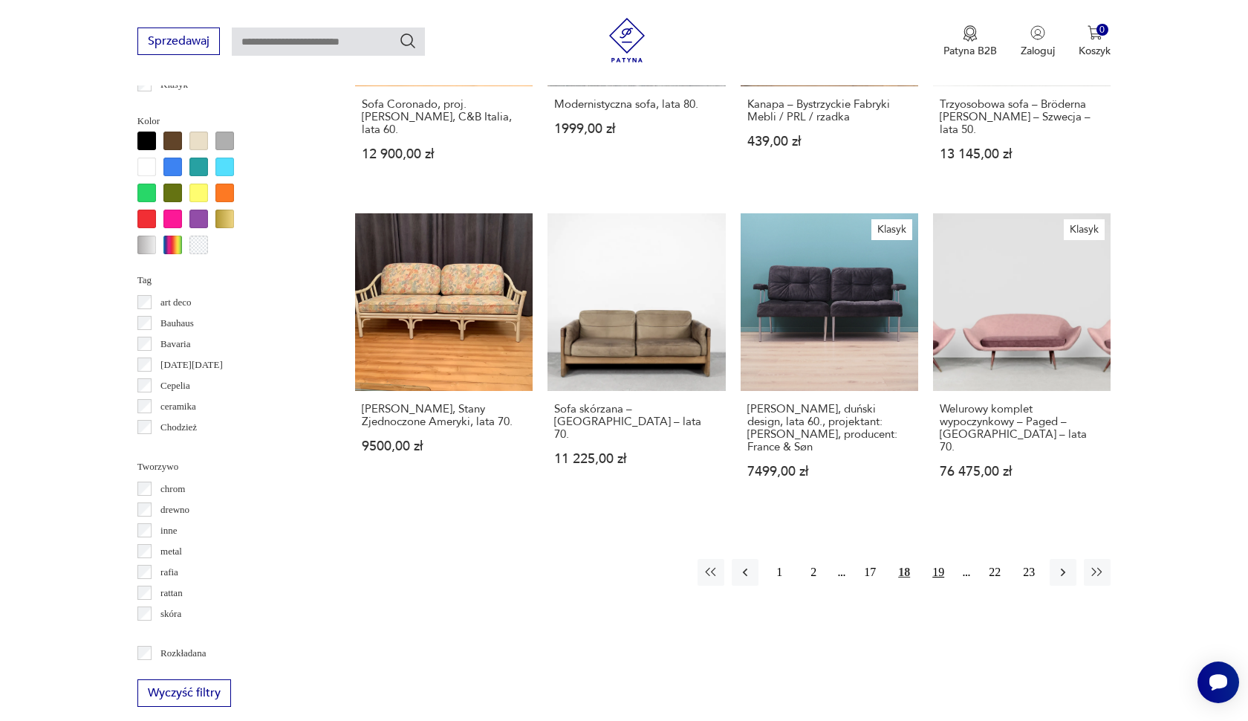
click at [941, 585] on button "19" at bounding box center [938, 572] width 27 height 27
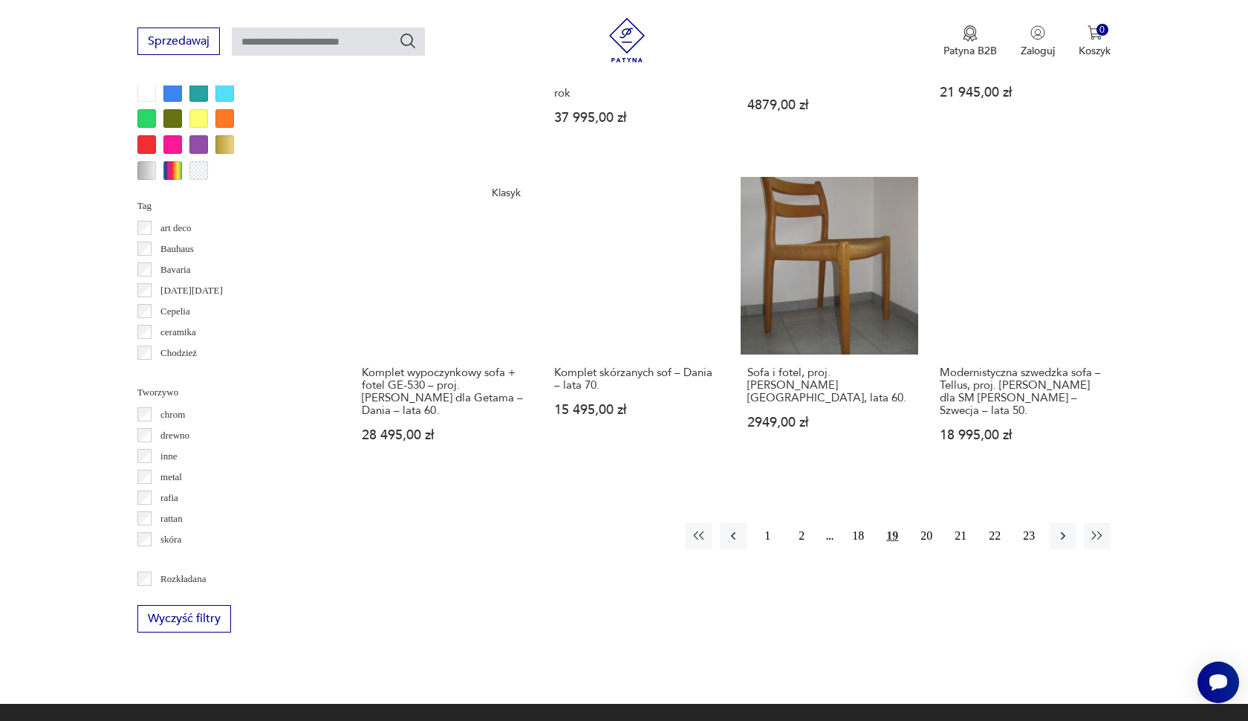
scroll to position [1445, 0]
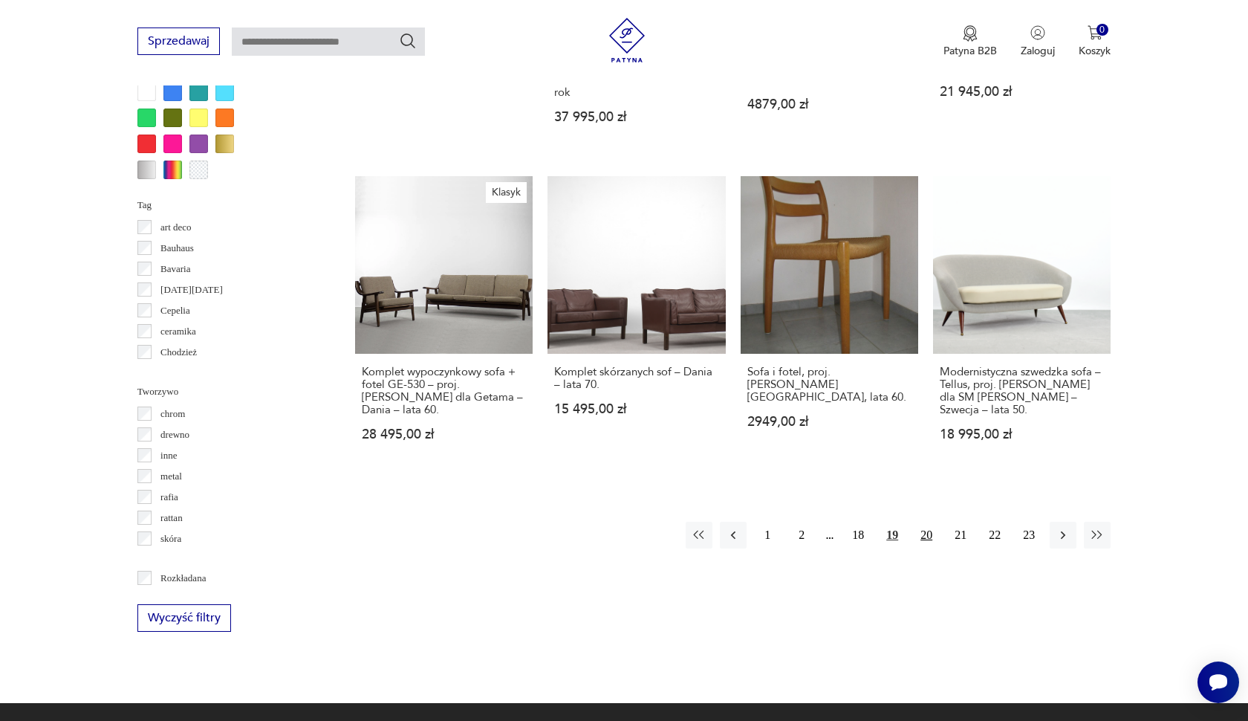
click at [929, 524] on button "20" at bounding box center [926, 535] width 27 height 27
